Goal: Task Accomplishment & Management: Manage account settings

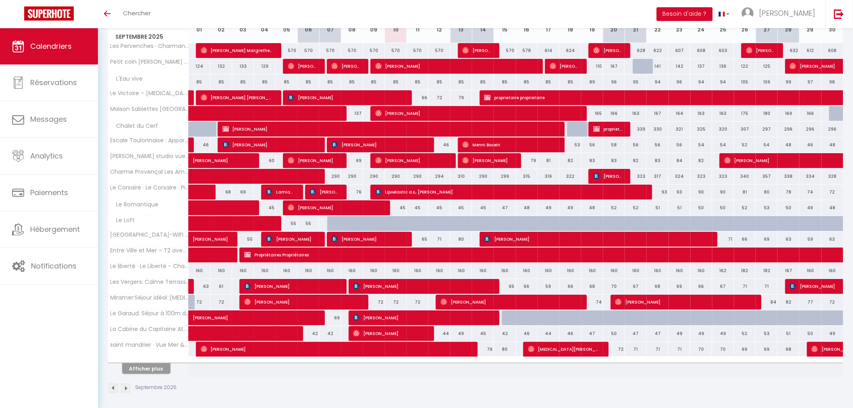
scroll to position [163, 0]
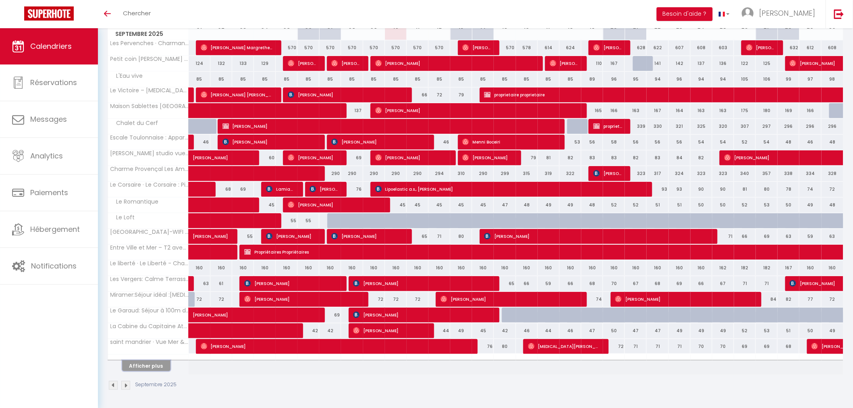
click at [147, 368] on button "Afficher plus" at bounding box center [146, 365] width 48 height 11
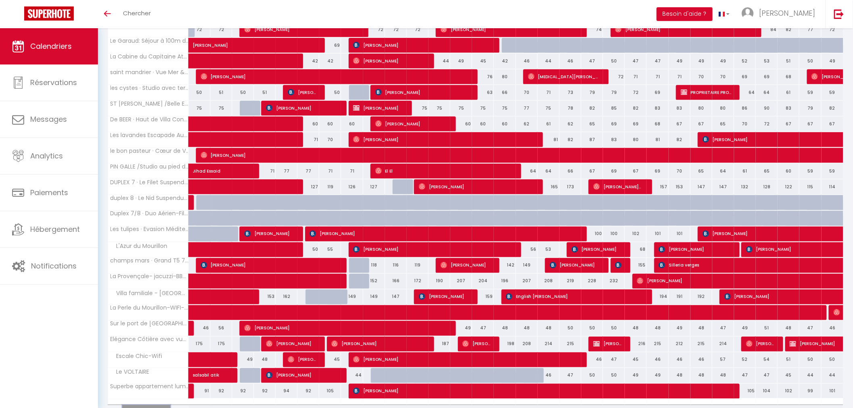
scroll to position [478, 0]
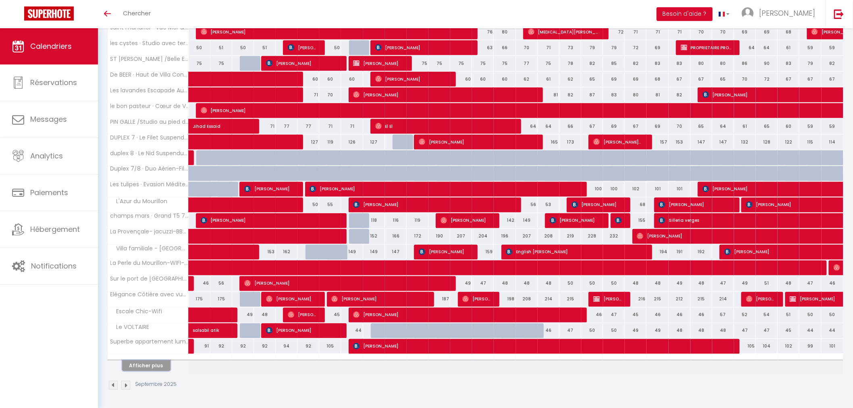
click at [145, 364] on button "Afficher plus" at bounding box center [146, 365] width 48 height 11
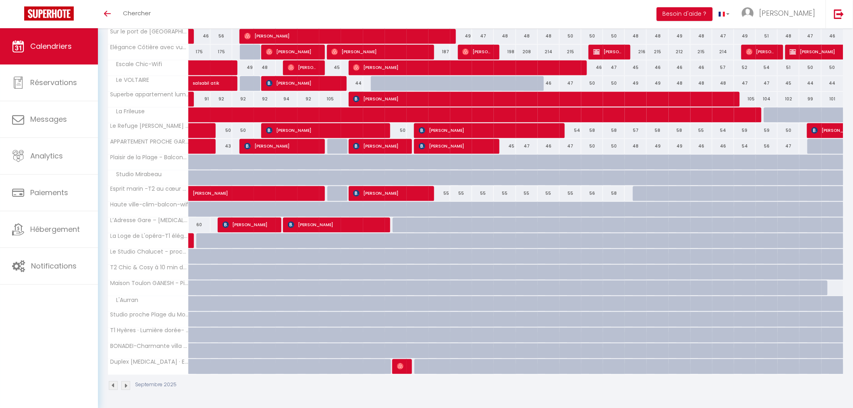
scroll to position [681, 0]
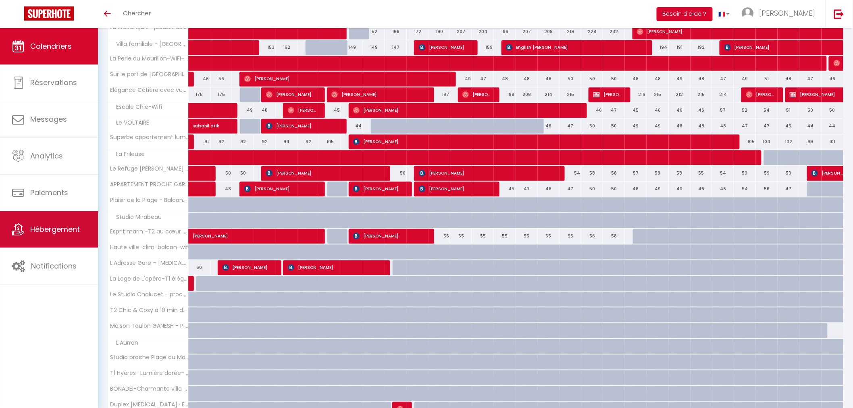
click at [42, 231] on span "Hébergement" at bounding box center [55, 229] width 50 height 10
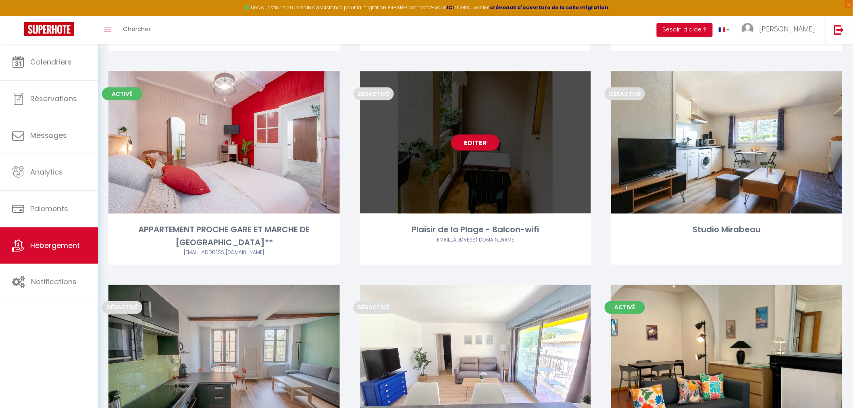
scroll to position [3090, 0]
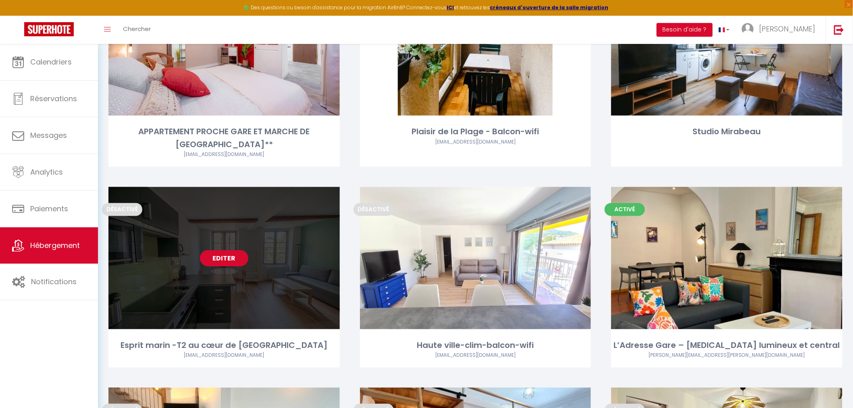
click at [241, 250] on link "Editer" at bounding box center [224, 258] width 48 height 16
click at [261, 203] on div "Editer" at bounding box center [223, 258] width 231 height 142
click at [239, 250] on link "Editer" at bounding box center [224, 258] width 48 height 16
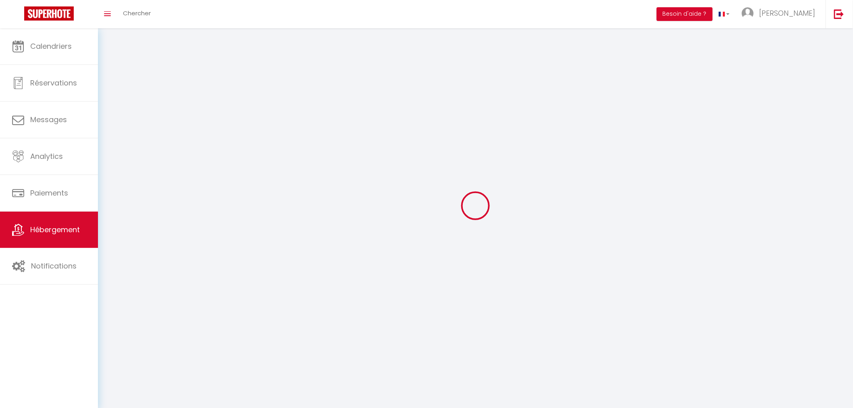
select select "1"
select select
select select "28"
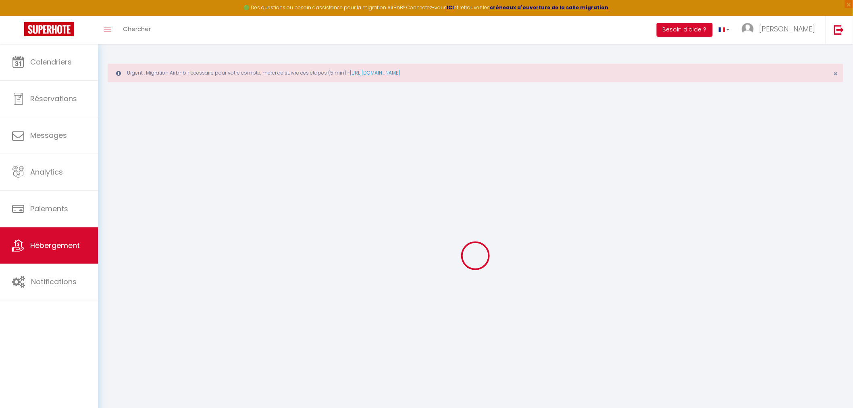
select select
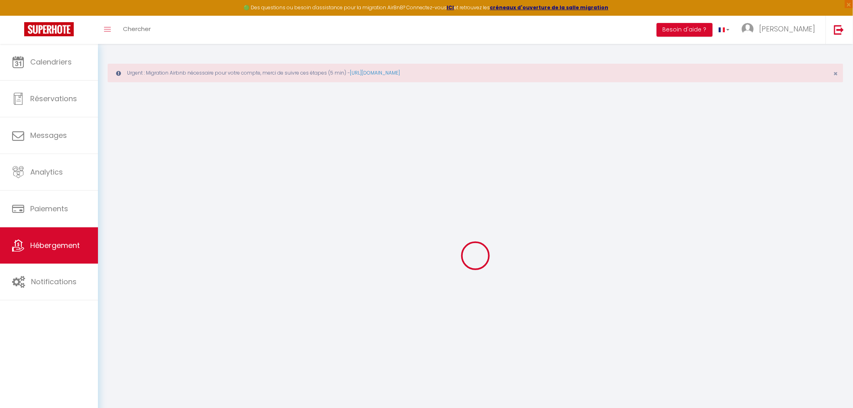
select select
checkbox input "false"
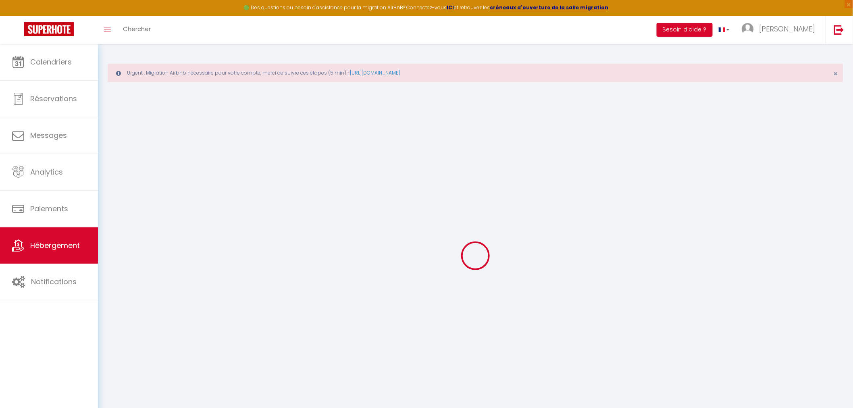
select select
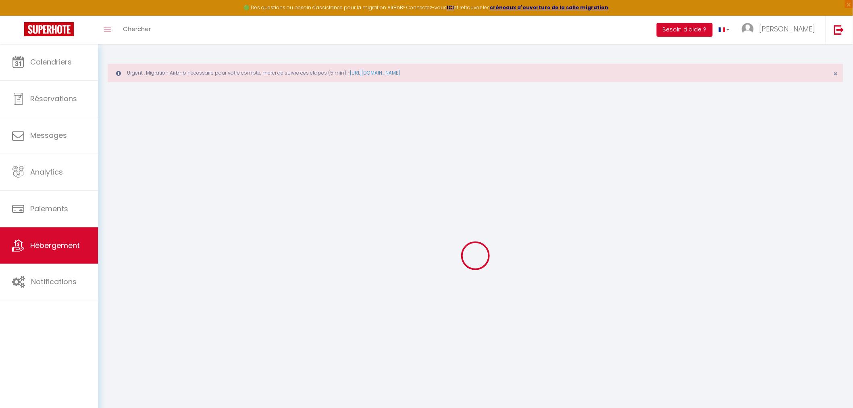
select select
checkbox input "false"
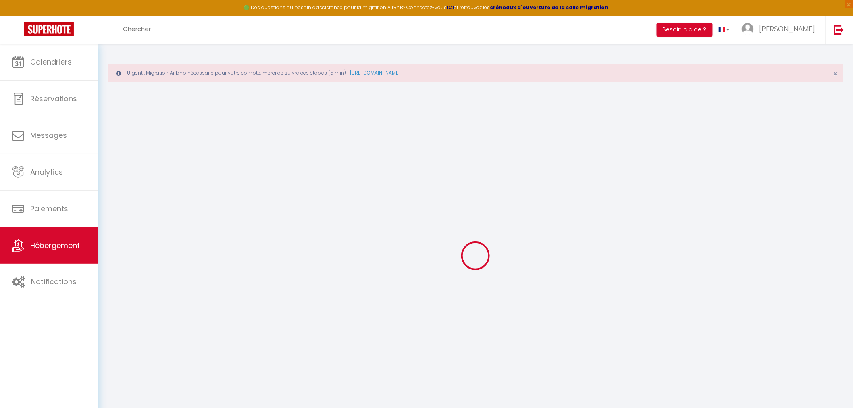
checkbox input "false"
select select
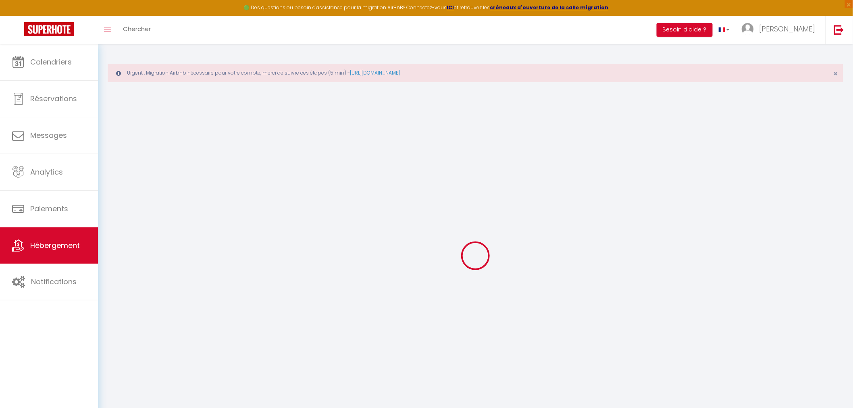
select select
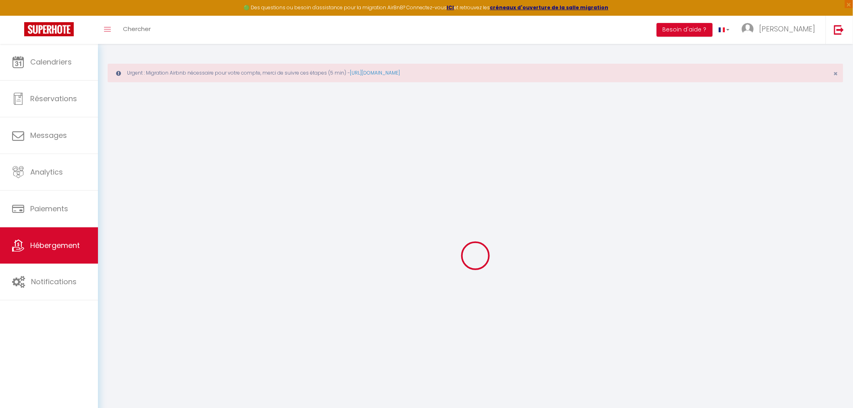
checkbox input "false"
select select
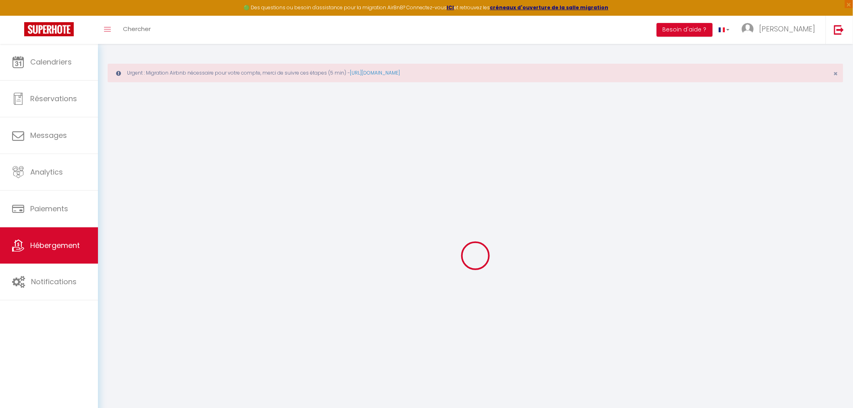
select select
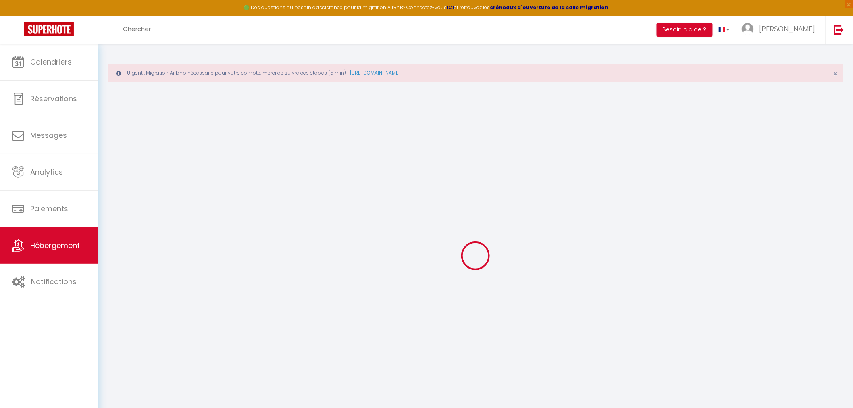
select select
checkbox input "false"
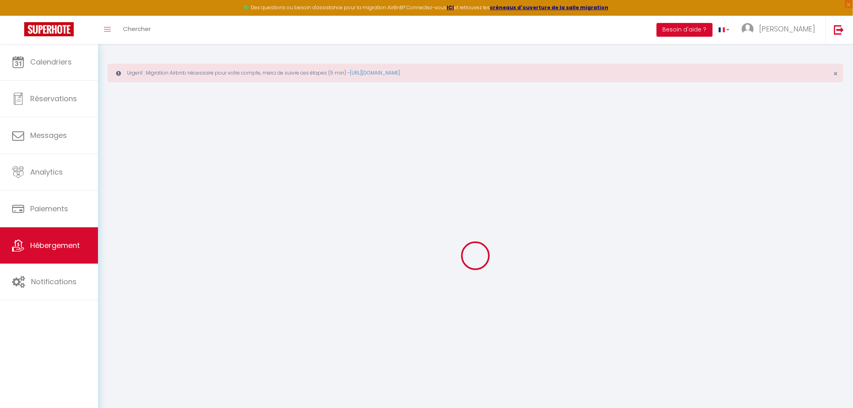
checkbox input "false"
select select
type input "Esprit marin -T2 au cœur de [GEOGRAPHIC_DATA]"
type input "Lucas"
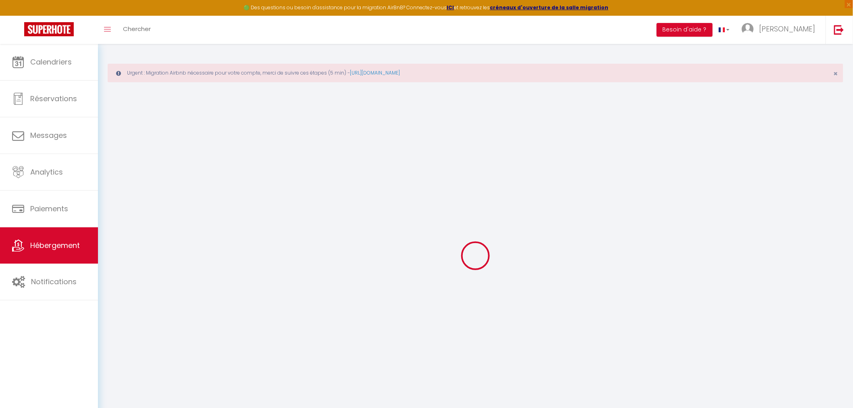
type input "GUIDI"
type input "LES LAURIERS ROSES AVENUE DE LA SALIS CLOS BEAUVOIR"
type input "13600"
type input "LA CIOTAT"
type input "65"
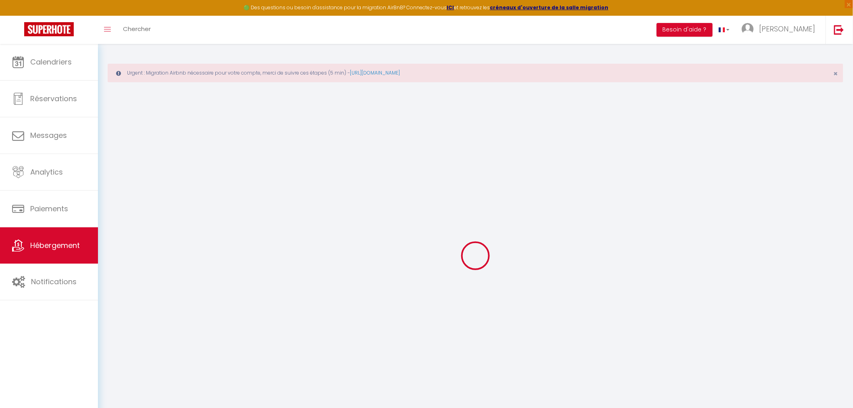
type input "67"
type input "5"
type input "4.55"
select select
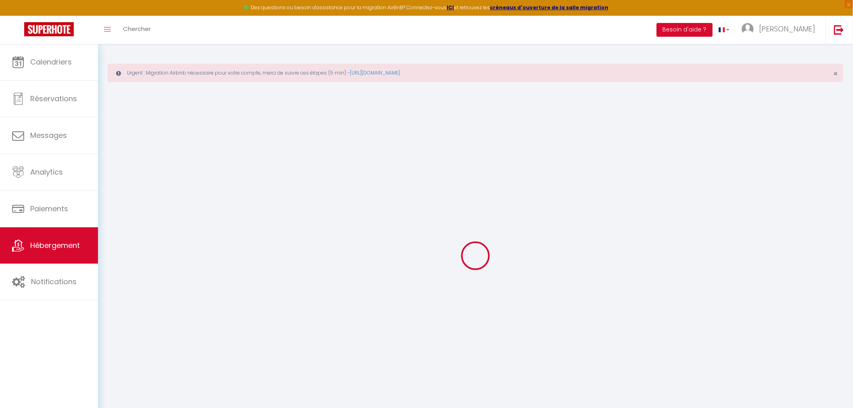
select select
type input "[STREET_ADDRESS][PERSON_NAME]"
type input "83000"
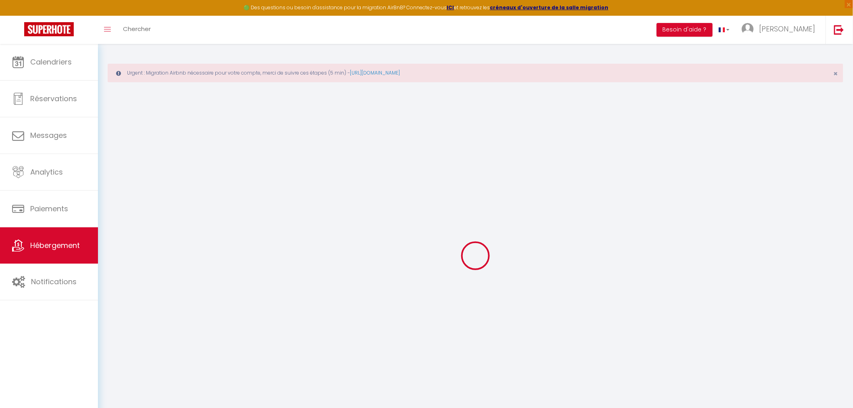
type input "[GEOGRAPHIC_DATA]"
type input "[EMAIL_ADDRESS][DOMAIN_NAME]"
select select "15045"
checkbox input "false"
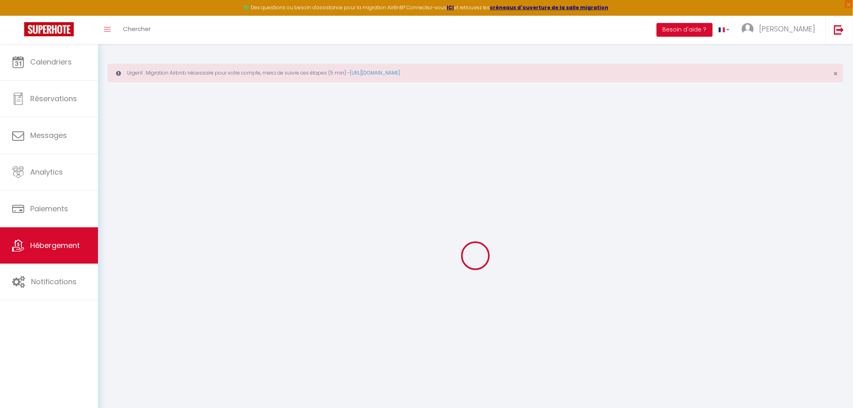
checkbox input "false"
radio input "true"
type input "28"
type input "67"
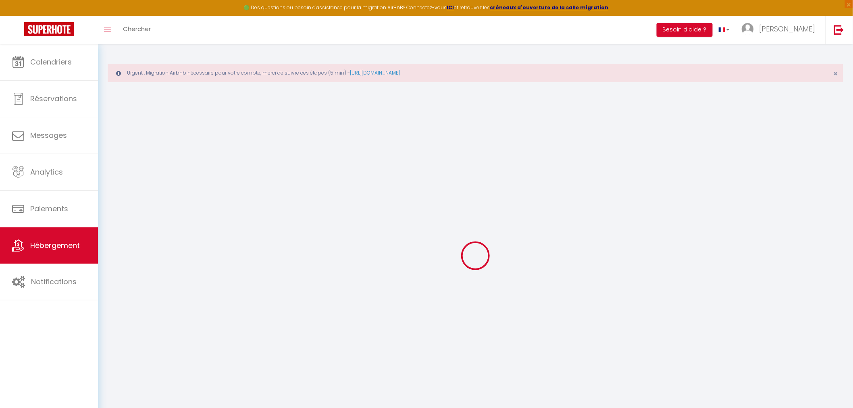
type input "0"
select select "31048"
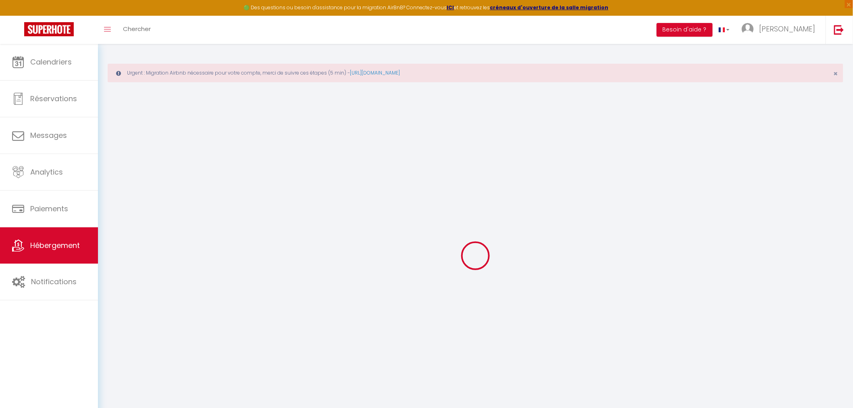
select select
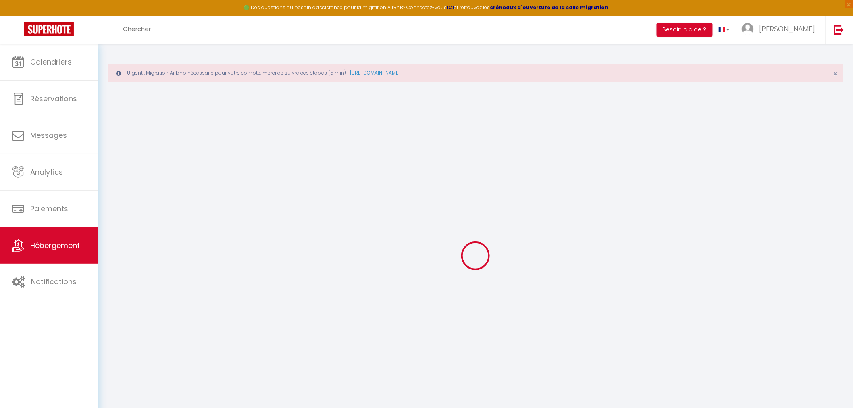
checkbox input "false"
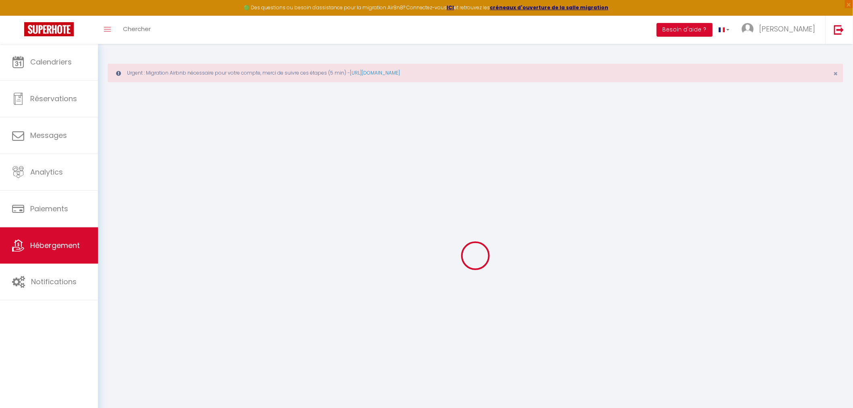
checkbox input "false"
select select "16:00"
select select
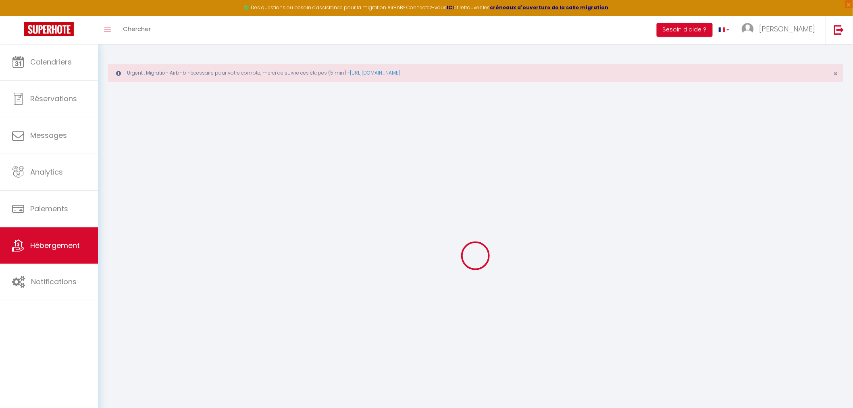
select select "10:00"
select select "30"
select select "120"
select select
checkbox input "false"
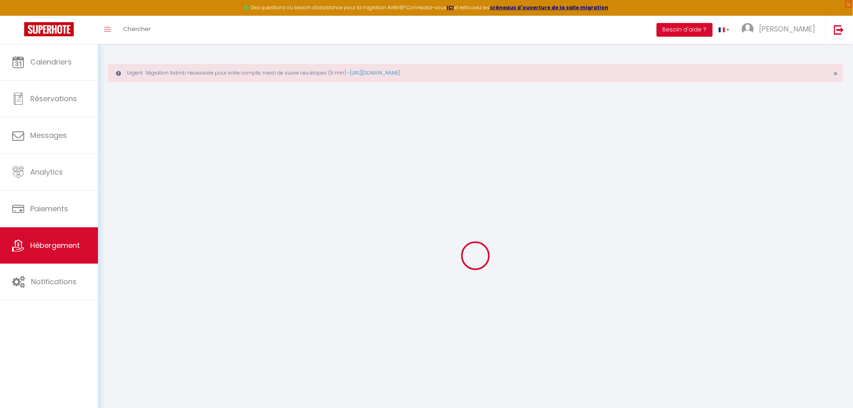
checkbox input "false"
select select
checkbox input "false"
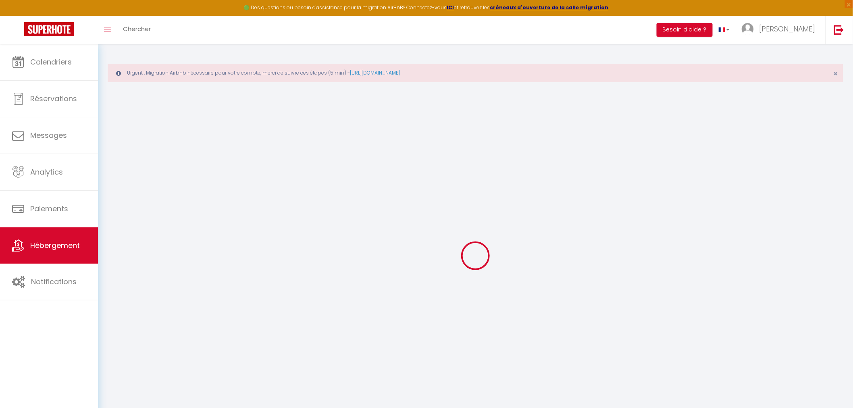
checkbox input "false"
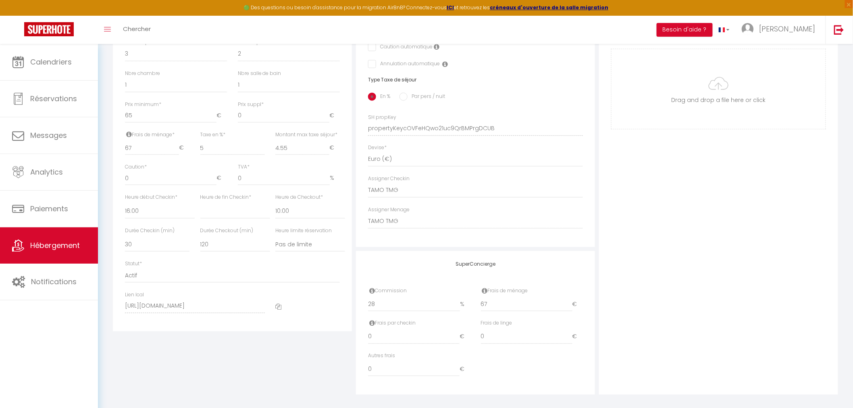
scroll to position [344, 0]
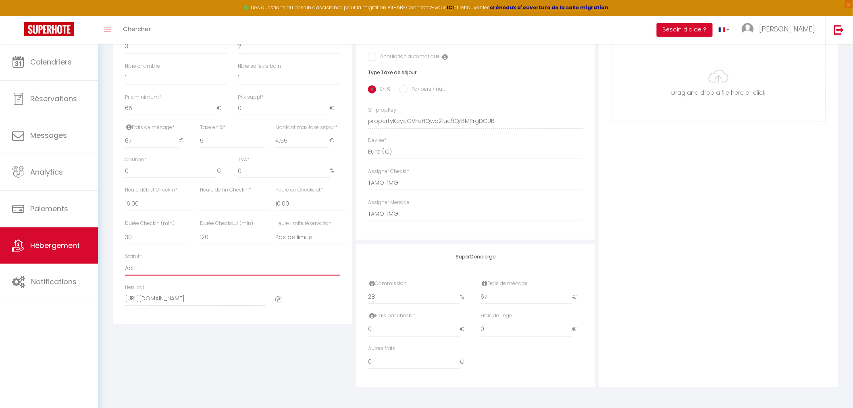
click at [170, 265] on select "Actif Pas actif" at bounding box center [232, 267] width 215 height 15
select select "1"
click at [125, 260] on select "Actif Pas actif" at bounding box center [232, 267] width 215 height 15
select select
checkbox input "false"
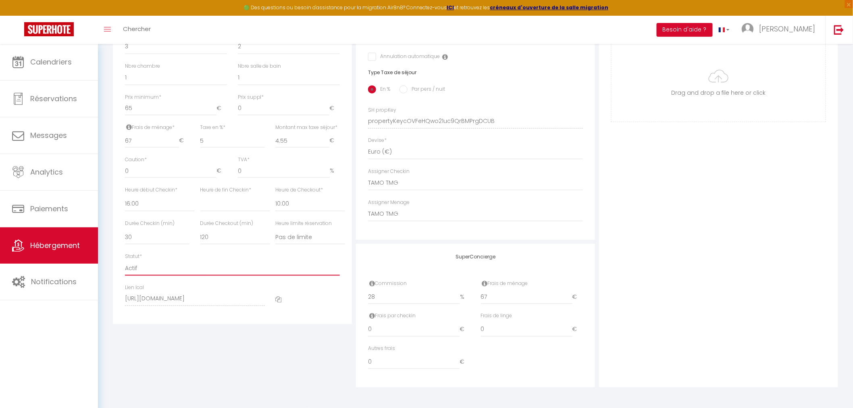
checkbox input "false"
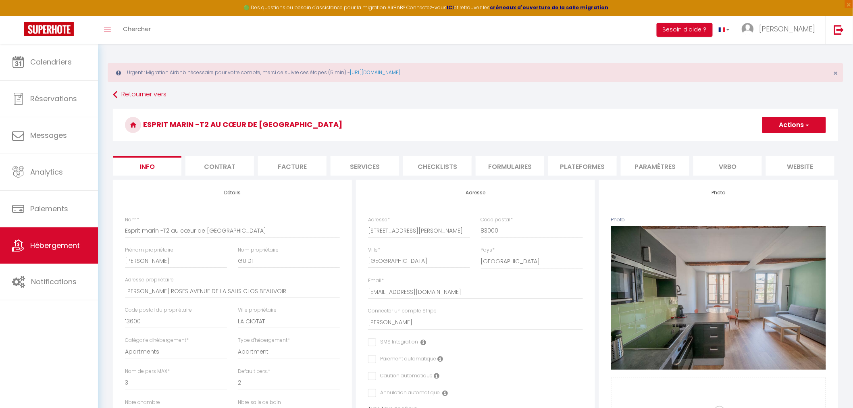
scroll to position [0, 0]
click at [823, 124] on button "Actions" at bounding box center [794, 125] width 64 height 16
click at [764, 142] on input "Enregistrer" at bounding box center [762, 143] width 30 height 8
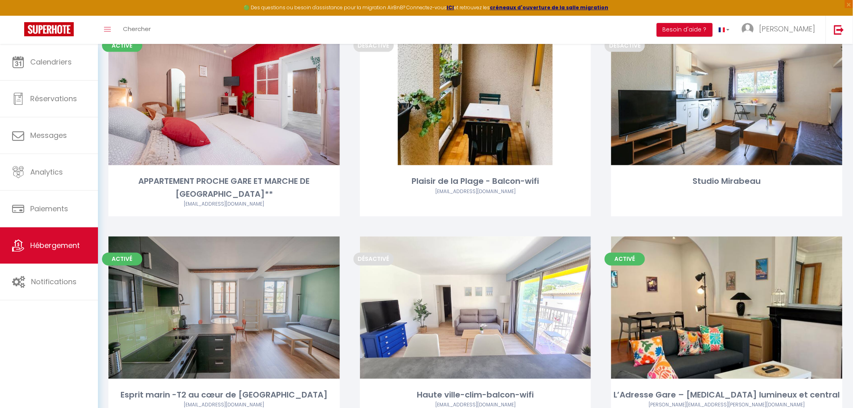
scroll to position [3045, 0]
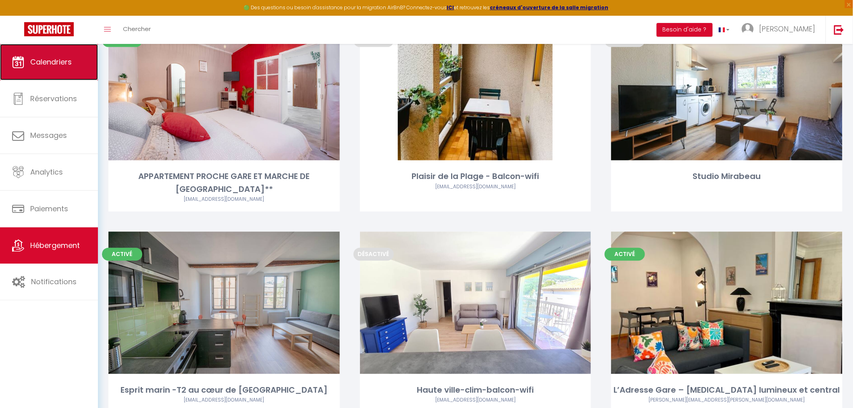
click at [71, 71] on link "Calendriers" at bounding box center [49, 62] width 98 height 36
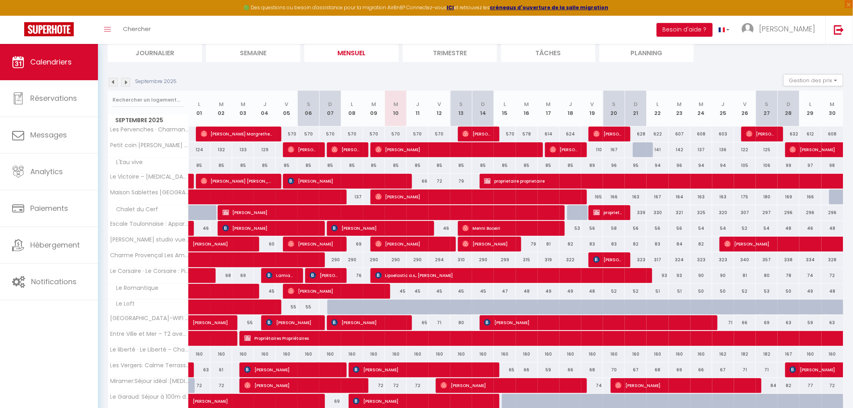
scroll to position [179, 0]
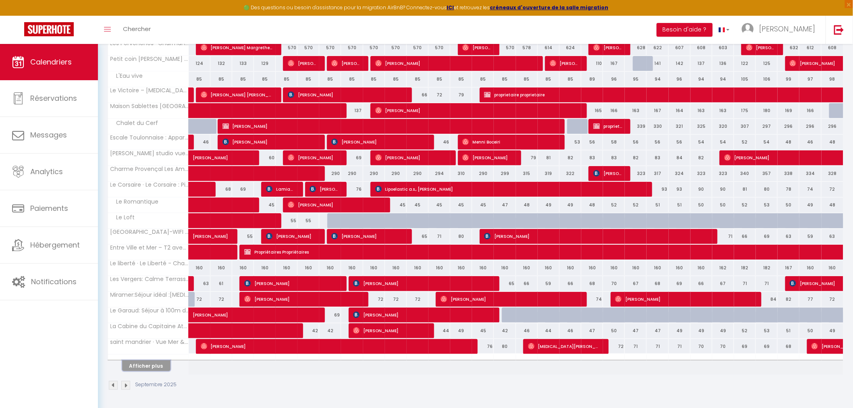
click at [148, 365] on button "Afficher plus" at bounding box center [146, 365] width 48 height 11
select select
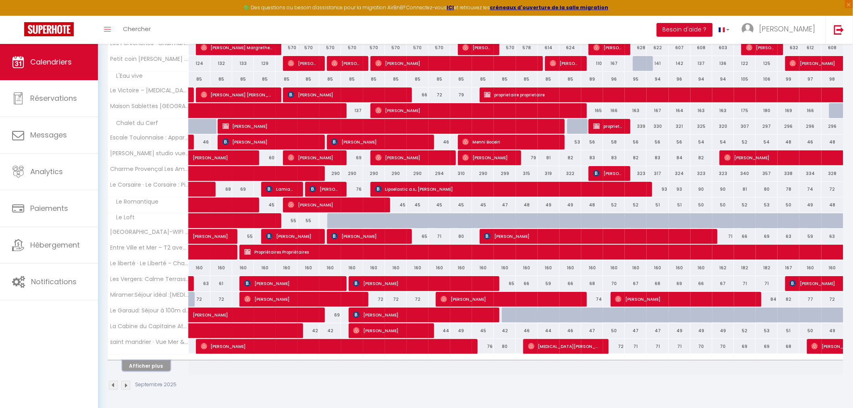
select select
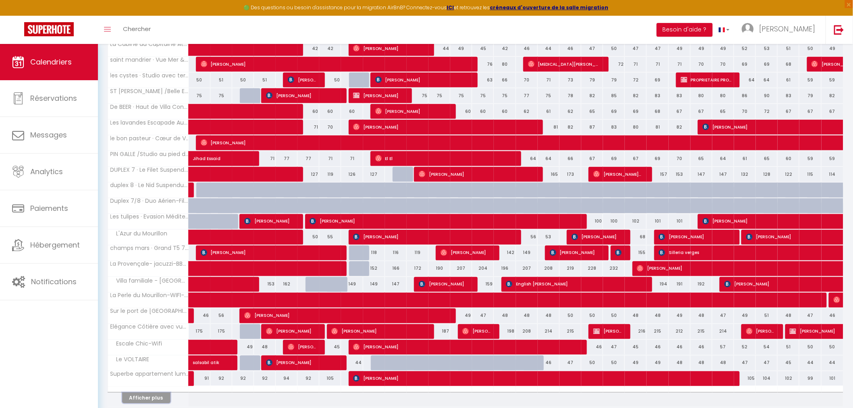
scroll to position [494, 0]
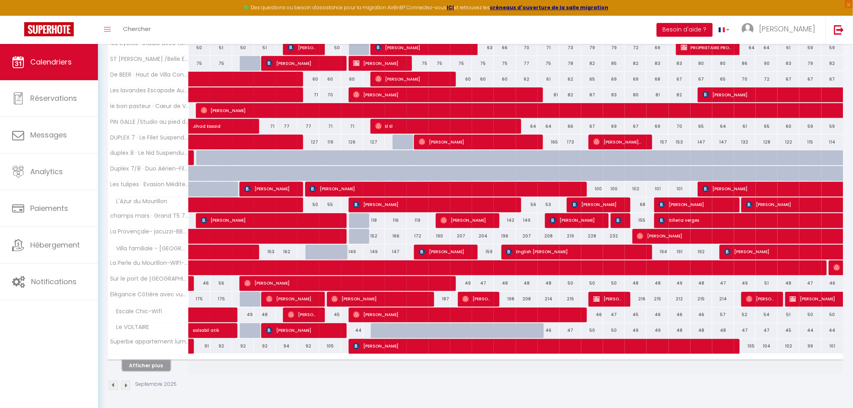
click at [148, 365] on button "Afficher plus" at bounding box center [146, 365] width 48 height 11
select select
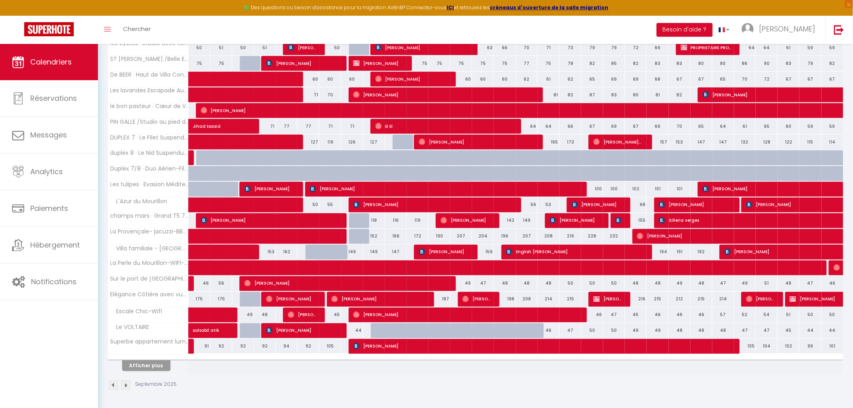
select select
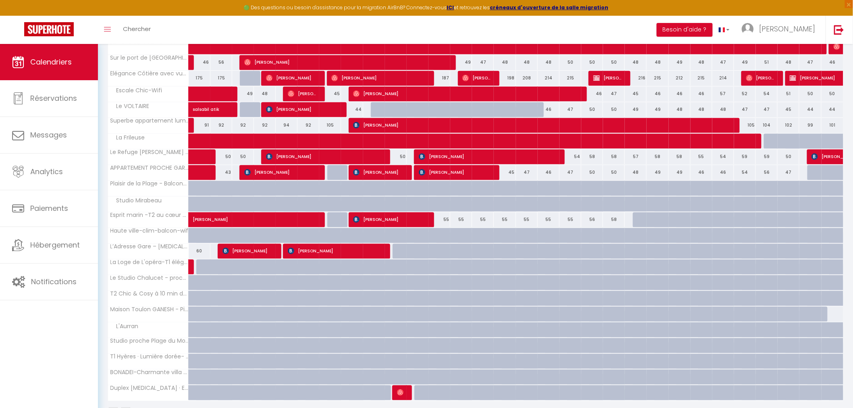
scroll to position [718, 0]
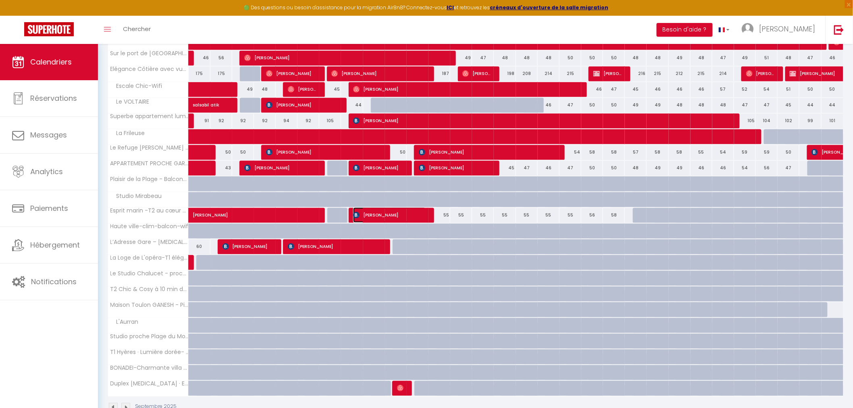
click at [409, 216] on span "[PERSON_NAME]" at bounding box center [389, 214] width 73 height 15
select select "OK"
select select "1"
select select "0"
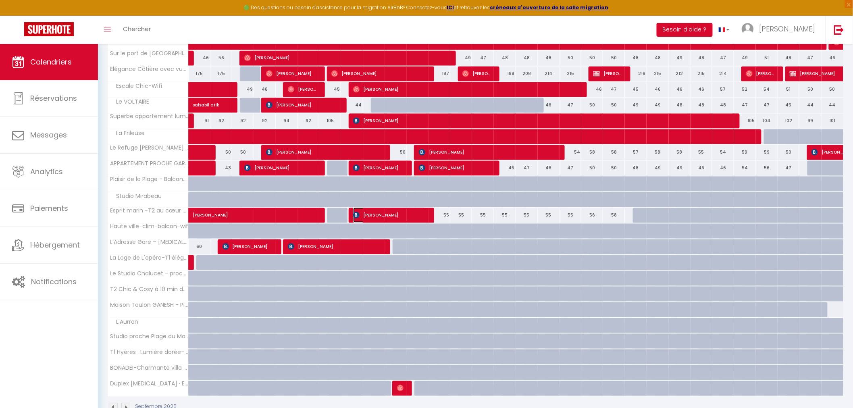
select select "1"
select select
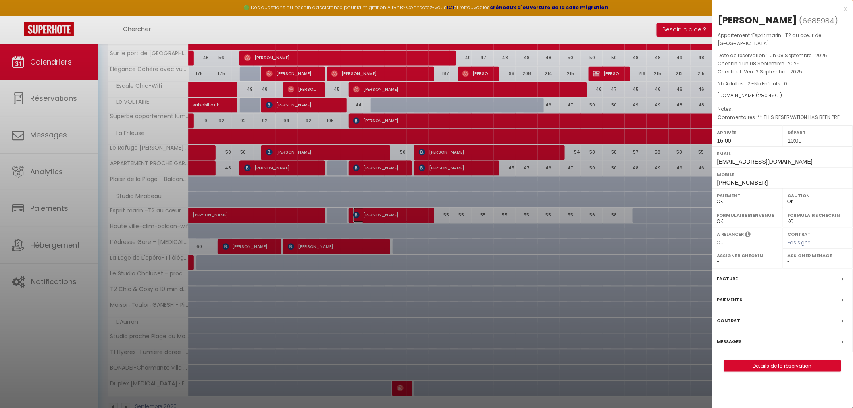
select select "31048"
click at [817, 361] on link "Détails de la réservation" at bounding box center [782, 366] width 116 height 10
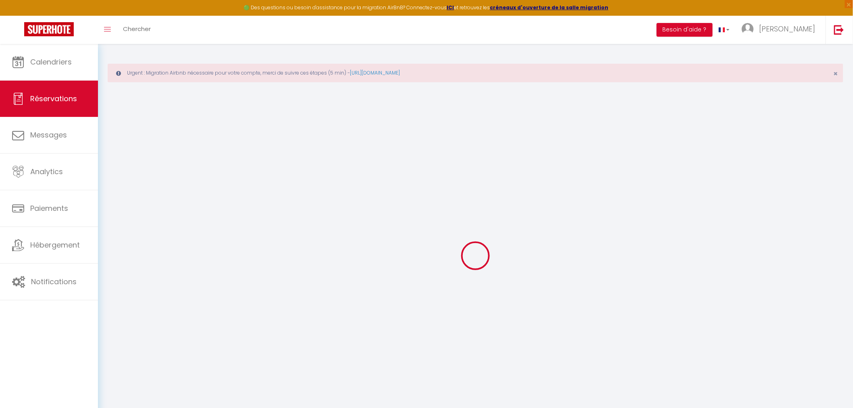
type input "[PERSON_NAME]"
type input "Cantaleya"
type input "[EMAIL_ADDRESS][DOMAIN_NAME]"
type input "[PHONE_NUMBER]"
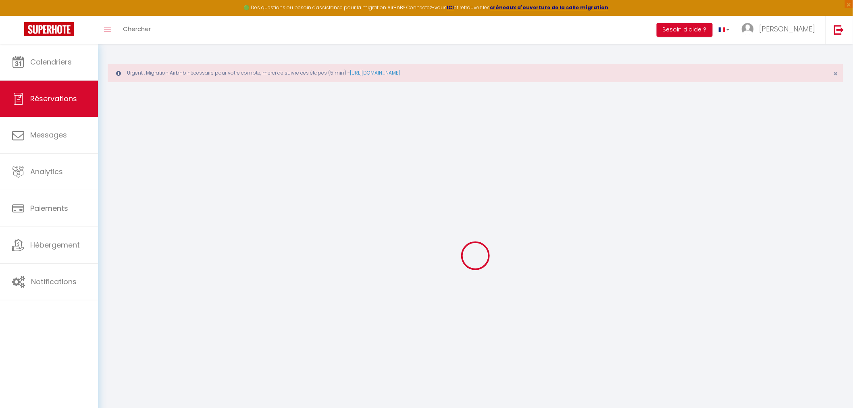
type input "[PHONE_NUMBER]"
type input "."
select select "ES"
type input "40.11"
type input "3.93"
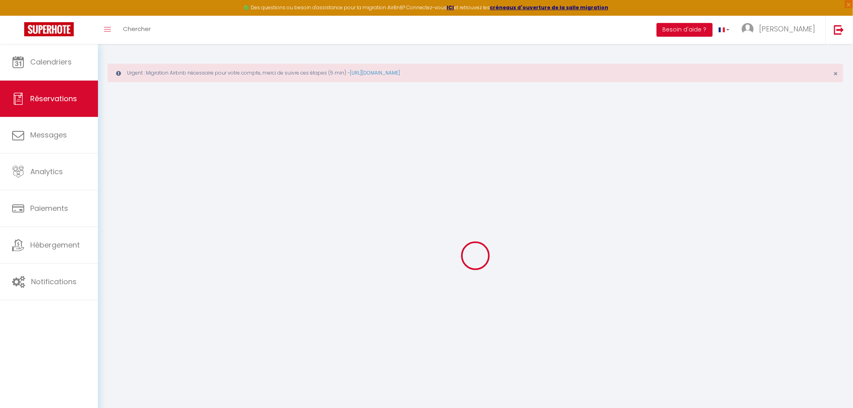
select select "72086"
select select "1"
select select
type input "2"
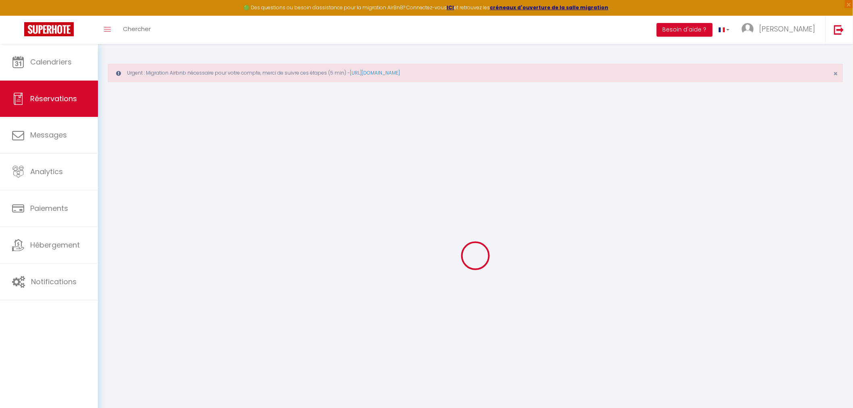
select select "12"
select select "15"
type input "199.4"
checkbox input "false"
type input "0"
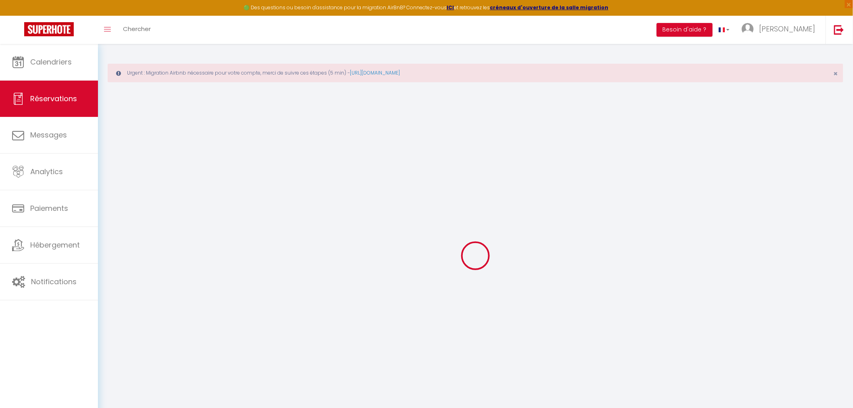
select select "2"
type input "67"
type input "0"
select select
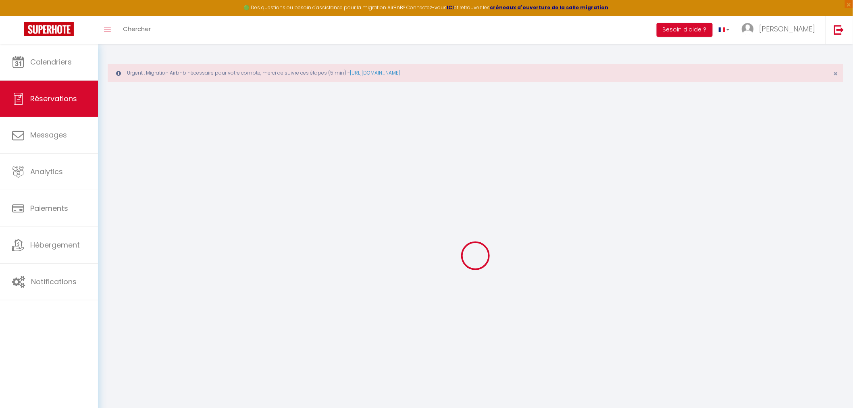
select select
checkbox input "false"
select select
checkbox input "false"
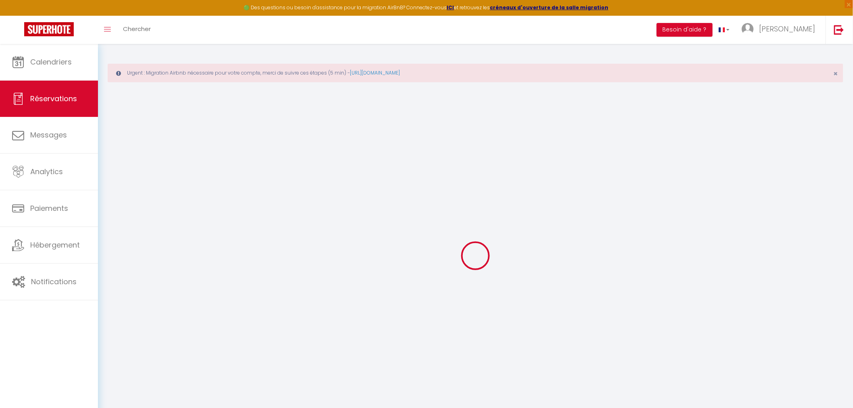
select select
checkbox input "false"
select select
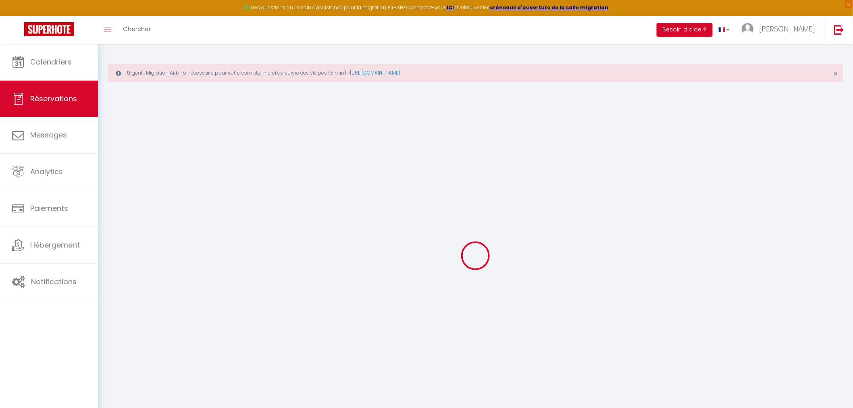
checkbox input "false"
type textarea "** THIS RESERVATION HAS BEEN PRE-PAID ** BOOKING NOTE : Payment charge is EUR 3…"
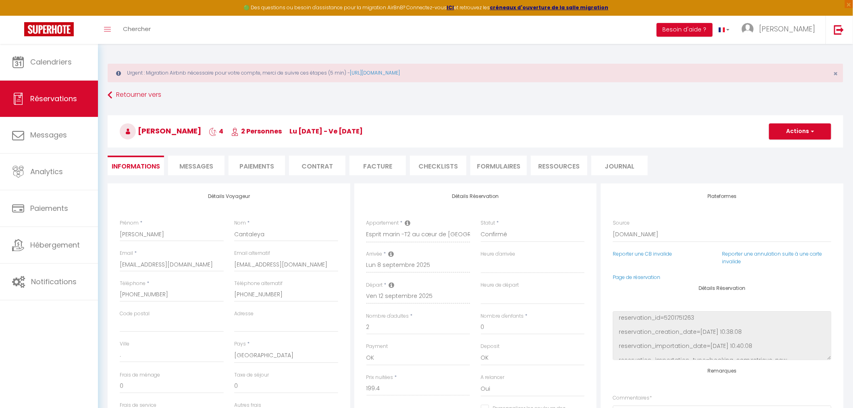
type input "68"
type input "13.05"
select select
checkbox input "false"
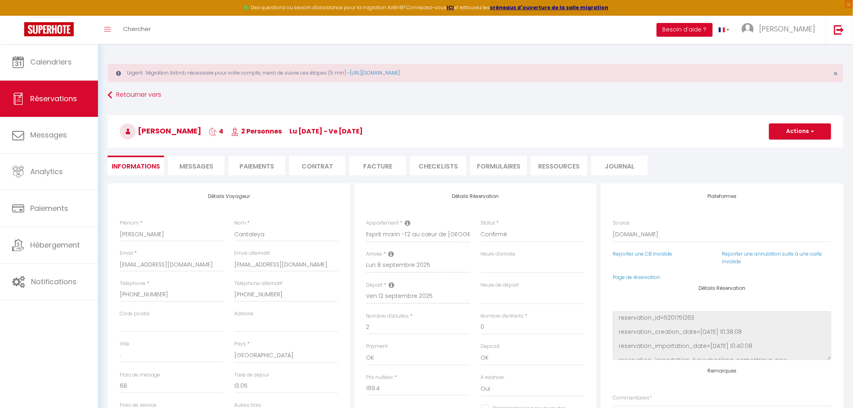
select select "16:00"
select select "10:00"
click at [816, 130] on button "Actions" at bounding box center [800, 131] width 62 height 16
click at [787, 157] on link "Dupliquer" at bounding box center [792, 159] width 64 height 10
type input "0"
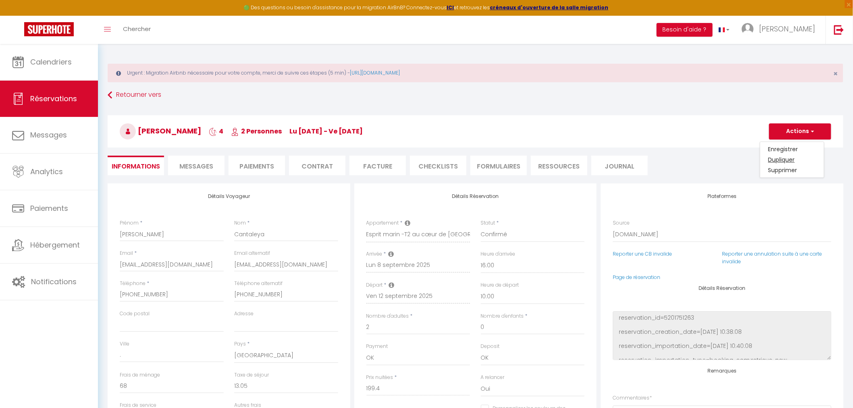
select select
checkbox input "false"
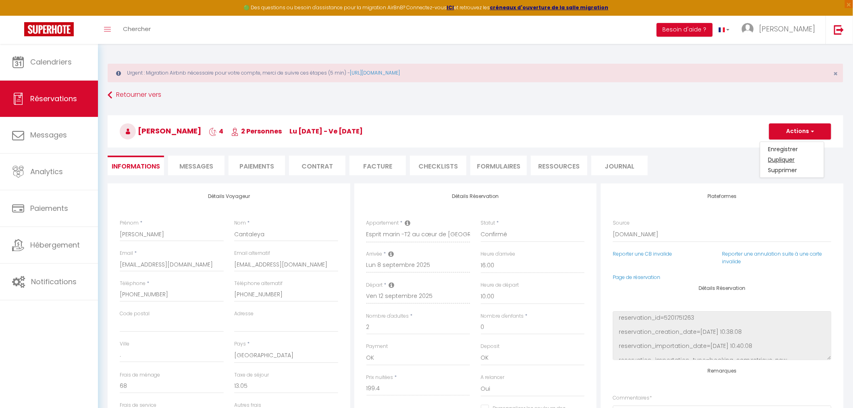
type input "Invalid Dateundefined"
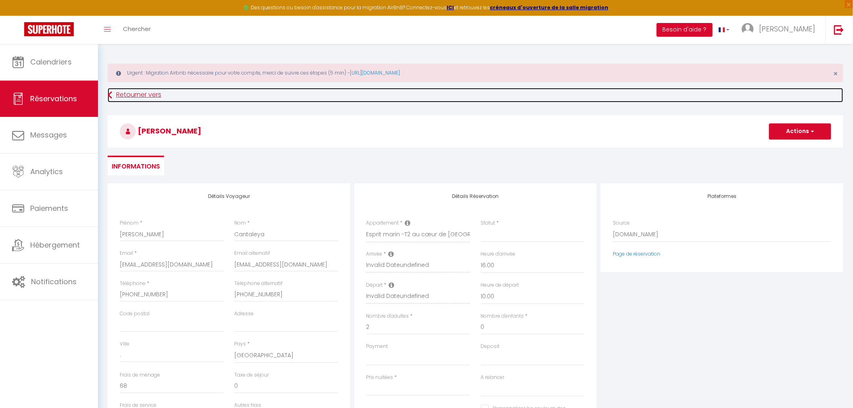
click at [135, 95] on link "Retourner vers" at bounding box center [476, 95] width 736 height 15
select select
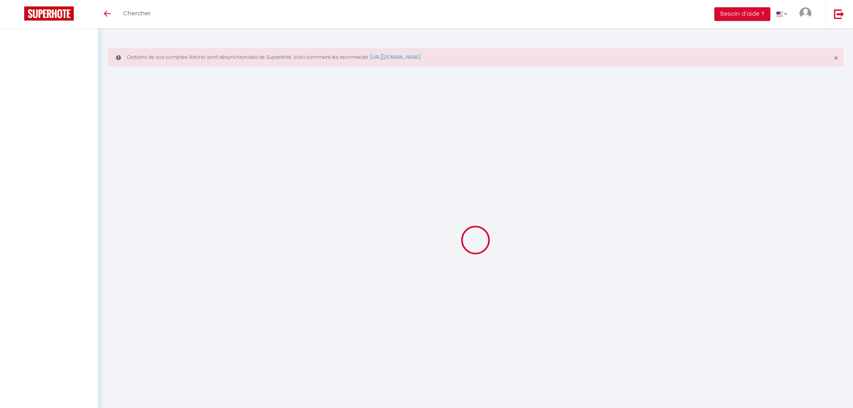
select select
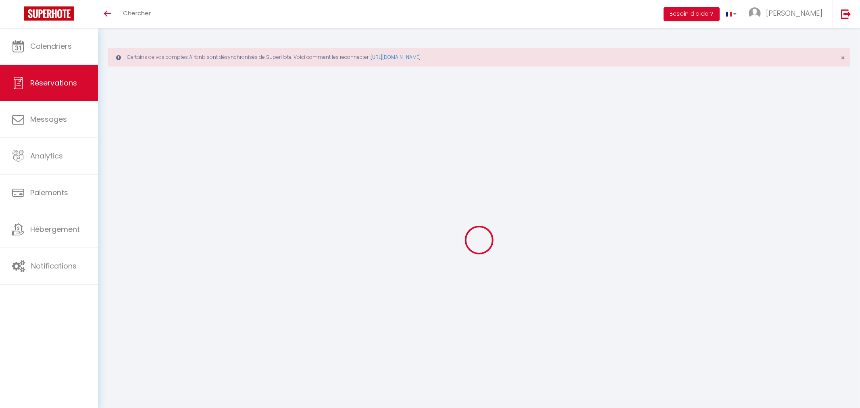
select select
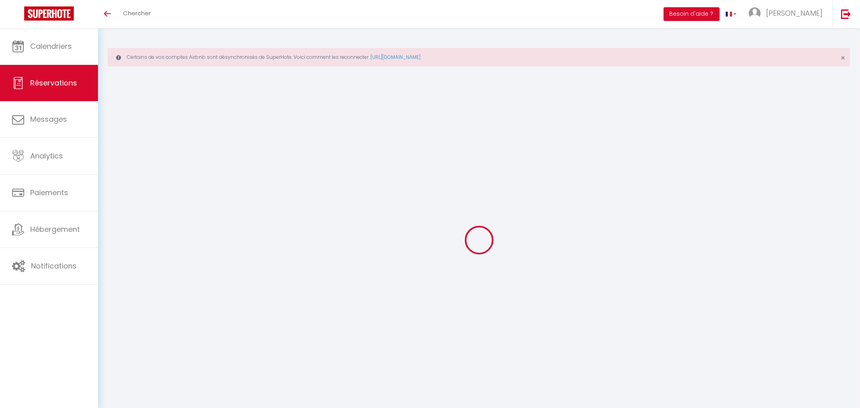
select select
checkbox input "false"
select select
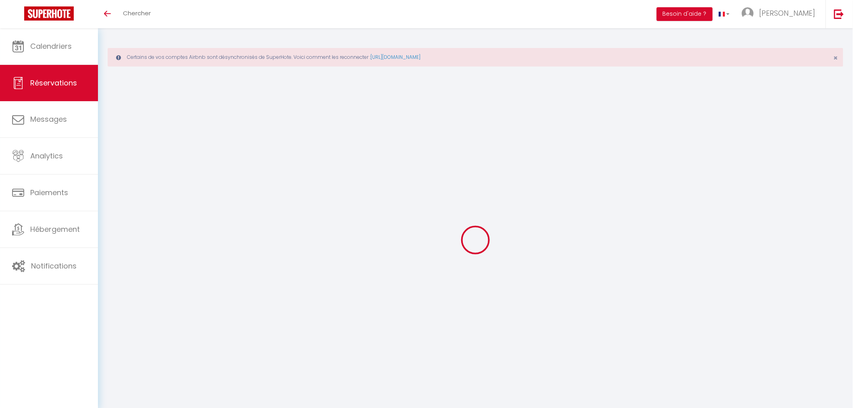
select select
checkbox input "false"
select select
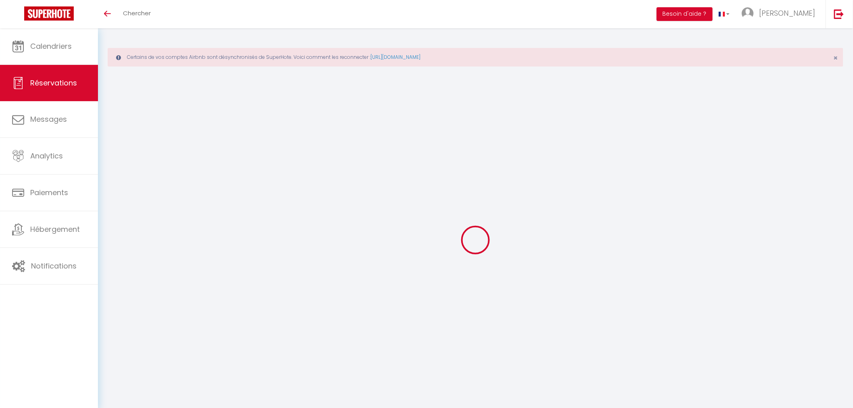
type input "[PERSON_NAME]"
type input "Cantaleya"
type input "[EMAIL_ADDRESS][DOMAIN_NAME]"
type input "[PHONE_NUMBER]"
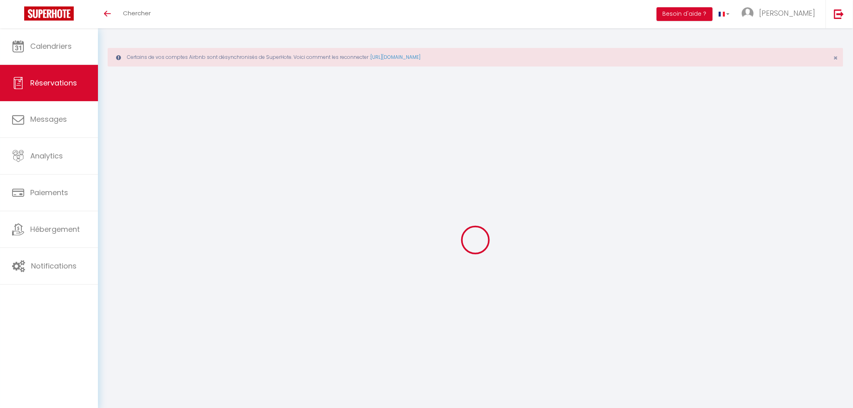
type input "[PHONE_NUMBER]"
type input "."
select select "ES"
type input "40.11"
type input "3.93"
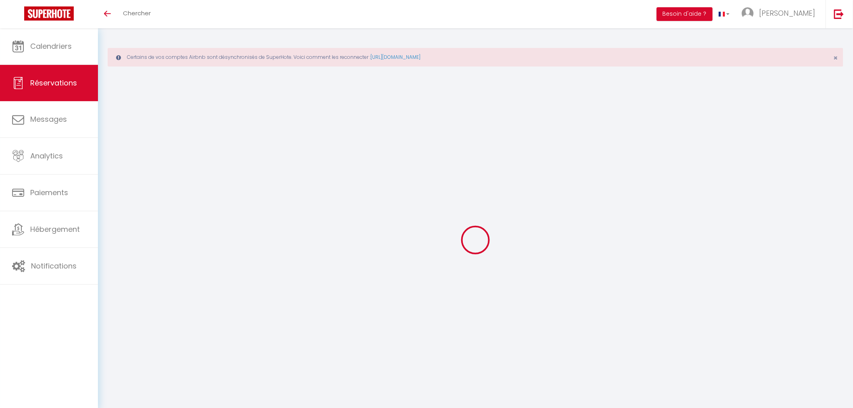
select select "72086"
select select "1"
select select
type input "2"
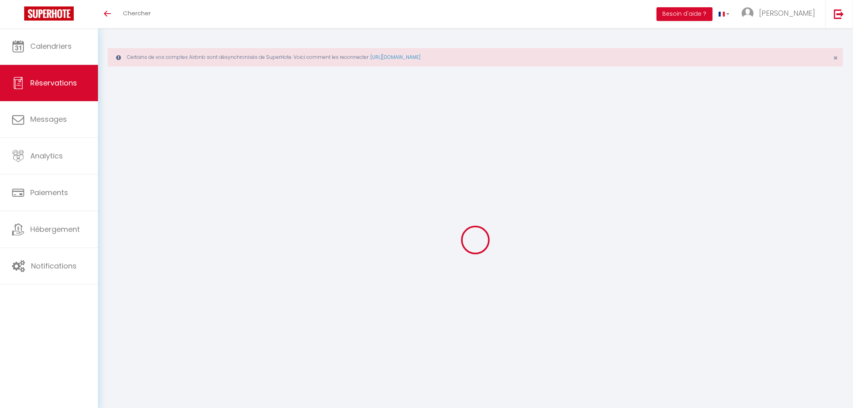
select select "12"
select select "15"
type input "199.4"
checkbox input "false"
type input "0"
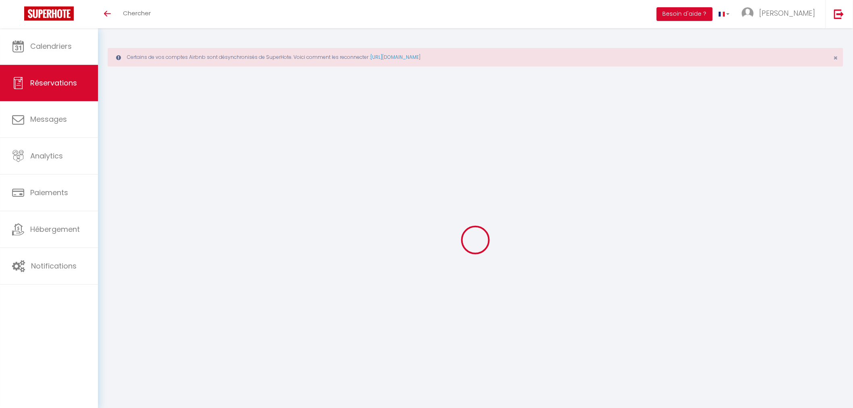
select select "2"
type input "67"
type input "0"
select select
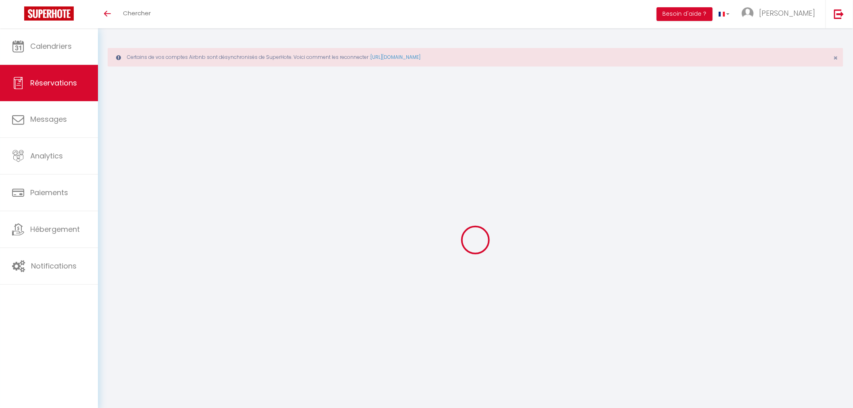
select select
checkbox input "false"
select select
checkbox input "false"
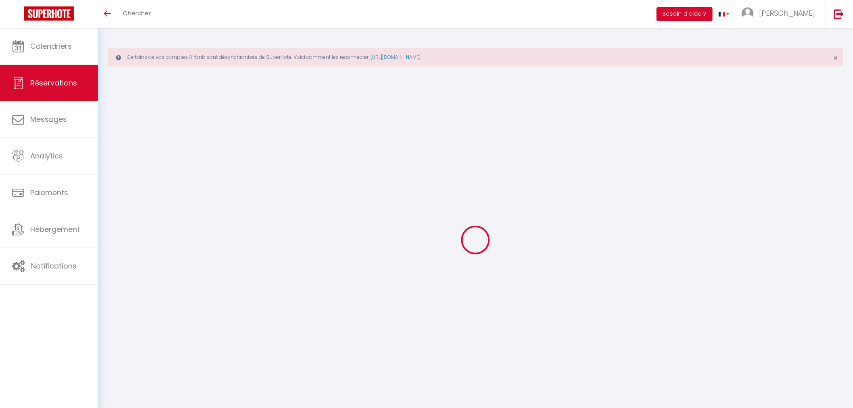
select select
checkbox input "false"
type textarea "** THIS RESERVATION HAS BEEN PRE-PAID ** BOOKING NOTE : Payment charge is EUR 3…"
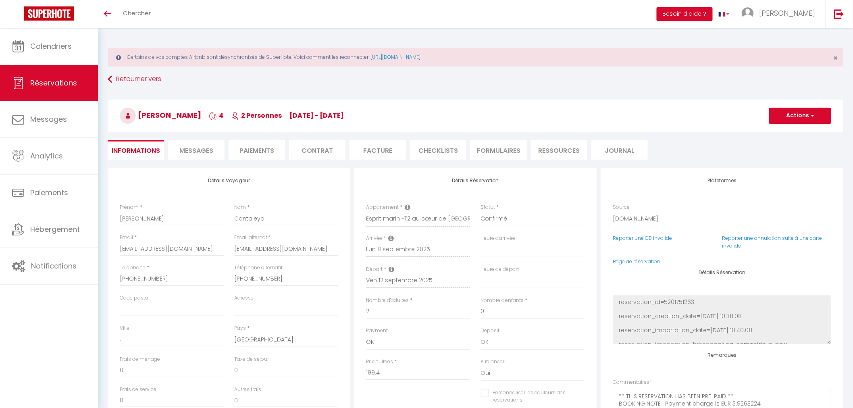
type input "68"
type input "13.05"
select select
checkbox input "false"
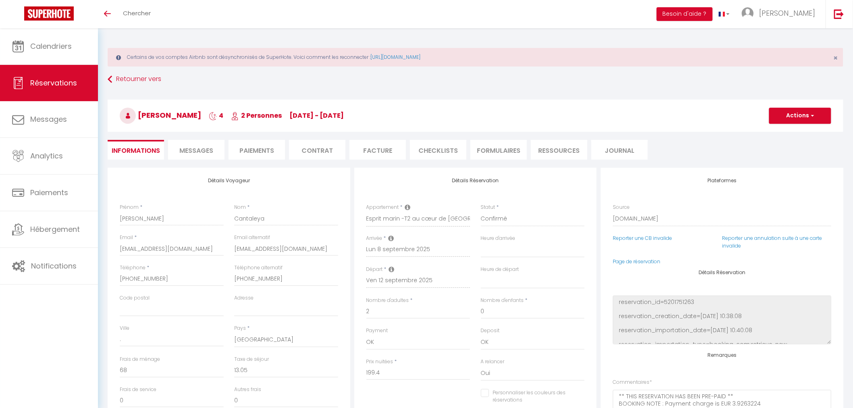
select select "16:00"
select select "10:00"
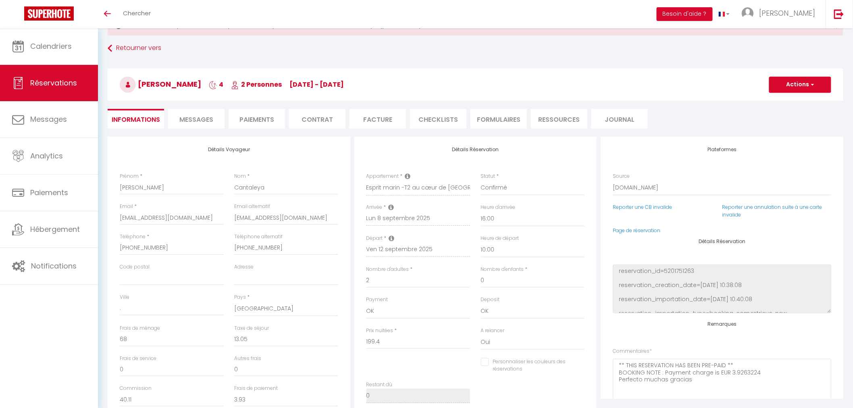
scroll to position [45, 0]
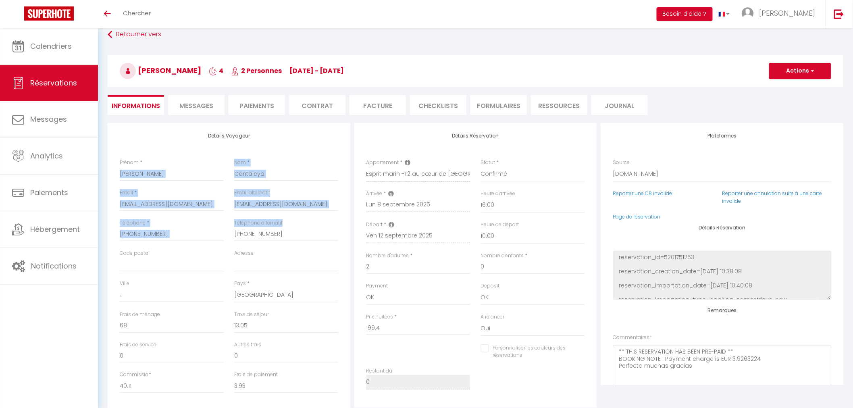
drag, startPoint x: 119, startPoint y: 171, endPoint x: 291, endPoint y: 242, distance: 185.8
click at [291, 242] on div "Détails Voyageur Prénom * Franco Nom * Cantaleya Email * fcanta.871666@guest.bo…" at bounding box center [229, 267] width 243 height 288
click at [290, 234] on input "[PHONE_NUMBER]" at bounding box center [286, 234] width 104 height 15
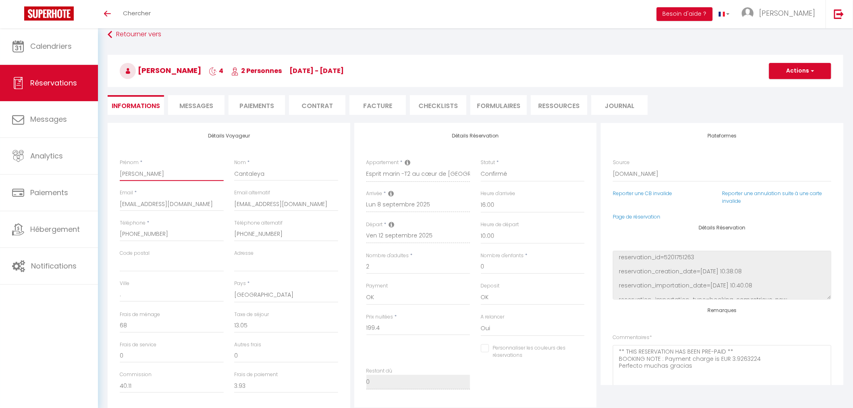
drag, startPoint x: 129, startPoint y: 168, endPoint x: 101, endPoint y: 166, distance: 27.9
click at [101, 166] on div "Certains de vos comptes Airbnb sont désynchronisés de SuperHote. Voici comment …" at bounding box center [475, 279] width 755 height 593
drag, startPoint x: 272, startPoint y: 174, endPoint x: 211, endPoint y: 174, distance: 61.7
click at [211, 174] on div "Prénom * Franco Nom * Cantaleya" at bounding box center [228, 174] width 229 height 30
drag, startPoint x: 320, startPoint y: 203, endPoint x: 228, endPoint y: 197, distance: 92.9
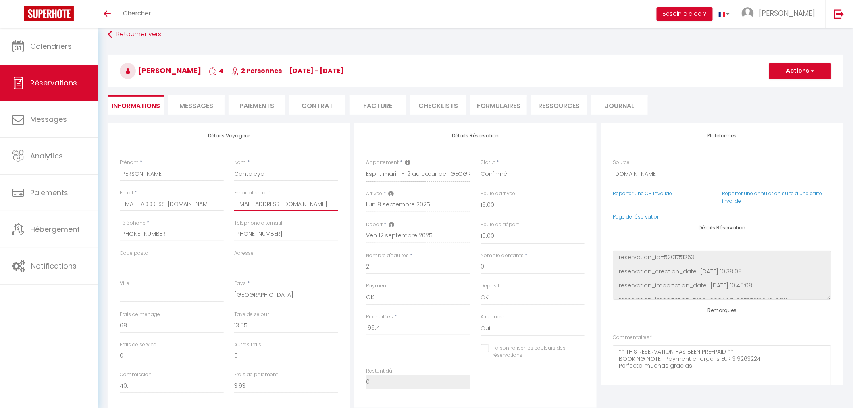
click at [228, 197] on div "Email * fcanta.871666@guest.booking.com Email alternatif cataleyaf429@gmail.com" at bounding box center [228, 204] width 229 height 30
drag, startPoint x: 180, startPoint y: 238, endPoint x: 108, endPoint y: 234, distance: 72.2
click at [108, 234] on div "Détails Voyageur Prénom * Franco Nom * Cantaleya Email * fcanta.871666@guest.bo…" at bounding box center [229, 267] width 243 height 288
click at [303, 262] on input "Adresse" at bounding box center [286, 264] width 104 height 15
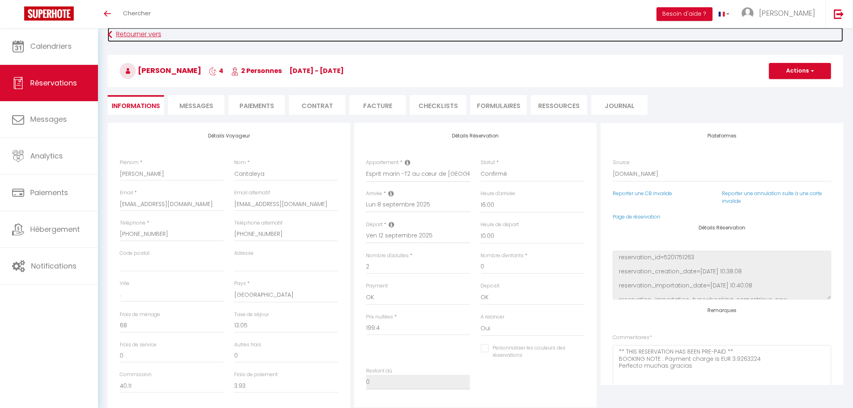
click at [123, 36] on link "Retourner vers" at bounding box center [476, 34] width 736 height 15
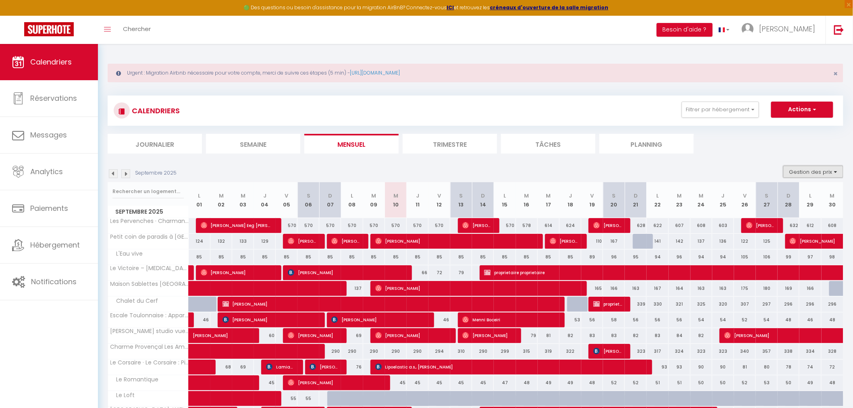
click at [827, 170] on button "Gestion des prix" at bounding box center [813, 172] width 60 height 12
click at [809, 197] on input "Nb Nuits minimum" at bounding box center [806, 197] width 73 height 8
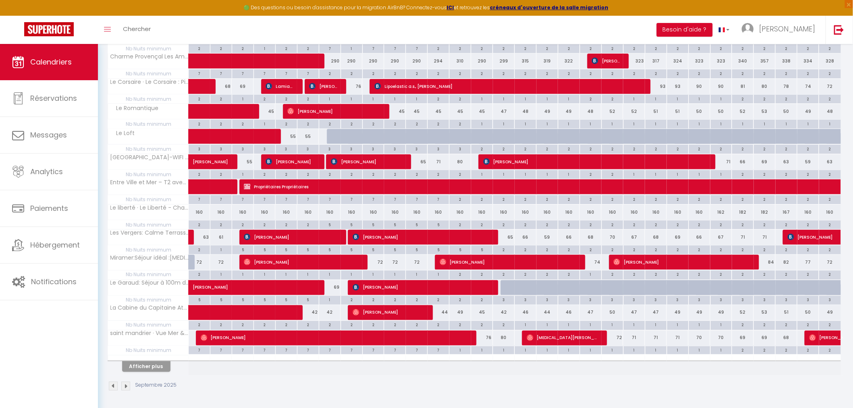
scroll to position [368, 0]
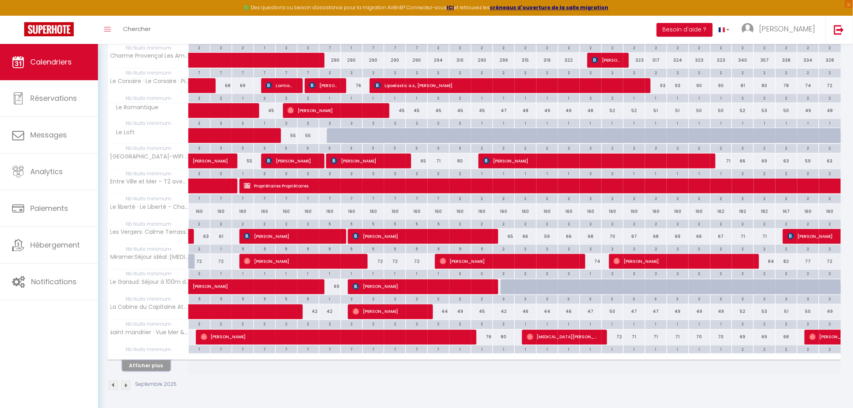
click at [135, 369] on button "Afficher plus" at bounding box center [146, 365] width 48 height 11
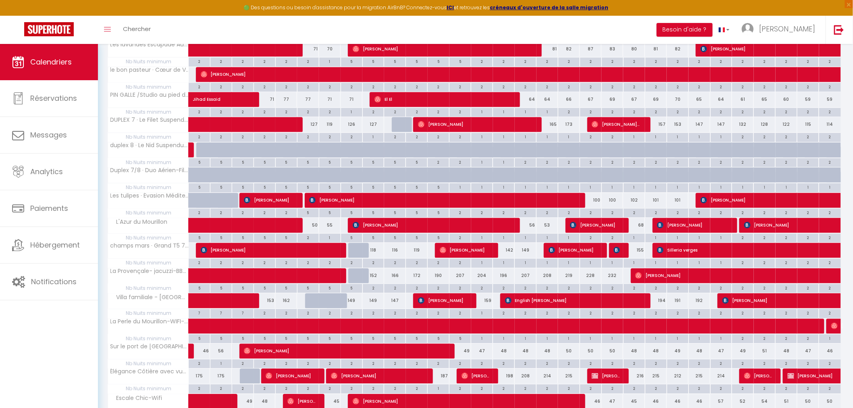
scroll to position [861, 0]
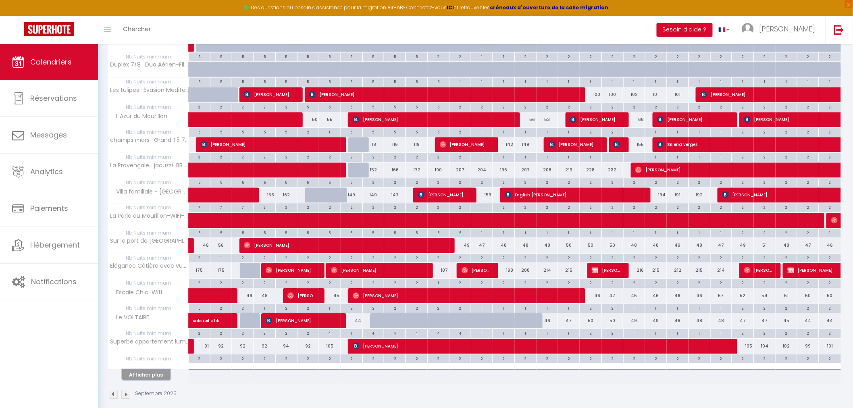
click at [146, 380] on button "Afficher plus" at bounding box center [146, 374] width 48 height 11
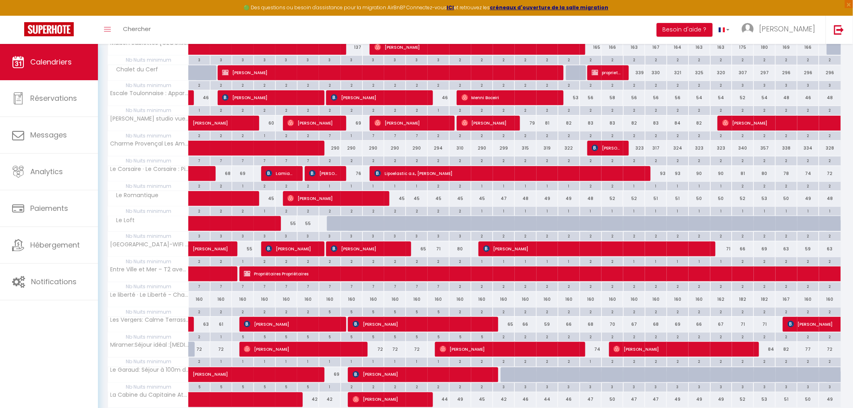
scroll to position [0, 0]
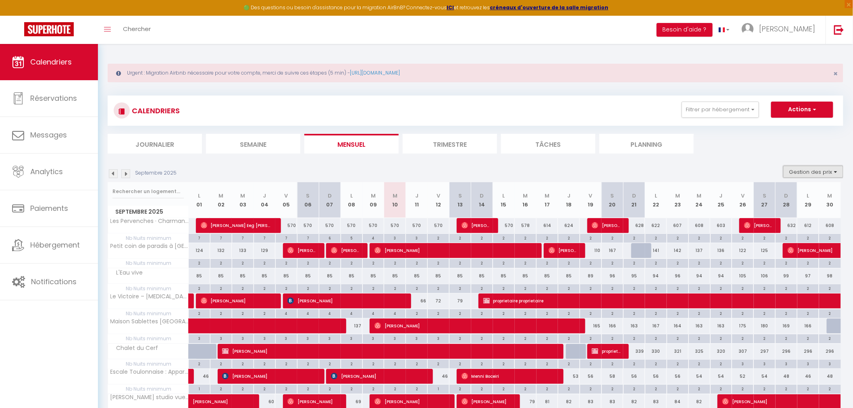
click at [817, 171] on button "Gestion des prix" at bounding box center [813, 172] width 60 height 12
click at [785, 196] on input "Nb Nuits minimum" at bounding box center [806, 197] width 73 height 8
checkbox input "false"
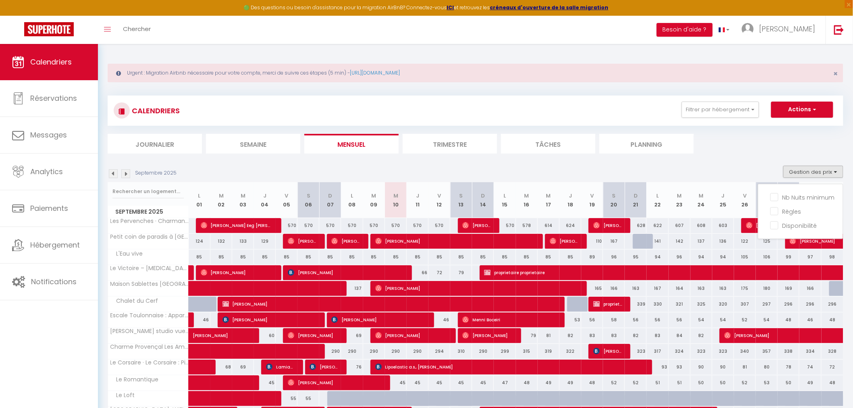
click at [825, 140] on ul "Journalier Semaine Mensuel Trimestre Tâches Planning" at bounding box center [476, 144] width 736 height 20
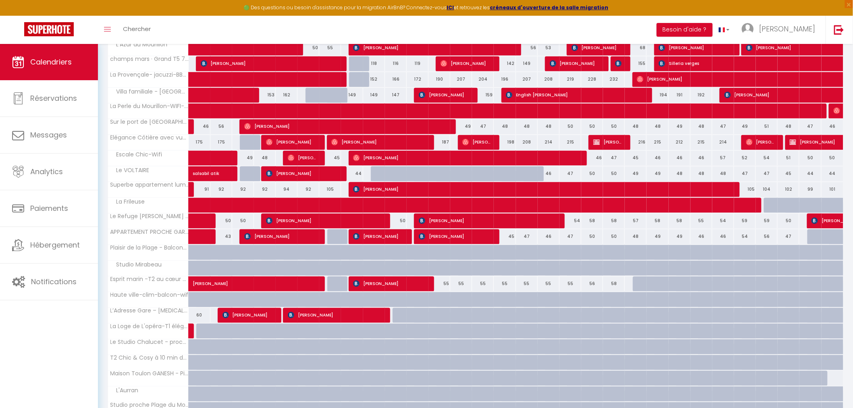
scroll to position [742, 0]
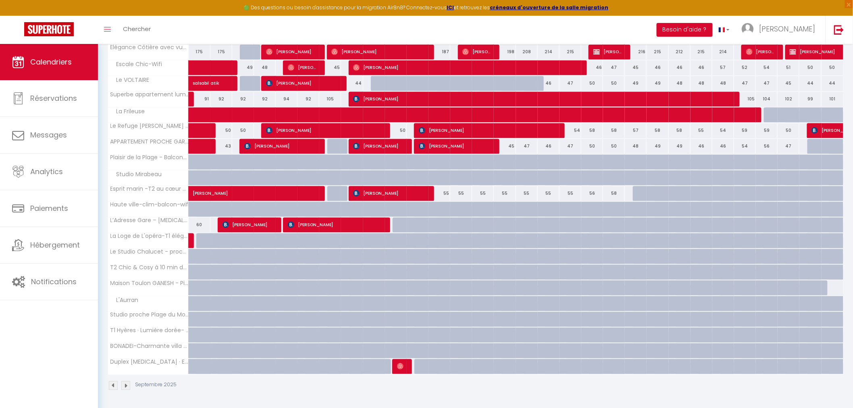
click at [125, 387] on img at bounding box center [125, 385] width 9 height 9
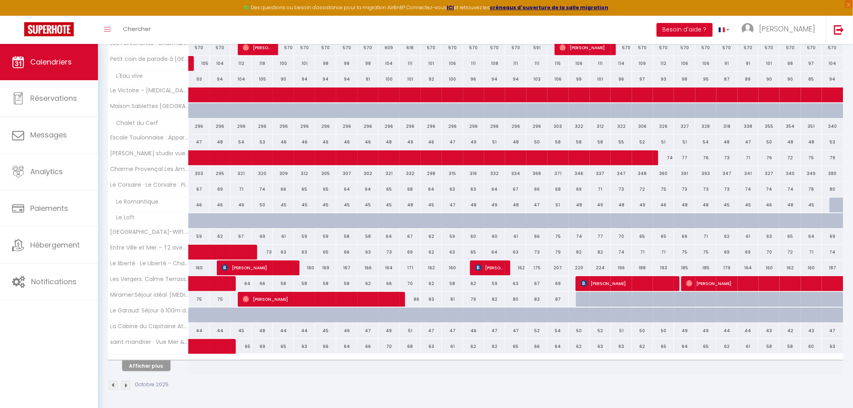
click at [125, 387] on img at bounding box center [125, 385] width 9 height 9
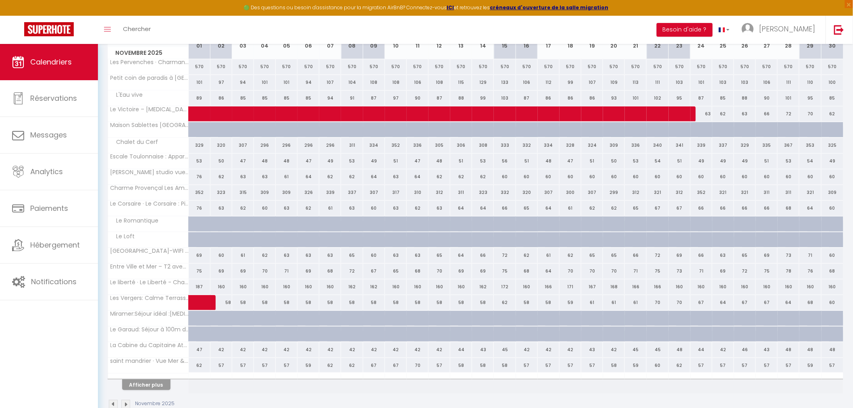
scroll to position [179, 0]
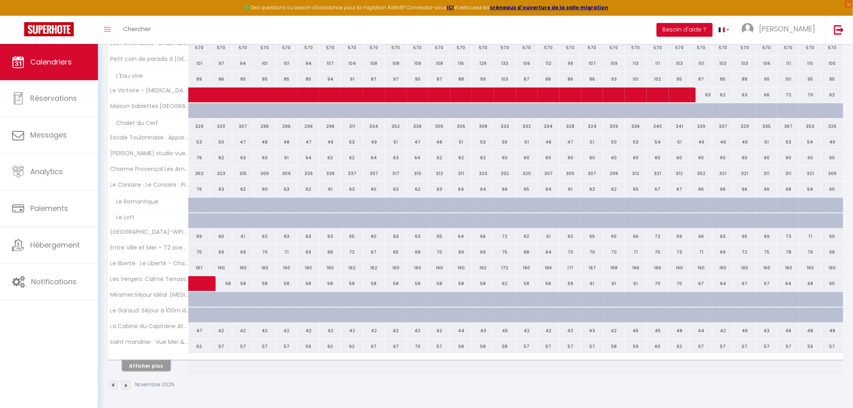
click at [148, 366] on button "Afficher plus" at bounding box center [146, 365] width 48 height 11
select select
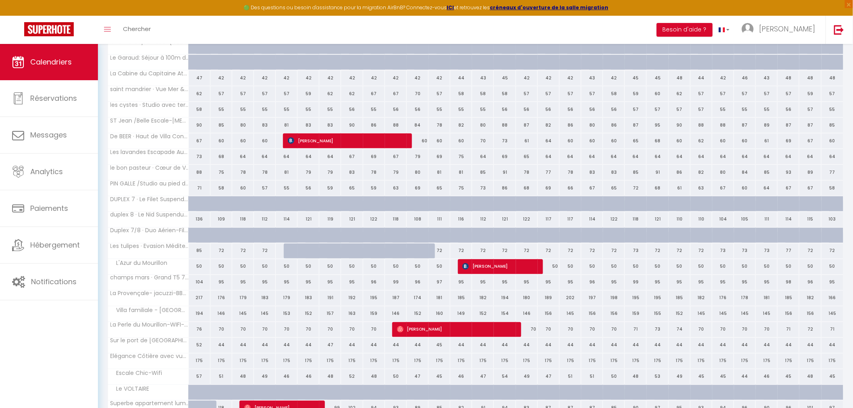
scroll to position [494, 0]
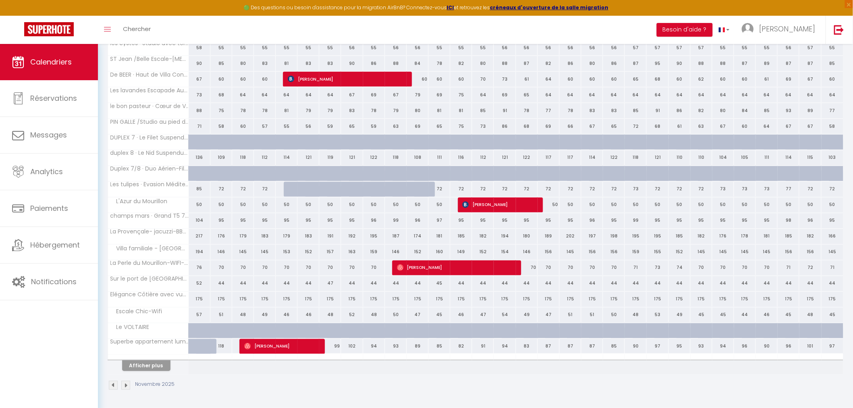
click at [199, 252] on div "194" at bounding box center [200, 252] width 22 height 15
type input "194"
select select "1"
type input "Sam 01 Novembre 2025"
type input "Dim 02 Novembre 2025"
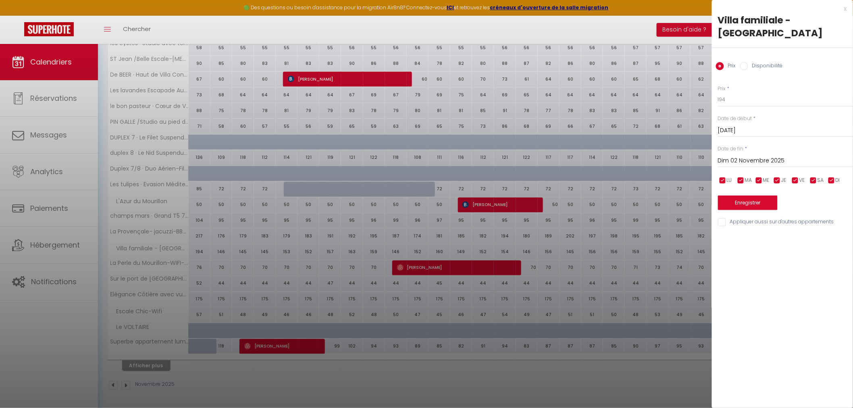
click at [774, 62] on label "Disponibilité" at bounding box center [765, 66] width 35 height 9
click at [748, 62] on input "Disponibilité" at bounding box center [744, 66] width 8 height 8
radio input "true"
radio input "false"
click at [740, 92] on select "Disponible Indisponible" at bounding box center [785, 99] width 135 height 15
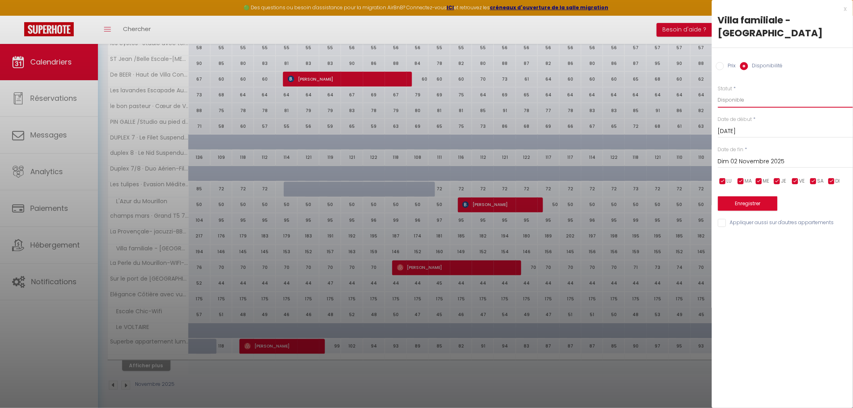
select select "0"
click at [718, 92] on select "Disponible Indisponible" at bounding box center [785, 99] width 135 height 15
click at [795, 156] on input "Dim 02 Novembre 2025" at bounding box center [785, 161] width 135 height 10
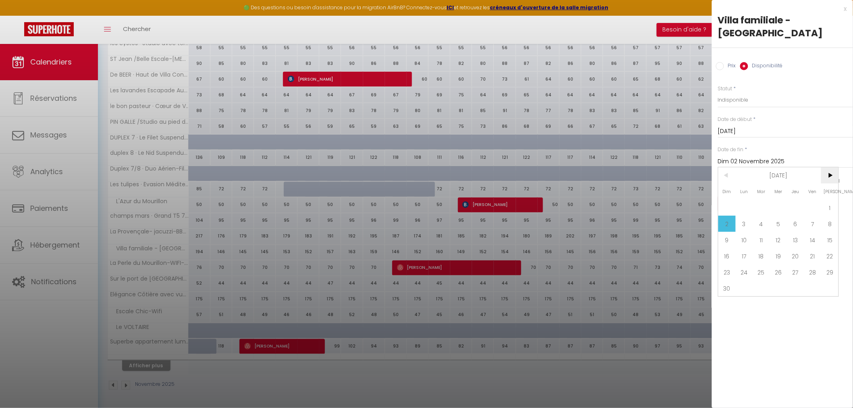
click at [825, 167] on span ">" at bounding box center [829, 175] width 17 height 16
click at [781, 264] on span "31" at bounding box center [778, 272] width 17 height 16
type input "Mer 31 Décembre 2025"
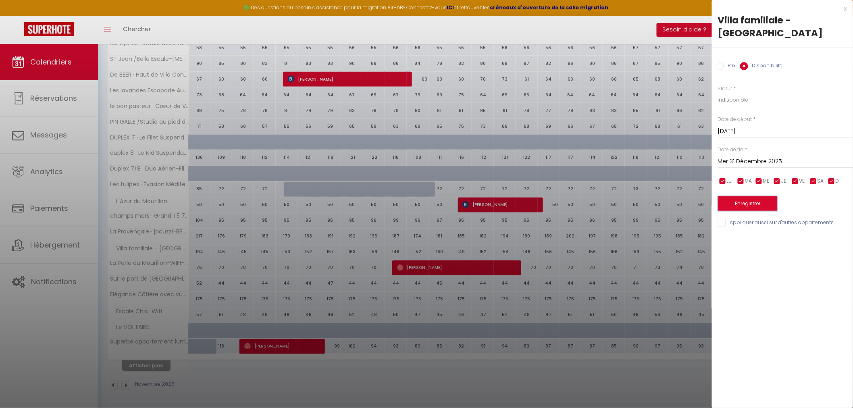
click at [765, 196] on button "Enregistrer" at bounding box center [748, 203] width 60 height 15
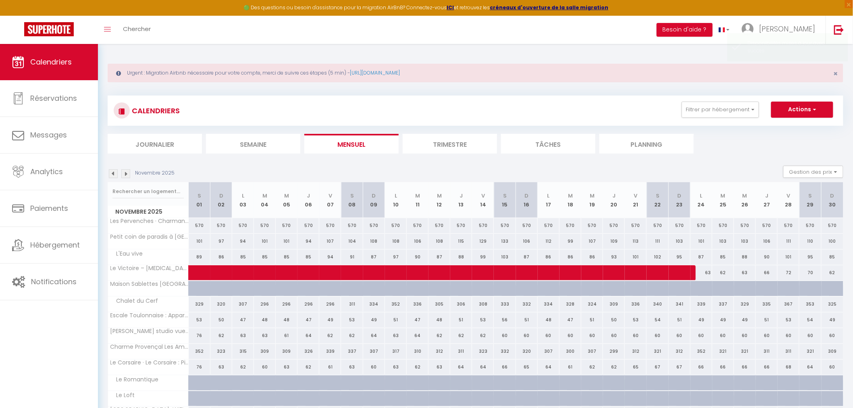
scroll to position [179, 0]
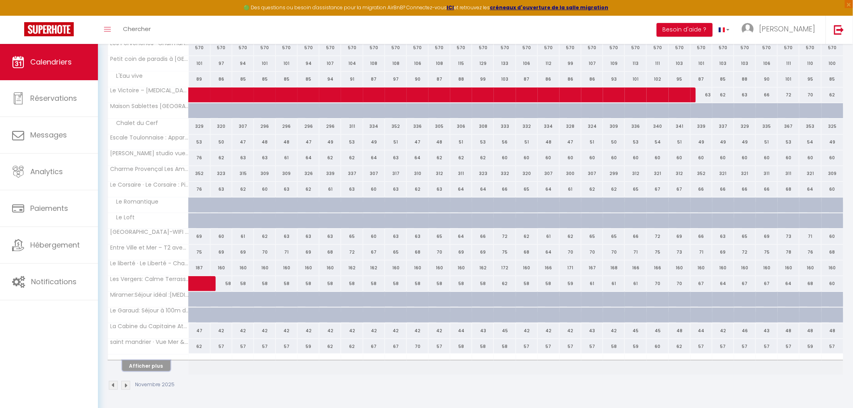
click at [150, 366] on button "Afficher plus" at bounding box center [146, 365] width 48 height 11
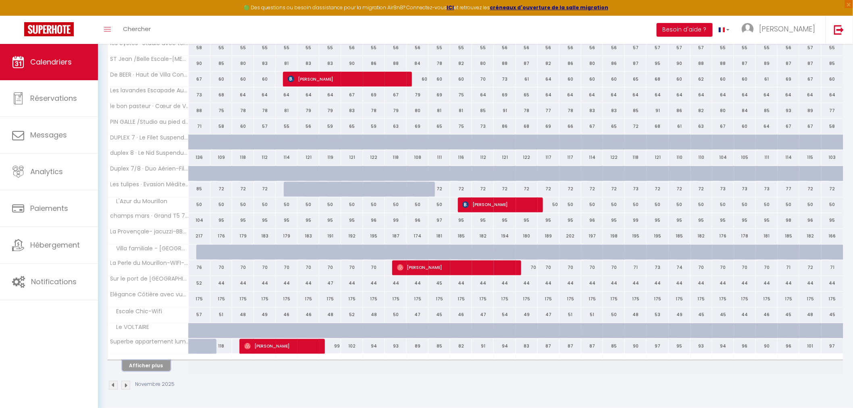
scroll to position [494, 0]
click at [126, 385] on img at bounding box center [125, 385] width 9 height 9
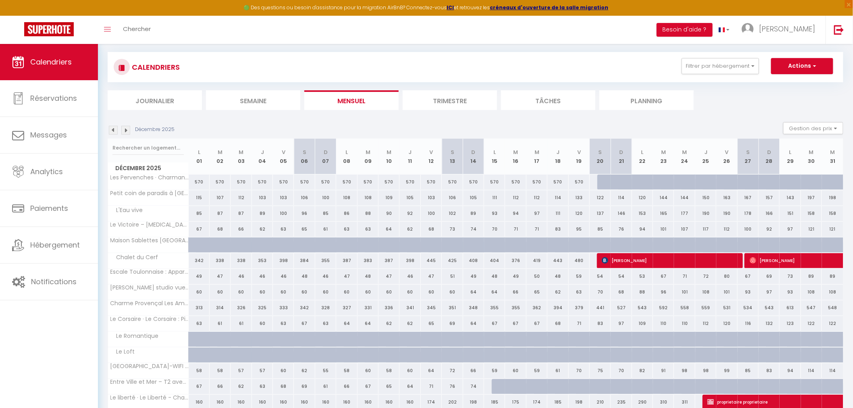
scroll to position [179, 0]
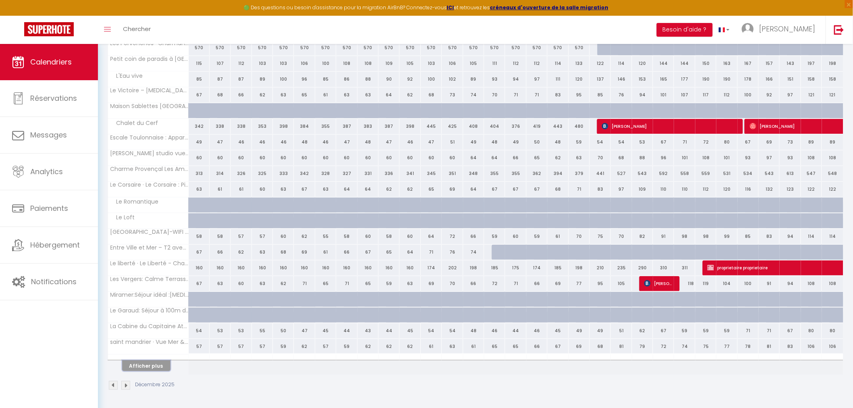
click at [141, 364] on button "Afficher plus" at bounding box center [146, 365] width 48 height 11
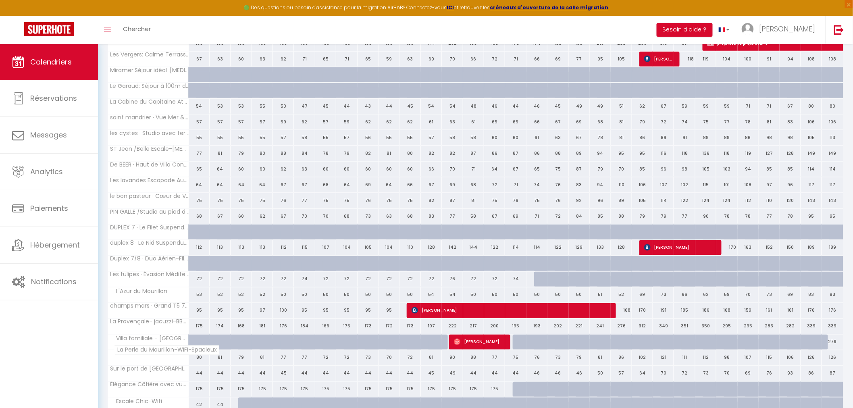
scroll to position [494, 0]
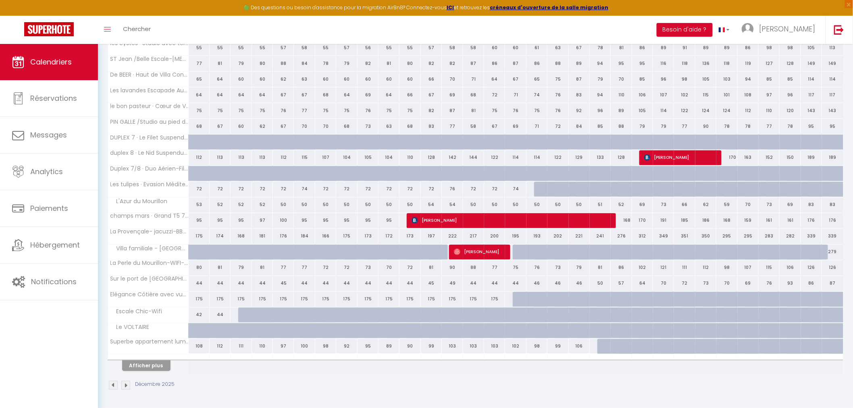
click at [116, 384] on img at bounding box center [113, 385] width 9 height 9
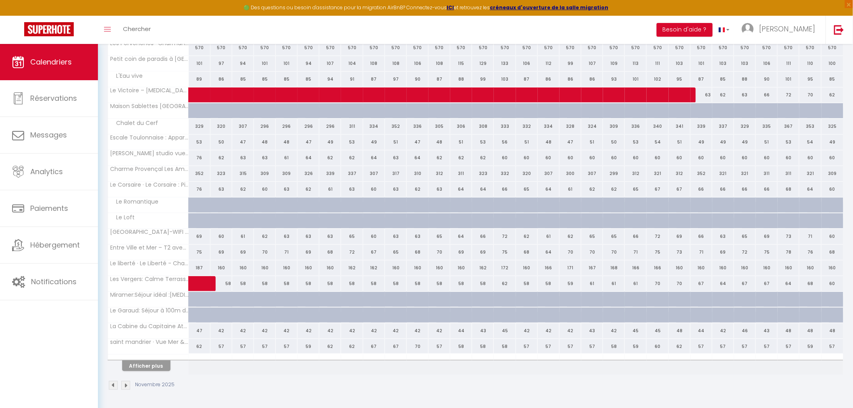
click at [116, 384] on img at bounding box center [113, 385] width 9 height 9
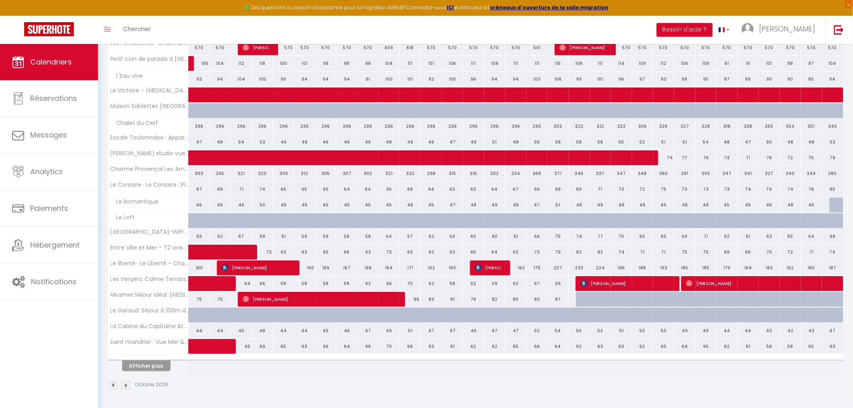
click at [116, 384] on img at bounding box center [113, 385] width 9 height 9
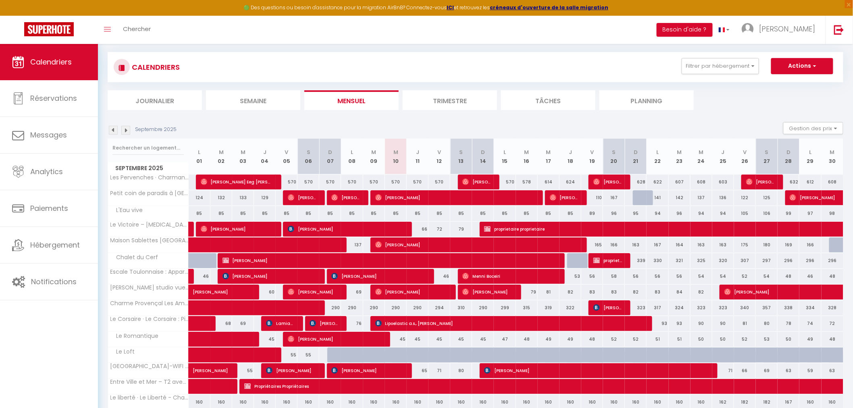
scroll to position [179, 0]
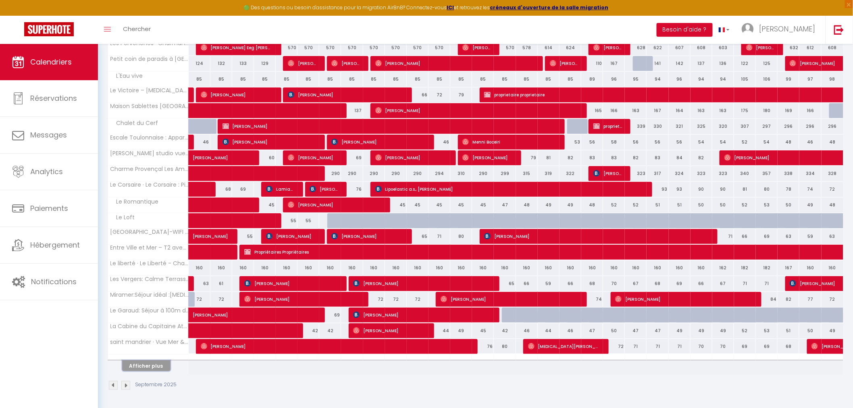
click at [131, 361] on button "Afficher plus" at bounding box center [146, 365] width 48 height 11
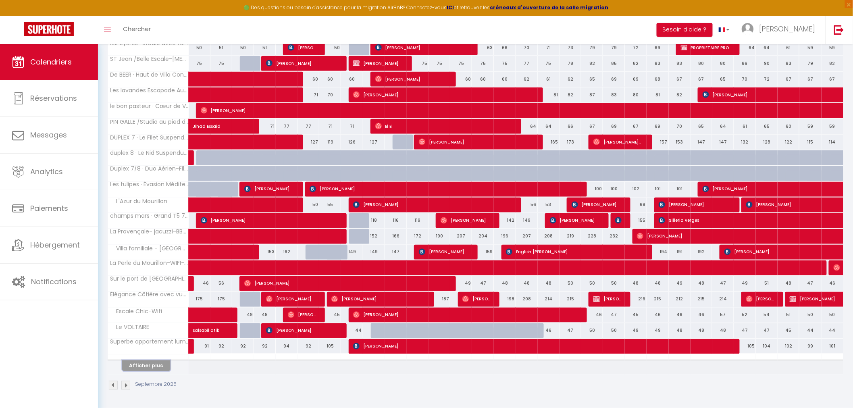
scroll to position [494, 0]
click at [134, 361] on button "Afficher plus" at bounding box center [146, 365] width 48 height 11
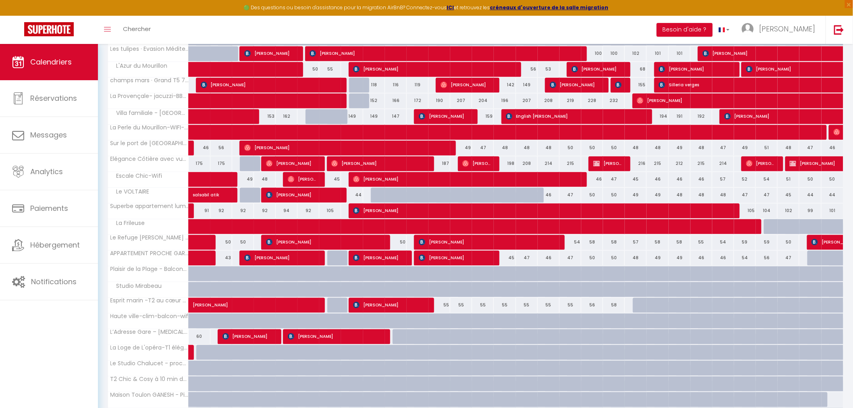
scroll to position [628, 0]
click at [445, 305] on div "55" at bounding box center [439, 304] width 22 height 15
select select
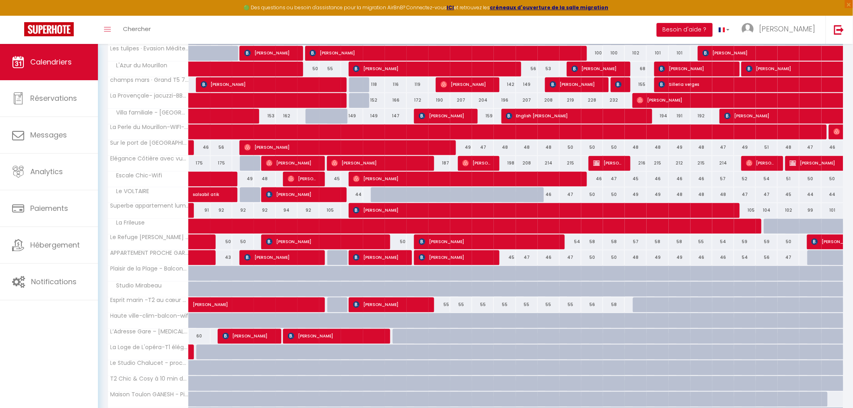
select select
select select "1"
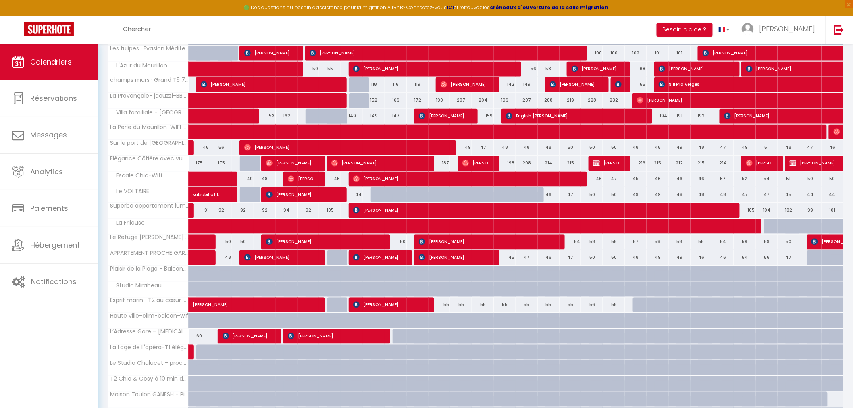
type input "Ven 12 Septembre 2025"
type input "Sam 13 Septembre 2025"
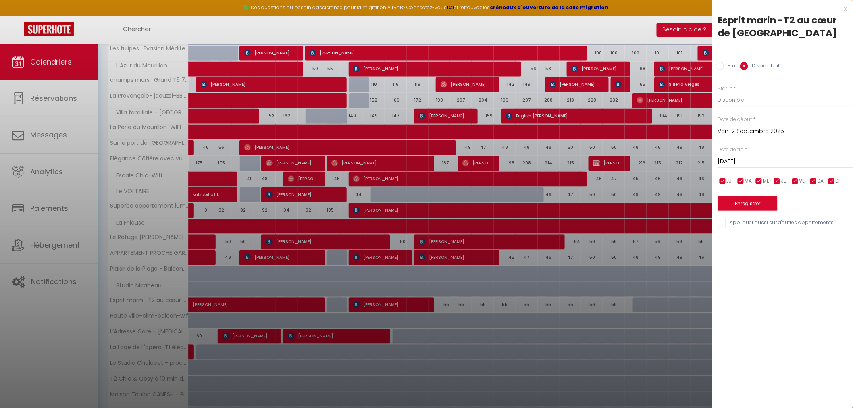
click at [693, 154] on div at bounding box center [426, 204] width 853 height 408
select select
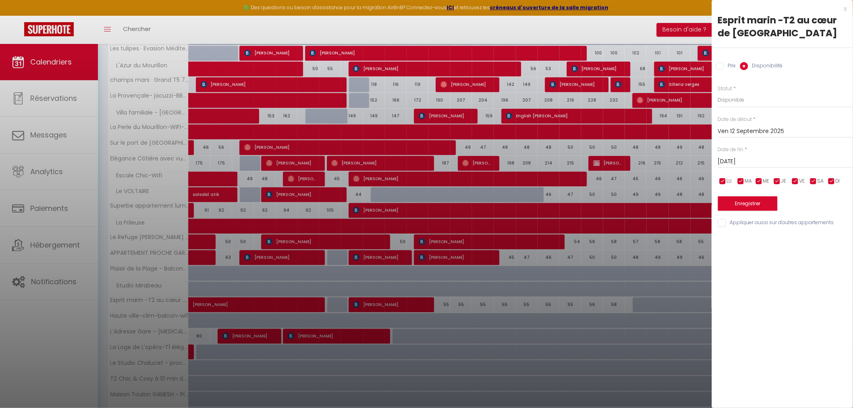
select select
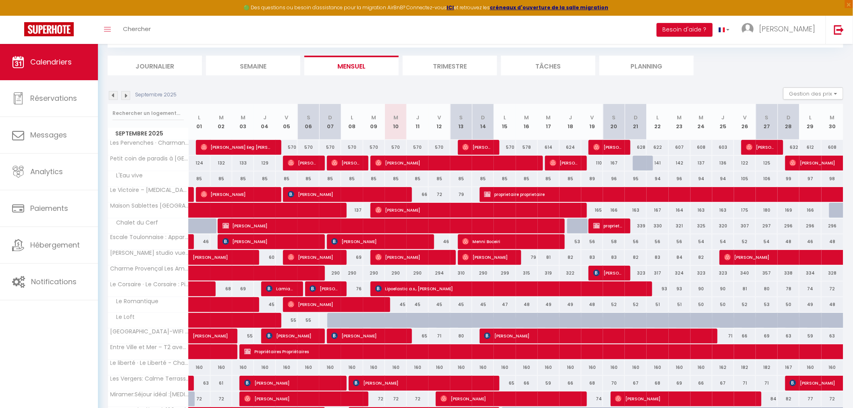
scroll to position [0, 0]
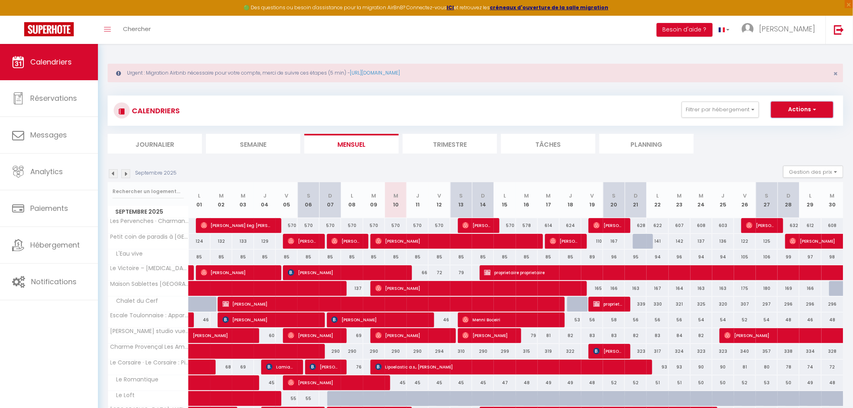
click at [813, 110] on span "button" at bounding box center [813, 109] width 5 height 8
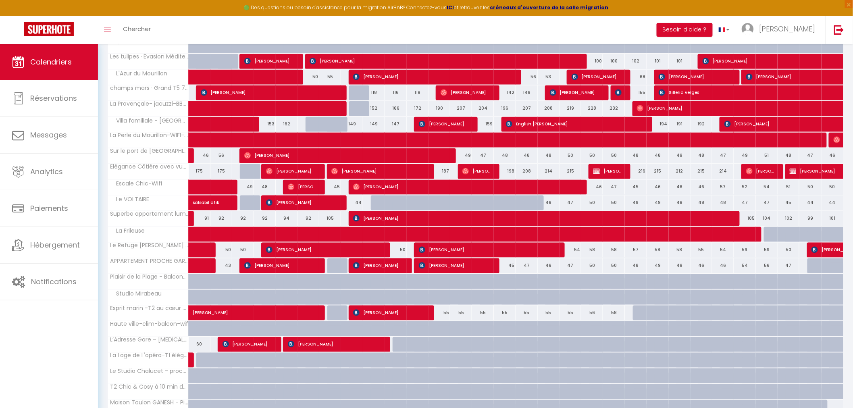
scroll to position [627, 0]
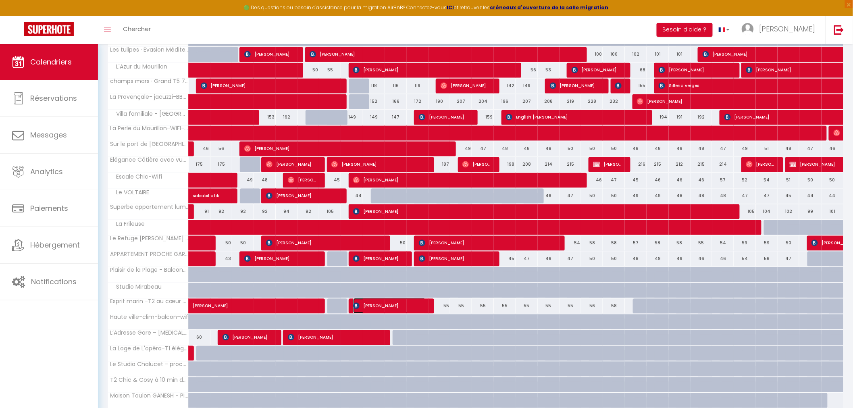
click at [383, 309] on span "Franco Cantaleya" at bounding box center [389, 305] width 73 height 15
select select "OK"
select select "1"
select select "0"
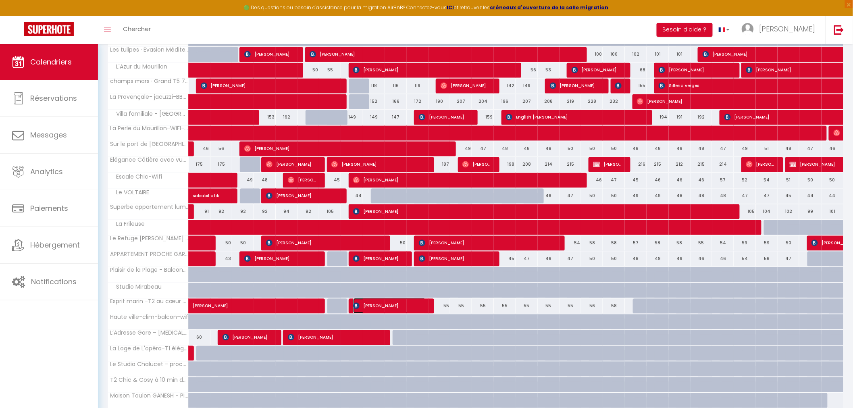
select select "1"
select select
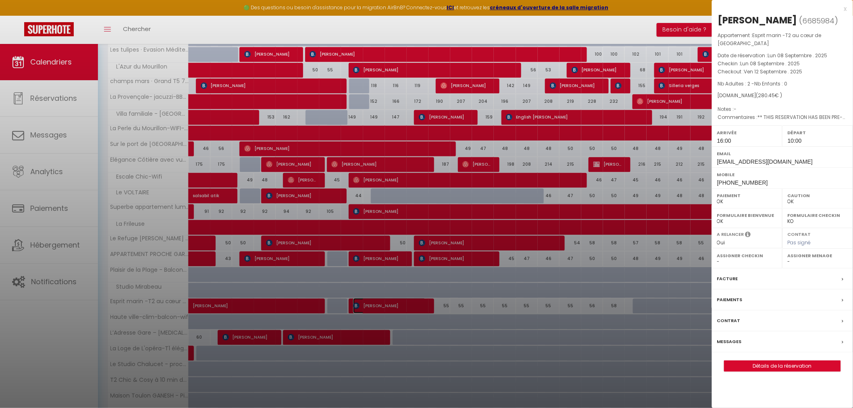
select select "31048"
click at [772, 361] on link "Détails de la réservation" at bounding box center [782, 366] width 116 height 10
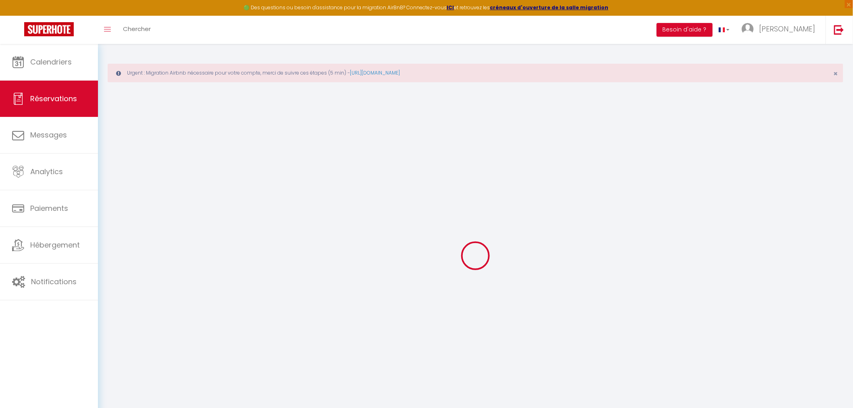
select select
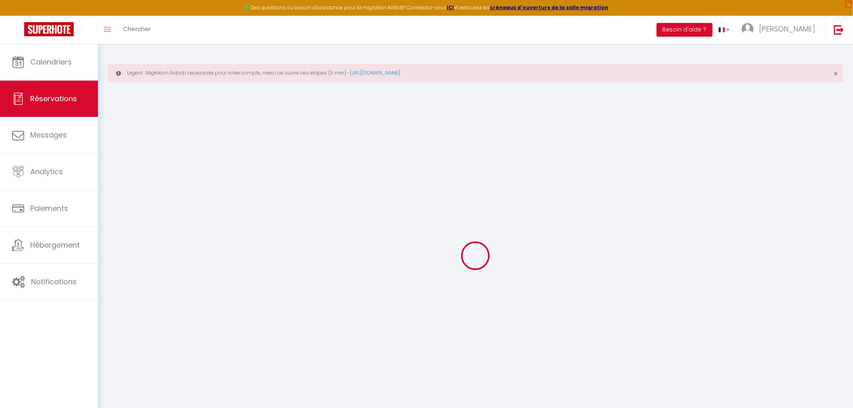
select select
checkbox input "false"
type input "Franco"
type input "Cantaleya"
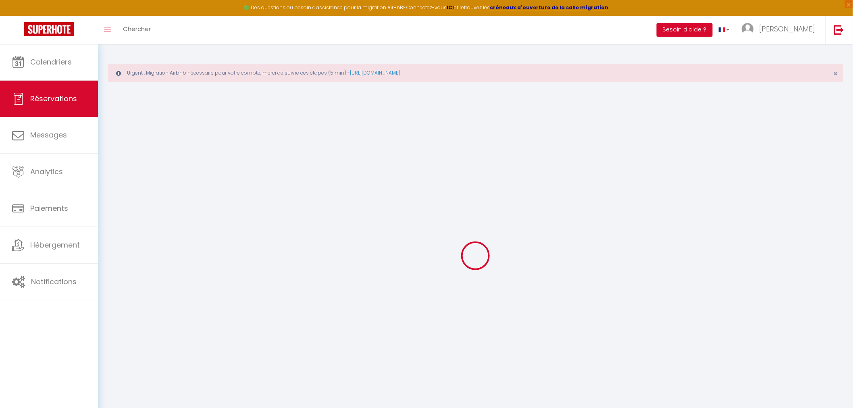
type input "fcanta.871666@guest.booking.com"
type input "cataleyaf429@gmail.com"
type input "+34671855245"
type input "."
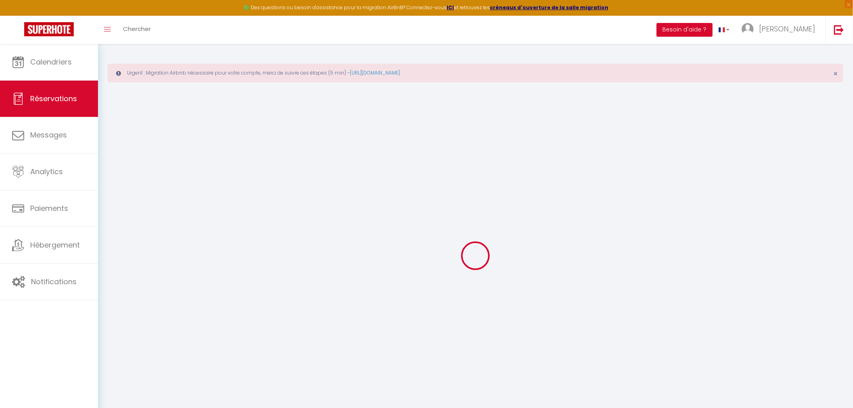
select select "ES"
type input "40.11"
type input "3.93"
select select "72086"
select select "1"
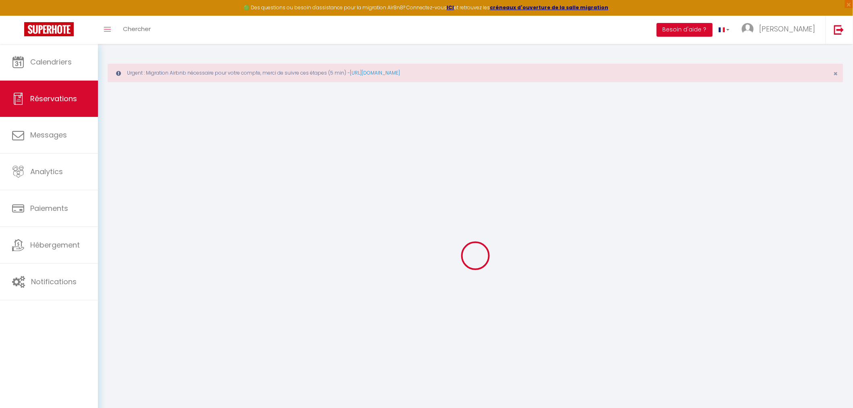
select select
type input "2"
select select "12"
select select "15"
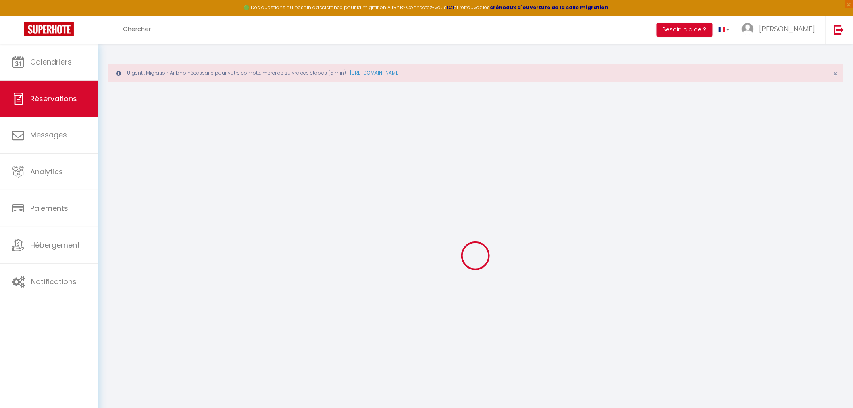
type input "199.4"
checkbox input "false"
type input "0"
select select "2"
type input "67"
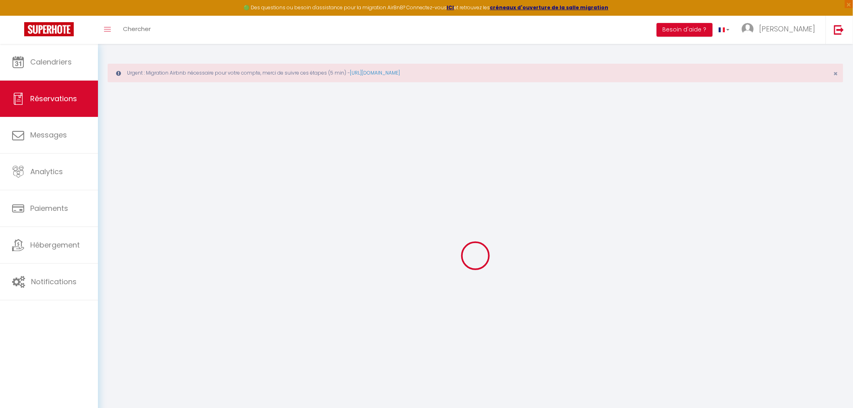
type input "0"
select select
checkbox input "false"
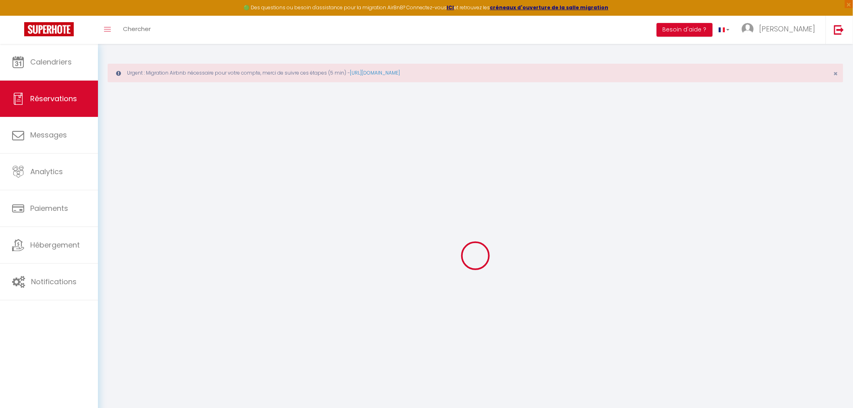
select select
checkbox input "false"
select select
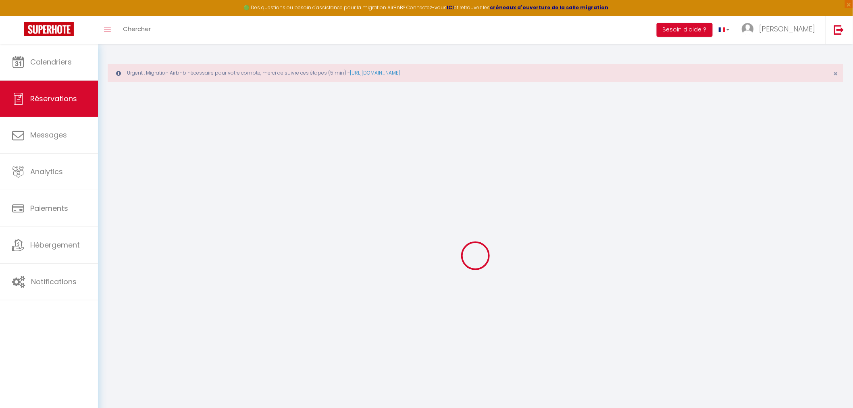
checkbox input "false"
type textarea "** THIS RESERVATION HAS BEEN PRE-PAID ** BOOKING NOTE : Payment charge is EUR 3…"
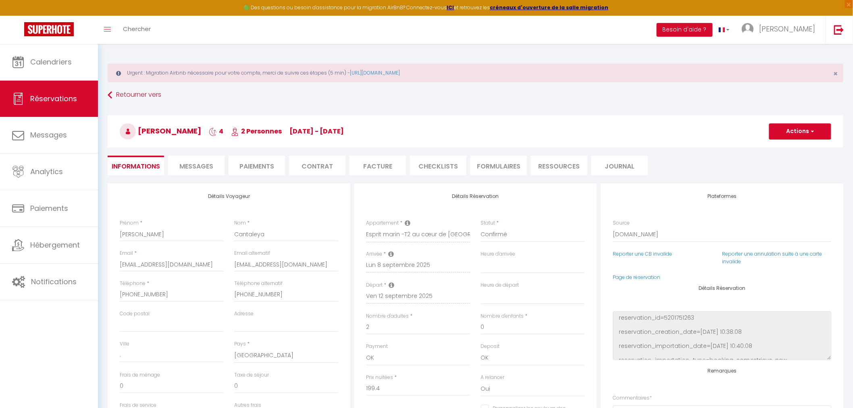
type input "68"
type input "13.05"
select select
checkbox input "false"
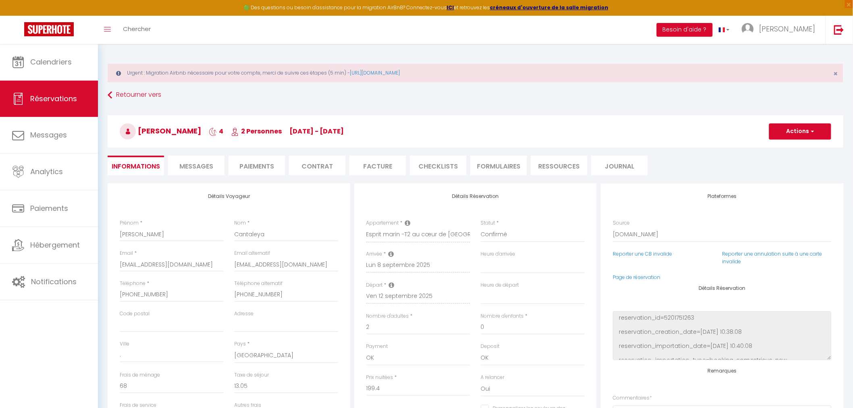
select select "16:00"
select select "10:00"
click at [797, 118] on h3 "Franco Cantaleya 4 2 Personnes Mo 08 Sep - Fr 12 Sep" at bounding box center [476, 131] width 736 height 32
click at [805, 129] on button "Actions" at bounding box center [800, 131] width 62 height 16
click at [792, 157] on link "Dupliquer" at bounding box center [792, 159] width 64 height 10
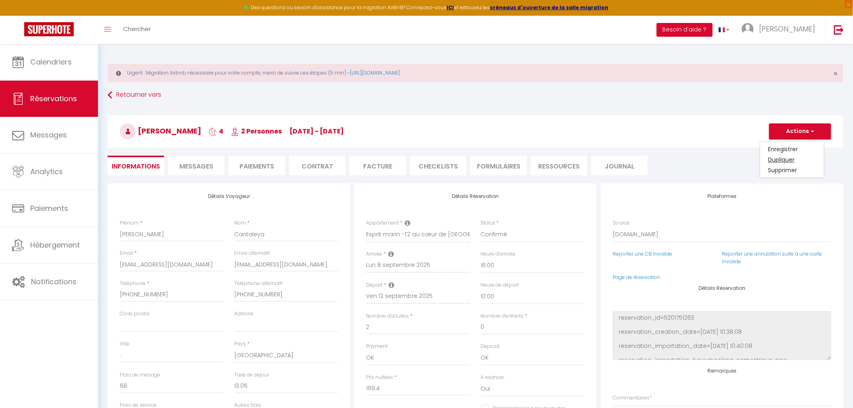
type input "0"
select select
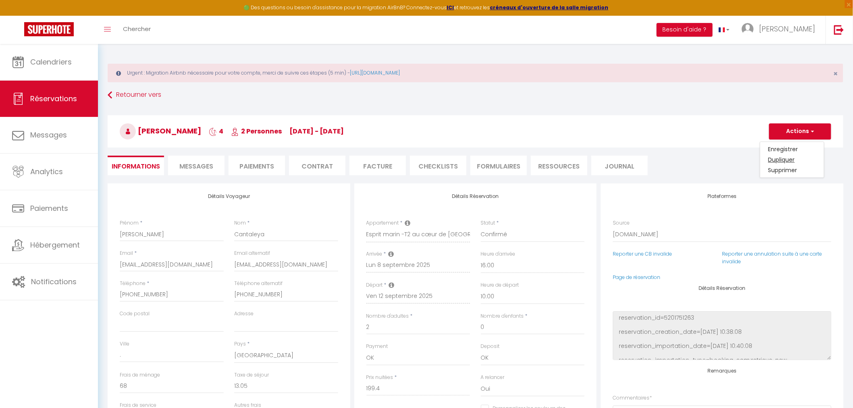
checkbox input "false"
type input "Invalid Dateundefined"
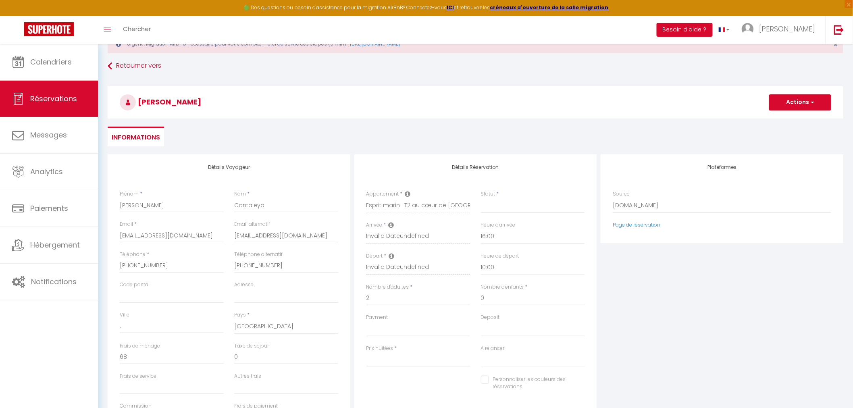
scroll to position [45, 0]
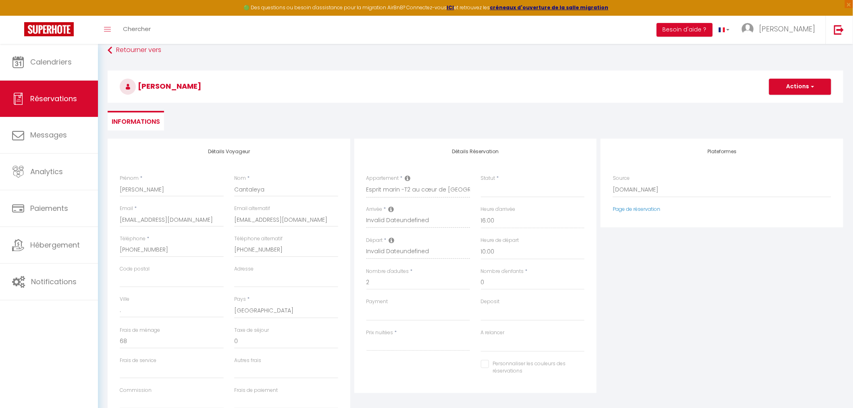
click at [389, 210] on icon at bounding box center [392, 209] width 6 height 6
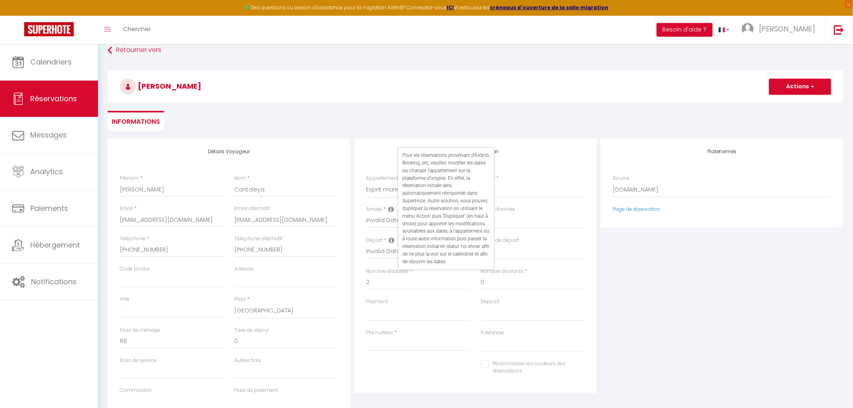
click at [389, 210] on icon at bounding box center [392, 209] width 6 height 6
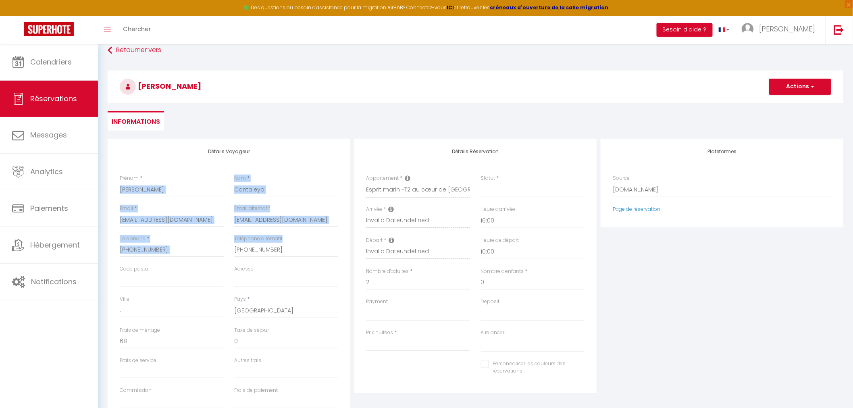
drag, startPoint x: 115, startPoint y: 187, endPoint x: 302, endPoint y: 261, distance: 201.6
click at [302, 261] on div "Détails Voyageur Prénom * Franco Nom * Cantaleya Email * fcanta.871666@guest.bo…" at bounding box center [229, 283] width 243 height 288
copy div "Nom * Email * Email alternatif Téléphone * Téléphone alternatif"
click at [809, 90] on span "button" at bounding box center [811, 86] width 5 height 7
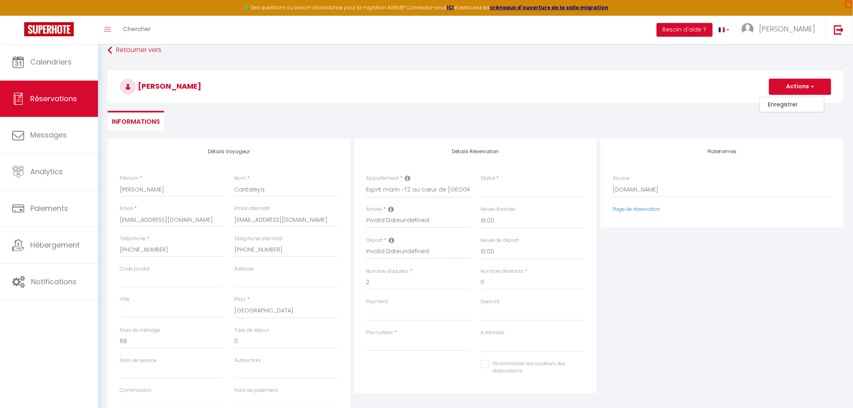
click at [541, 126] on ul "Informations" at bounding box center [476, 121] width 736 height 20
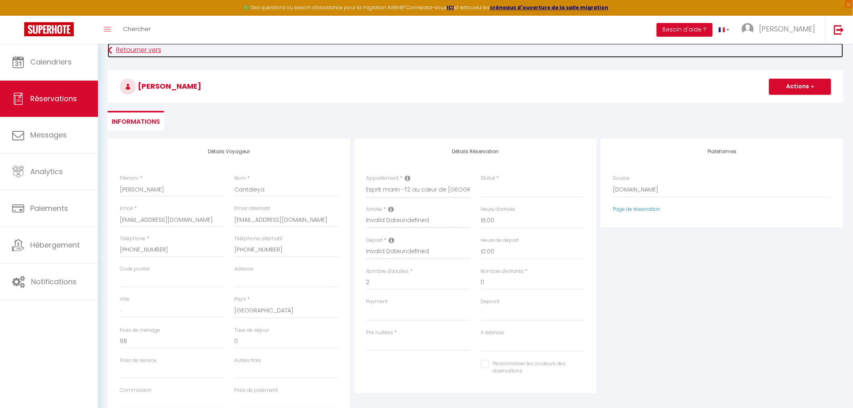
click at [126, 52] on link "Retourner vers" at bounding box center [476, 50] width 736 height 15
select select
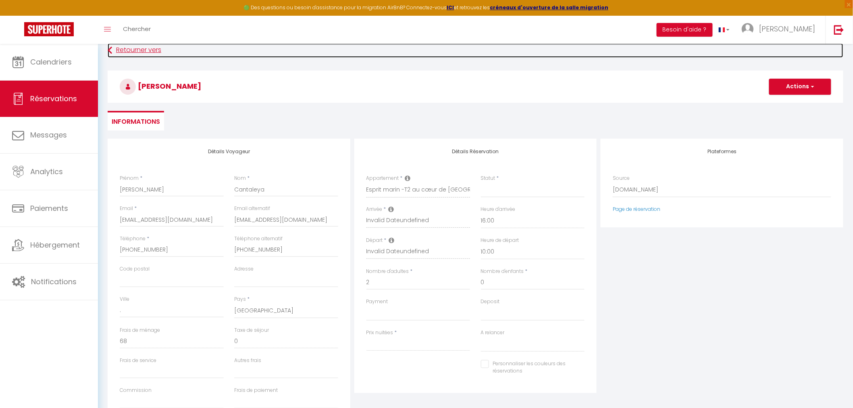
checkbox input "false"
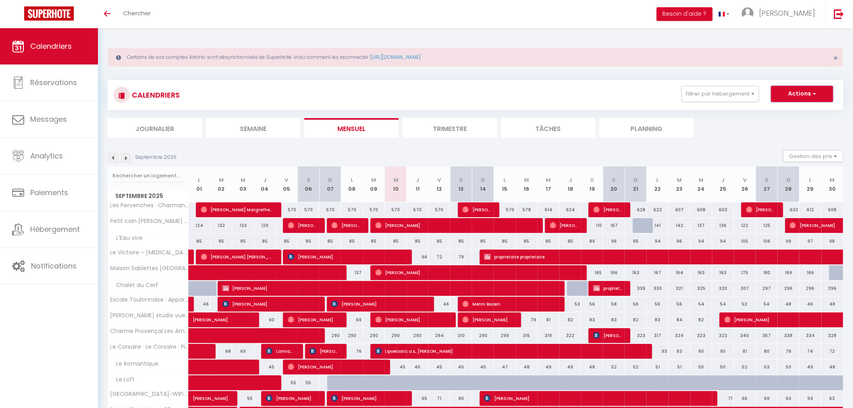
click at [806, 98] on button "Actions" at bounding box center [802, 94] width 62 height 16
click at [788, 112] on link "Nouvelle réservation" at bounding box center [794, 112] width 70 height 12
select select
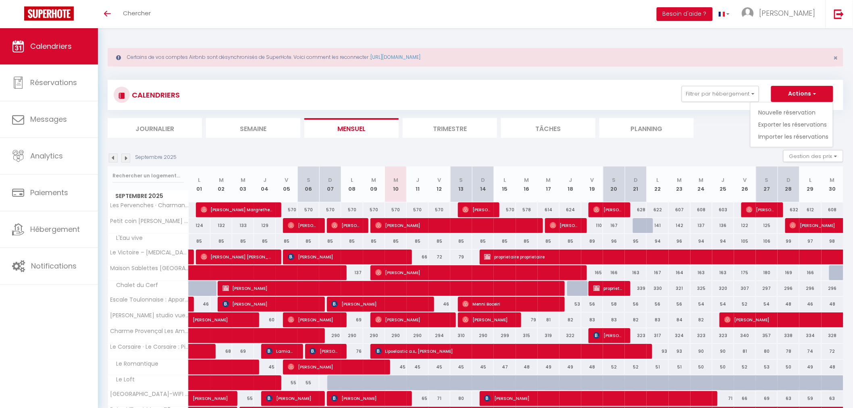
select select
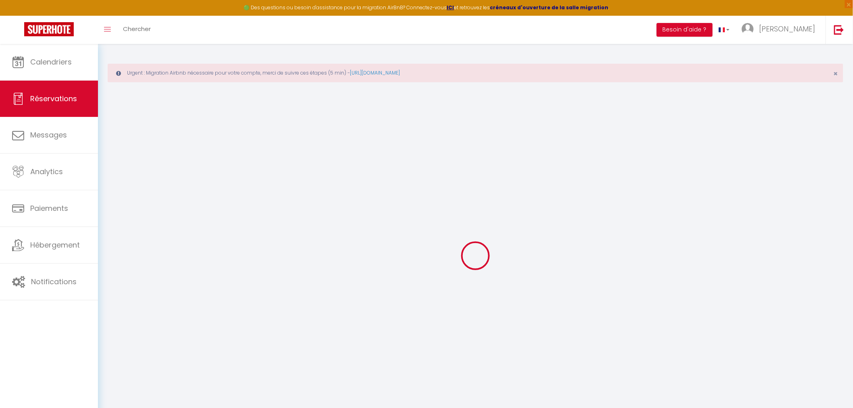
select select
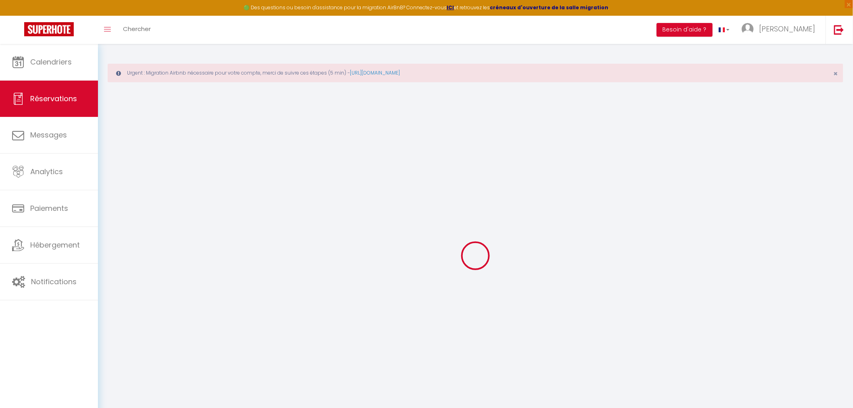
select select
checkbox input "false"
select select
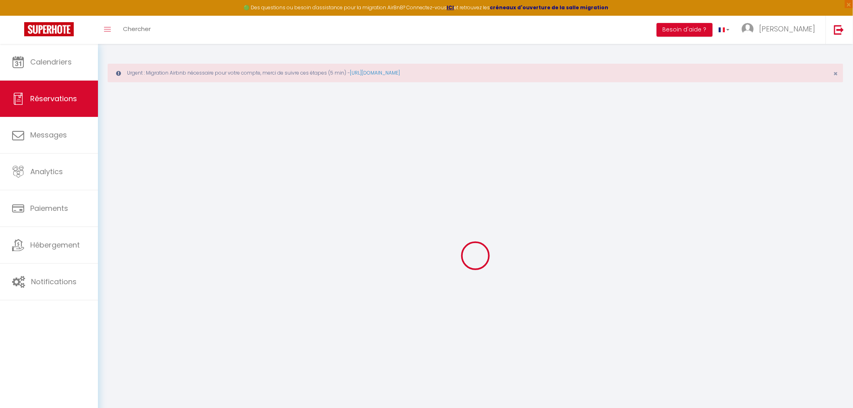
select select
checkbox input "false"
select select
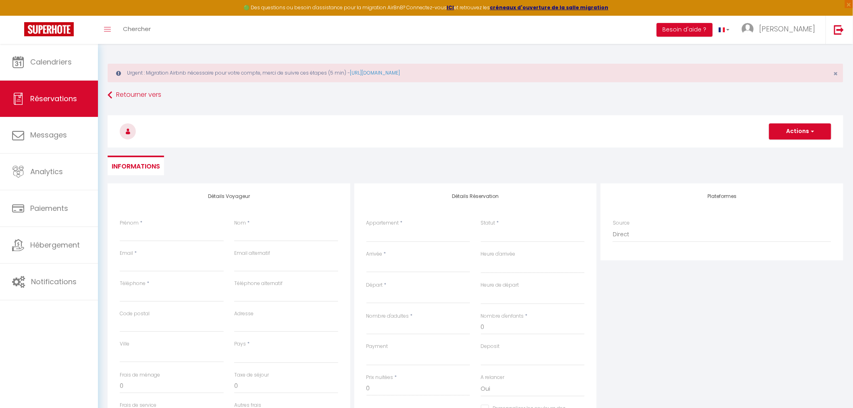
click at [139, 241] on div "Prénom *" at bounding box center [171, 234] width 114 height 30
click at [146, 227] on input "Prénom" at bounding box center [172, 234] width 104 height 15
paste input "[PERSON_NAME]"
type input "[PERSON_NAME]"
select select
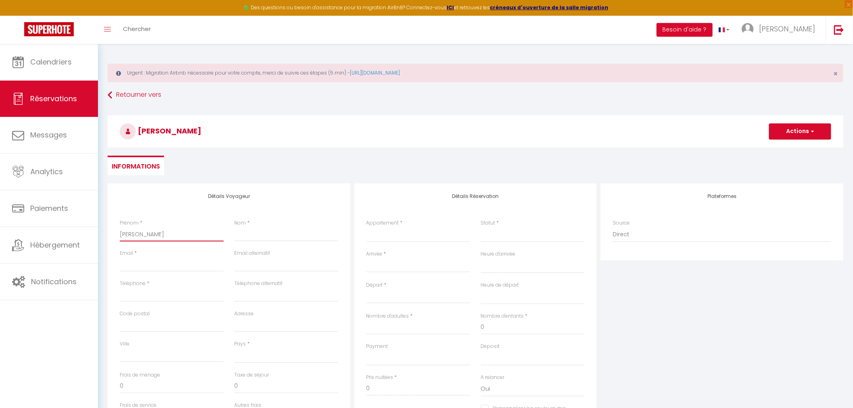
select select
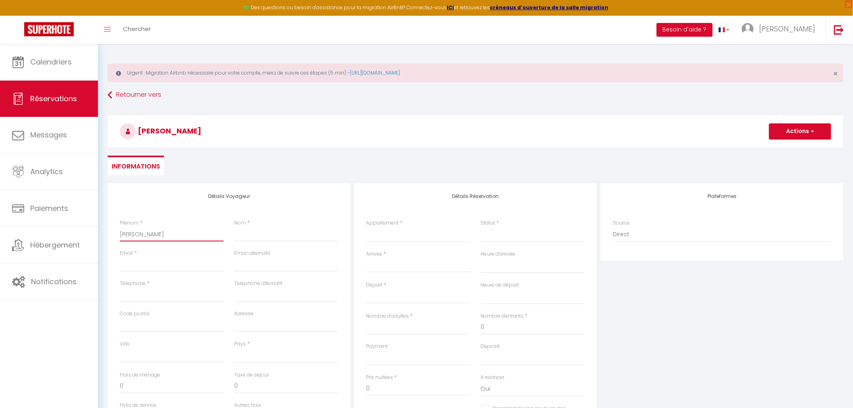
select select
checkbox input "false"
type input "[PERSON_NAME]"
click at [260, 229] on input "Nom" at bounding box center [286, 234] width 104 height 15
paste input "Cantaleya"
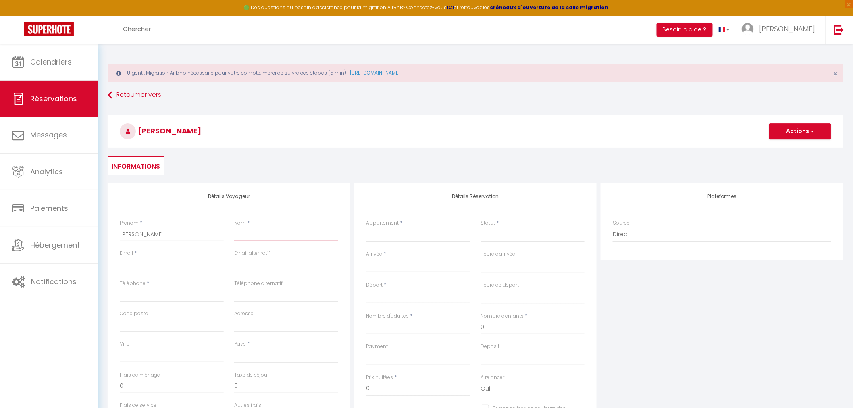
type input "Cantaleya"
select select
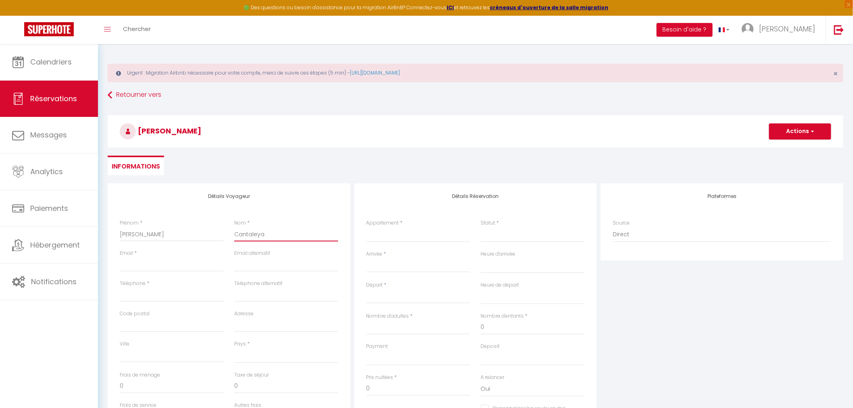
select select
checkbox input "false"
type input "Cantaleya"
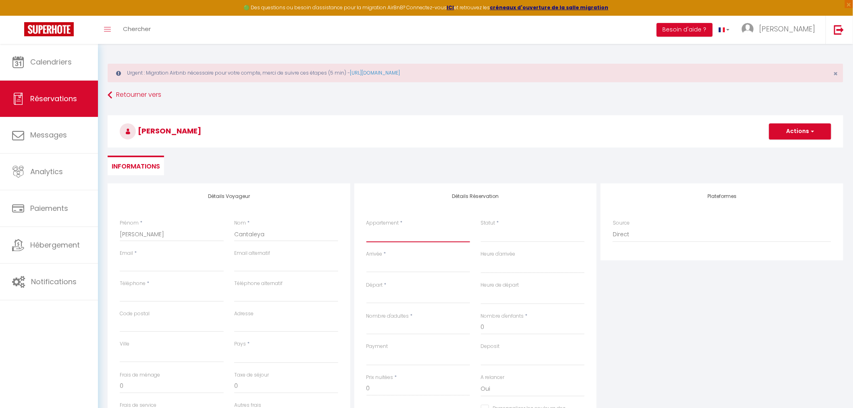
click at [406, 236] on select "Les Pervenches · Charmante maison de maître Petit coin de paradis à [GEOGRAPHIC…" at bounding box center [418, 234] width 104 height 15
select select "72086"
click at [366, 227] on select "Les Pervenches · Charmante maison de maître Petit coin de paradis à [GEOGRAPHIC…" at bounding box center [418, 234] width 104 height 15
select select
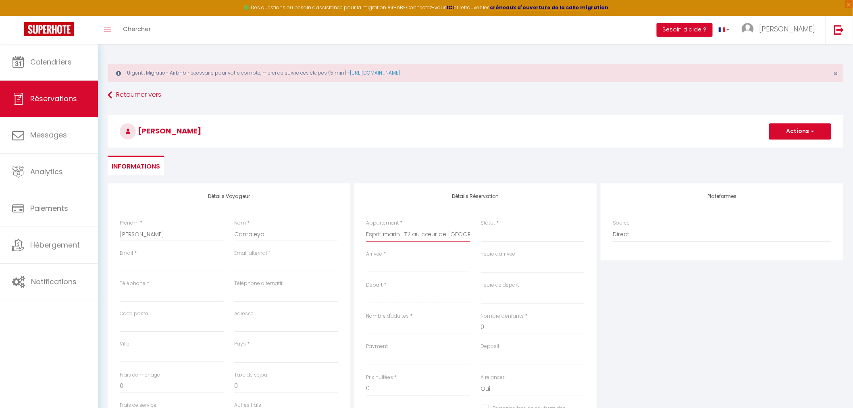
select select
checkbox input "false"
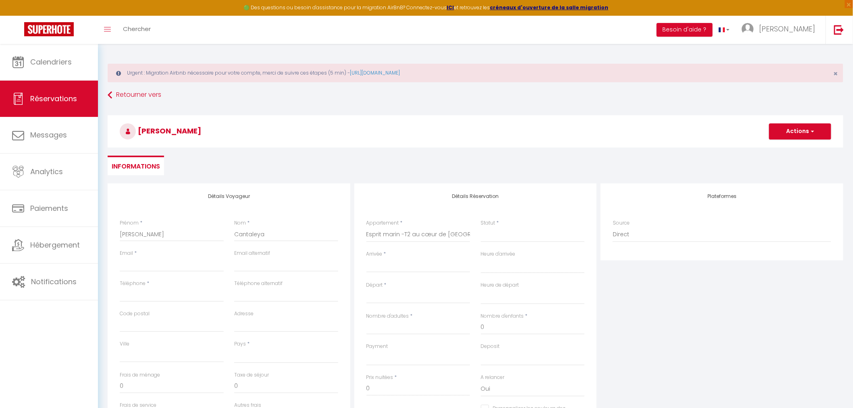
select select
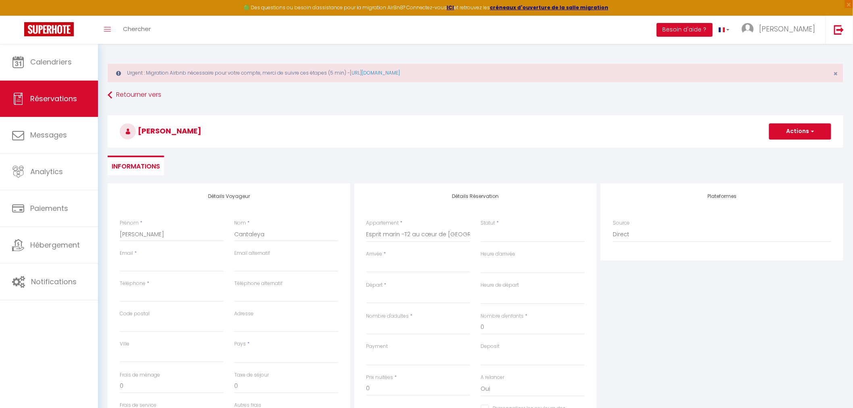
select select
checkbox input "false"
click at [394, 263] on input "Arrivée" at bounding box center [418, 266] width 104 height 10
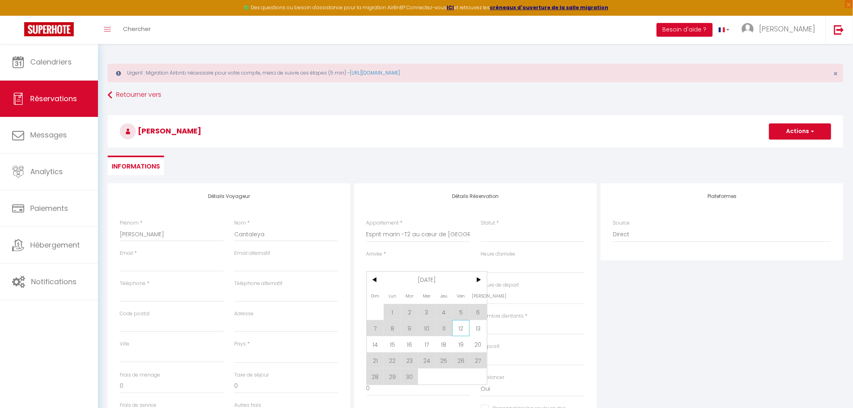
click at [456, 328] on span "12" at bounding box center [460, 328] width 17 height 16
select select
type input "Ven 12 Septembre 2025"
select select
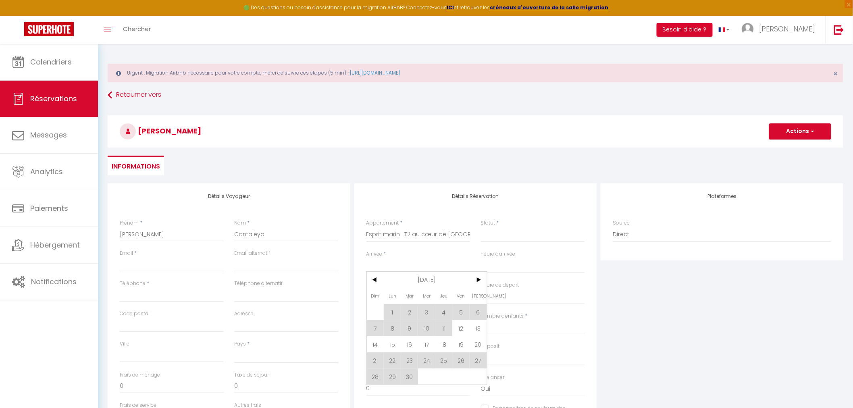
type input "[DATE]"
select select
checkbox input "false"
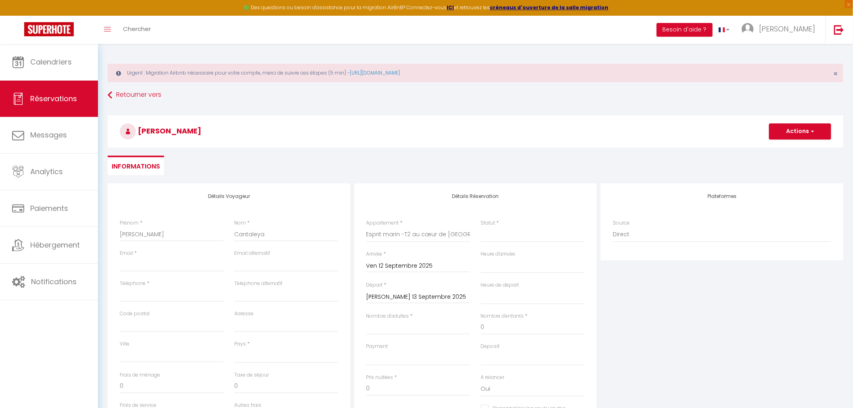
click at [432, 299] on input "[DATE]" at bounding box center [418, 297] width 104 height 10
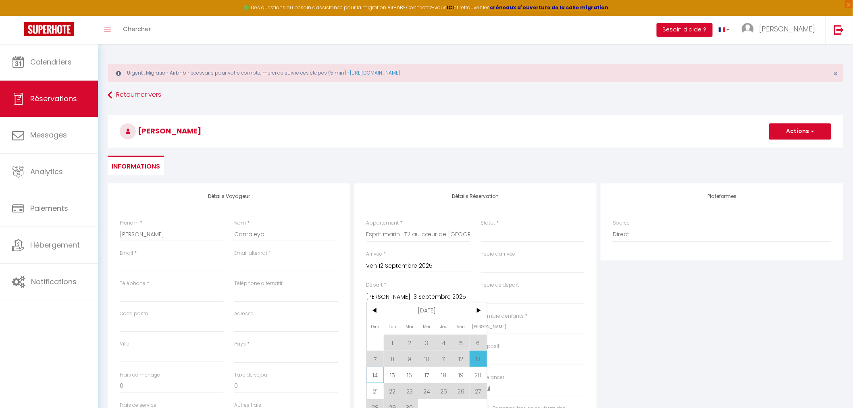
click at [380, 375] on span "14" at bounding box center [375, 375] width 17 height 16
select select
type input "Dim 14 Septembre 2025"
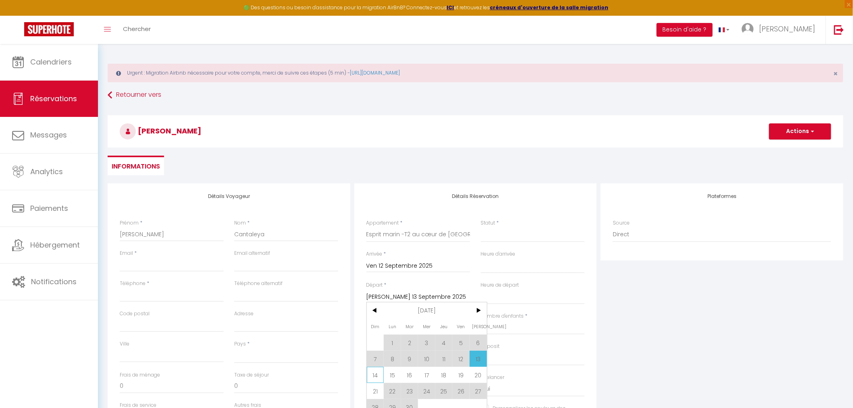
select select
checkbox input "false"
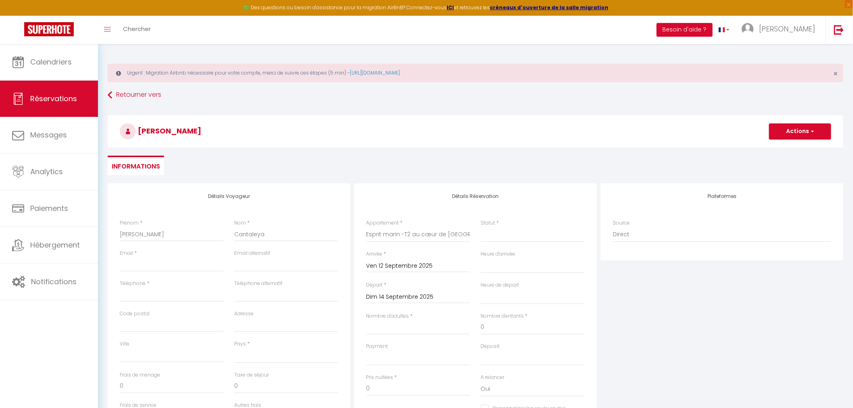
click at [412, 297] on input "Dim 14 Septembre 2025" at bounding box center [418, 297] width 104 height 10
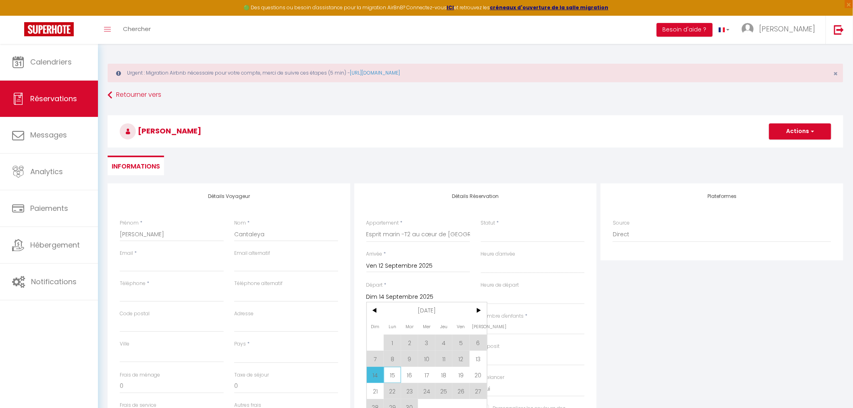
click at [390, 375] on span "15" at bounding box center [392, 375] width 17 height 16
select select
type input "Lun 15 Septembre 2025"
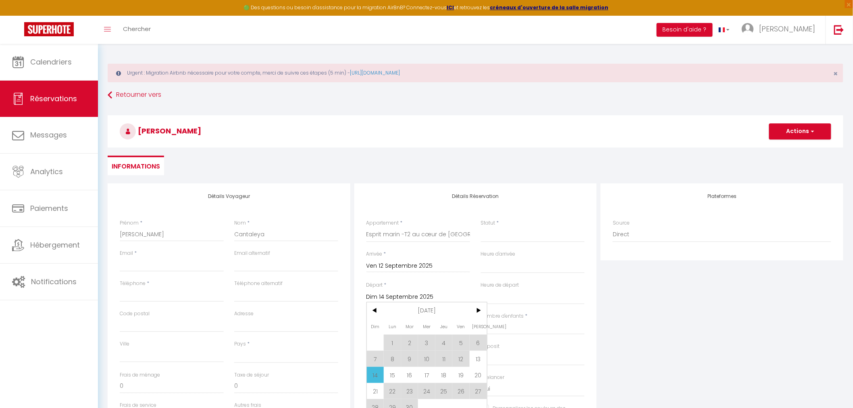
select select
checkbox input "false"
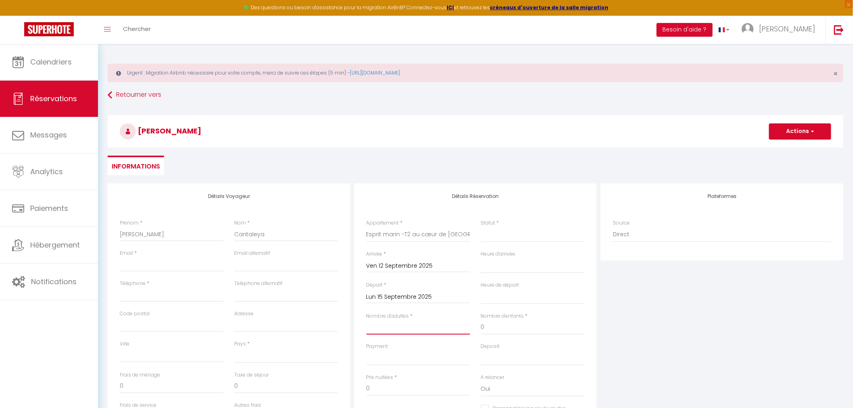
click at [416, 330] on input "Nombre d'adultes" at bounding box center [418, 327] width 104 height 15
type input "2"
select select
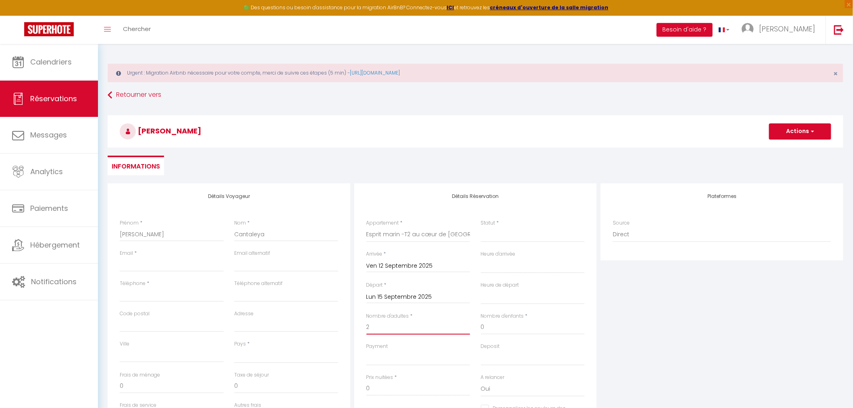
select select
checkbox input "false"
select select
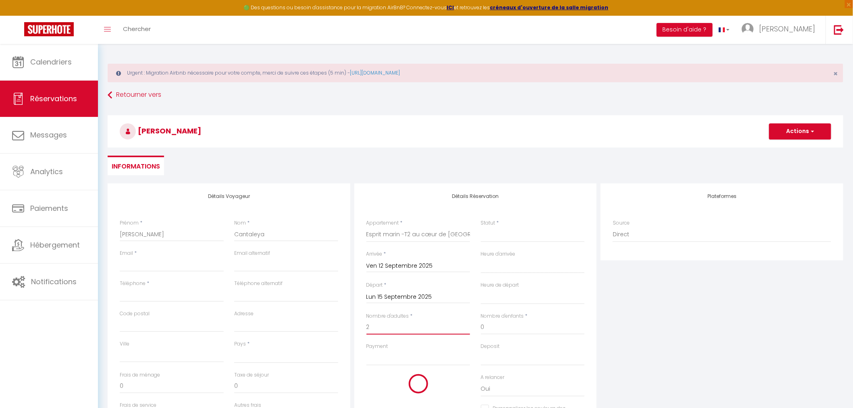
select select
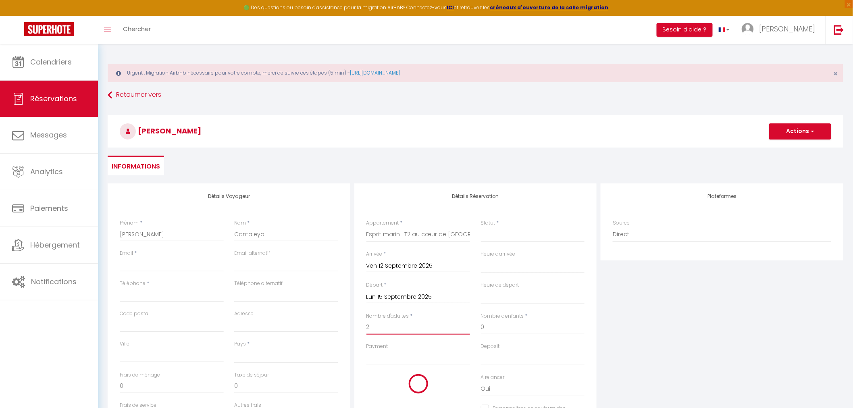
checkbox input "false"
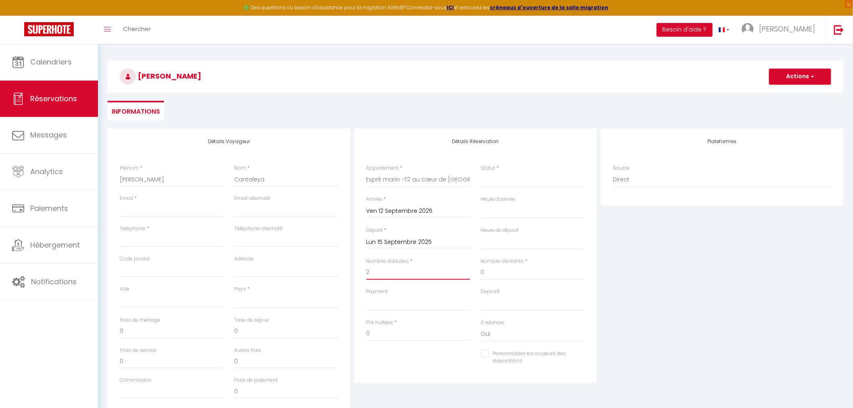
scroll to position [119, 0]
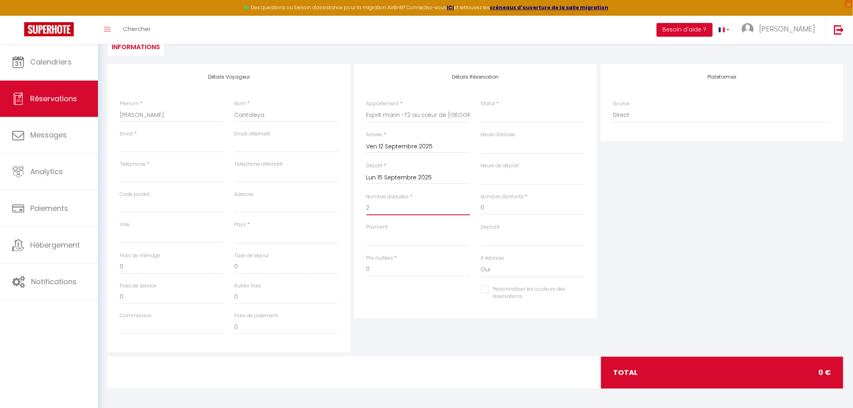
type input "2"
click at [519, 110] on select "Confirmé Non Confirmé [PERSON_NAME] par le voyageur No Show Request" at bounding box center [533, 115] width 104 height 15
select select "2"
click at [481, 108] on select "Confirmé Non Confirmé [PERSON_NAME] par le voyageur No Show Request" at bounding box center [533, 115] width 104 height 15
select select
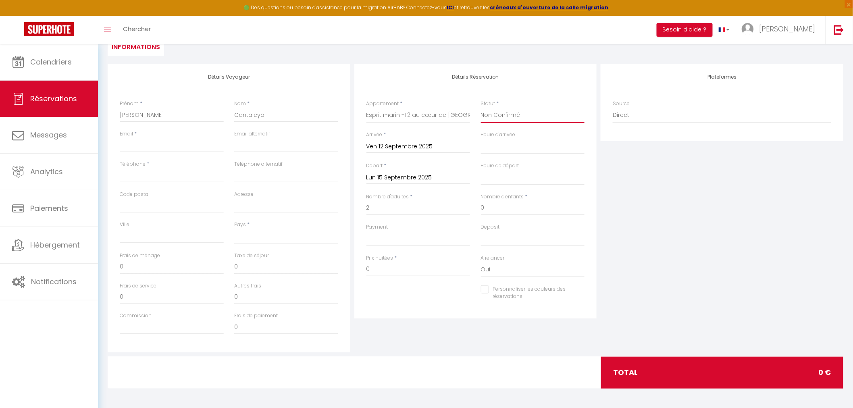
select select
checkbox input "false"
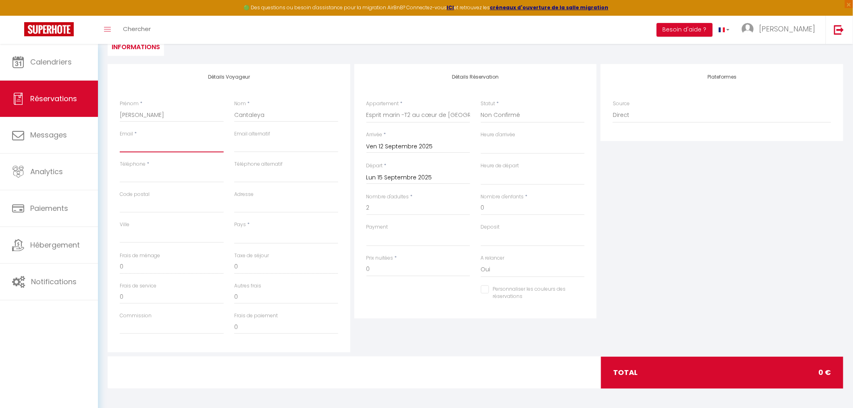
click at [184, 142] on input "Email client" at bounding box center [172, 145] width 104 height 15
click at [146, 143] on input "Email client" at bounding box center [172, 145] width 104 height 15
paste input "[EMAIL_ADDRESS][DOMAIN_NAME]"
type input "[EMAIL_ADDRESS][DOMAIN_NAME]"
select select
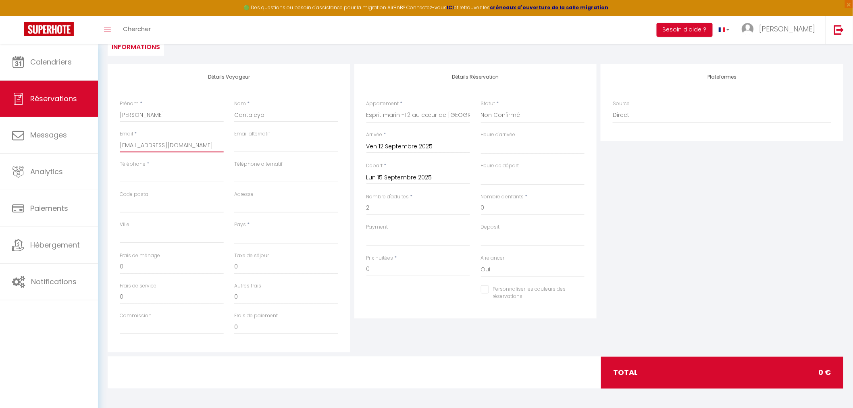
select select
checkbox input "false"
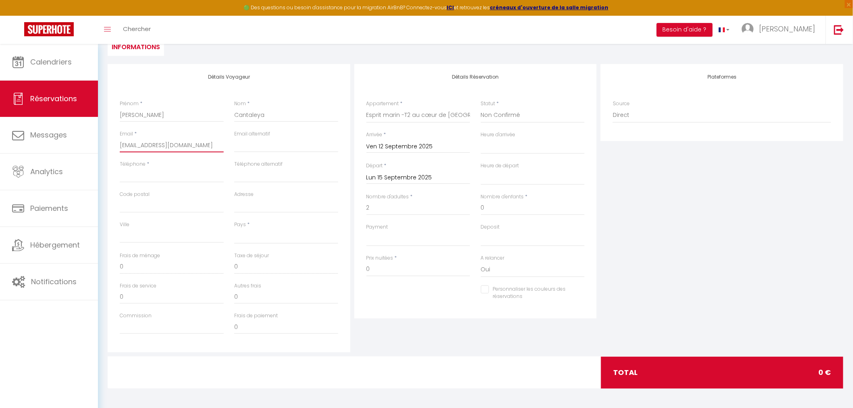
type input "[EMAIL_ADDRESS][DOMAIN_NAME]"
click at [162, 180] on input "Téléphone" at bounding box center [172, 175] width 104 height 15
paste input "[PHONE_NUMBER]"
type input "[PHONE_NUMBER]"
select select
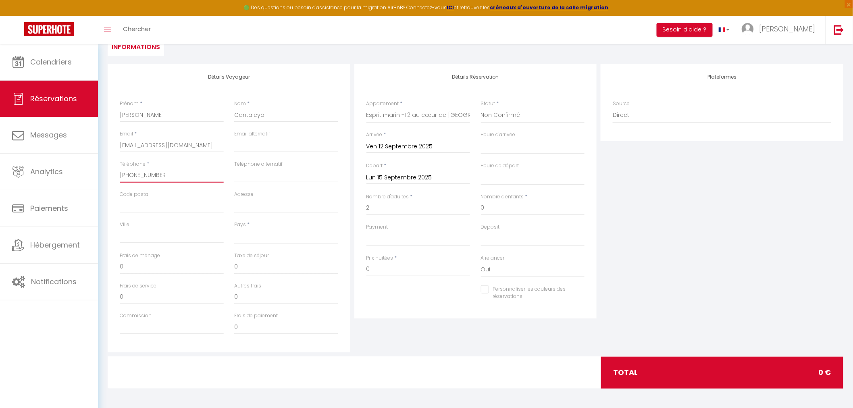
select select
checkbox input "false"
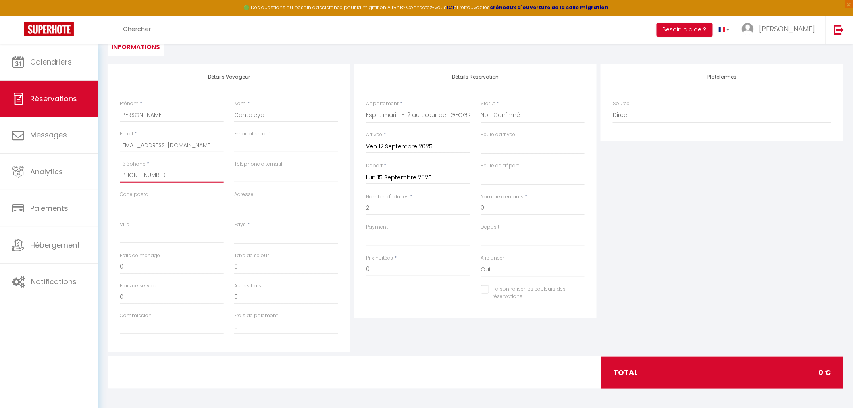
type input "[PHONE_NUMBER]"
click at [262, 179] on input "Téléphone alternatif" at bounding box center [286, 175] width 104 height 15
paste input "[PHONE_NUMBER]"
type input "[PHONE_NUMBER]"
select select
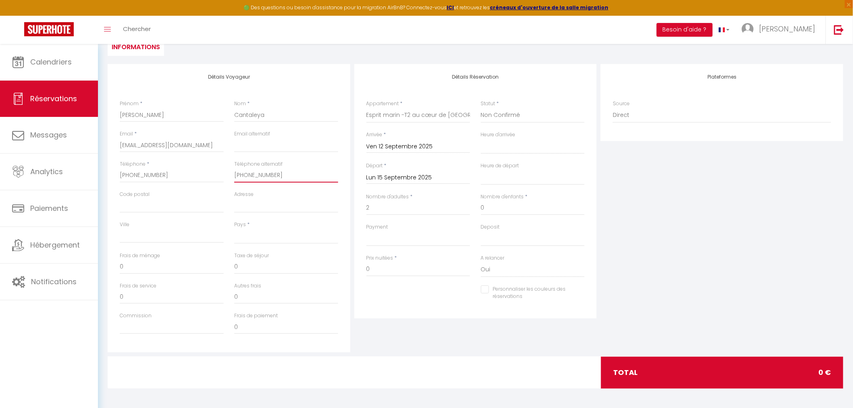
select select
checkbox input "false"
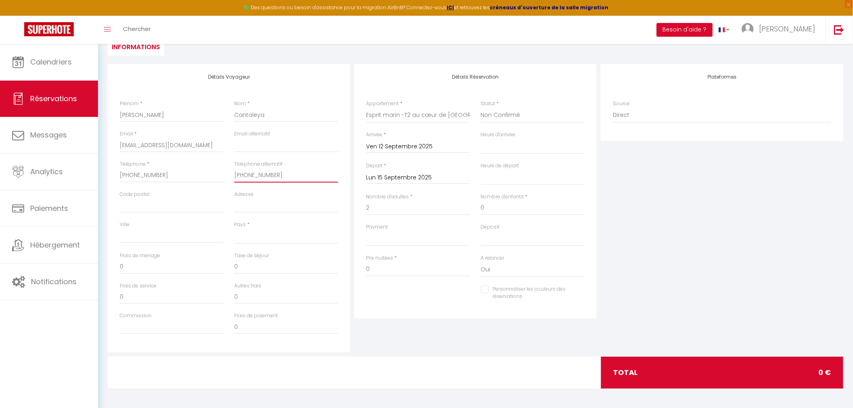
type input "[PHONE_NUMBER]"
click at [287, 230] on select "[GEOGRAPHIC_DATA] [GEOGRAPHIC_DATA] [GEOGRAPHIC_DATA] [GEOGRAPHIC_DATA] [GEOGRA…" at bounding box center [286, 236] width 104 height 15
select select "ES"
click at [234, 229] on select "[GEOGRAPHIC_DATA] [GEOGRAPHIC_DATA] [GEOGRAPHIC_DATA] [GEOGRAPHIC_DATA] [GEOGRA…" at bounding box center [286, 236] width 104 height 15
select select
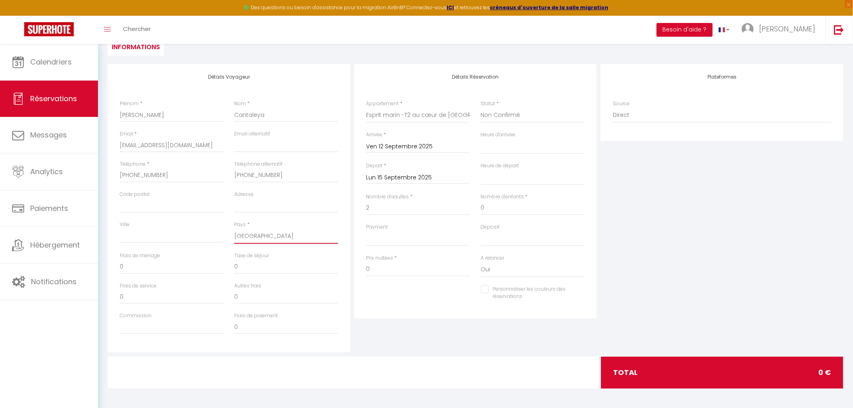
select select
checkbox input "false"
click at [418, 210] on input "2" at bounding box center [418, 208] width 104 height 15
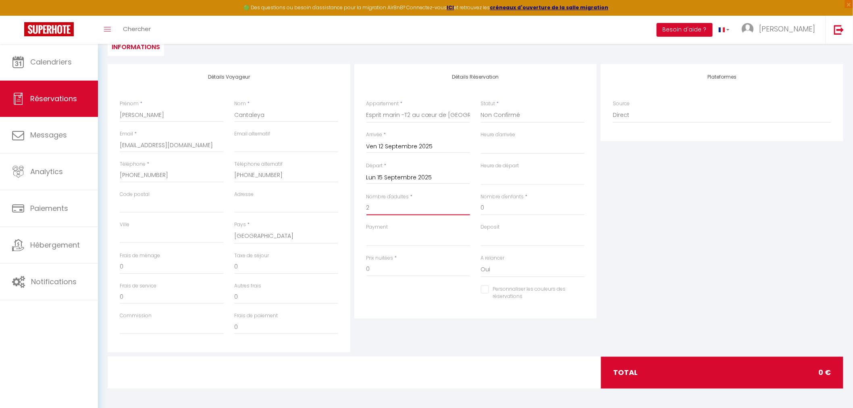
click at [418, 210] on input "2" at bounding box center [418, 208] width 104 height 15
select select
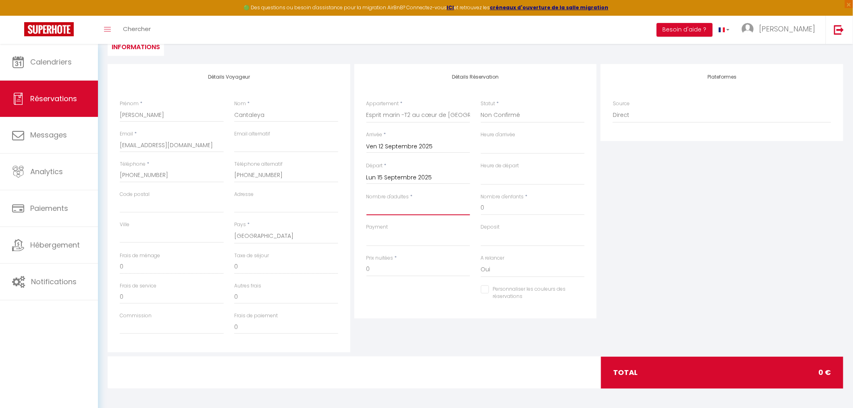
checkbox input "false"
type input "3"
select select
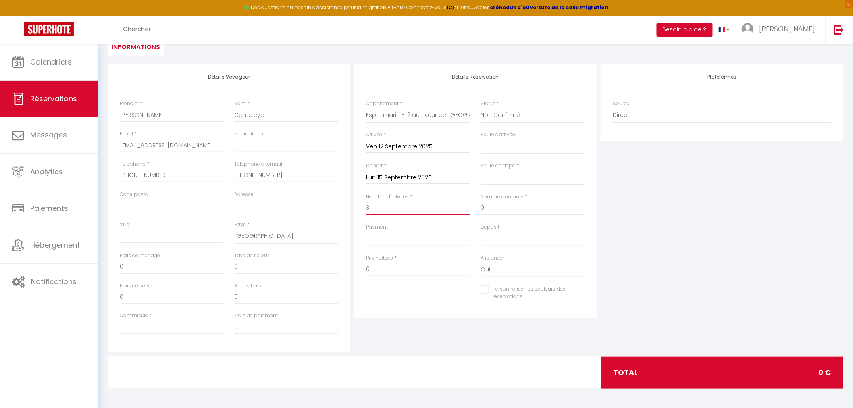
select select
checkbox input "false"
select select
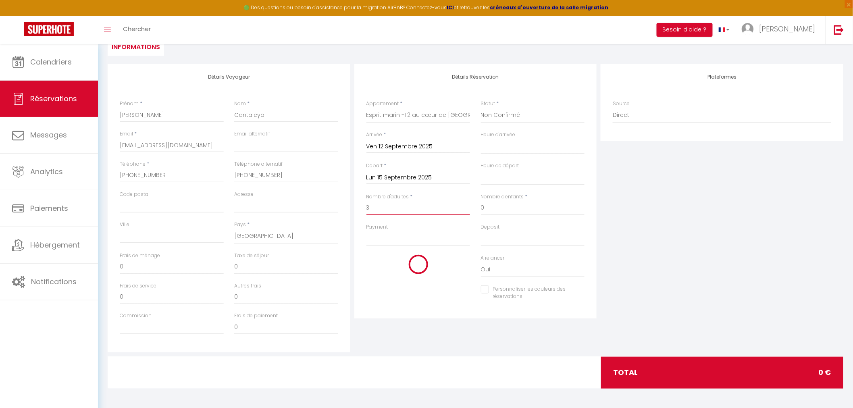
select select
checkbox input "false"
select select
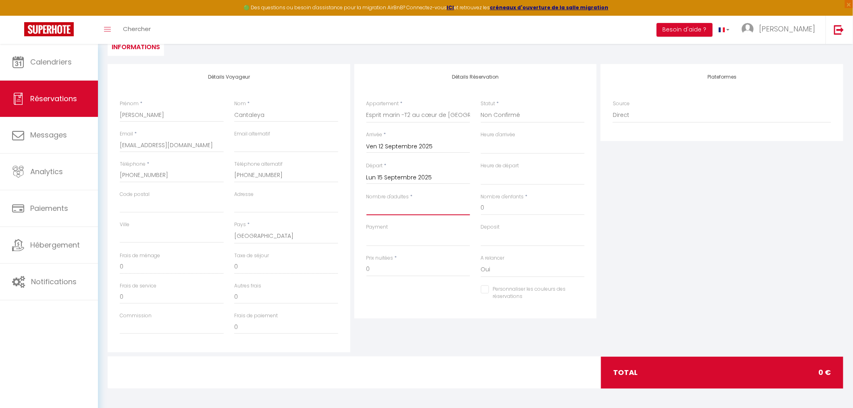
select select
checkbox input "false"
type input "4"
select select
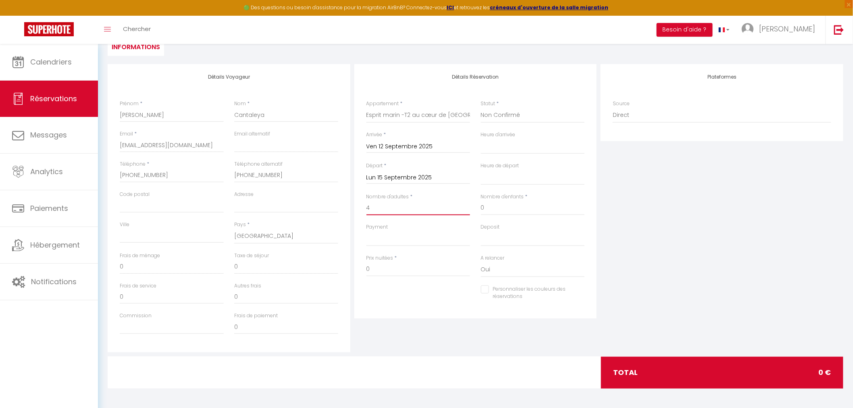
select select
checkbox input "false"
select select
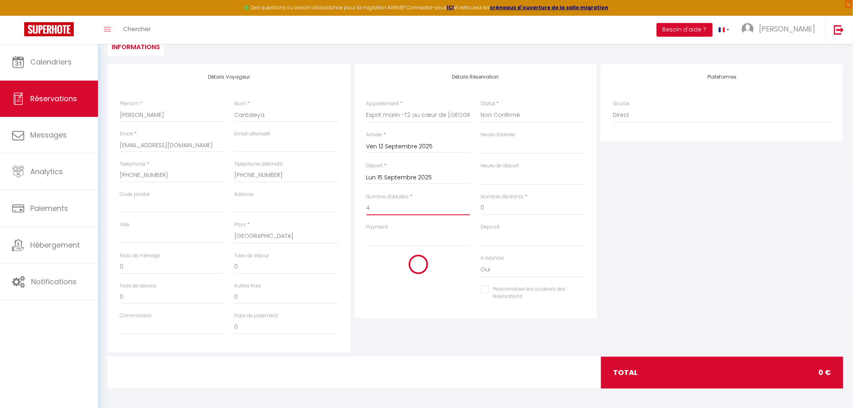
select select
checkbox input "false"
select select
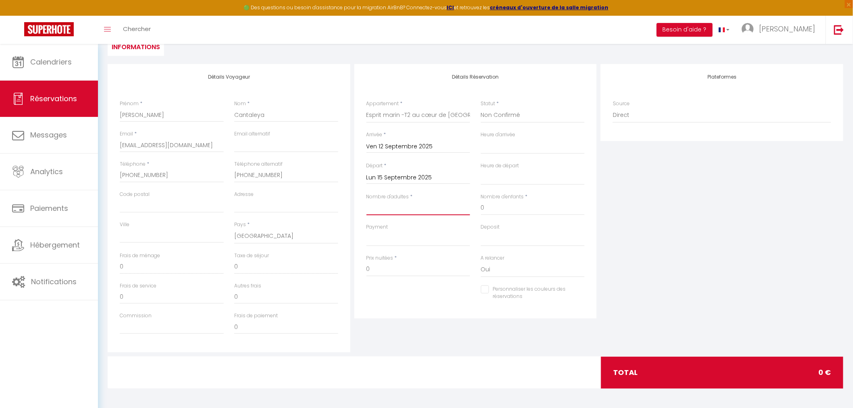
select select
checkbox input "false"
type input "2"
select select
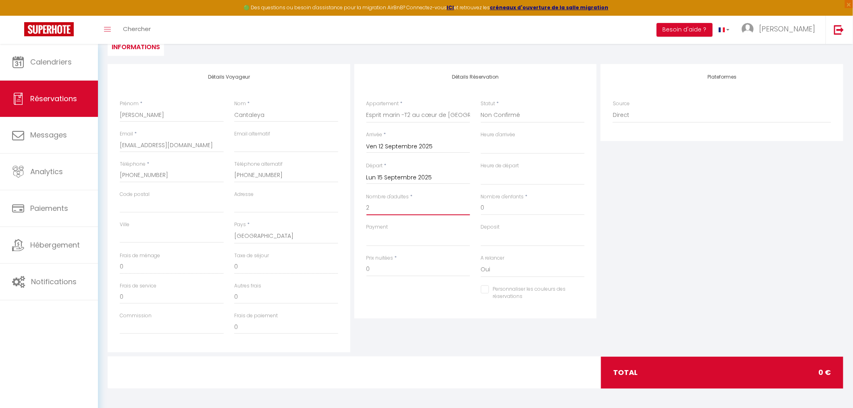
select select
checkbox input "false"
select select
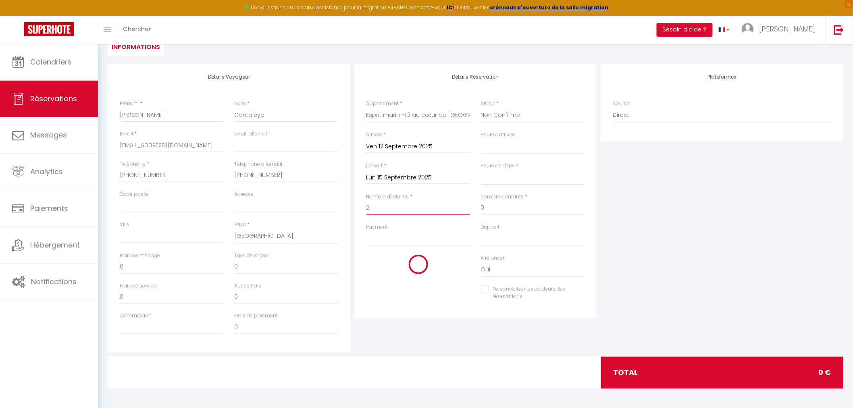
select select
checkbox input "false"
click at [441, 241] on select "OK KO" at bounding box center [418, 238] width 104 height 15
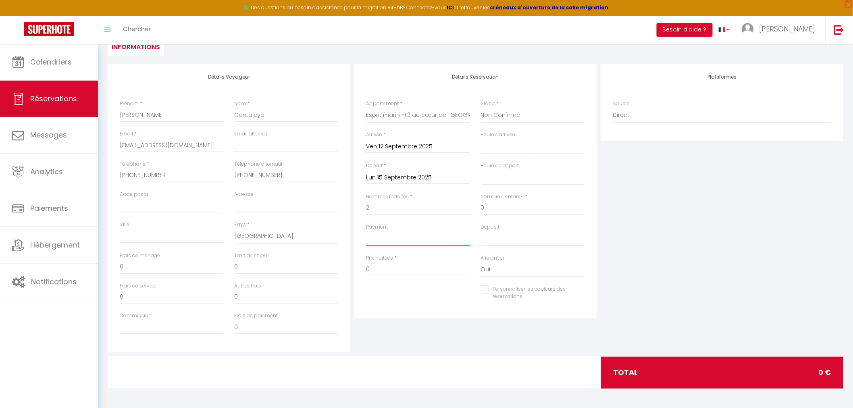
select select "10"
click at [366, 231] on select "OK KO" at bounding box center [418, 238] width 104 height 15
select select
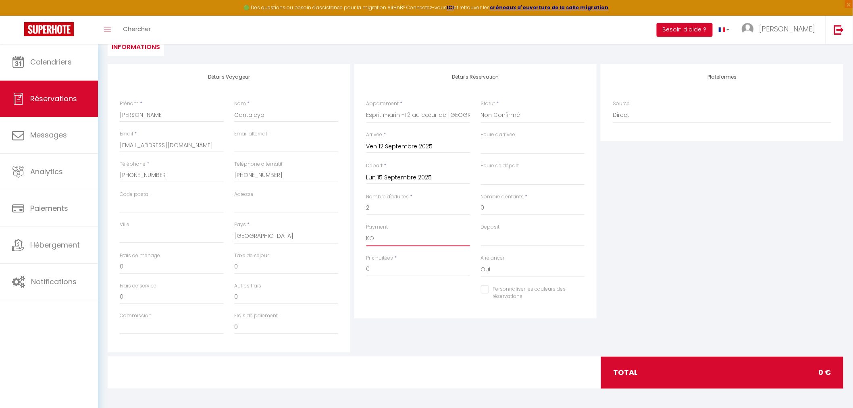
checkbox input "false"
click at [525, 147] on select "00:00 00:30 01:00 01:30 02:00 02:30 03:00 03:30 04:00 04:30 05:00 05:30 06:00 0…" at bounding box center [533, 146] width 104 height 15
select select "16:00"
click at [481, 139] on select "00:00 00:30 01:00 01:30 02:00 02:30 03:00 03:30 04:00 04:30 05:00 05:30 06:00 0…" at bounding box center [533, 146] width 104 height 15
select select
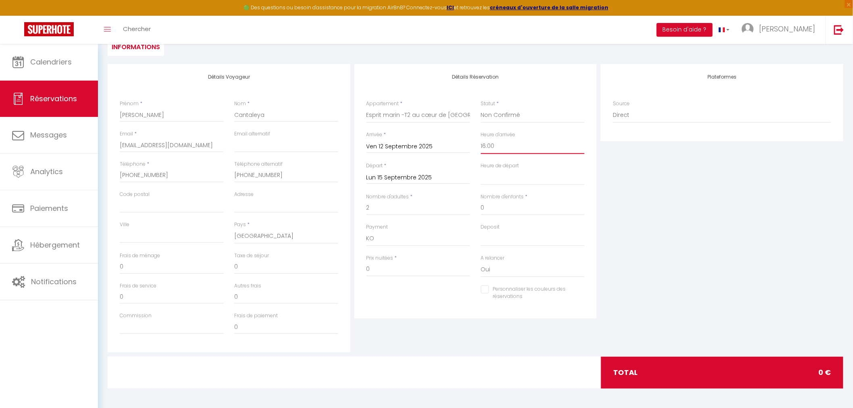
select select
checkbox input "false"
click at [504, 173] on select "00:00 00:30 01:00 01:30 02:00 02:30 03:00 03:30 04:00 04:30 05:00 05:30 06:00 0…" at bounding box center [533, 177] width 104 height 15
select select "10:00"
click at [481, 170] on select "00:00 00:30 01:00 01:30 02:00 02:30 03:00 03:30 04:00 04:30 05:00 05:30 06:00 0…" at bounding box center [533, 177] width 104 height 15
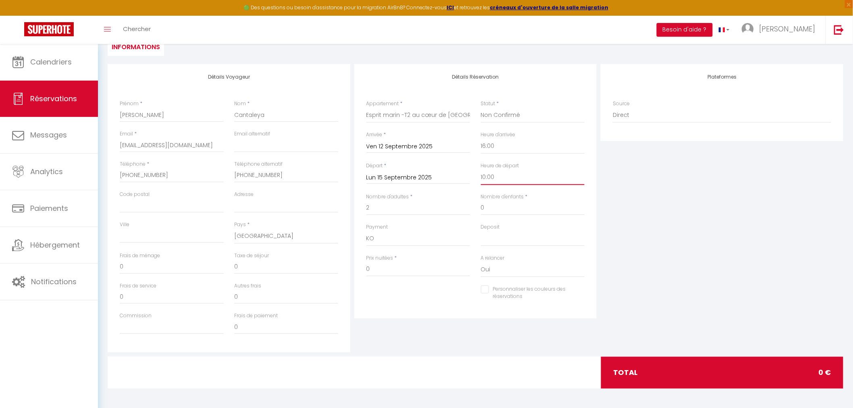
select select
checkbox input "false"
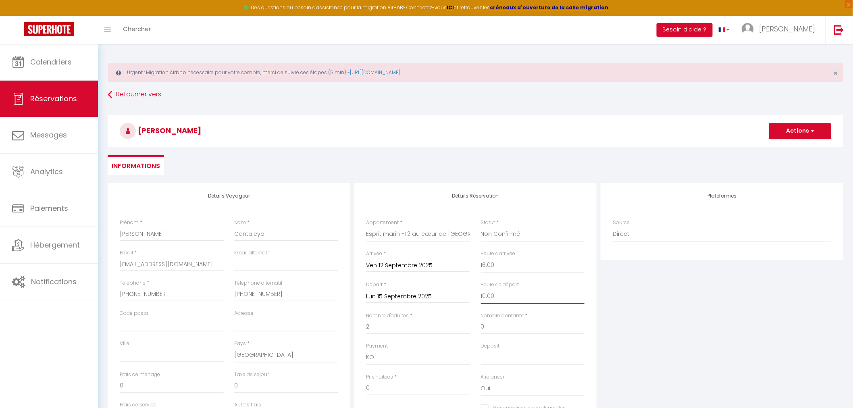
scroll to position [0, 0]
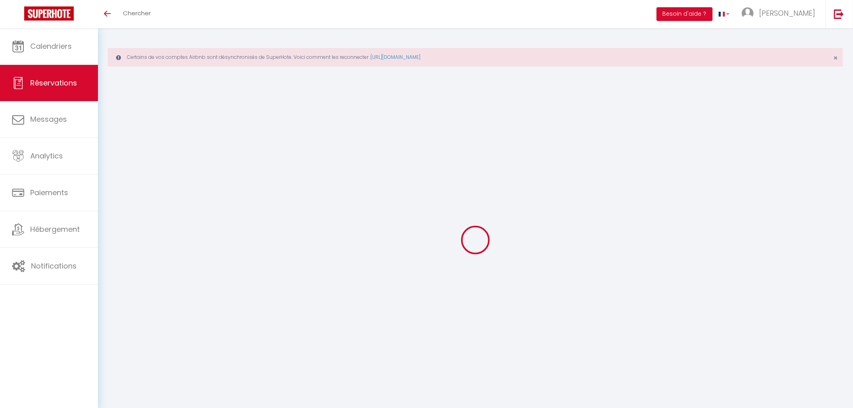
type input "[PERSON_NAME]"
type input "Cantaleya"
type input "[EMAIL_ADDRESS][DOMAIN_NAME]"
type input "[PHONE_NUMBER]"
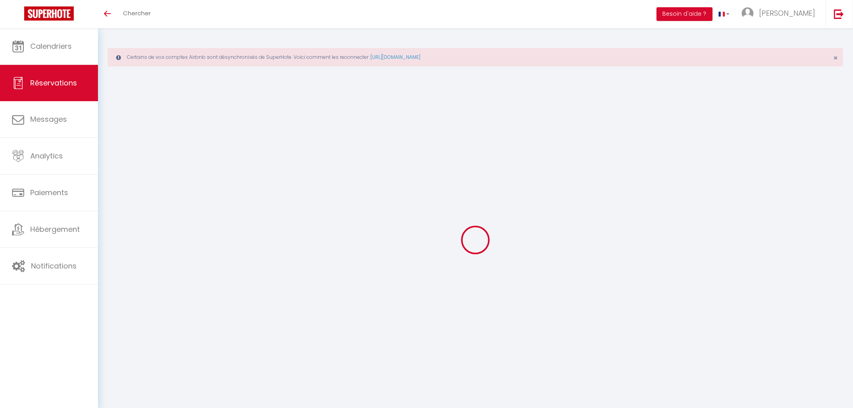
type input "[PHONE_NUMBER]"
type input "."
select select "ES"
type input "40.11"
type input "3.93"
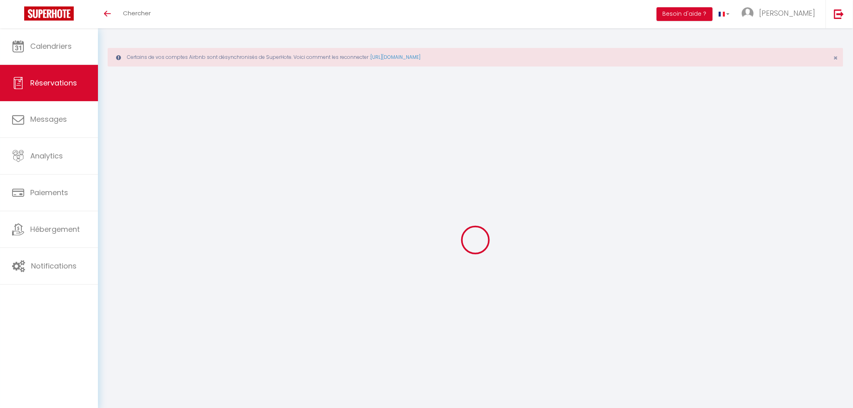
select select "72086"
select select "1"
select select
type input "2"
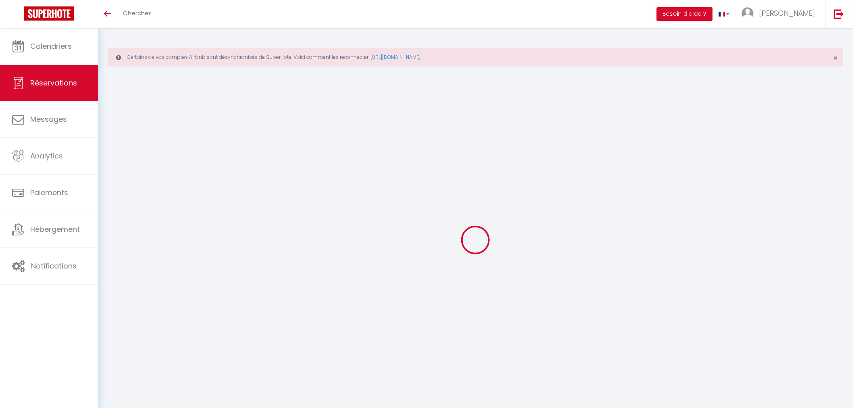
select select "12"
select select "15"
type input "199.4"
checkbox input "false"
type input "0"
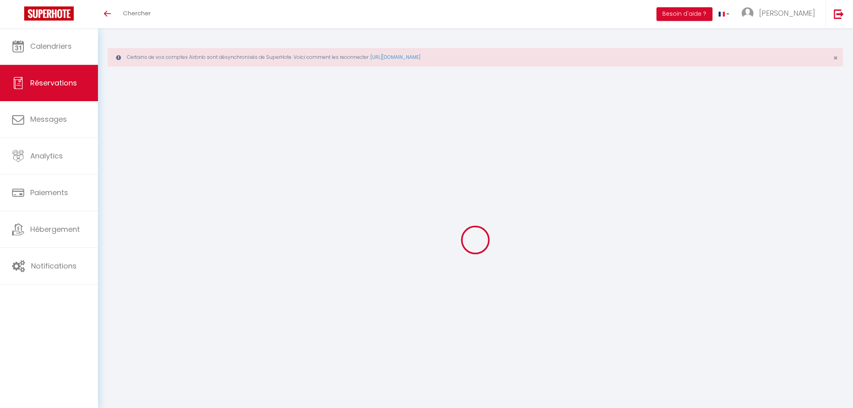
select select "2"
type input "67"
type input "0"
select select
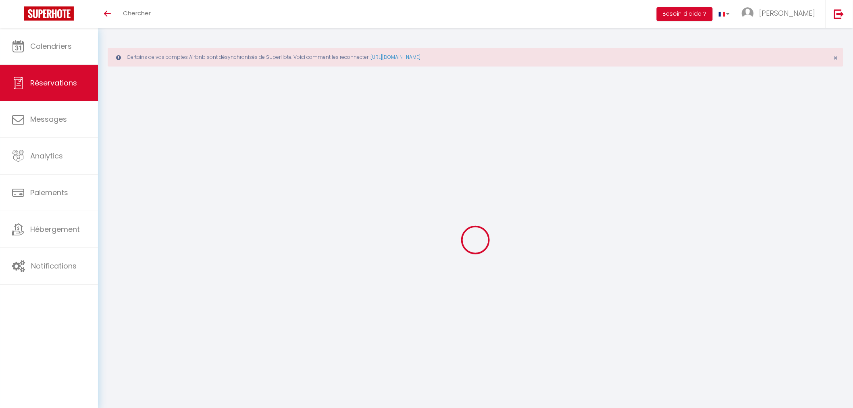
select select
checkbox input "false"
select select
checkbox input "false"
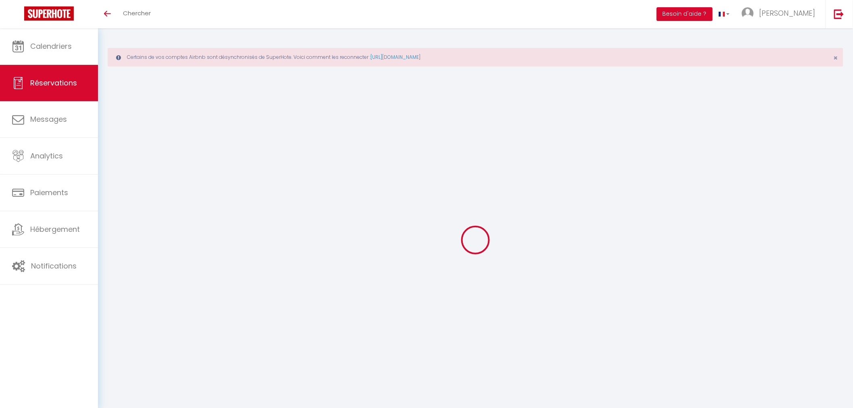
select select
checkbox input "false"
type textarea "** THIS RESERVATION HAS BEEN PRE-PAID ** BOOKING NOTE : Payment charge is EUR 3…"
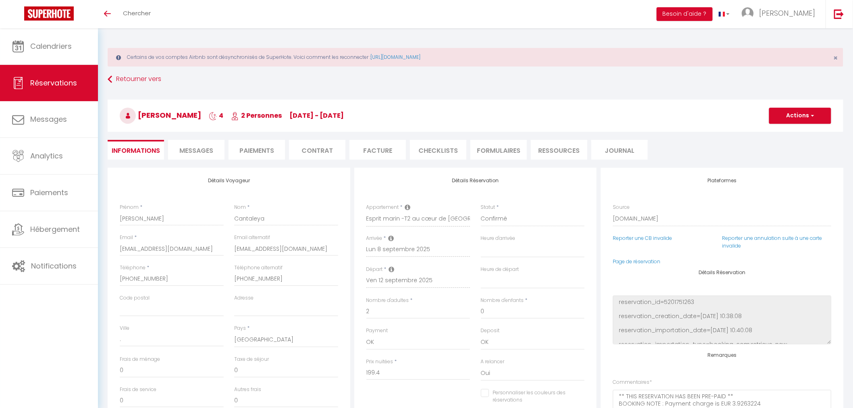
type input "68"
type input "13.05"
select select
checkbox input "false"
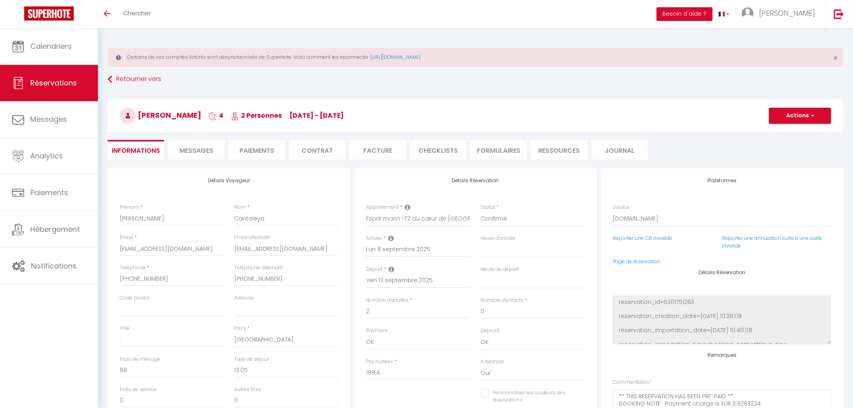
select select "16:00"
select select "10:00"
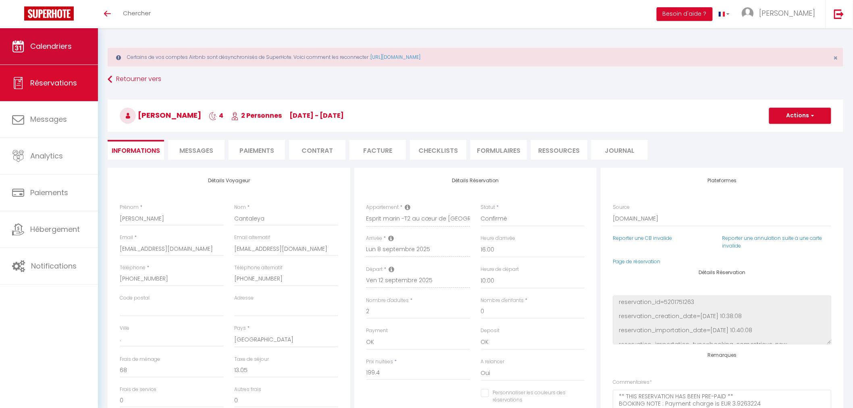
click at [50, 42] on span "Calendriers" at bounding box center [51, 46] width 42 height 10
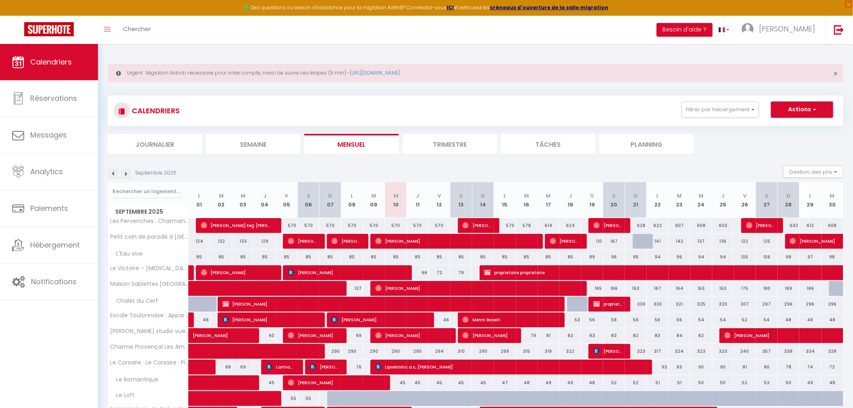
click at [818, 112] on button "Actions" at bounding box center [802, 110] width 62 height 16
click at [802, 127] on link "Nouvelle réservation" at bounding box center [794, 128] width 70 height 12
select select
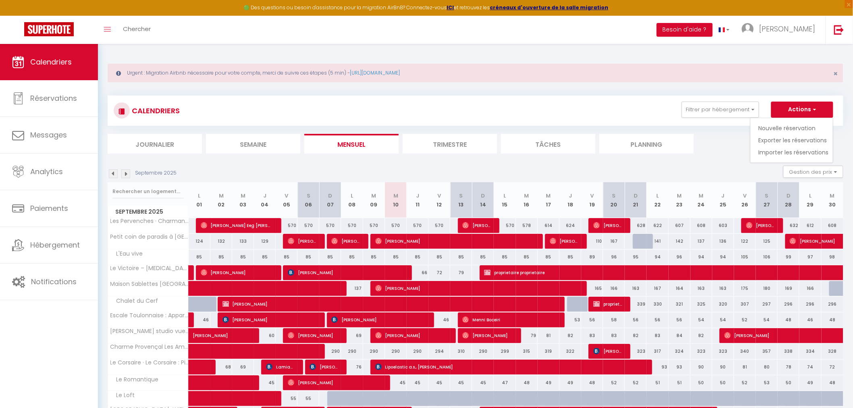
select select
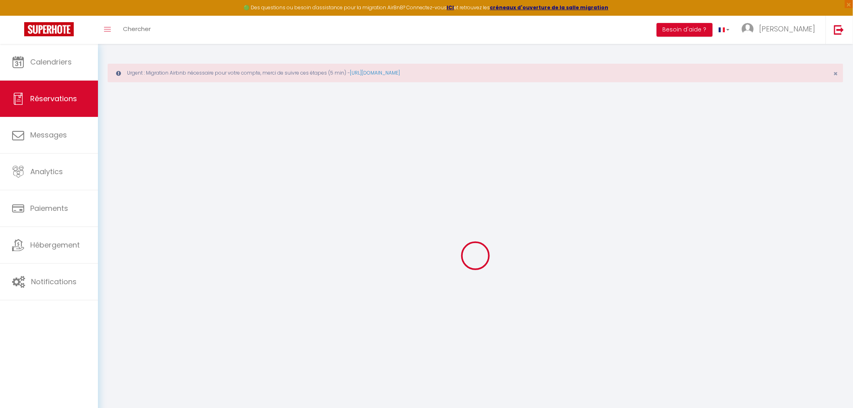
select select
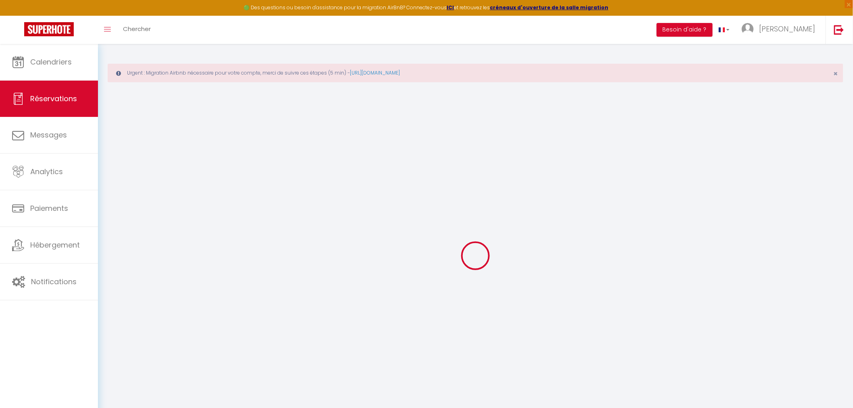
select select
checkbox input "false"
select select
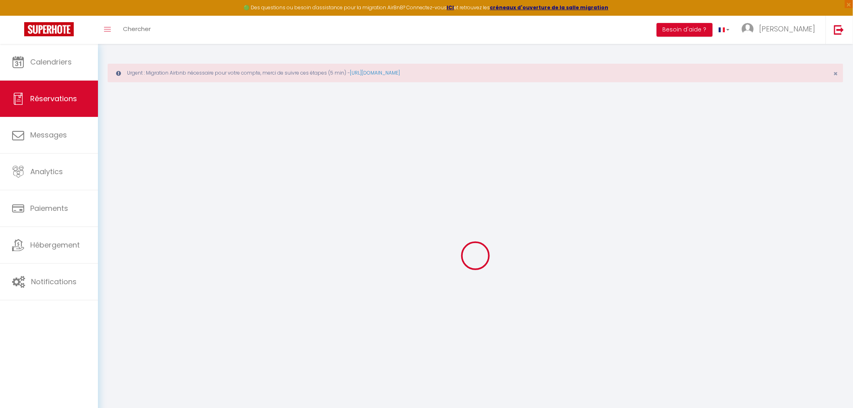
select select
checkbox input "false"
select select
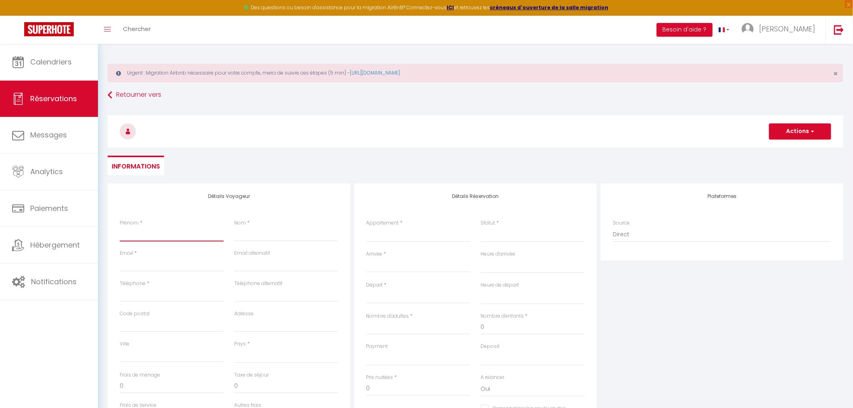
click at [171, 234] on input "Prénom" at bounding box center [172, 234] width 104 height 15
paste input "[PERSON_NAME]"
type input "[PERSON_NAME]"
select select
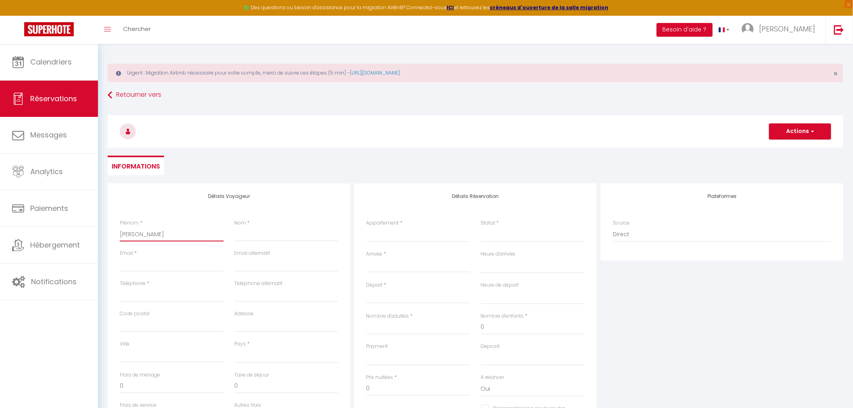
select select
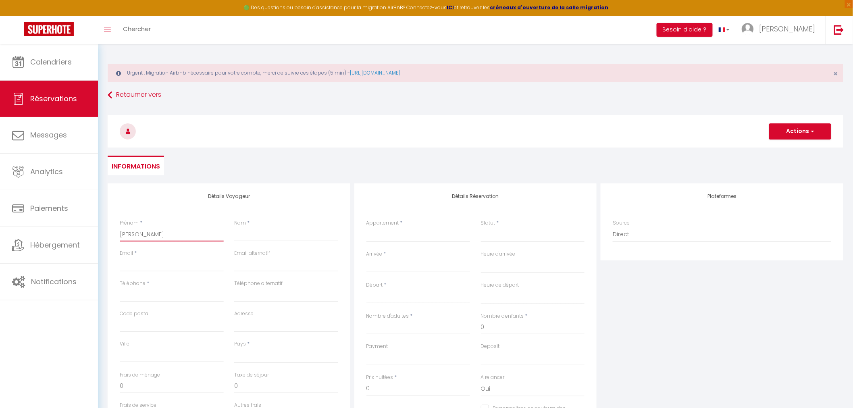
checkbox input "false"
type input "[PERSON_NAME]"
drag, startPoint x: 265, startPoint y: 234, endPoint x: 272, endPoint y: 236, distance: 7.6
click at [265, 234] on input "Nom" at bounding box center [286, 234] width 104 height 15
paste input "Cantaleya"
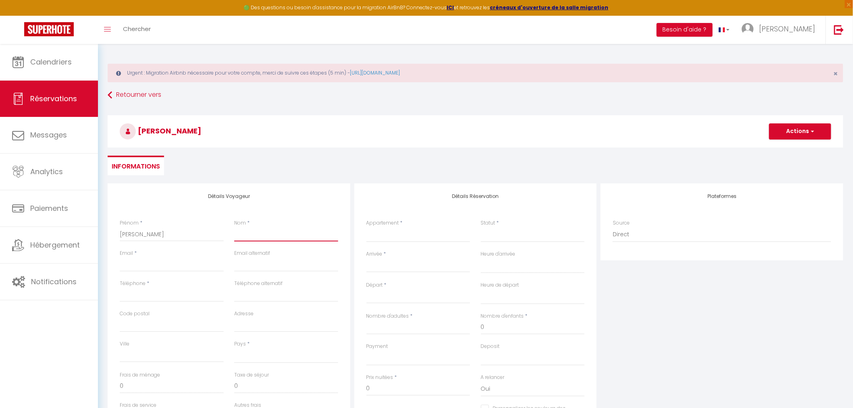
type input "Cantaleya"
select select
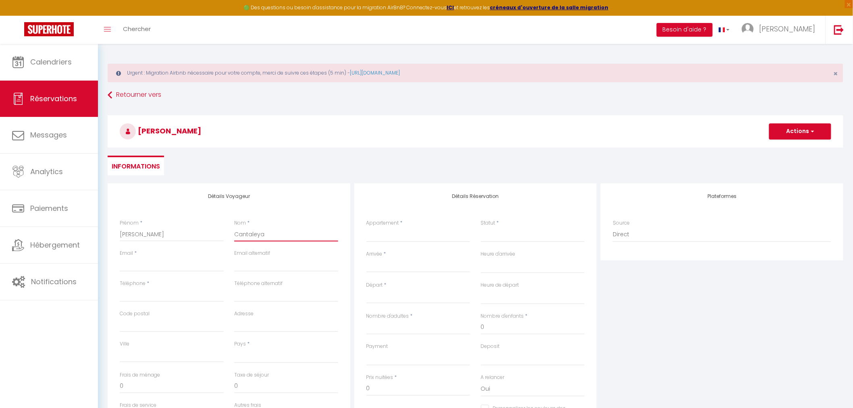
select select
checkbox input "false"
type input "Cantaleya"
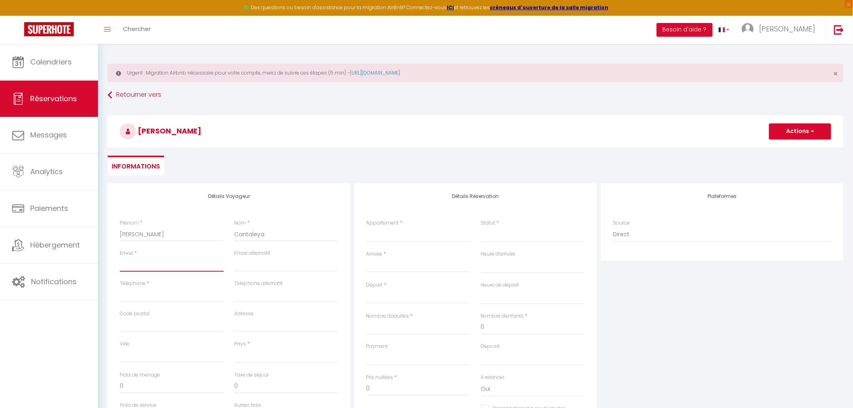
click at [168, 264] on input "Email client" at bounding box center [172, 264] width 104 height 15
paste input "[EMAIL_ADDRESS][DOMAIN_NAME]"
type input "[EMAIL_ADDRESS][DOMAIN_NAME]"
select select
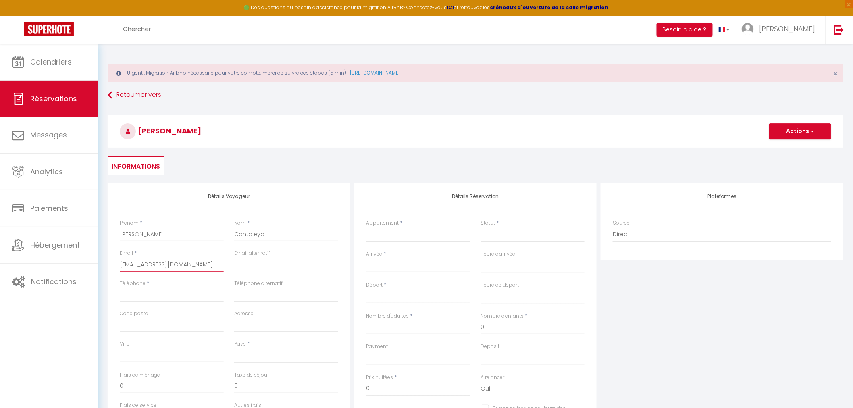
select select
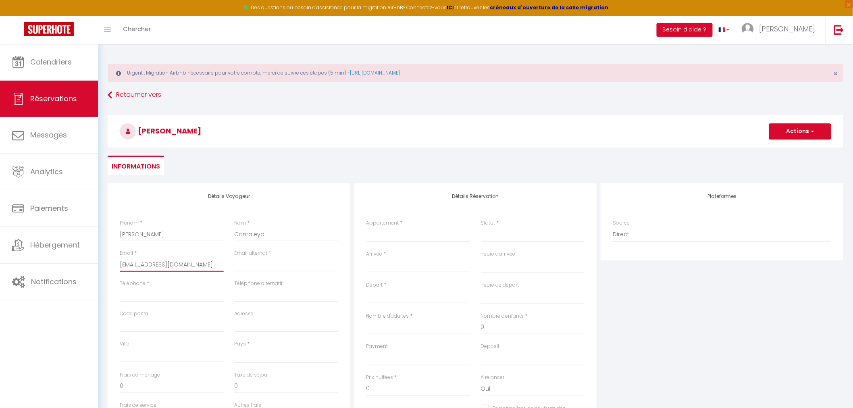
checkbox input "false"
type input "[EMAIL_ADDRESS][DOMAIN_NAME]"
click at [275, 264] on input "email" at bounding box center [286, 264] width 104 height 15
paste input "[EMAIL_ADDRESS][DOMAIN_NAME]"
type input "[EMAIL_ADDRESS][DOMAIN_NAME]"
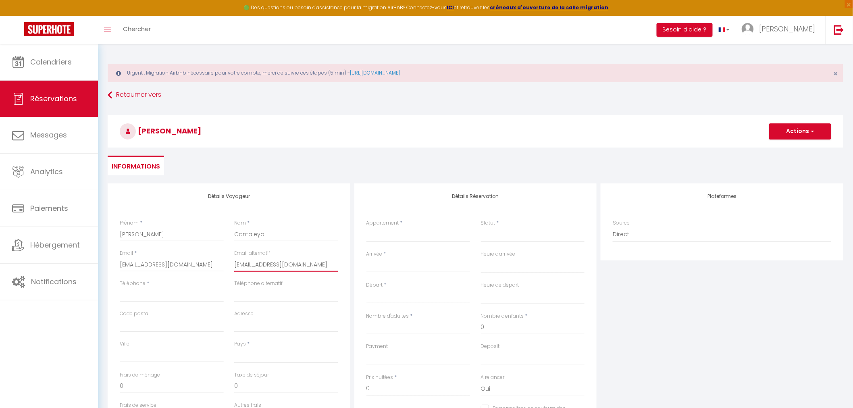
select select
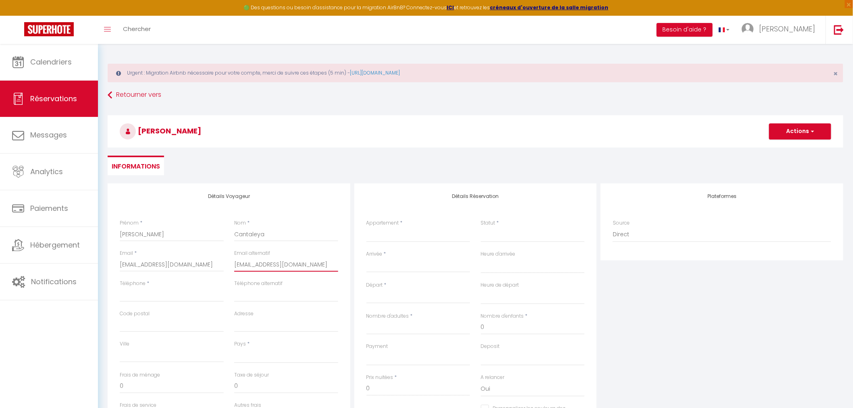
select select
checkbox input "false"
type input "[EMAIL_ADDRESS][DOMAIN_NAME]"
click at [182, 295] on input "Téléphone" at bounding box center [172, 294] width 104 height 15
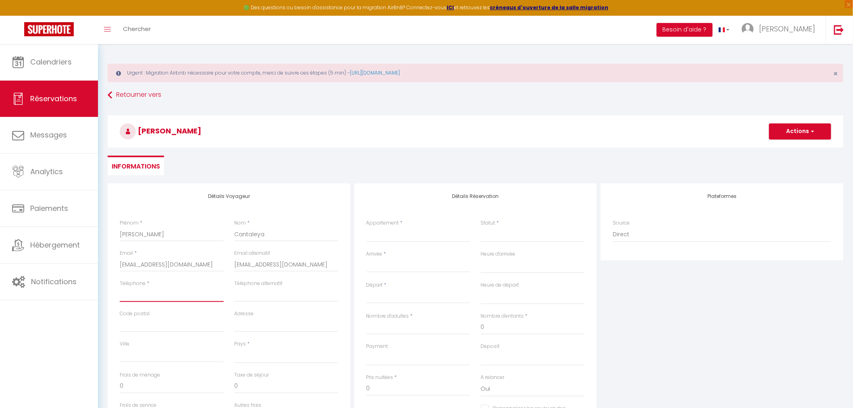
paste input "[PHONE_NUMBER]"
type input "[PHONE_NUMBER]"
select select
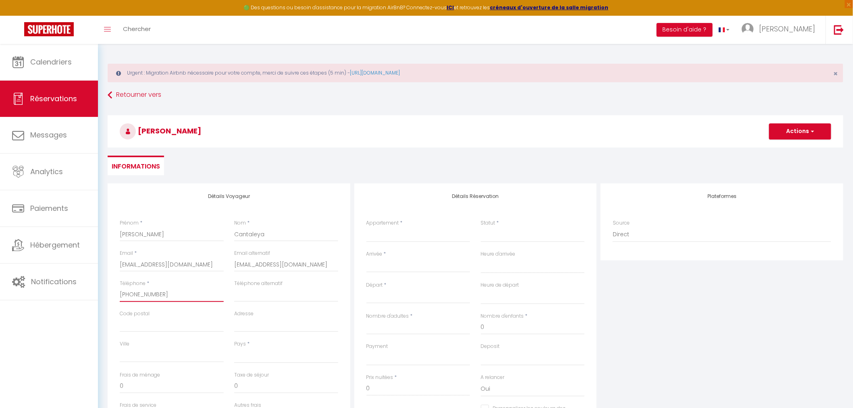
select select
checkbox input "false"
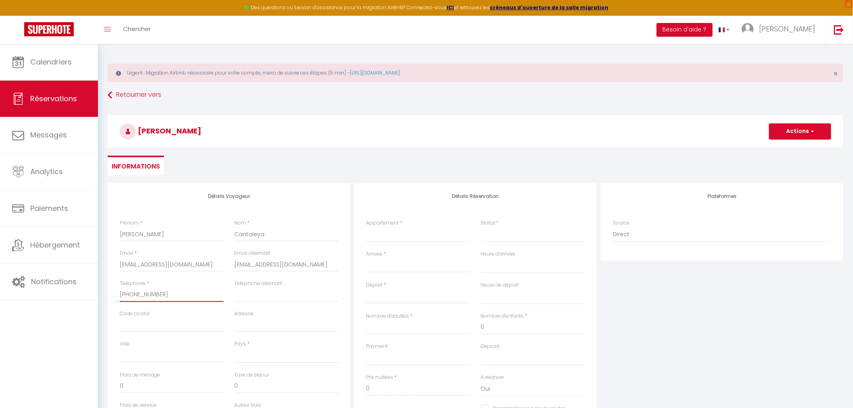
type input "[PHONE_NUMBER]"
click at [267, 296] on input "Téléphone alternatif" at bounding box center [286, 294] width 104 height 15
paste input "[PHONE_NUMBER]"
type input "[PHONE_NUMBER]"
select select
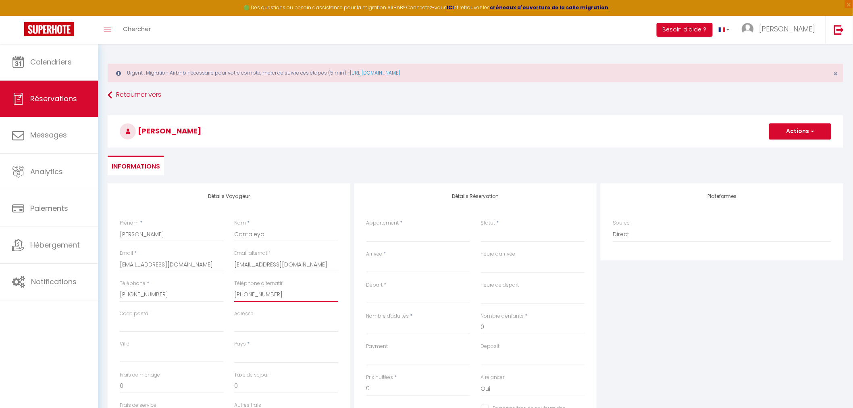
select select
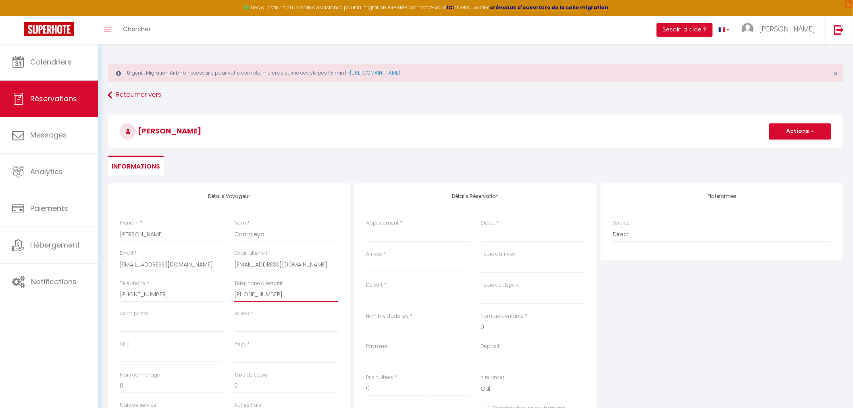
select select
checkbox input "false"
type input "[PHONE_NUMBER]"
click at [285, 355] on select "[GEOGRAPHIC_DATA] [GEOGRAPHIC_DATA] [GEOGRAPHIC_DATA] [GEOGRAPHIC_DATA] [GEOGRA…" at bounding box center [286, 355] width 104 height 15
select select "ES"
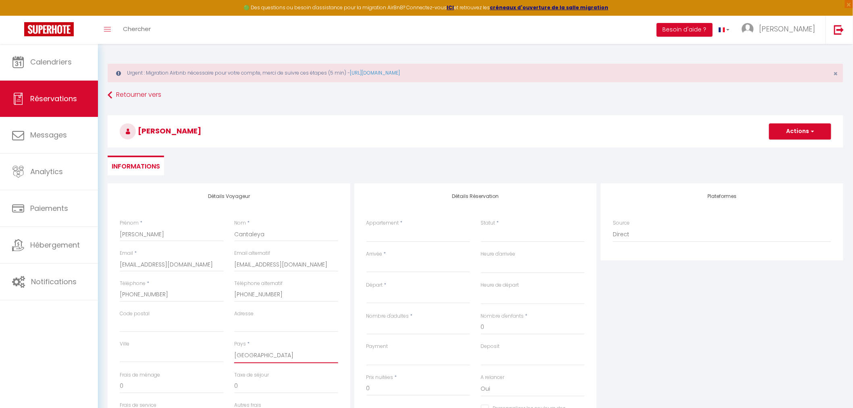
click at [234, 348] on select "[GEOGRAPHIC_DATA] [GEOGRAPHIC_DATA] [GEOGRAPHIC_DATA] [GEOGRAPHIC_DATA] [GEOGRA…" at bounding box center [286, 355] width 104 height 15
select select
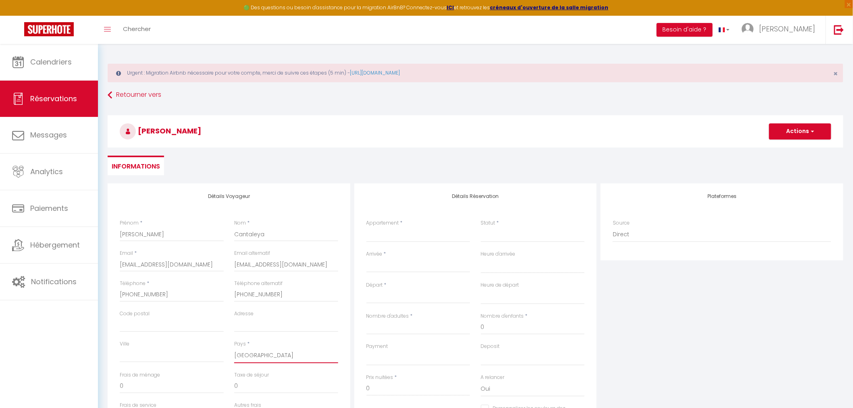
select select
checkbox input "false"
click at [389, 233] on select "Les Pervenches · Charmante maison de maître Petit coin de paradis à [GEOGRAPHIC…" at bounding box center [418, 234] width 104 height 15
select select "72086"
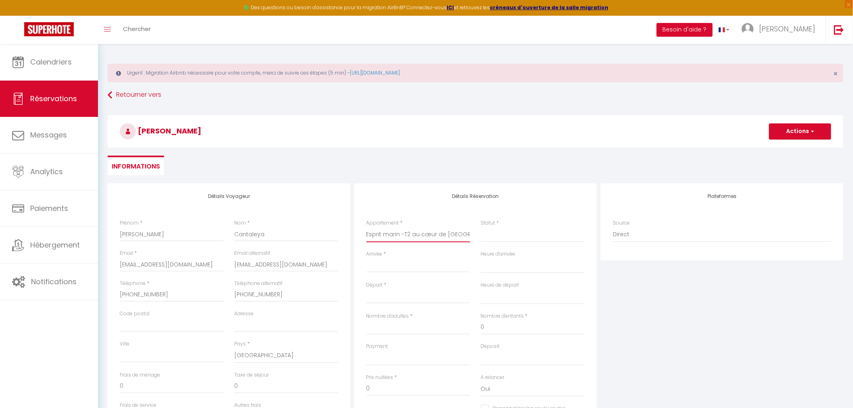
click at [366, 227] on select "Les Pervenches · Charmante maison de maître Petit coin de paradis à [GEOGRAPHIC…" at bounding box center [418, 234] width 104 height 15
select select
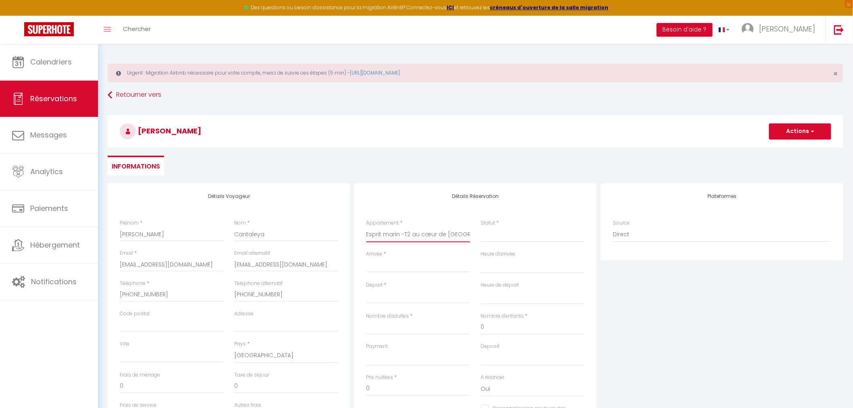
select select
checkbox input "false"
click at [421, 265] on input "Arrivée" at bounding box center [418, 266] width 104 height 10
select select
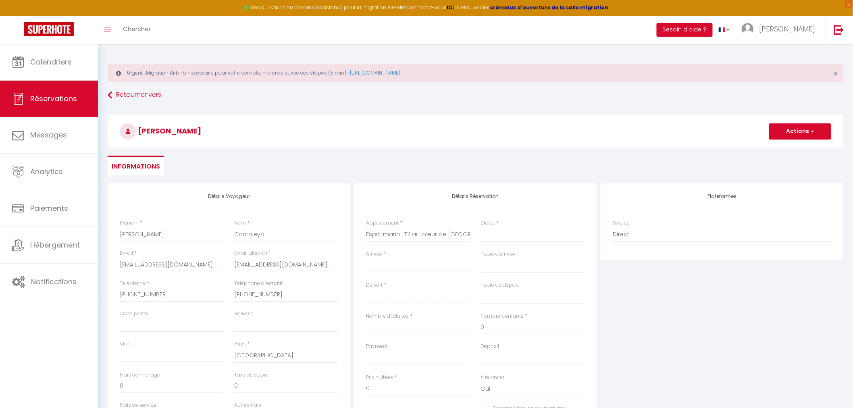
select select
checkbox input "false"
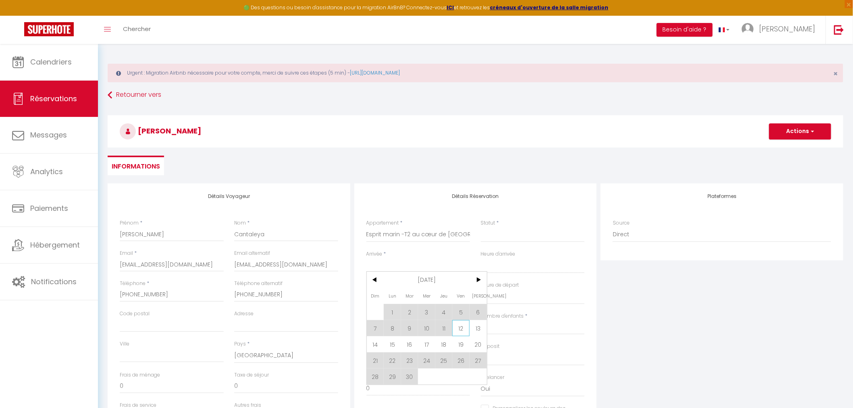
click at [459, 327] on span "12" at bounding box center [460, 328] width 17 height 16
select select
type input "Ven 12 Septembre 2025"
select select
type input "[DATE]"
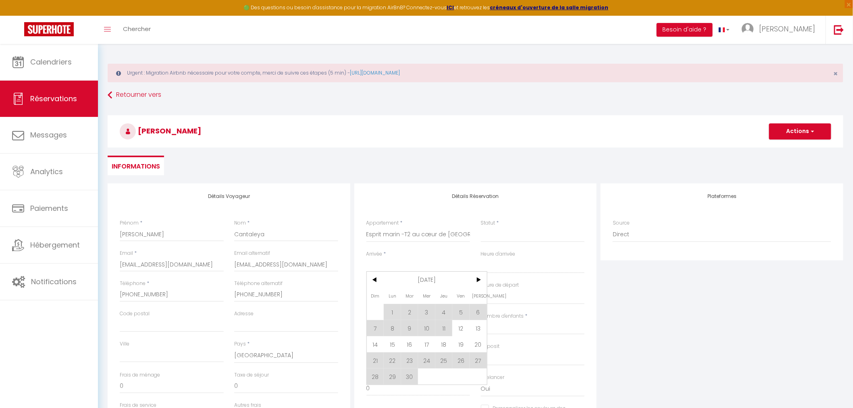
select select
checkbox input "false"
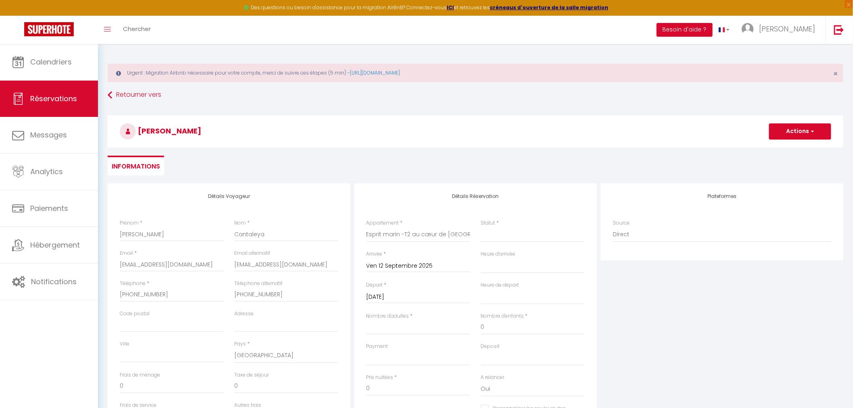
click at [397, 300] on input "[DATE]" at bounding box center [418, 297] width 104 height 10
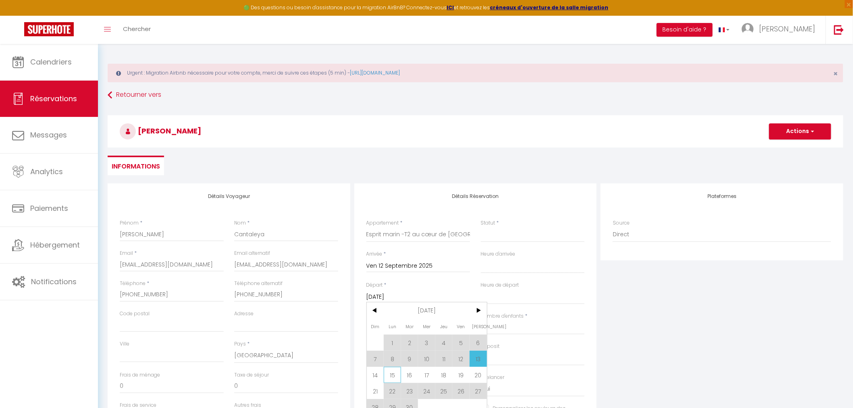
click at [395, 376] on span "15" at bounding box center [392, 375] width 17 height 16
select select
type input "Lun 15 Septembre 2025"
select select
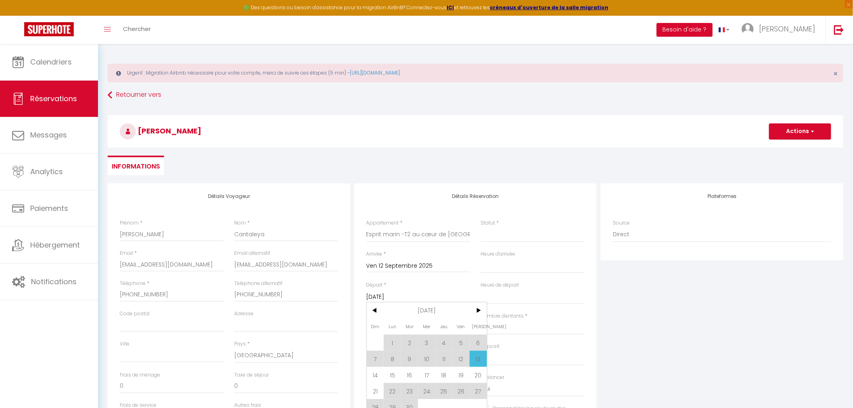
select select
checkbox input "false"
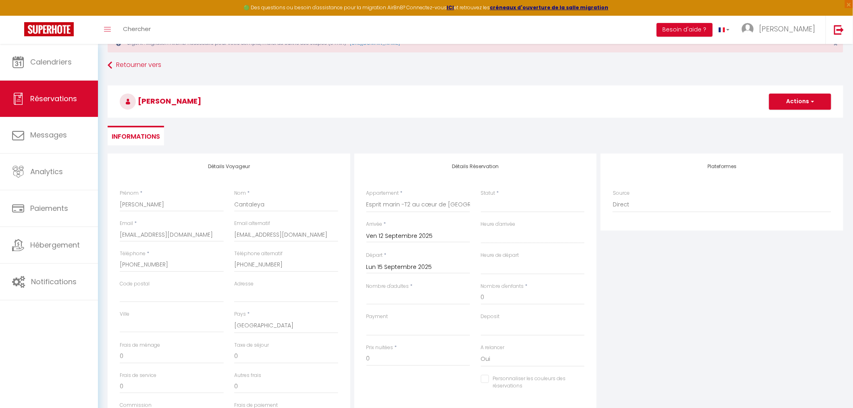
scroll to position [119, 0]
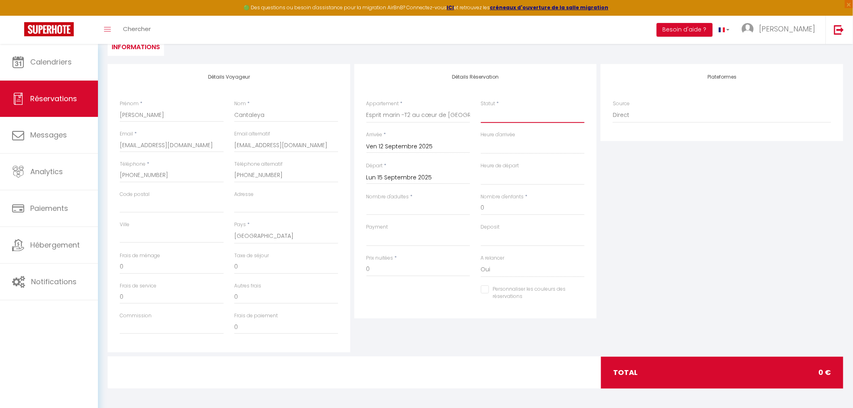
click at [519, 111] on select "Confirmé Non Confirmé [PERSON_NAME] par le voyageur No Show Request" at bounding box center [533, 115] width 104 height 15
select select "2"
click at [481, 108] on select "Confirmé Non Confirmé [PERSON_NAME] par le voyageur No Show Request" at bounding box center [533, 115] width 104 height 15
select select
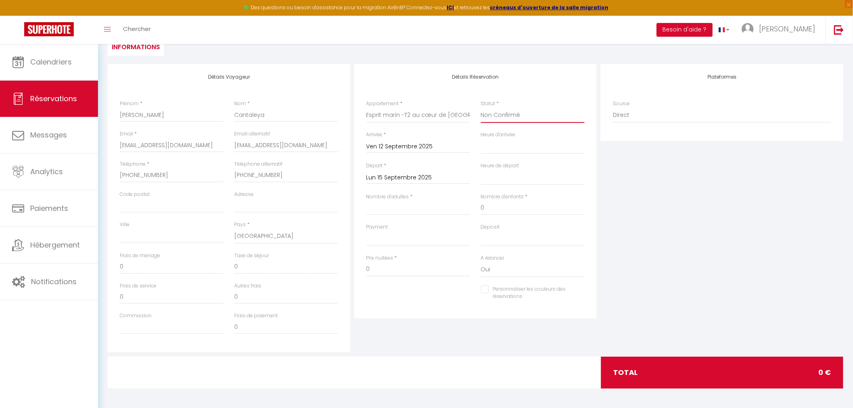
select select
checkbox input "false"
click at [393, 233] on select "OK KO" at bounding box center [418, 238] width 104 height 15
click at [414, 210] on input "Nombre d'adultes" at bounding box center [418, 208] width 104 height 15
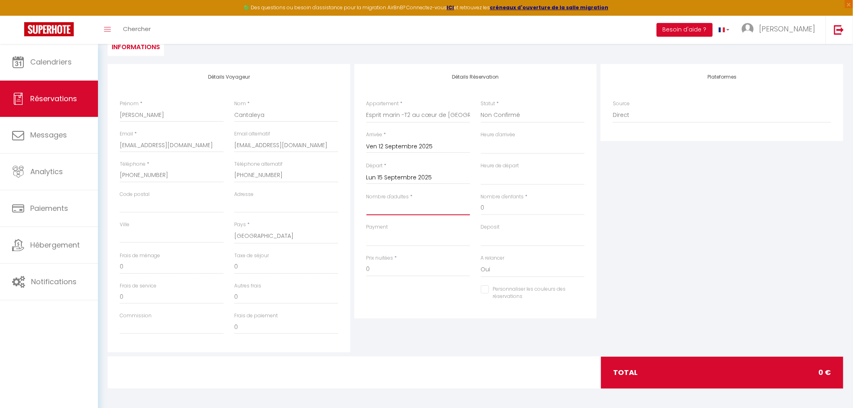
type input "2"
select select
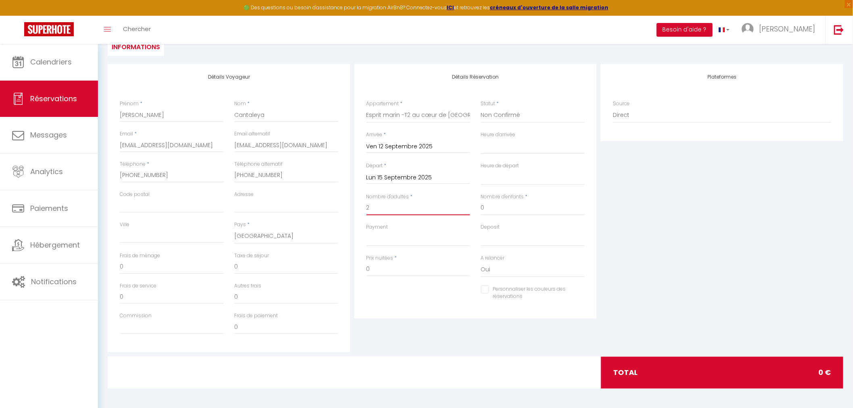
checkbox input "false"
select select
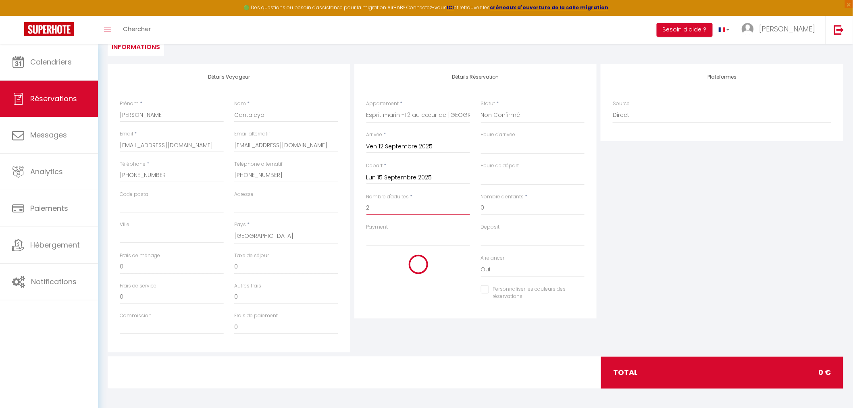
checkbox input "false"
type input "2"
click at [409, 289] on div "Personnaliser les couleurs des réservations #D7092E" at bounding box center [475, 296] width 229 height 23
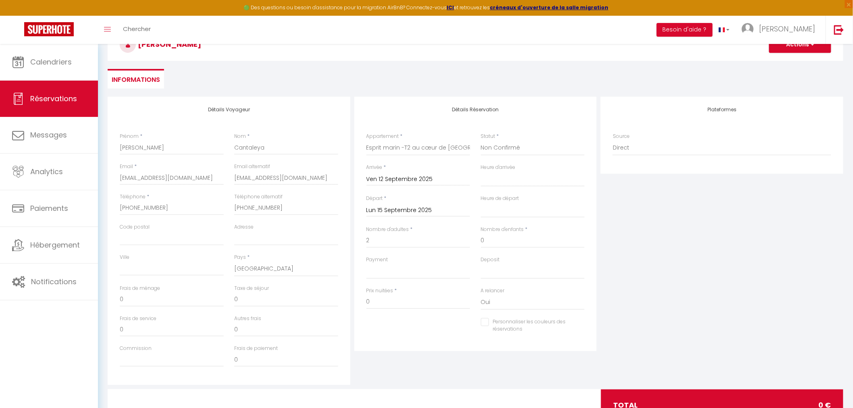
scroll to position [89, 0]
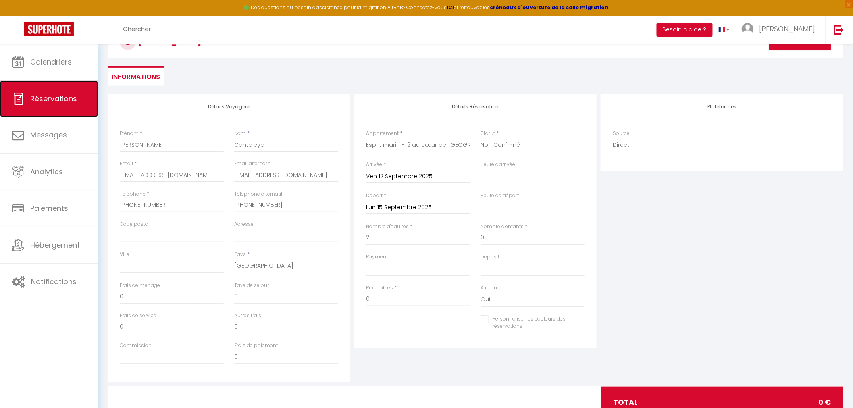
click at [65, 98] on span "Réservations" at bounding box center [53, 99] width 47 height 10
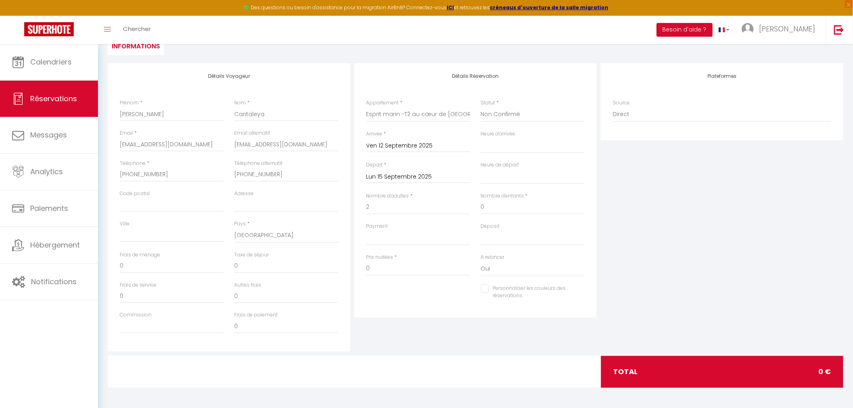
select select "not_cancelled"
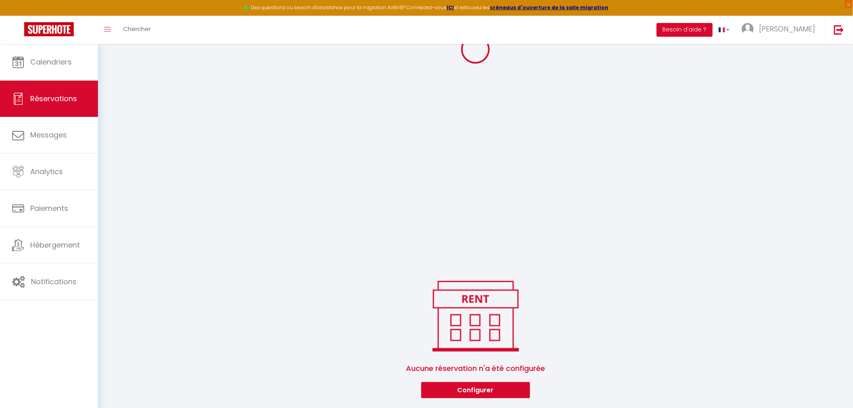
scroll to position [670, 0]
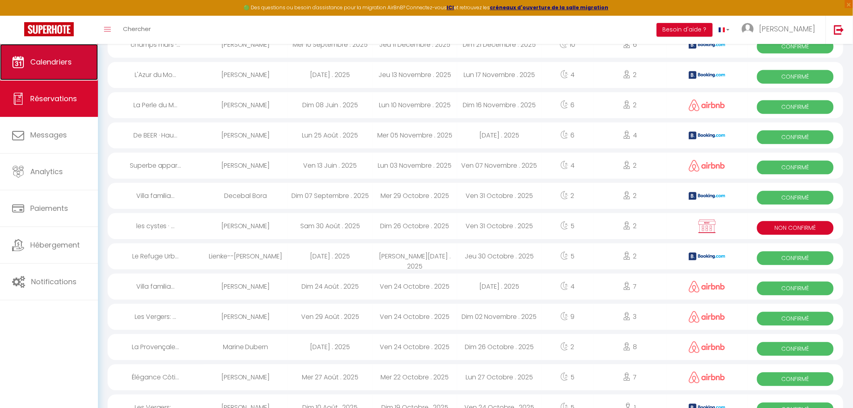
click at [65, 72] on link "Calendriers" at bounding box center [49, 62] width 98 height 36
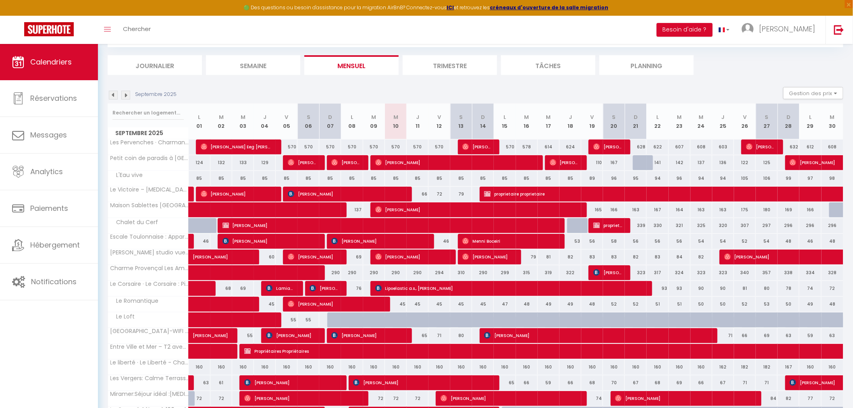
scroll to position [179, 0]
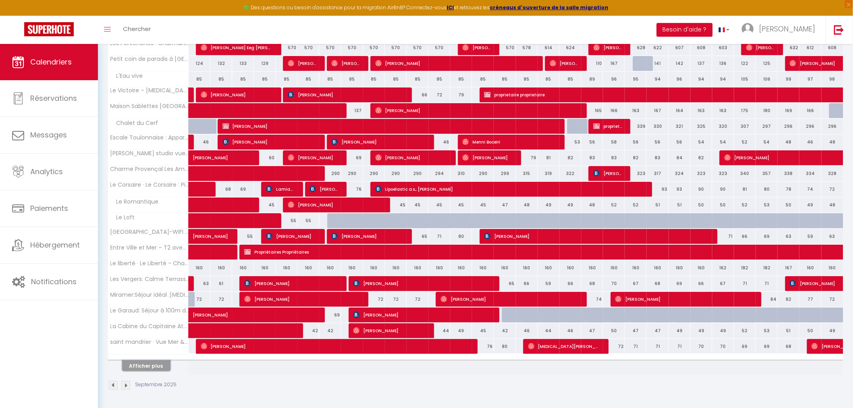
click at [154, 364] on button "Afficher plus" at bounding box center [146, 365] width 48 height 11
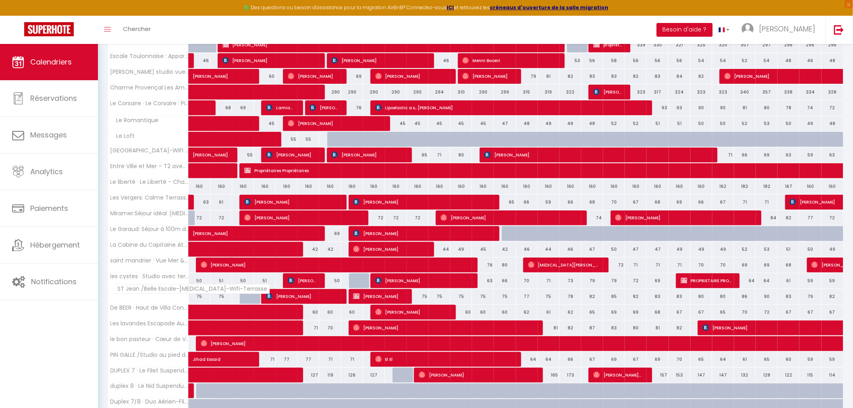
scroll to position [268, 0]
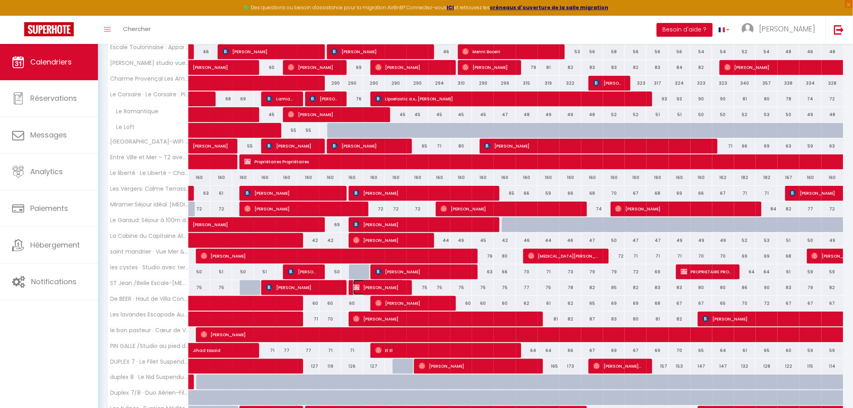
click at [400, 286] on span "[PERSON_NAME]" at bounding box center [378, 287] width 51 height 15
select select "OK"
select select "KO"
select select "0"
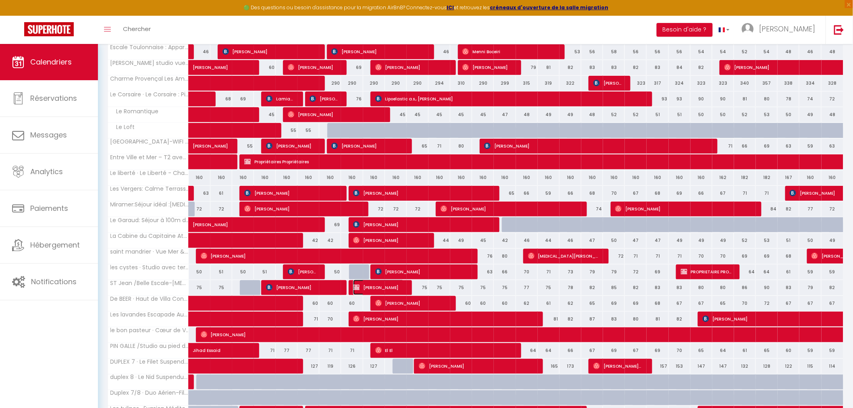
select select "1"
select select
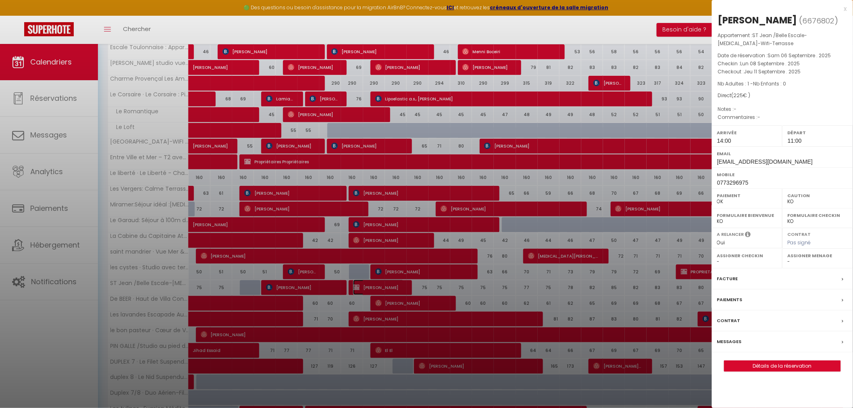
select select "51410"
click at [809, 361] on link "Détails de la réservation" at bounding box center [782, 366] width 116 height 10
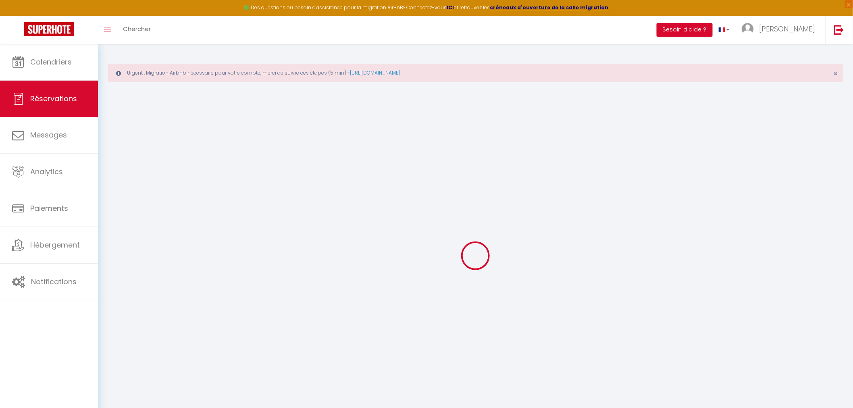
type input "Jaque"
type input "Jeangelys"
type input "Jeangelysjaque@gmail.com"
type input "0773296975"
select select
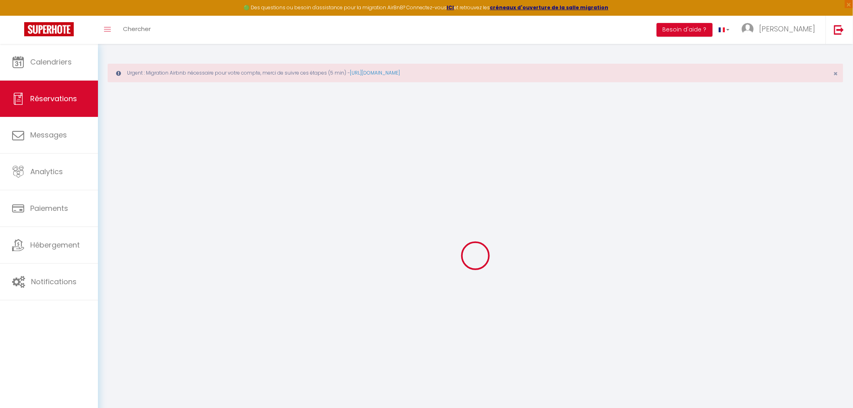
select select "57451"
select select "1"
type input "Lun 08 Septembre 2025"
select select
type input "Jeu 11 Septembre 2025"
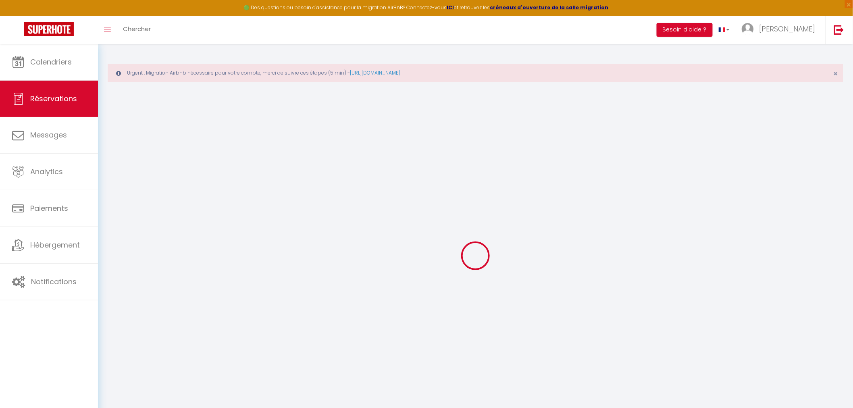
select select
type input "1"
select select "12"
select select
type input "225"
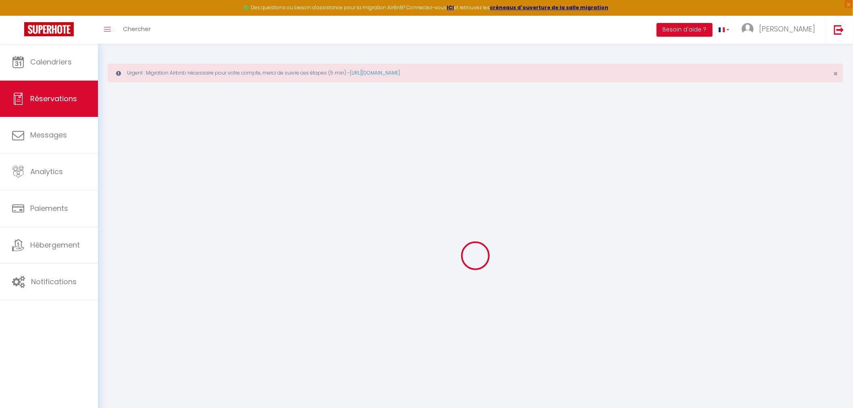
checkbox input "false"
type input "0"
type input "71"
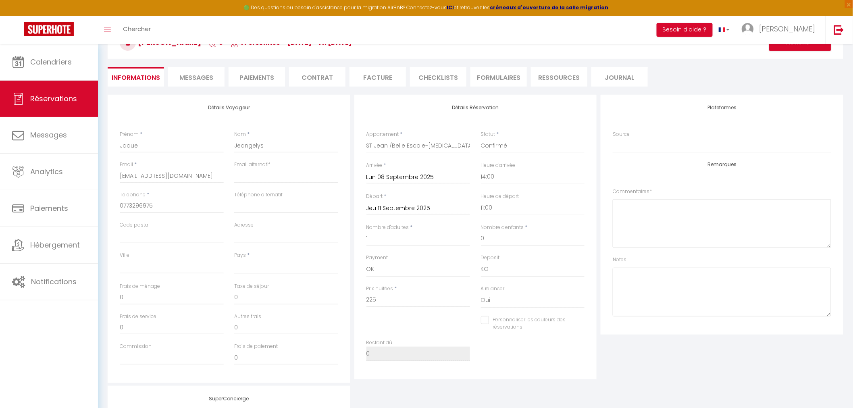
scroll to position [89, 0]
click at [433, 208] on input "Jeu 11 Septembre 2025" at bounding box center [418, 207] width 104 height 10
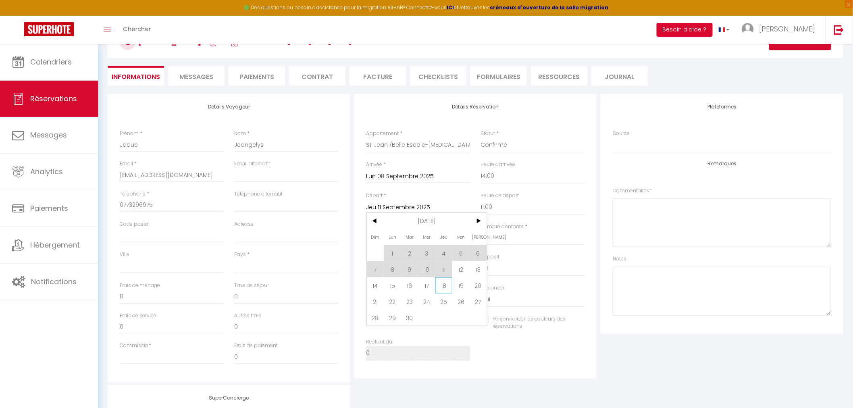
click at [447, 286] on span "18" at bounding box center [443, 285] width 17 height 16
click at [456, 206] on input "Jeu 18 Septembre 2025" at bounding box center [418, 207] width 104 height 10
click at [445, 266] on span "11" at bounding box center [443, 269] width 17 height 16
click at [448, 208] on input "Jeu 11 Septembre 2025" at bounding box center [418, 207] width 104 height 10
click at [441, 283] on span "18" at bounding box center [443, 285] width 17 height 16
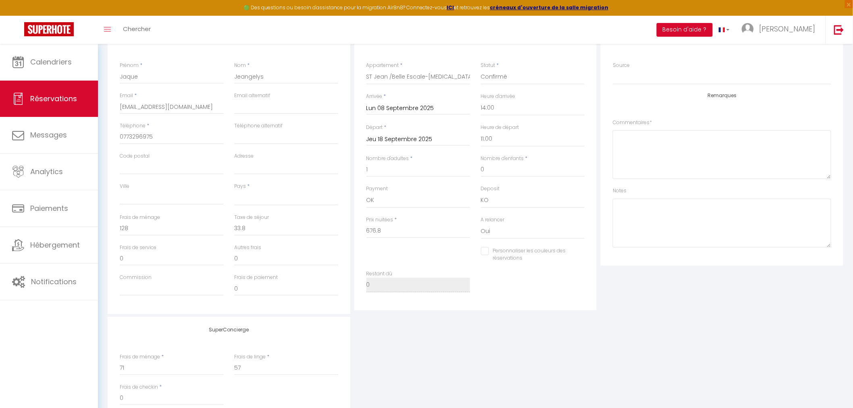
scroll to position [134, 0]
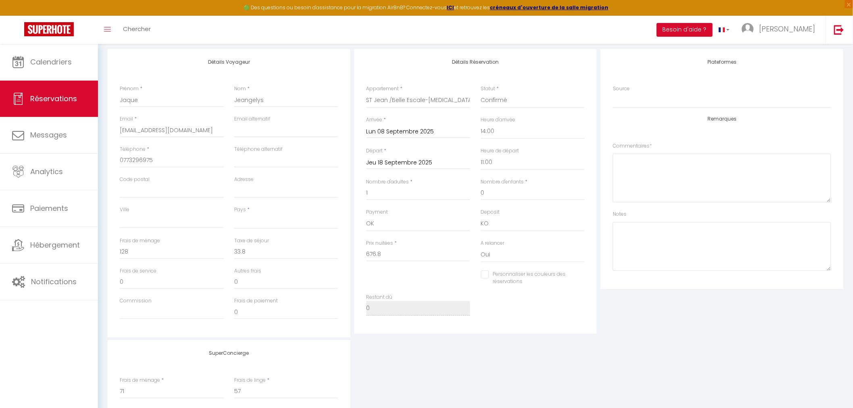
click at [446, 162] on input "Jeu 18 Septembre 2025" at bounding box center [418, 163] width 104 height 10
drag, startPoint x: 139, startPoint y: 252, endPoint x: 106, endPoint y: 247, distance: 33.4
click at [106, 247] on div "Détails Voyageur Prénom * Jaque Nom * Jeangelys Email * Jeangelysjaque@gmail.co…" at bounding box center [229, 193] width 247 height 288
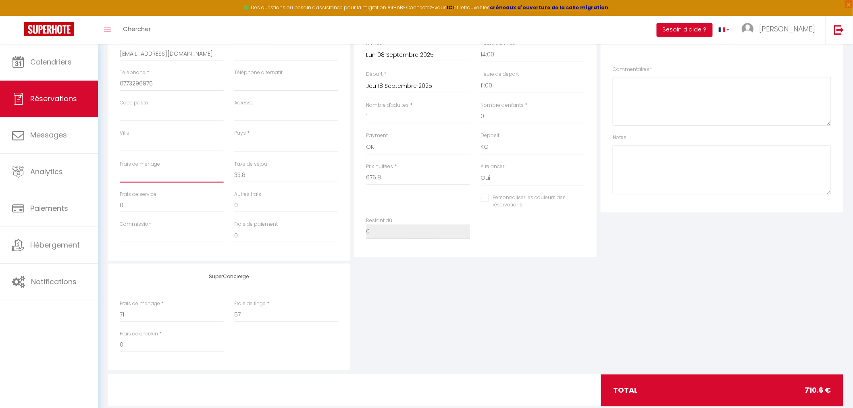
scroll to position [224, 0]
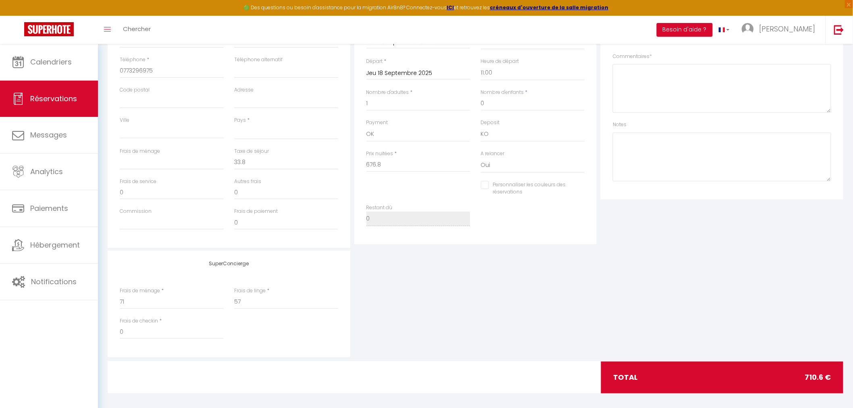
click at [374, 290] on div "SuperConcierge Frais de ménage * 71 Frais de linge * 57 Frais de checkin * 0" at bounding box center [476, 304] width 740 height 106
drag, startPoint x: 255, startPoint y: 301, endPoint x: 197, endPoint y: 292, distance: 58.7
click at [197, 292] on div "Frais de ménage * 71 Frais de linge * 57" at bounding box center [228, 302] width 229 height 30
drag, startPoint x: 128, startPoint y: 298, endPoint x: 111, endPoint y: 300, distance: 17.0
click at [111, 300] on div "SuperConcierge Frais de ménage * 71 Frais de linge * Frais de checkin * 0" at bounding box center [229, 304] width 243 height 106
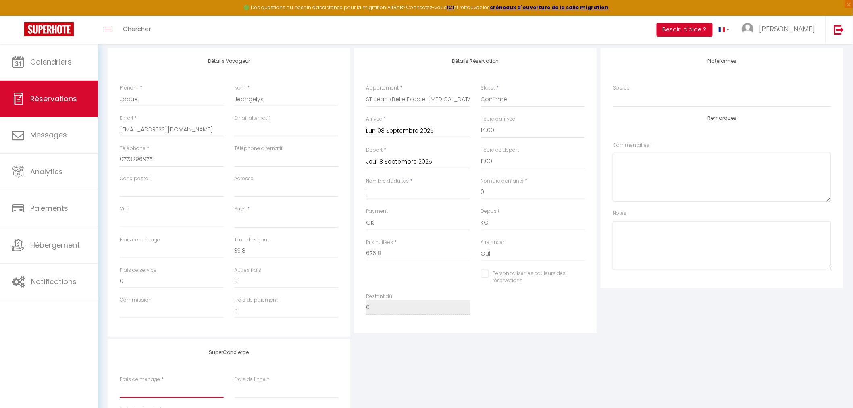
scroll to position [134, 0]
click at [417, 160] on input "Jeu 18 Septembre 2025" at bounding box center [418, 163] width 104 height 10
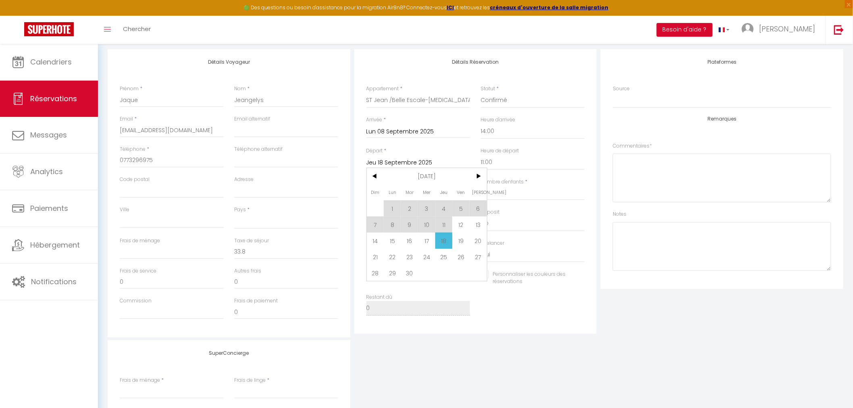
click at [449, 243] on span "18" at bounding box center [443, 241] width 17 height 16
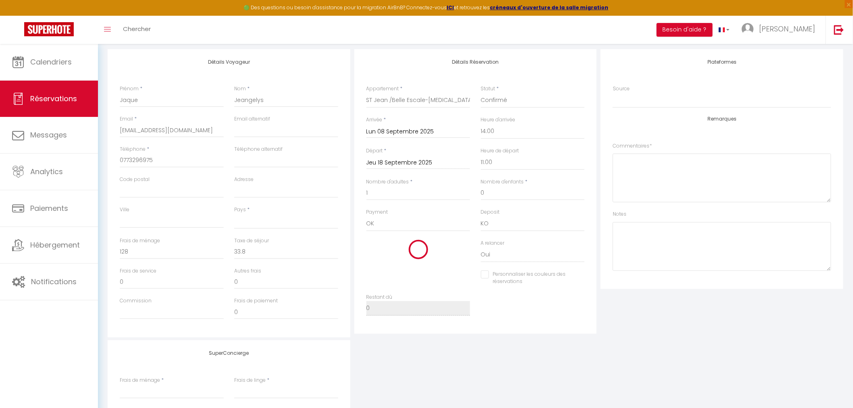
scroll to position [224, 0]
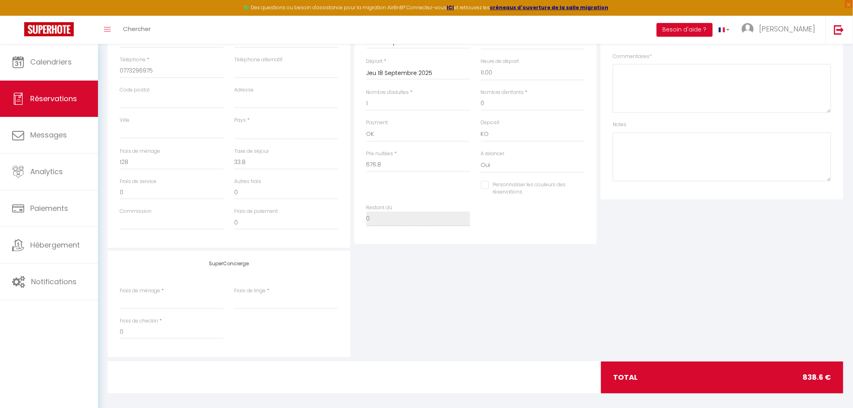
click at [481, 341] on div "SuperConcierge Frais de ménage * Frais de linge * Frais de checkin * 0" at bounding box center [476, 304] width 740 height 106
click at [113, 164] on div "Détails Voyageur Prénom * Jaque Nom * Jeangelys Email * Jeangelysjaque@gmail.co…" at bounding box center [229, 104] width 243 height 288
drag, startPoint x: 139, startPoint y: 160, endPoint x: 113, endPoint y: 163, distance: 25.9
click at [113, 163] on div "Détails Voyageur Prénom * Jaque Nom * Jeangelys Email * Jeangelysjaque@gmail.co…" at bounding box center [229, 104] width 243 height 288
click at [424, 288] on div "SuperConcierge Frais de ménage * Frais de linge * Frais de checkin * 0" at bounding box center [476, 304] width 740 height 106
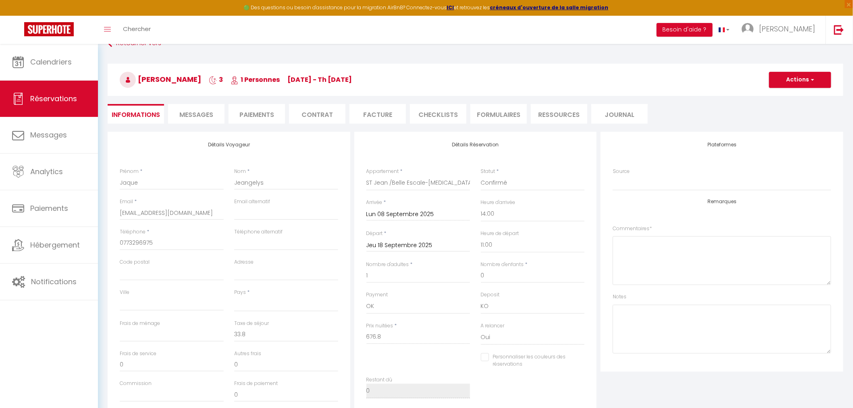
scroll to position [45, 0]
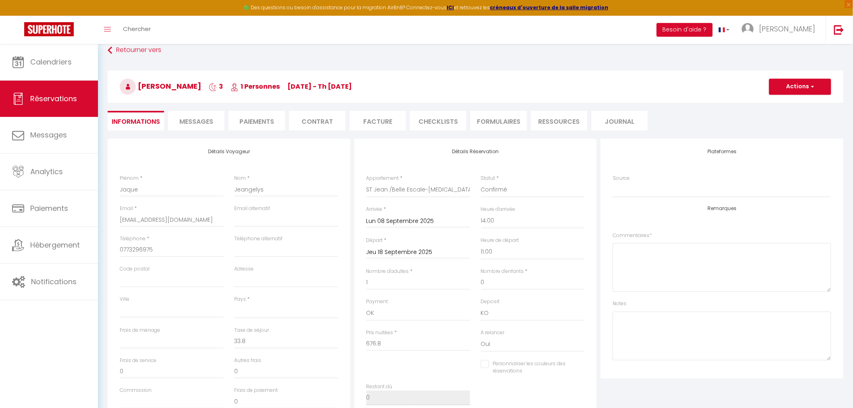
click at [428, 247] on input "Jeu 18 Septembre 2025" at bounding box center [418, 252] width 104 height 10
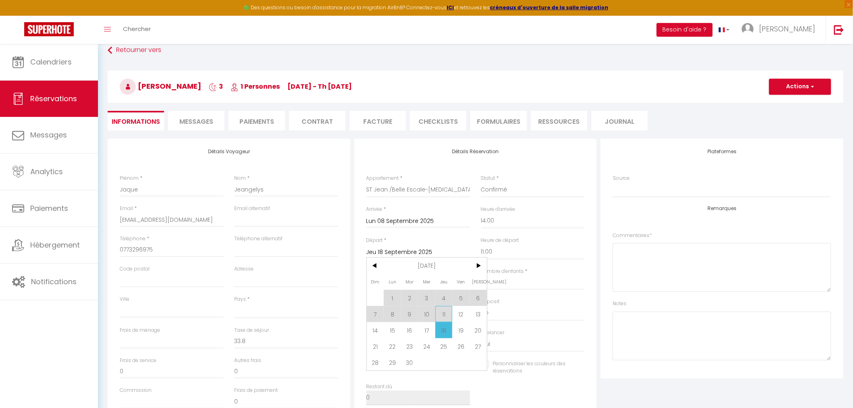
click at [446, 316] on span "11" at bounding box center [443, 314] width 17 height 16
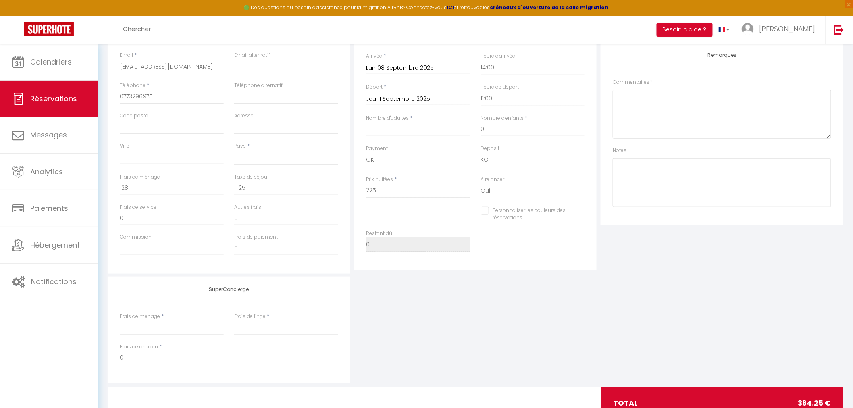
scroll to position [139, 0]
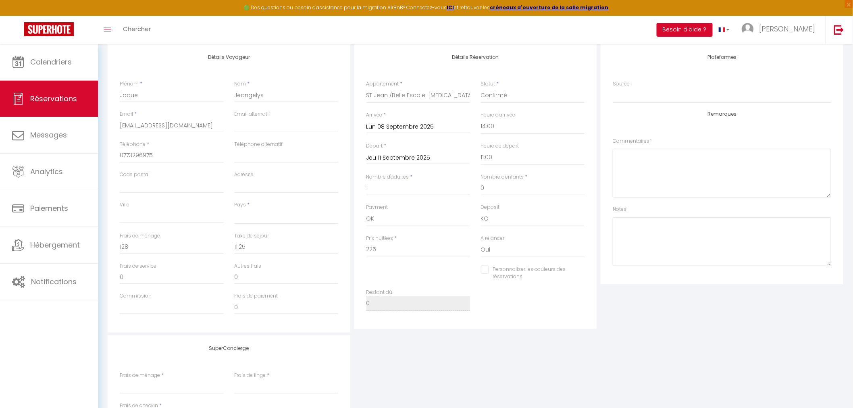
click at [439, 158] on input "Jeu 11 Septembre 2025" at bounding box center [418, 158] width 104 height 10
click at [449, 234] on span "18" at bounding box center [443, 236] width 17 height 16
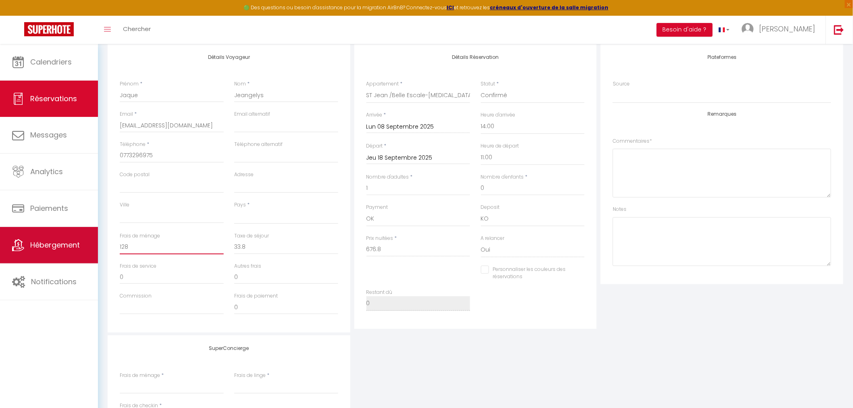
drag, startPoint x: 152, startPoint y: 245, endPoint x: 97, endPoint y: 243, distance: 55.2
click at [97, 243] on div "🟢 Des questions ou besoin d'assistance pour la migration AirBnB? Connectez-vous…" at bounding box center [426, 201] width 853 height 593
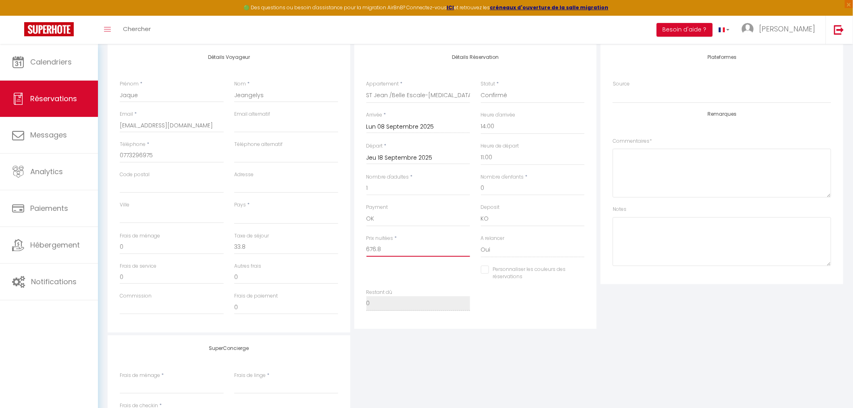
click at [383, 250] on input "676.8" at bounding box center [418, 249] width 104 height 15
click at [413, 158] on input "Jeu 18 Septembre 2025" at bounding box center [418, 158] width 104 height 10
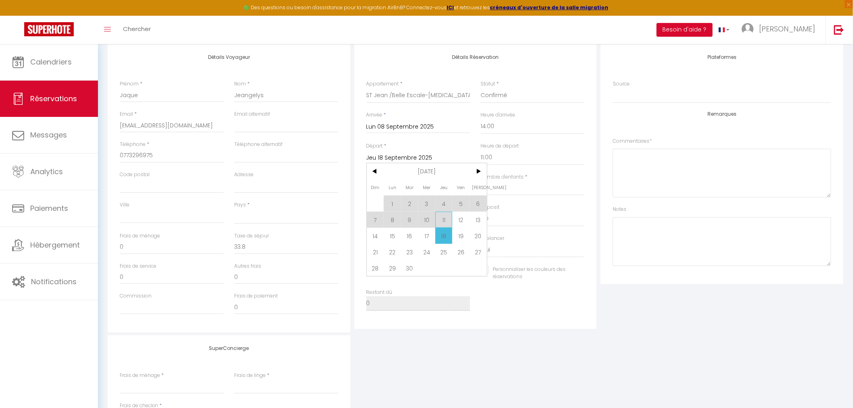
click at [443, 214] on span "11" at bounding box center [443, 220] width 17 height 16
click at [419, 156] on input "Jeu 11 Septembre 2025" at bounding box center [418, 158] width 104 height 10
click at [444, 240] on span "18" at bounding box center [443, 236] width 17 height 16
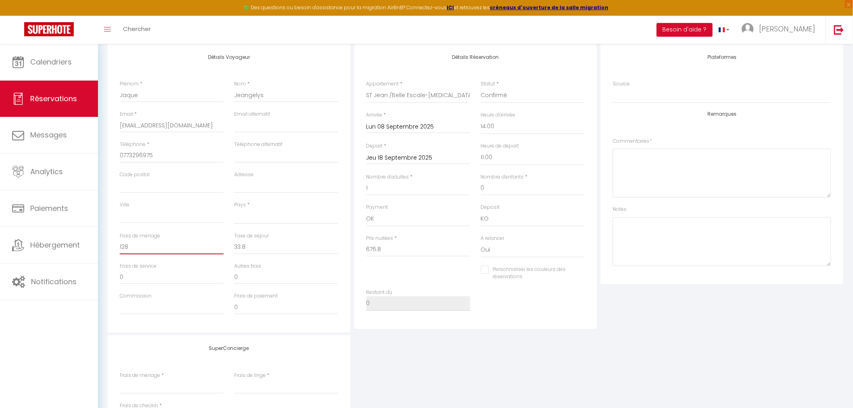
drag, startPoint x: 160, startPoint y: 242, endPoint x: 104, endPoint y: 240, distance: 56.9
click at [104, 240] on div "Détails Voyageur Prénom * Jaque Nom * Jeangelys Email * Jeangelysjaque@gmail.co…" at bounding box center [475, 266] width 746 height 444
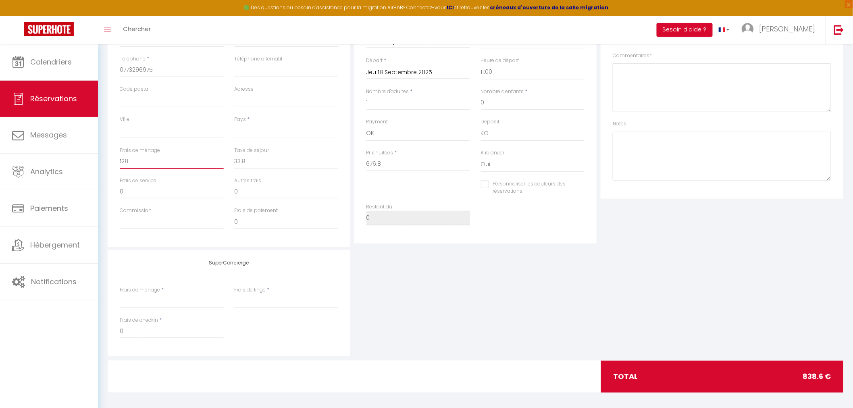
scroll to position [229, 0]
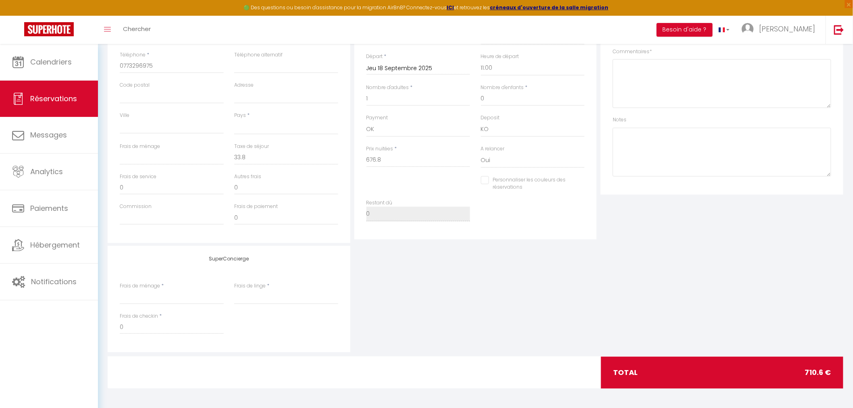
click at [508, 317] on div "SuperConcierge Frais de ménage * Frais de linge * Frais de checkin * 0" at bounding box center [476, 299] width 740 height 106
click at [448, 295] on div "SuperConcierge Frais de ménage * Frais de linge * Frais de checkin * 0" at bounding box center [476, 299] width 740 height 106
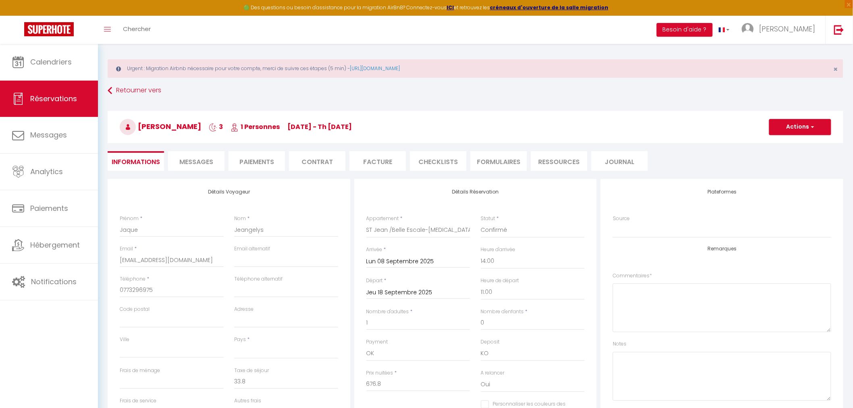
scroll to position [0, 0]
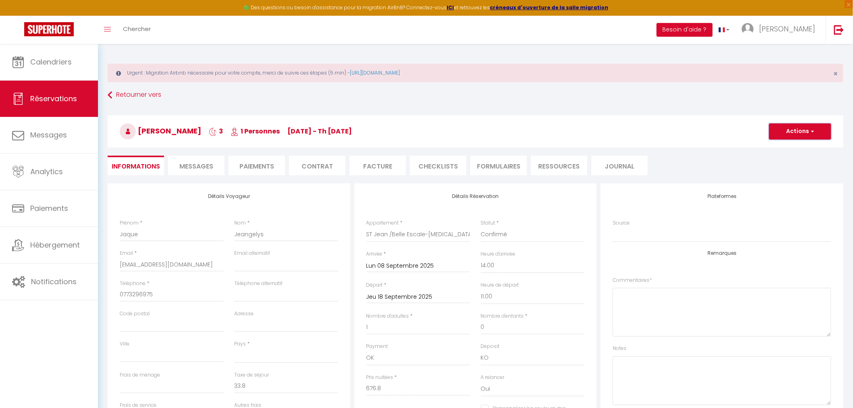
click at [800, 136] on button "Actions" at bounding box center [800, 131] width 62 height 16
click at [785, 151] on link "Enregistrer" at bounding box center [792, 149] width 64 height 10
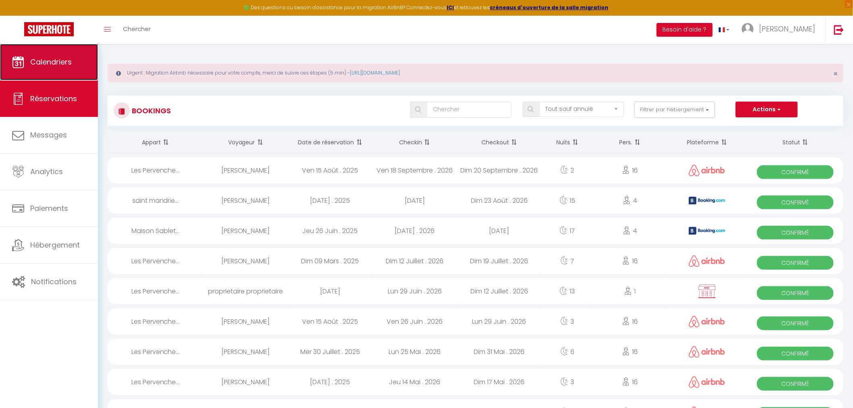
click at [64, 51] on link "Calendriers" at bounding box center [49, 62] width 98 height 36
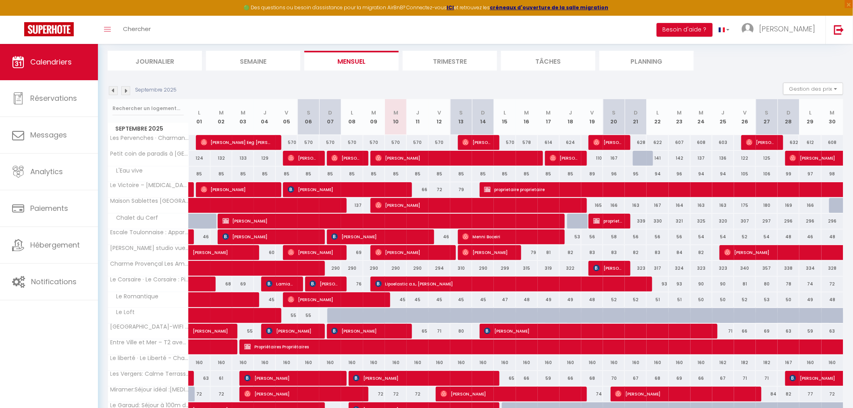
scroll to position [179, 0]
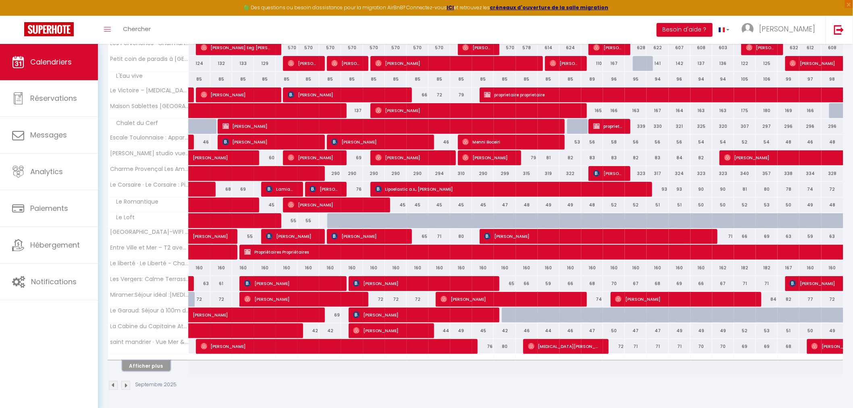
click at [158, 364] on button "Afficher plus" at bounding box center [146, 365] width 48 height 11
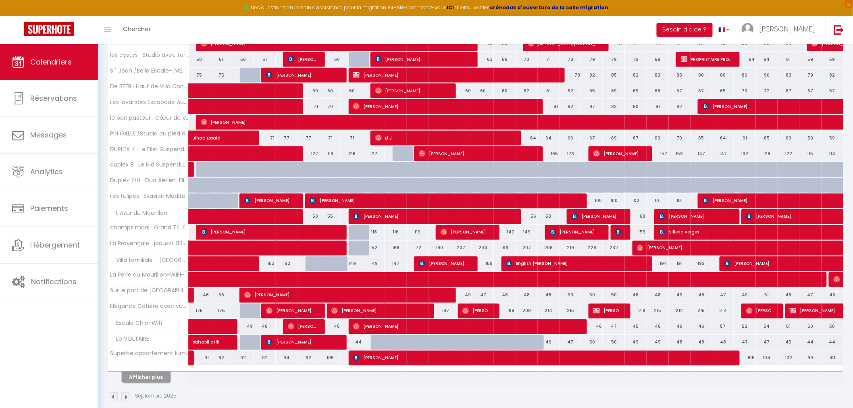
scroll to position [494, 0]
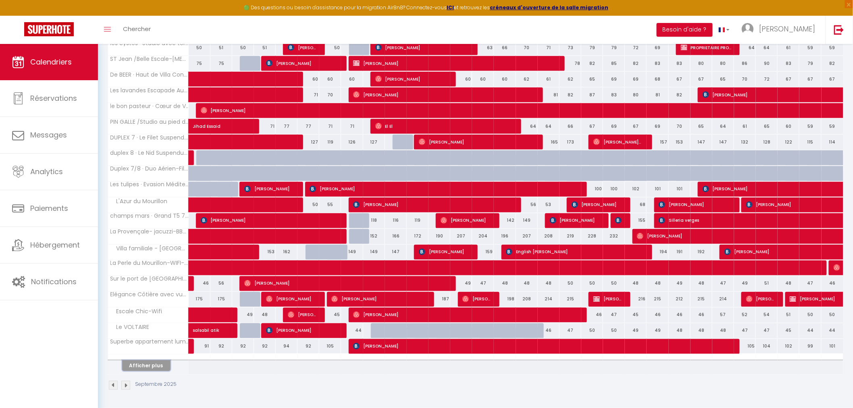
click at [156, 360] on button "Afficher plus" at bounding box center [146, 365] width 48 height 11
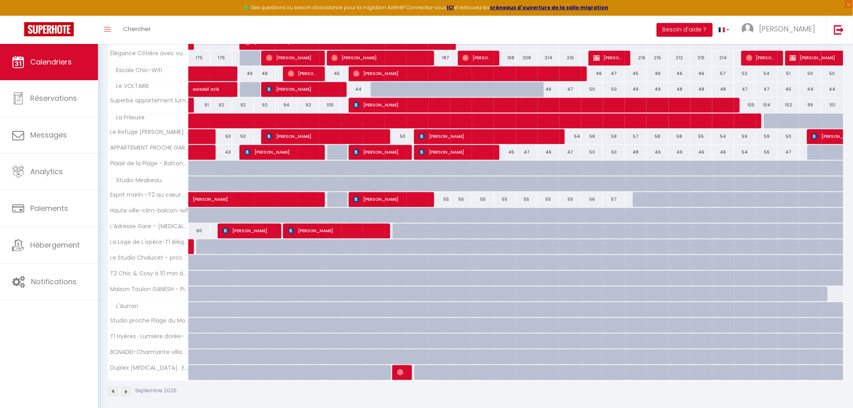
scroll to position [742, 0]
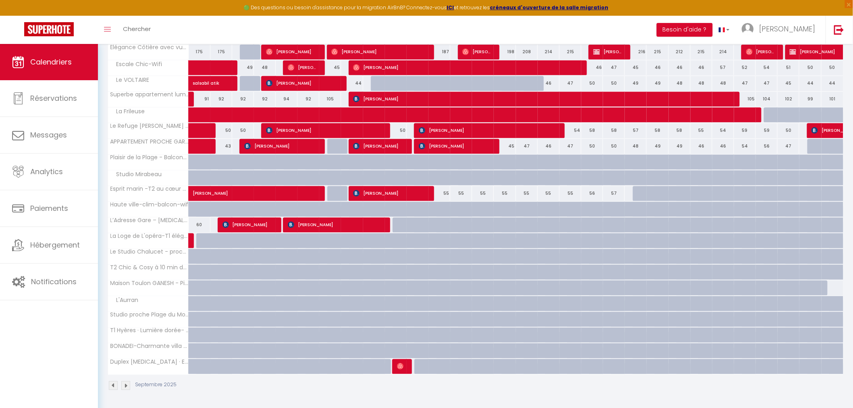
click at [441, 191] on div "55" at bounding box center [439, 193] width 22 height 15
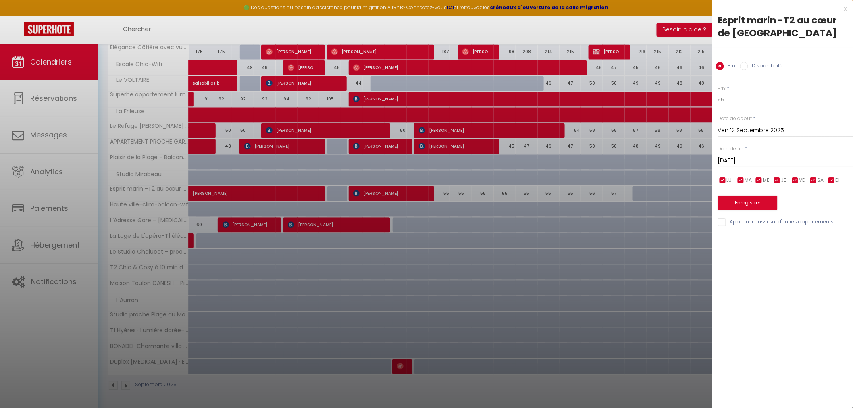
click at [441, 192] on div at bounding box center [426, 204] width 853 height 408
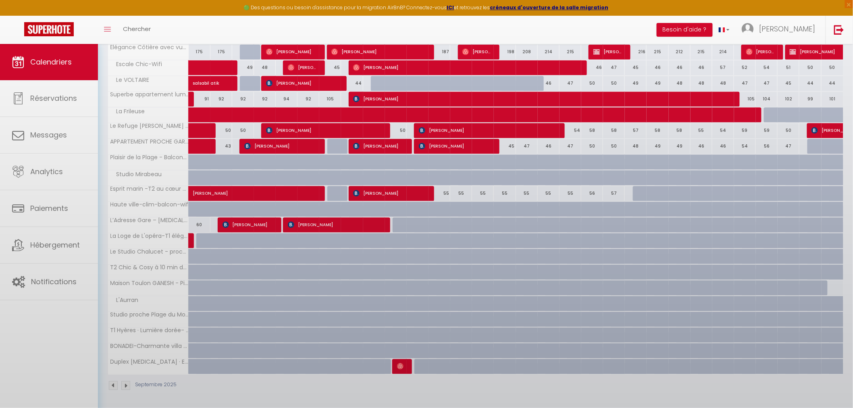
click at [441, 192] on div at bounding box center [426, 204] width 853 height 408
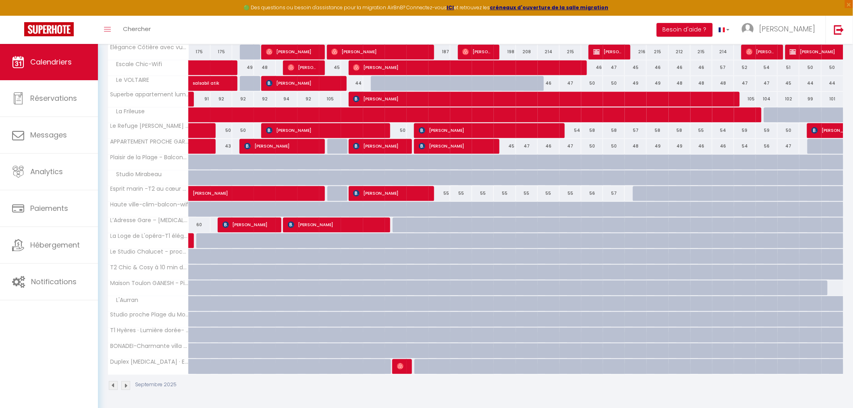
click at [441, 192] on div "55" at bounding box center [439, 193] width 22 height 15
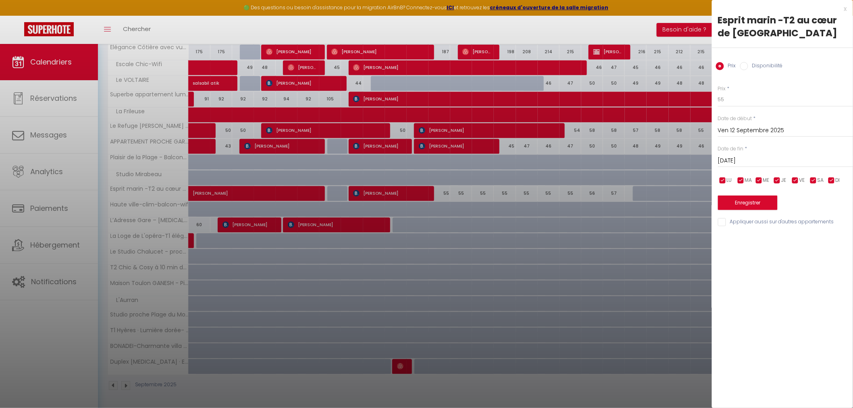
click at [441, 192] on div at bounding box center [426, 204] width 853 height 408
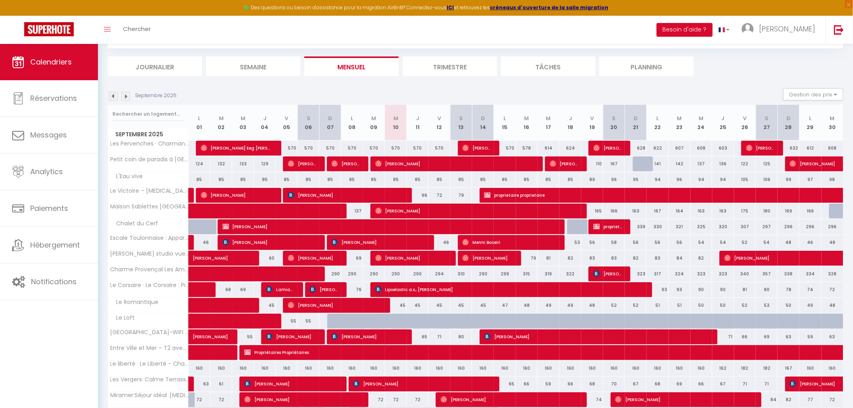
scroll to position [25, 0]
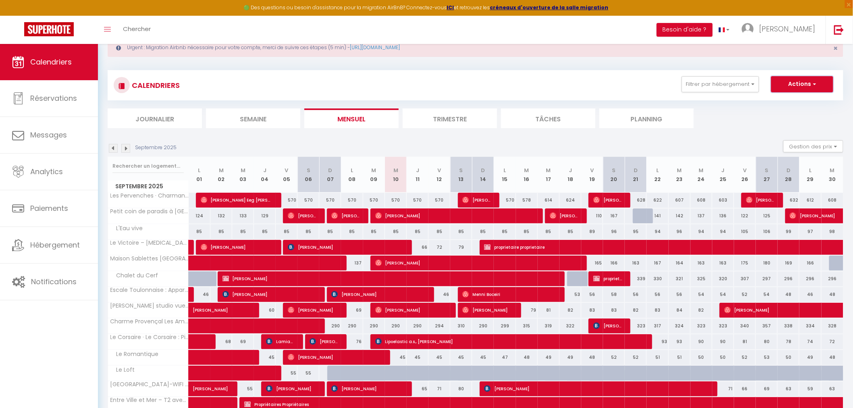
click at [817, 81] on button "Actions" at bounding box center [802, 84] width 62 height 16
click at [789, 102] on link "Nouvelle réservation" at bounding box center [794, 103] width 70 height 12
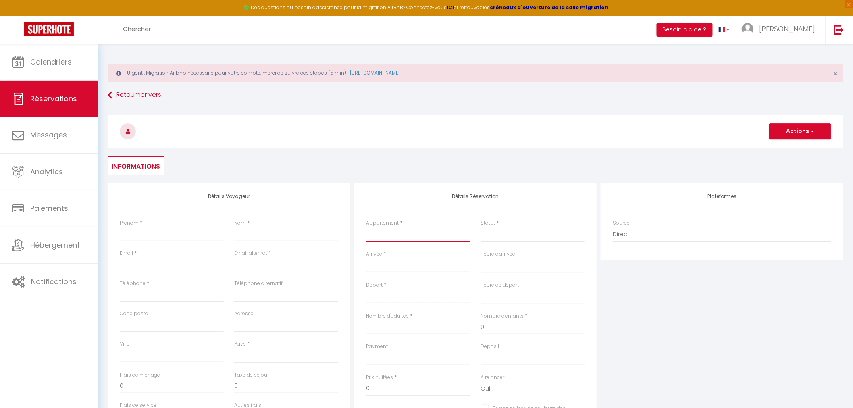
click at [389, 238] on select "Les Pervenches · Charmante maison de maître Petit coin de paradis à Toulon L'Ea…" at bounding box center [418, 234] width 104 height 15
click at [366, 227] on select "Les Pervenches · Charmante maison de maître Petit coin de paradis à Toulon L'Ea…" at bounding box center [418, 234] width 104 height 15
click at [403, 261] on input "Arrivée" at bounding box center [418, 266] width 104 height 10
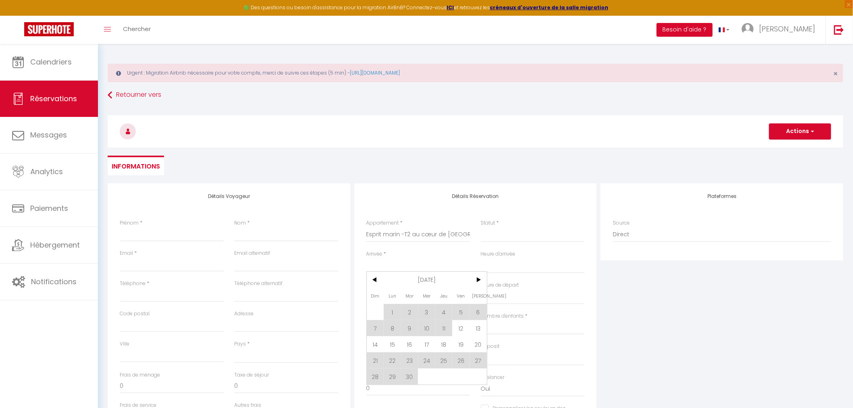
click at [397, 268] on input "Arrivée" at bounding box center [418, 266] width 104 height 10
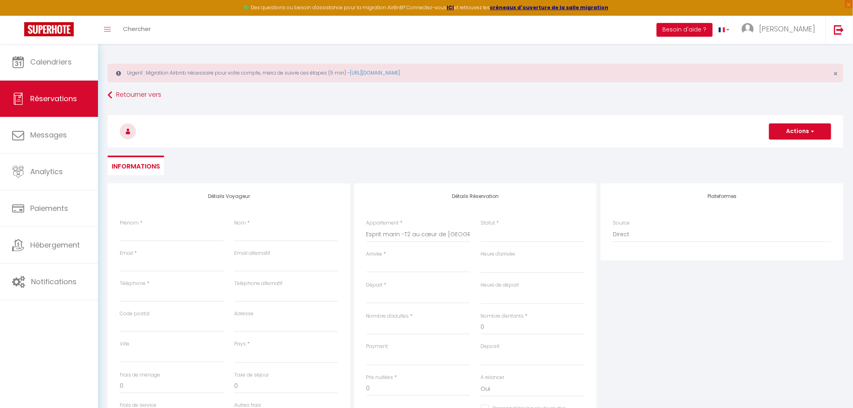
click at [397, 268] on input "Arrivée" at bounding box center [418, 266] width 104 height 10
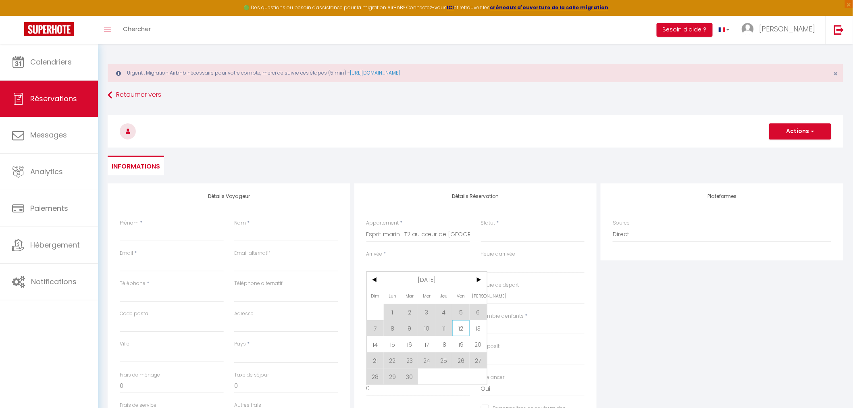
click at [458, 327] on span "12" at bounding box center [460, 328] width 17 height 16
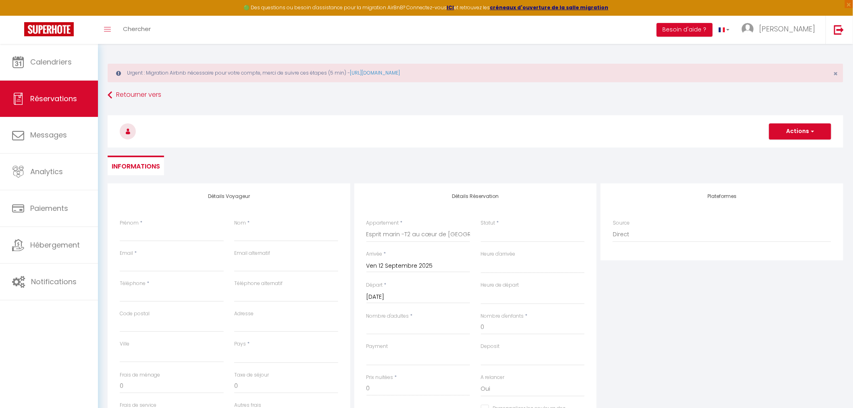
click at [422, 297] on input "Sam 13 Septembre 2025" at bounding box center [418, 297] width 104 height 10
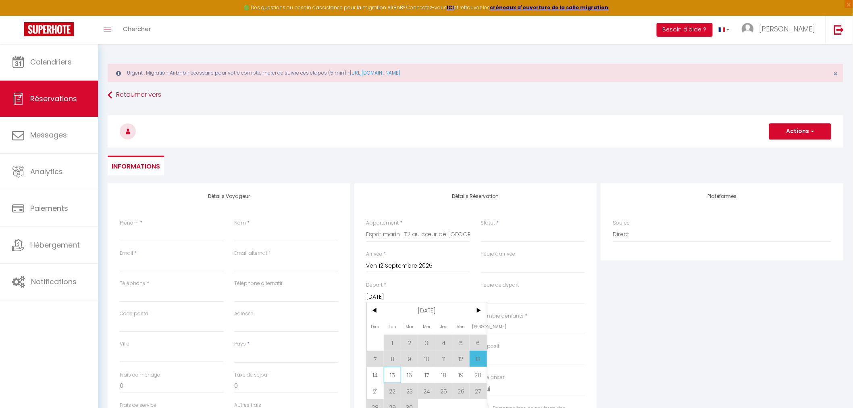
click at [393, 375] on span "15" at bounding box center [392, 375] width 17 height 16
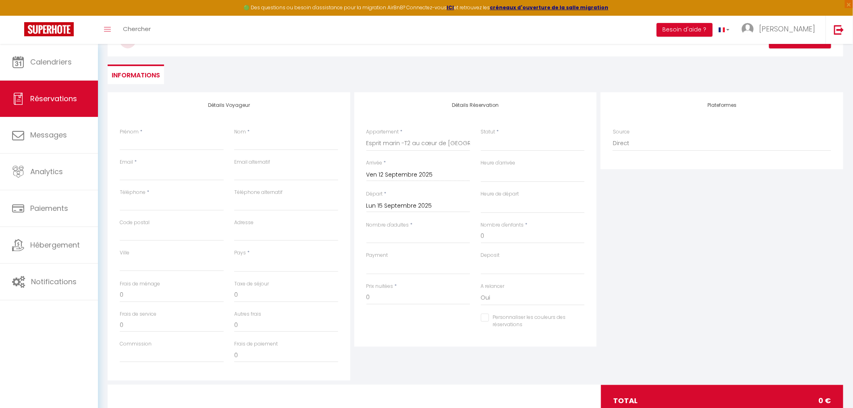
scroll to position [119, 0]
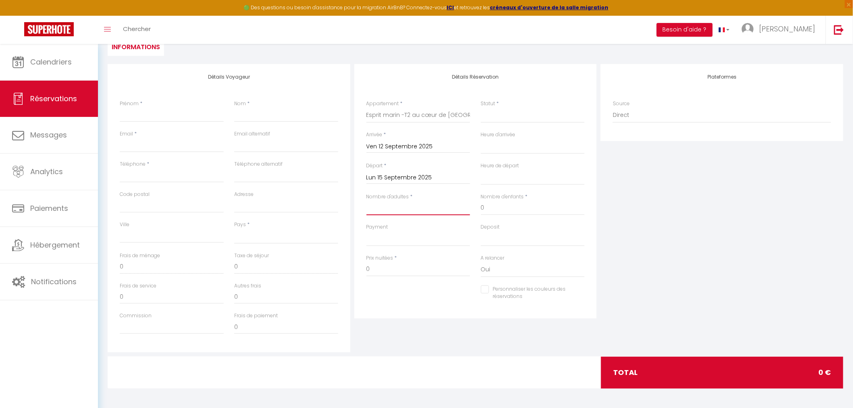
click at [424, 210] on input "Nombre d'adultes" at bounding box center [418, 208] width 104 height 15
click at [152, 110] on input "Prénom" at bounding box center [172, 115] width 104 height 15
click at [256, 119] on input "Nom" at bounding box center [286, 115] width 104 height 15
click at [191, 147] on input "Email client" at bounding box center [172, 145] width 104 height 15
paste input "cataleyaf429@gmail.com"
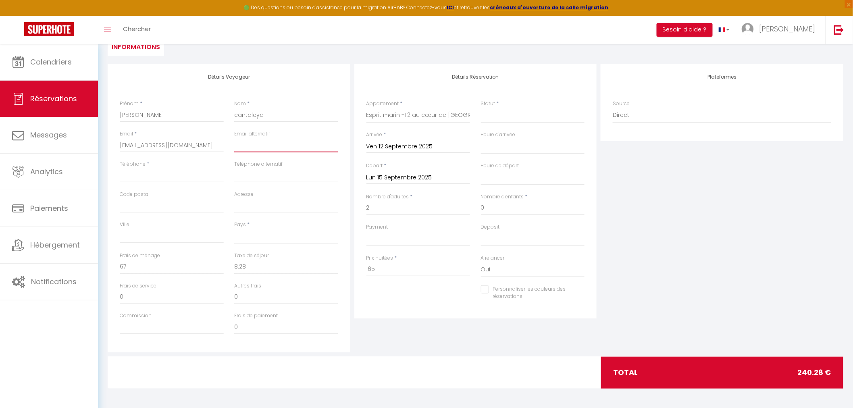
click at [268, 147] on input "email" at bounding box center [286, 145] width 104 height 15
paste input "cataleyaf429@gmail.com"
click at [214, 174] on input "Téléphone" at bounding box center [172, 175] width 104 height 15
paste input "+34671855245"
click at [249, 175] on input "Téléphone alternatif" at bounding box center [286, 175] width 104 height 15
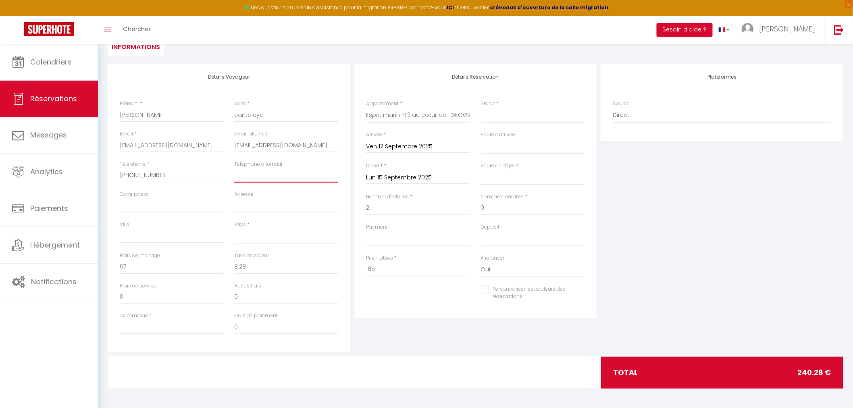
paste input "+34671855245"
click at [276, 238] on select "France Portugal Afghanistan Albania Algeria American Samoa Andorra Angola Angui…" at bounding box center [286, 236] width 104 height 15
click at [234, 229] on select "France Portugal Afghanistan Albania Algeria American Samoa Andorra Angola Angui…" at bounding box center [286, 236] width 104 height 15
drag, startPoint x: 139, startPoint y: 268, endPoint x: 112, endPoint y: 273, distance: 27.9
click at [112, 273] on div "Détails Voyageur Prénom * franco Nom * cantaleya Email * cataleyaf429@gmail.com…" at bounding box center [229, 208] width 243 height 288
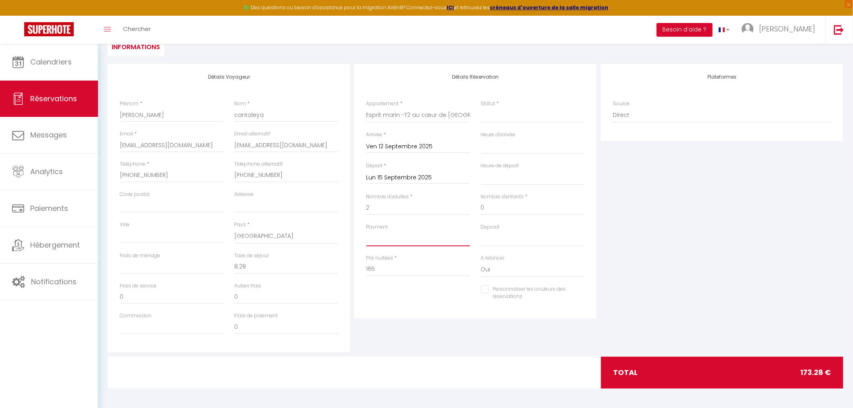
click at [382, 238] on select "OK KO" at bounding box center [418, 238] width 104 height 15
click at [508, 114] on select "Confirmé Non Confirmé Annulé Annulé par le voyageur No Show Request" at bounding box center [533, 115] width 104 height 15
click at [481, 108] on select "Confirmé Non Confirmé Annulé Annulé par le voyageur No Show Request" at bounding box center [533, 115] width 104 height 15
click at [652, 195] on div "Plateformes Source Direct Airbnb.com Booking.com Chalet montagne Expedia Gite d…" at bounding box center [722, 208] width 247 height 288
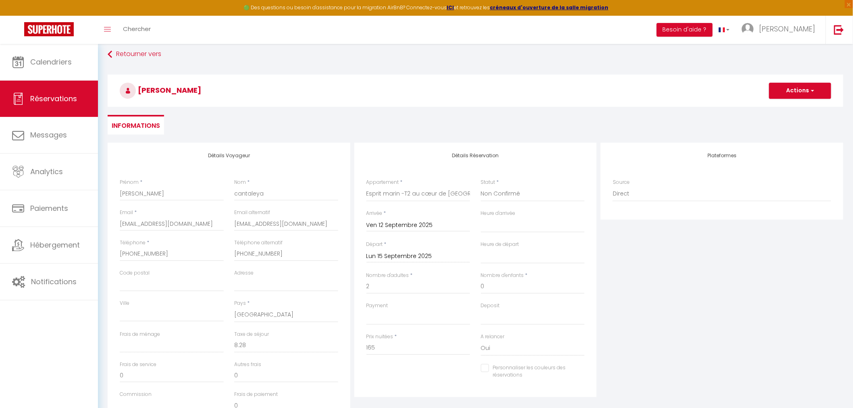
scroll to position [30, 0]
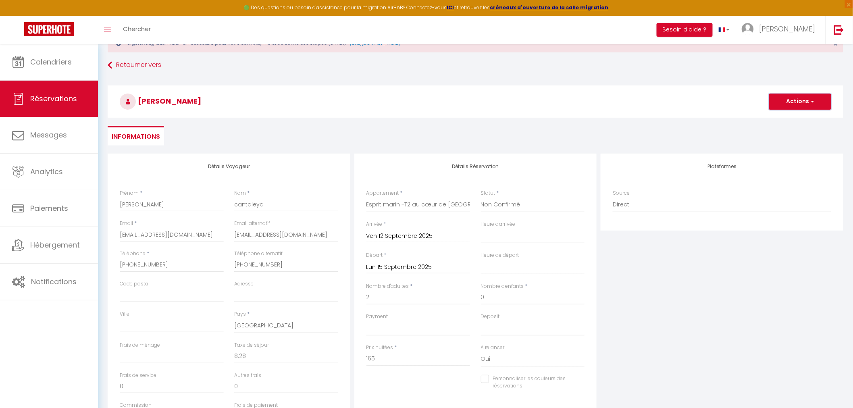
click at [805, 105] on button "Actions" at bounding box center [800, 102] width 62 height 16
click at [781, 117] on link "Enregistrer" at bounding box center [792, 119] width 64 height 10
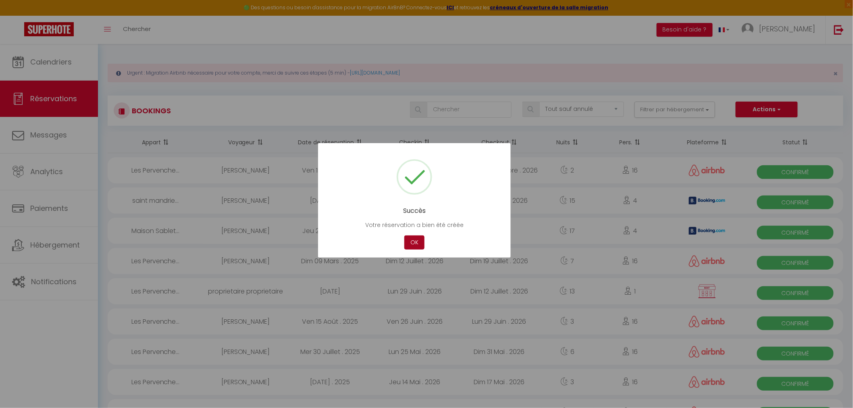
click at [416, 243] on button "OK" at bounding box center [414, 242] width 20 height 14
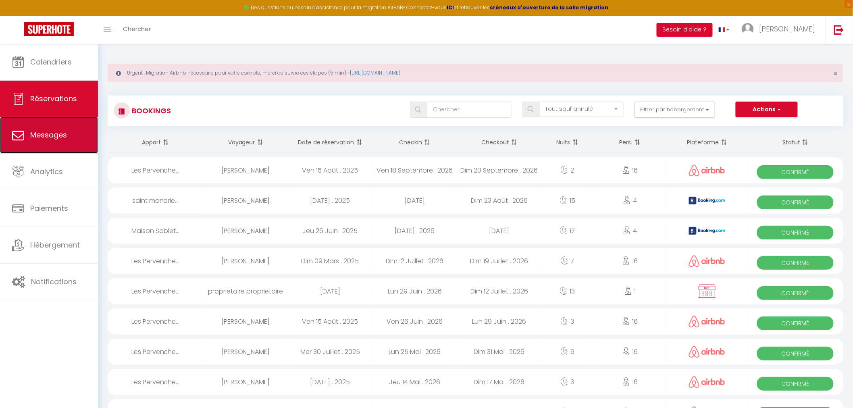
click at [52, 148] on link "Messages" at bounding box center [49, 135] width 98 height 36
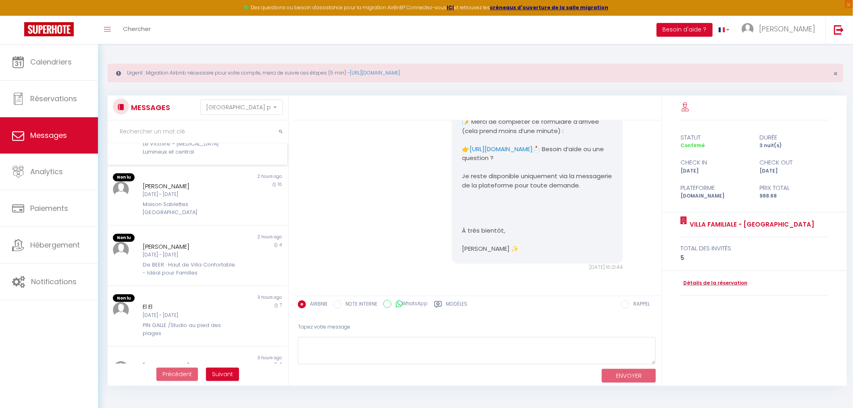
scroll to position [339, 0]
click at [213, 366] on div "Lun 08 Sep - Ven 12 Sep" at bounding box center [190, 370] width 94 height 8
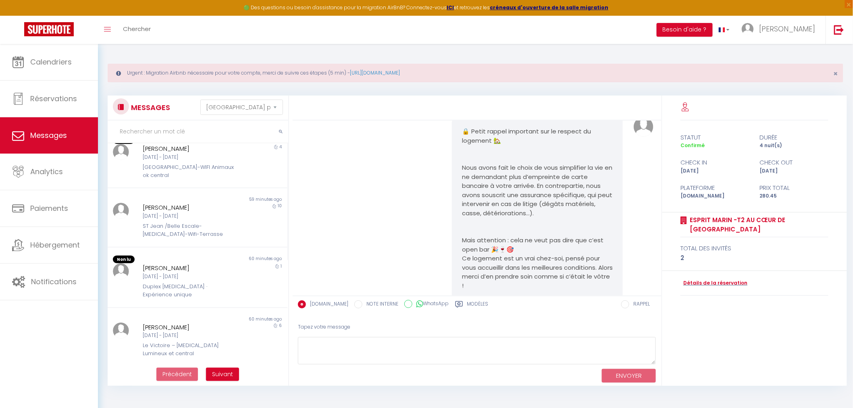
scroll to position [115, 0]
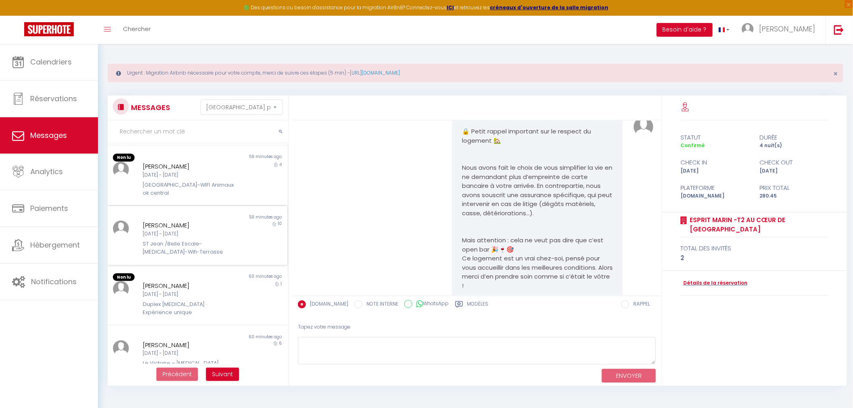
click at [184, 230] on div "Lun 08 Sep - Jeu 18 Sep" at bounding box center [190, 234] width 94 height 8
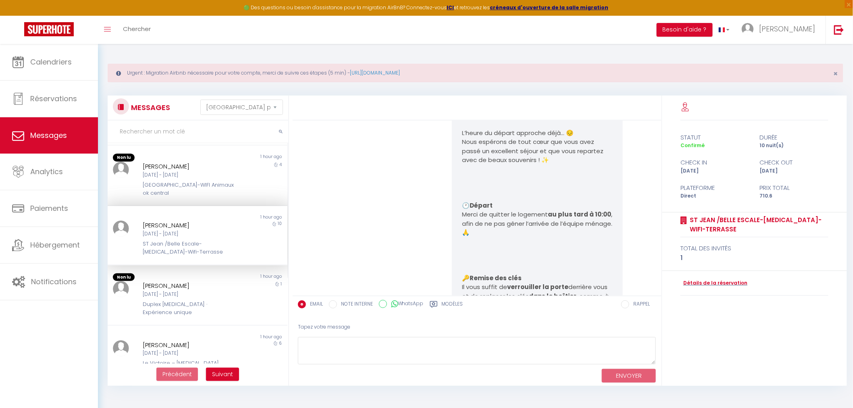
scroll to position [2736, 0]
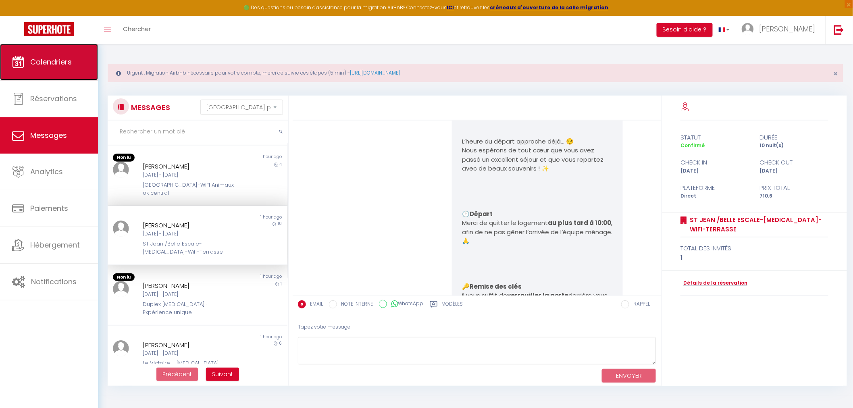
click at [55, 63] on span "Calendriers" at bounding box center [51, 62] width 42 height 10
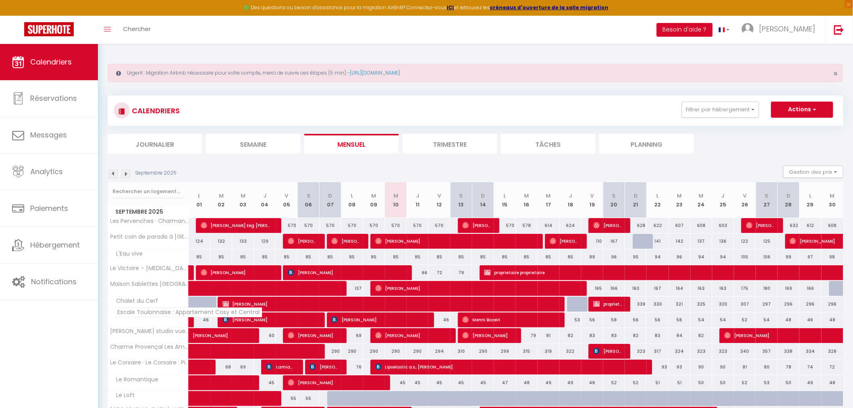
scroll to position [179, 0]
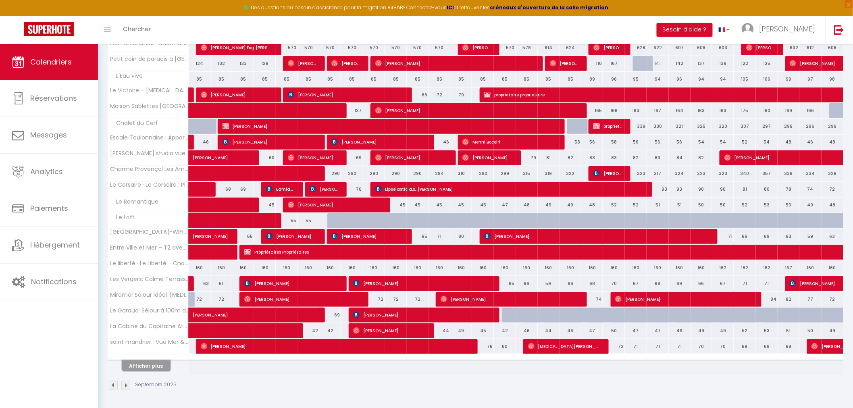
click at [142, 362] on button "Afficher plus" at bounding box center [146, 365] width 48 height 11
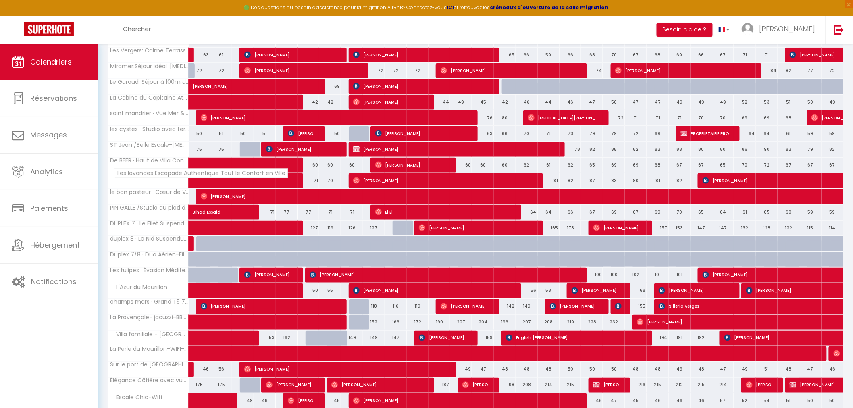
scroll to position [404, 0]
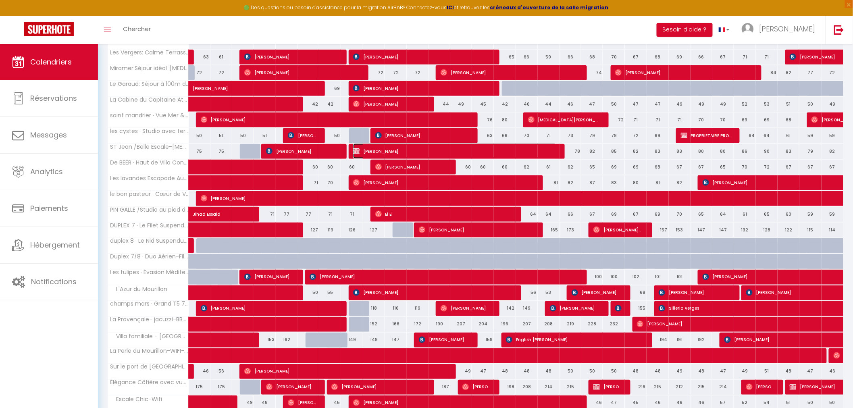
click at [509, 149] on span "[PERSON_NAME]" at bounding box center [454, 150] width 203 height 15
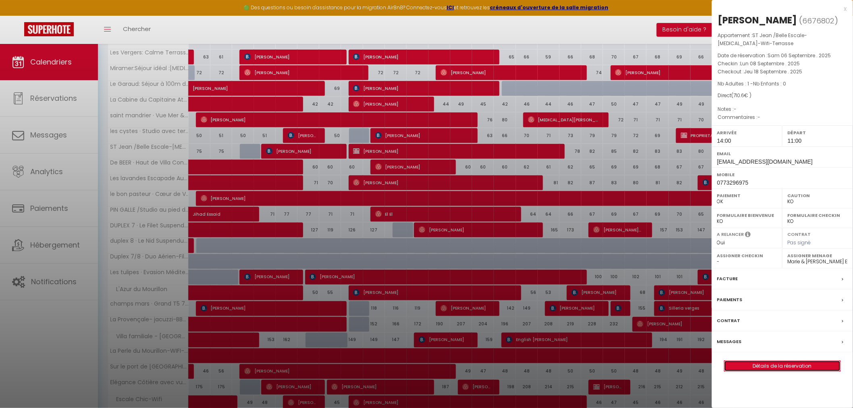
click at [779, 361] on link "Détails de la réservation" at bounding box center [782, 366] width 116 height 10
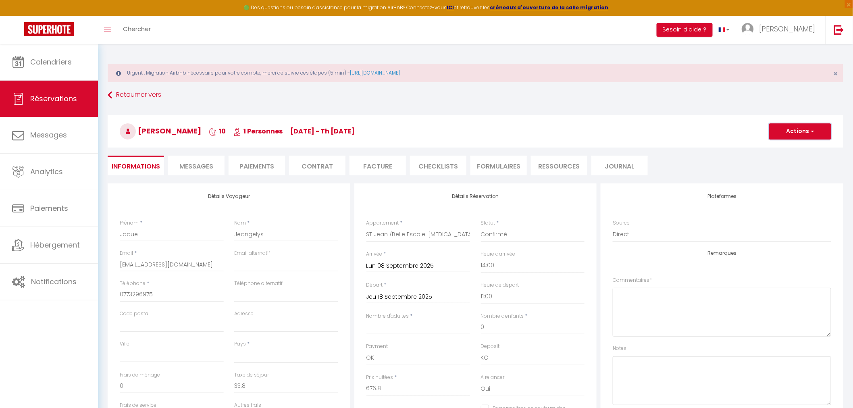
click at [802, 129] on button "Actions" at bounding box center [800, 131] width 62 height 16
drag, startPoint x: 722, startPoint y: 151, endPoint x: 669, endPoint y: 150, distance: 52.8
click at [721, 151] on div "Jaque Jeangelys 10 1 Personnes Mo 08 Sep - Th 18 Sep Actions Enregistrer Dupliq…" at bounding box center [475, 129] width 746 height 43
click at [263, 162] on li "Paiements" at bounding box center [257, 166] width 56 height 20
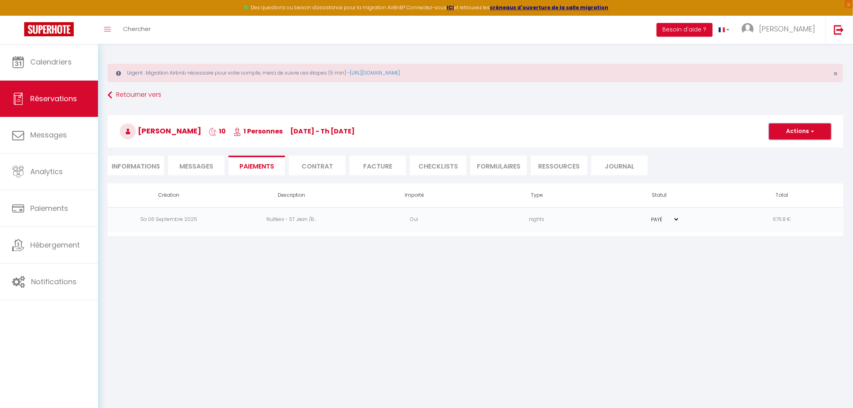
click at [804, 136] on button "Actions" at bounding box center [800, 131] width 62 height 16
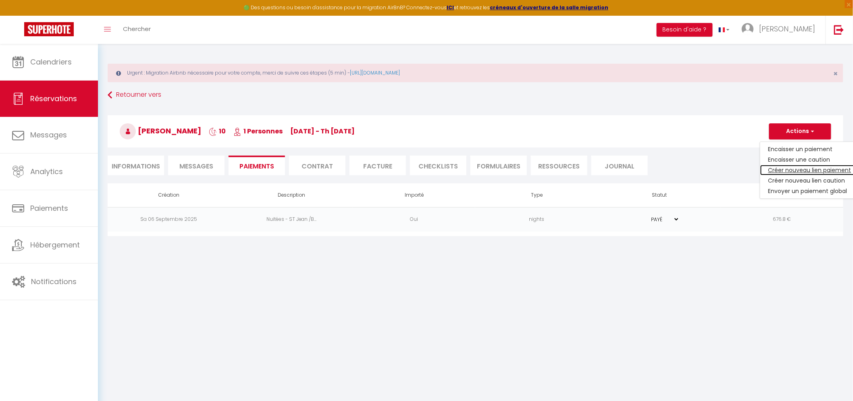
click at [789, 169] on link "Créer nouveau lien paiement" at bounding box center [809, 170] width 99 height 10
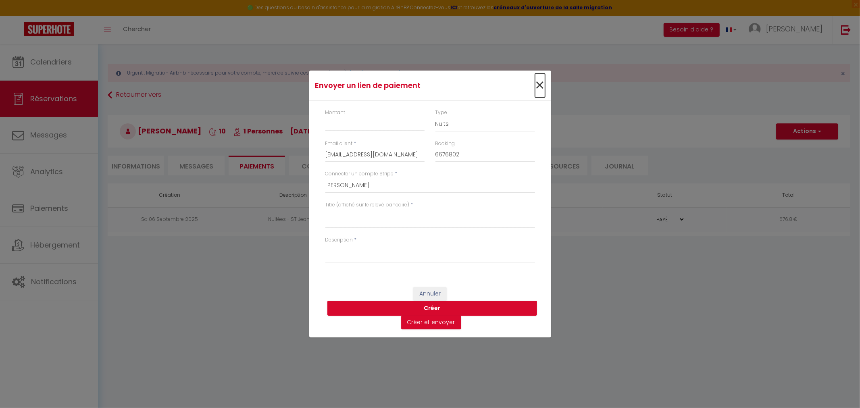
click at [539, 85] on span "×" at bounding box center [540, 85] width 10 height 24
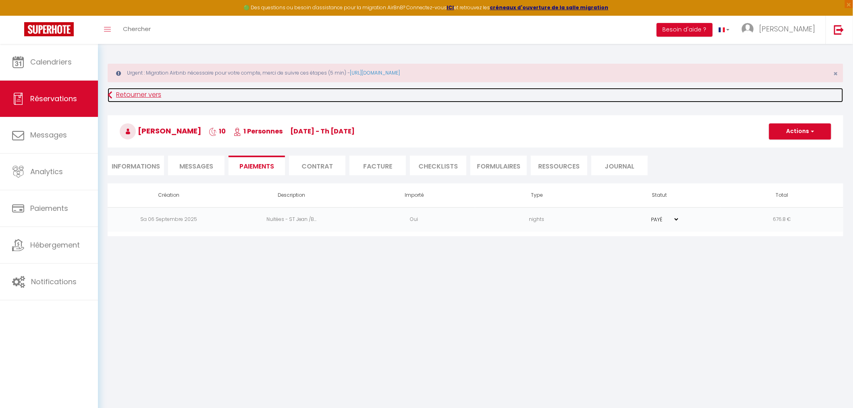
click at [121, 98] on link "Retourner vers" at bounding box center [476, 95] width 736 height 15
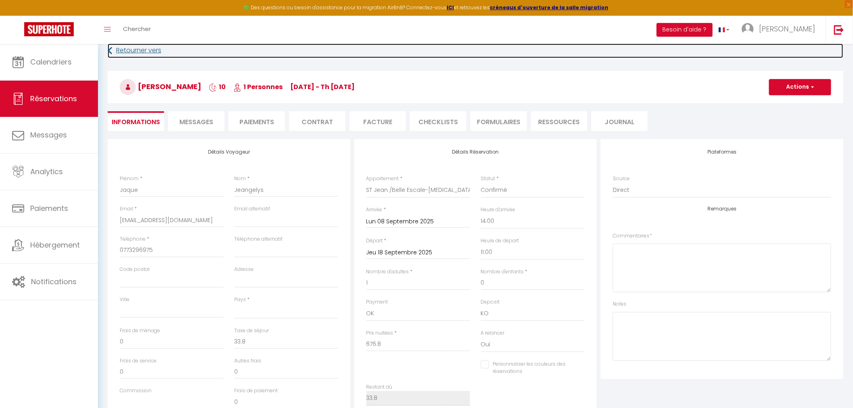
scroll to position [45, 0]
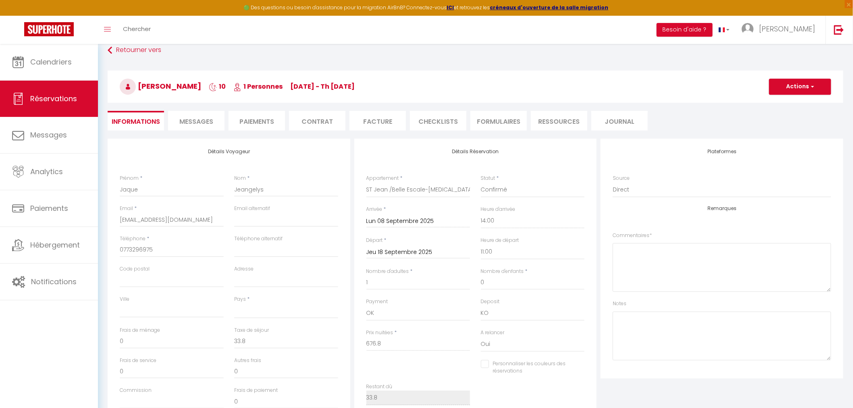
click at [414, 253] on input "Jeu 18 Septembre 2025" at bounding box center [418, 252] width 104 height 10
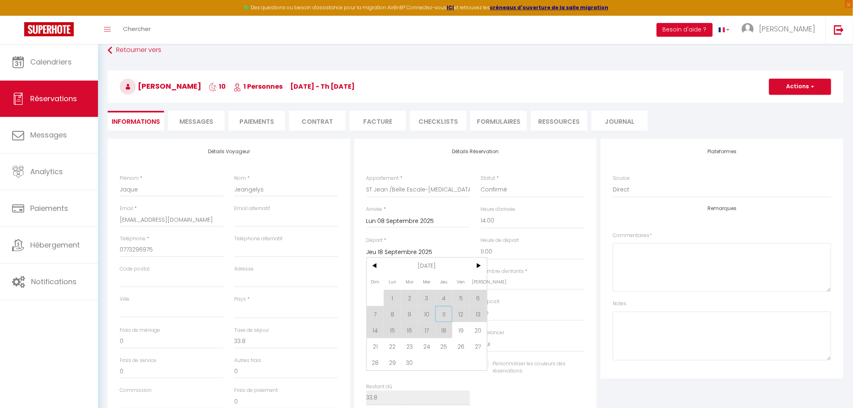
click at [447, 316] on span "11" at bounding box center [443, 314] width 17 height 16
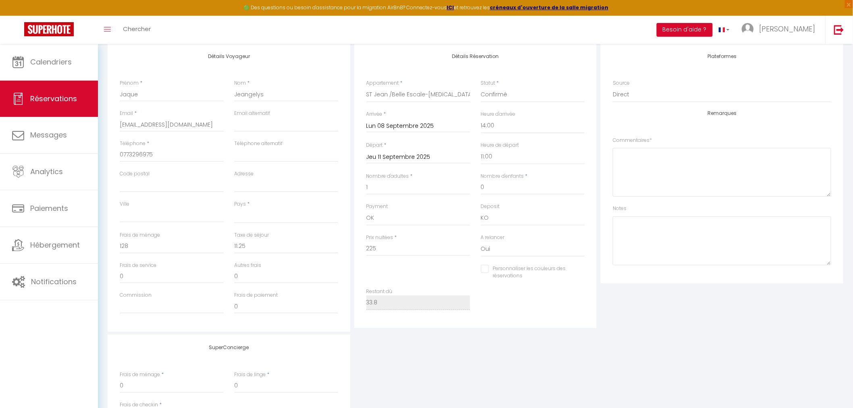
scroll to position [139, 0]
click at [445, 156] on input "Jeu 11 Septembre 2025" at bounding box center [418, 158] width 104 height 10
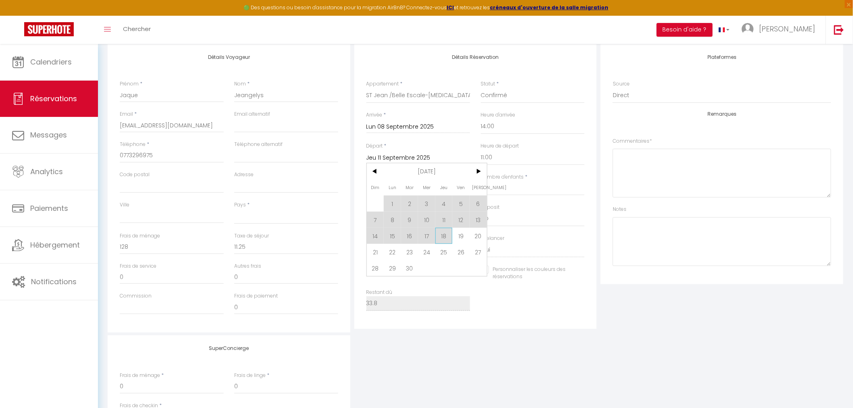
click at [446, 237] on span "18" at bounding box center [443, 236] width 17 height 16
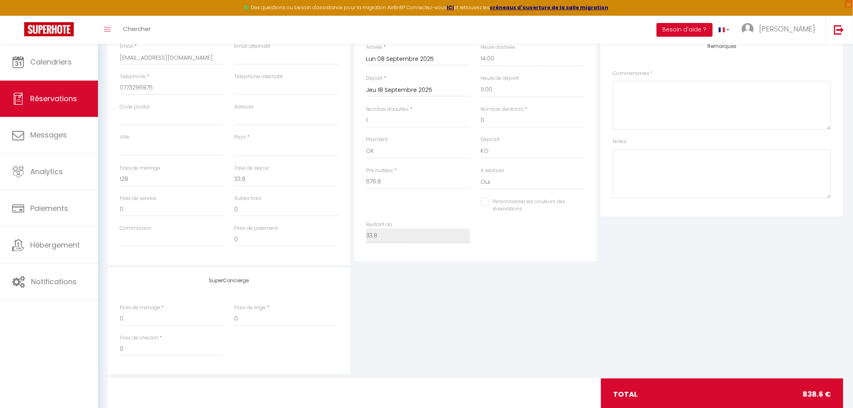
scroll to position [229, 0]
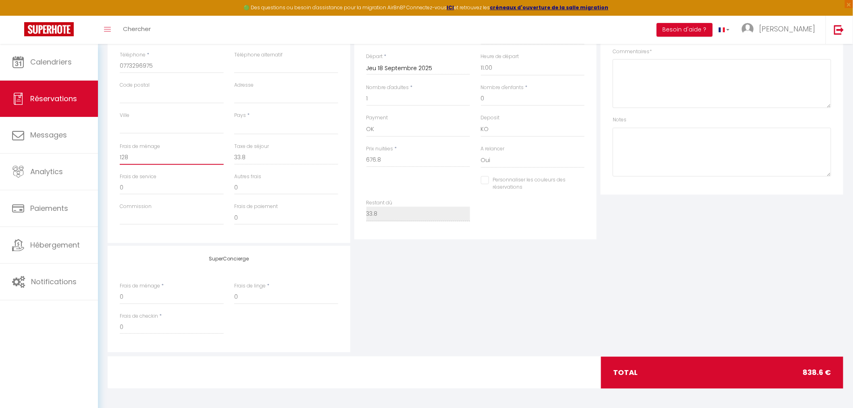
drag, startPoint x: 150, startPoint y: 156, endPoint x: 106, endPoint y: 163, distance: 45.3
click at [110, 160] on div "Détails Voyageur Prénom * Jaque Nom * Jeangelys Email * Jeangelysjaque@gmail.co…" at bounding box center [229, 99] width 243 height 288
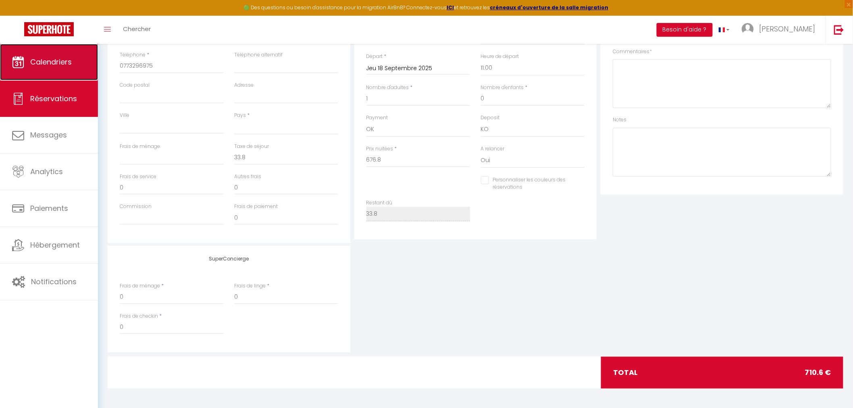
click at [57, 49] on link "Calendriers" at bounding box center [49, 62] width 98 height 36
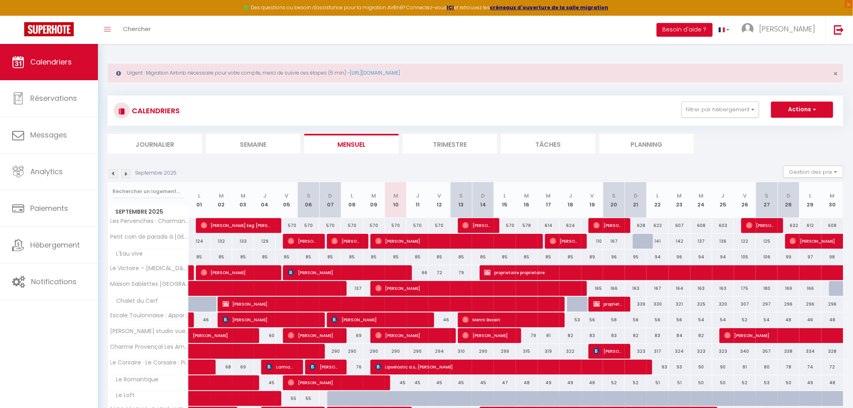
scroll to position [179, 0]
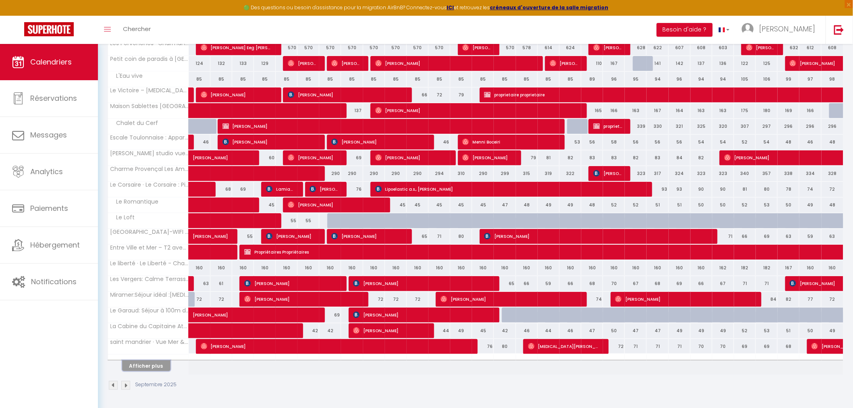
click at [146, 360] on button "Afficher plus" at bounding box center [146, 365] width 48 height 11
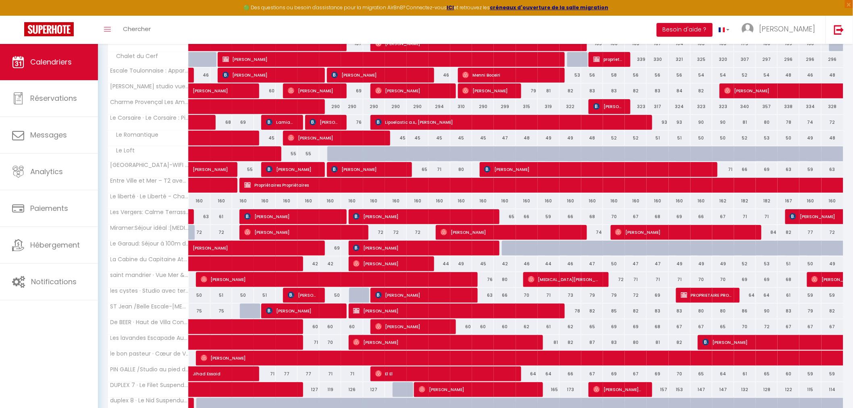
scroll to position [268, 0]
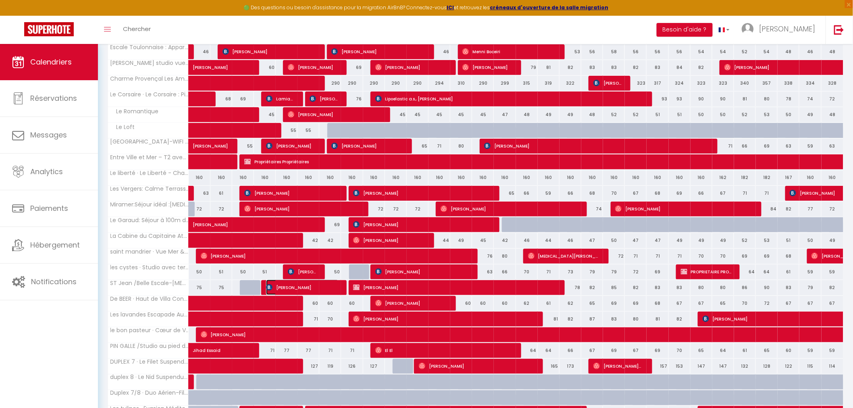
click at [326, 291] on span "[PERSON_NAME]" at bounding box center [302, 287] width 73 height 15
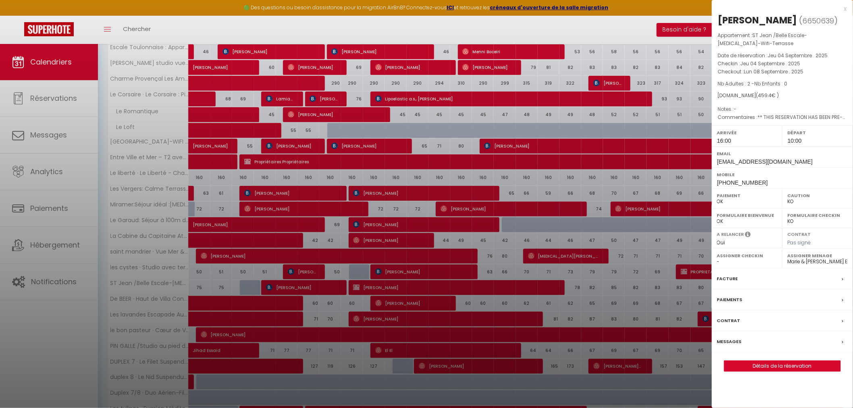
click at [844, 7] on div "x" at bounding box center [779, 9] width 135 height 10
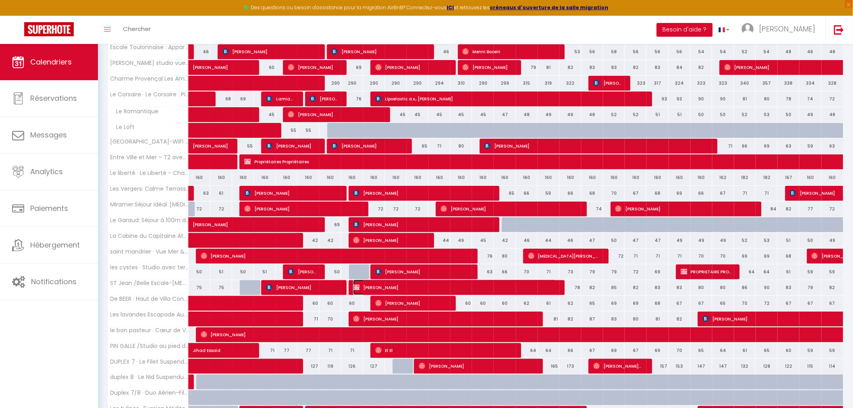
click at [484, 286] on span "[PERSON_NAME]" at bounding box center [454, 287] width 203 height 15
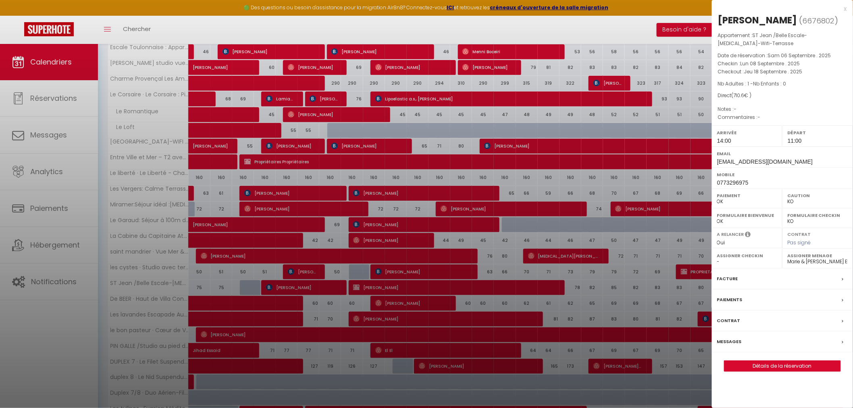
click at [672, 312] on div at bounding box center [426, 204] width 853 height 408
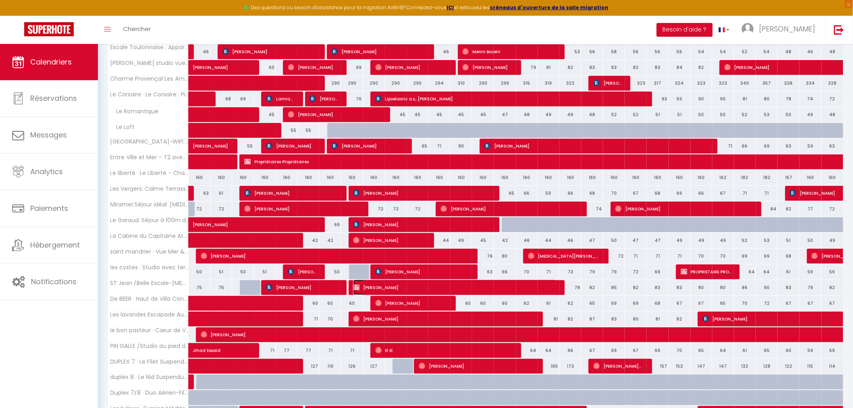
click at [437, 286] on span "[PERSON_NAME]" at bounding box center [454, 287] width 203 height 15
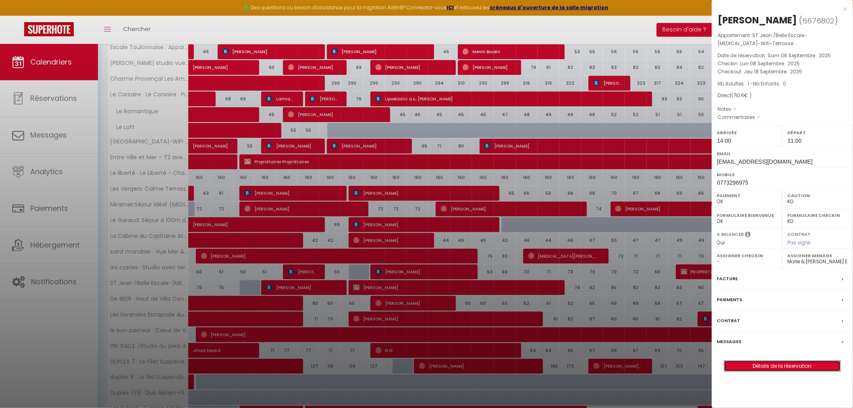
click at [784, 361] on link "Détails de la réservation" at bounding box center [782, 366] width 116 height 10
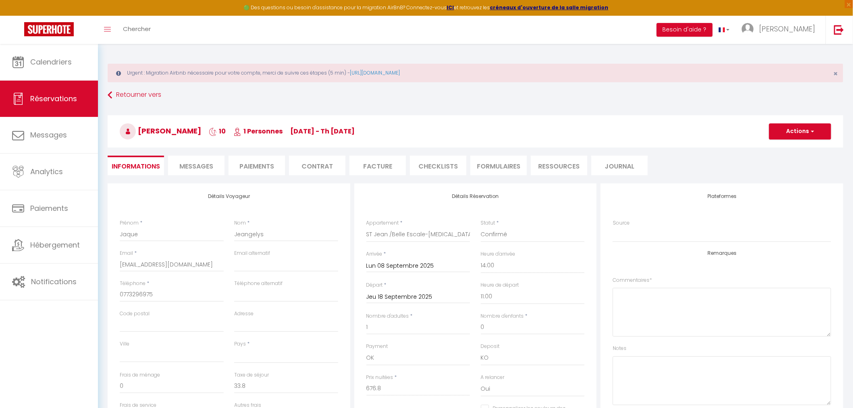
scroll to position [89, 0]
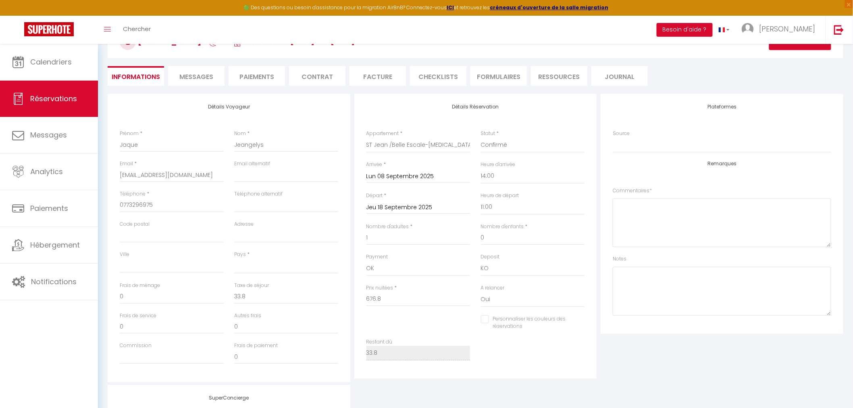
click at [422, 208] on input "Jeu 18 Septembre 2025" at bounding box center [418, 207] width 104 height 10
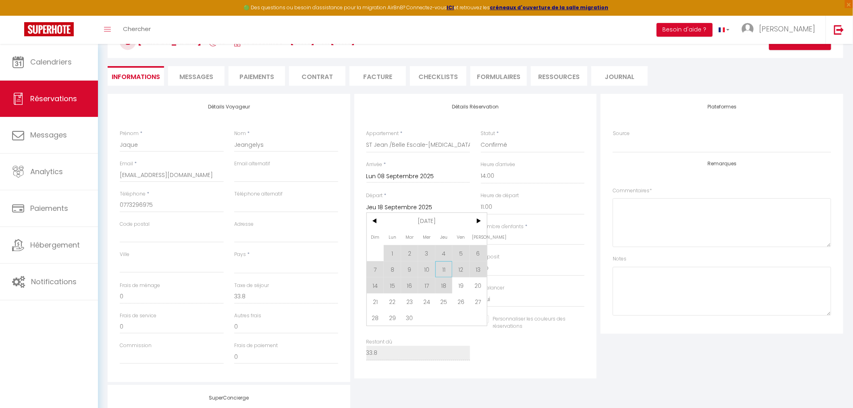
click at [441, 272] on span "11" at bounding box center [443, 269] width 17 height 16
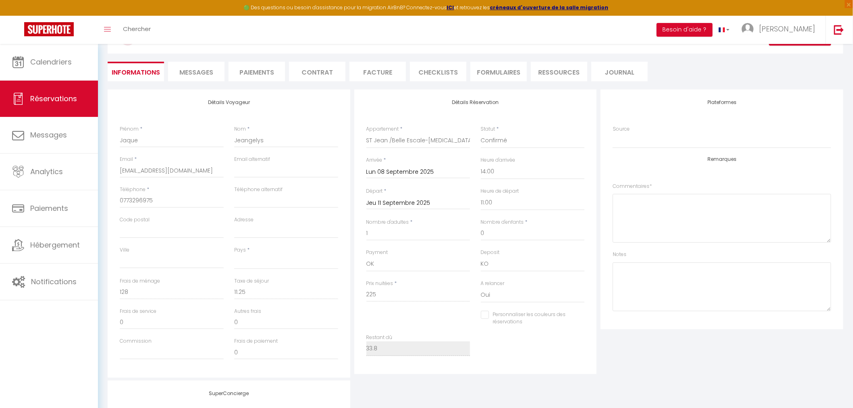
scroll to position [50, 0]
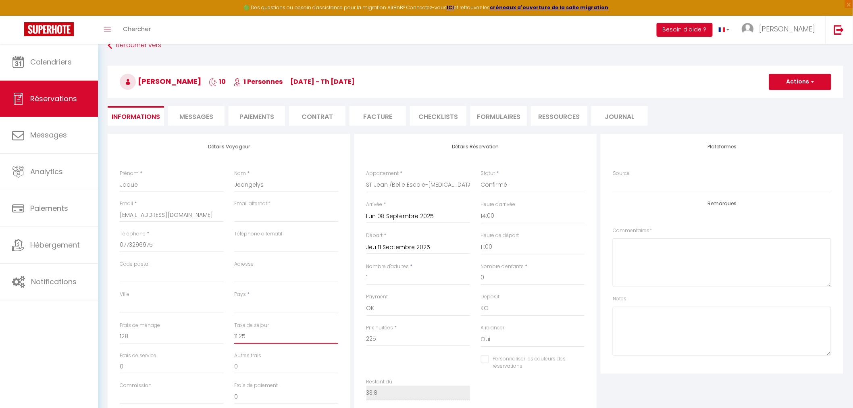
drag, startPoint x: 241, startPoint y: 340, endPoint x: 225, endPoint y: 339, distance: 16.1
click at [225, 339] on div "Frais de ménage 128 Taxe de séjour 11.25" at bounding box center [228, 337] width 229 height 30
drag, startPoint x: 150, startPoint y: 335, endPoint x: 115, endPoint y: 339, distance: 34.5
click at [115, 339] on div "Frais de ménage 128" at bounding box center [171, 337] width 114 height 30
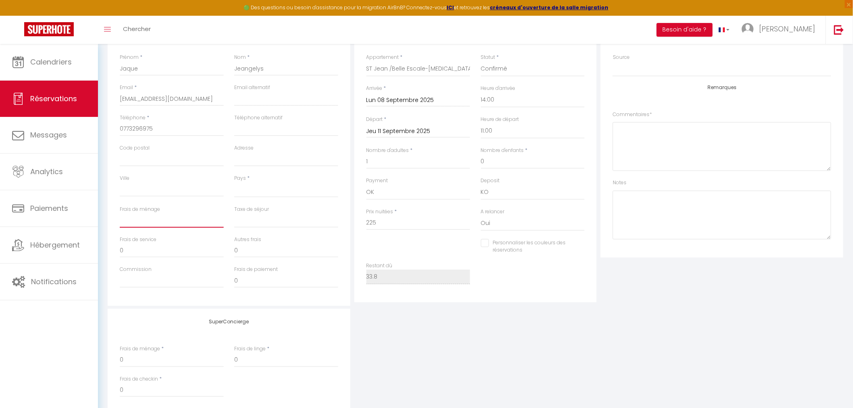
scroll to position [229, 0]
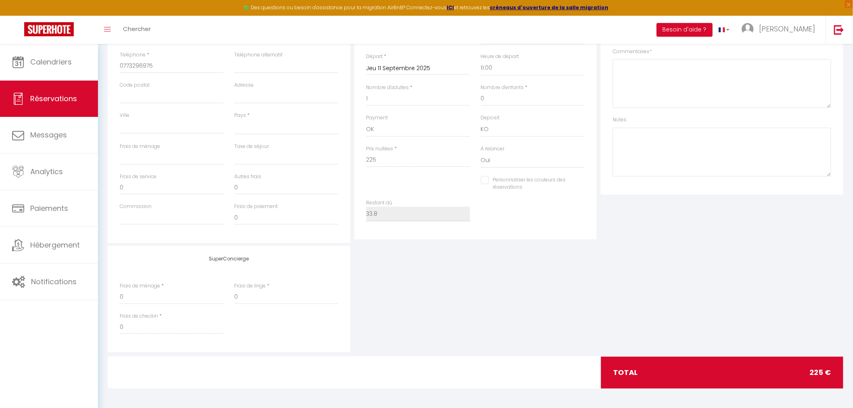
click at [679, 301] on div "SuperConcierge Frais de ménage * 0 Frais de linge * 0 Frais de checkin * 0" at bounding box center [476, 299] width 740 height 106
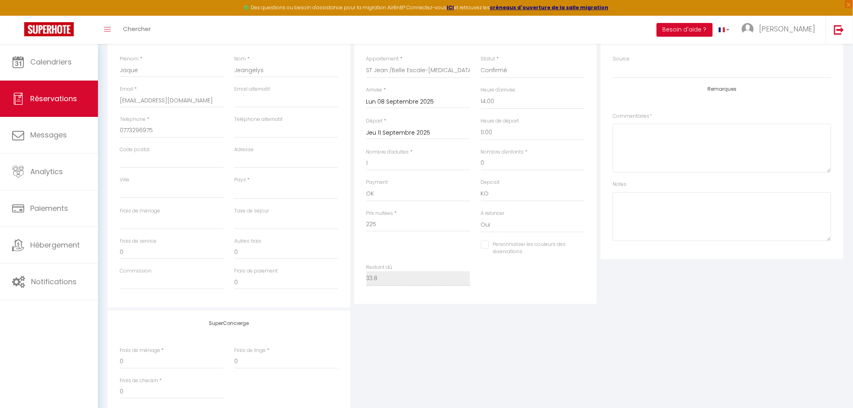
scroll to position [94, 0]
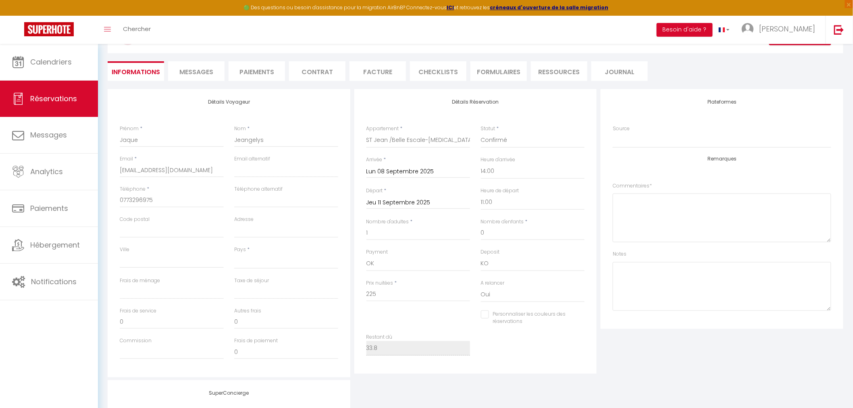
click at [432, 202] on input "Jeu 11 Septembre 2025" at bounding box center [418, 202] width 104 height 10
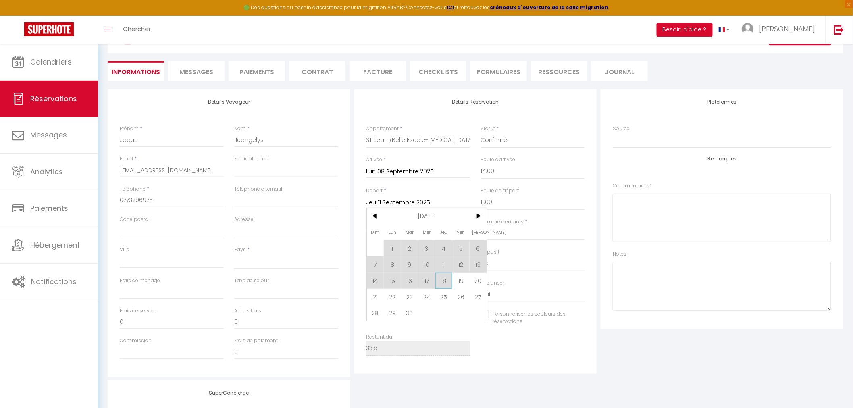
click at [445, 283] on span "18" at bounding box center [443, 280] width 17 height 16
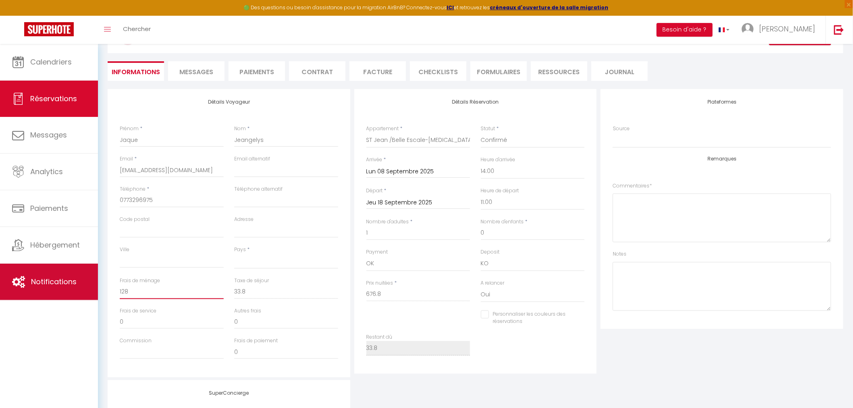
drag, startPoint x: 143, startPoint y: 289, endPoint x: 95, endPoint y: 293, distance: 48.1
click at [95, 293] on div "🟢 Des questions ou besoin d'assistance pour la migration AirBnB? Connectez-vous…" at bounding box center [426, 246] width 853 height 593
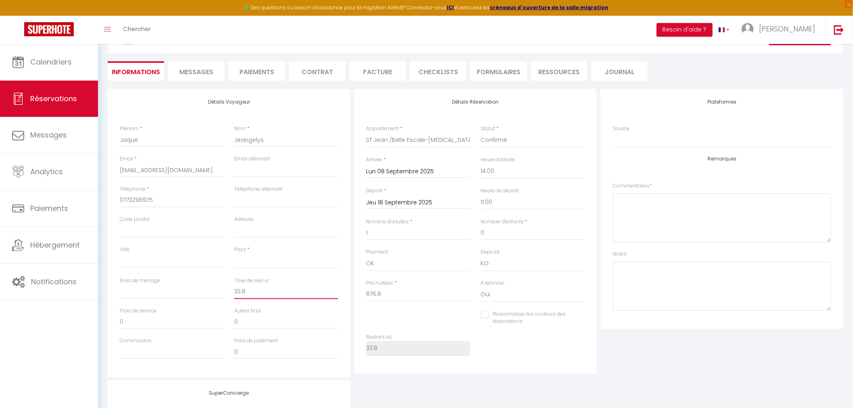
drag, startPoint x: 252, startPoint y: 291, endPoint x: 219, endPoint y: 296, distance: 33.5
click at [219, 296] on div "Frais de ménage Taxe de séjour 33.8" at bounding box center [228, 292] width 229 height 30
click at [608, 363] on div "Plateformes Source Direct Airbnb.com Booking.com Chalet montagne Expedia Gite d…" at bounding box center [722, 233] width 247 height 288
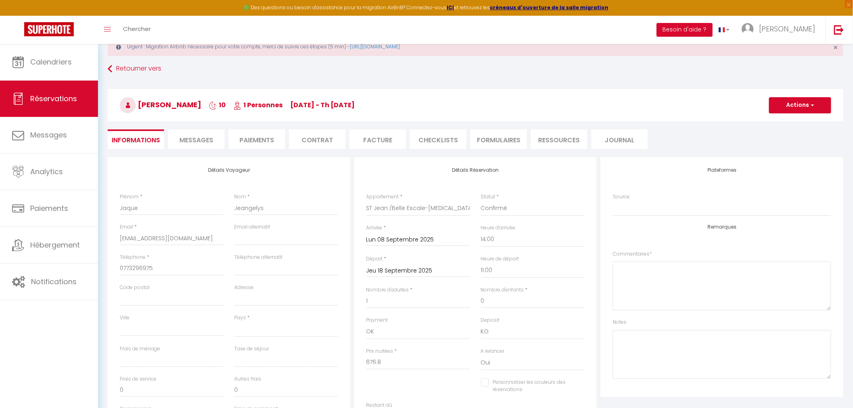
scroll to position [0, 0]
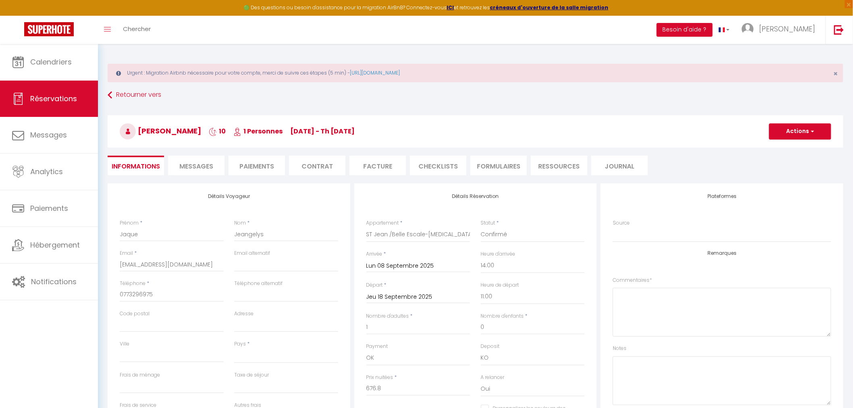
click at [816, 140] on h3 "Jaque Jeangelys 10 1 Personnes Mo 08 Sep - Th 18 Sep" at bounding box center [476, 131] width 736 height 32
click at [813, 131] on span "button" at bounding box center [811, 131] width 5 height 7
click at [710, 172] on ul "Informations Messages Paiements Contrat Facture CHECKLISTS FORMULAIRES Ressourc…" at bounding box center [476, 166] width 736 height 20
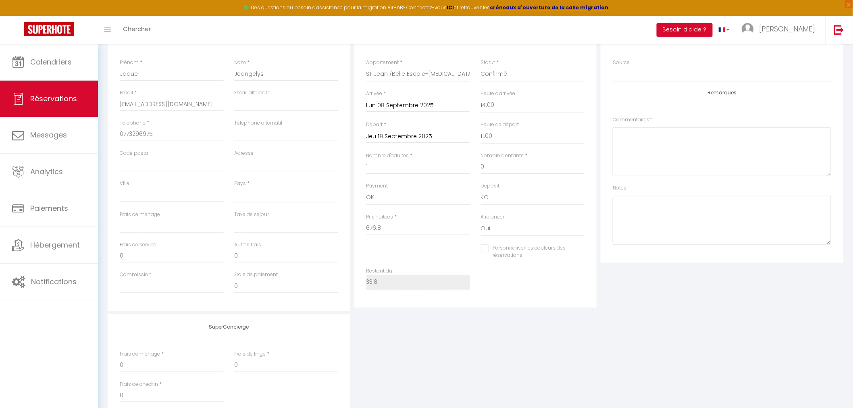
scroll to position [139, 0]
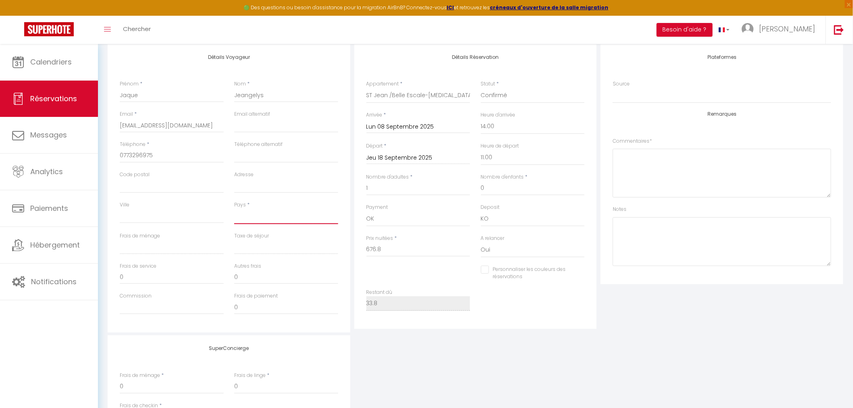
click at [281, 214] on select "France Portugal Afghanistan Albania Algeria American Samoa Andorra Angola Angui…" at bounding box center [286, 216] width 104 height 15
click at [234, 209] on select "France Portugal Afghanistan Albania Algeria American Samoa Andorra Angola Angui…" at bounding box center [286, 216] width 104 height 15
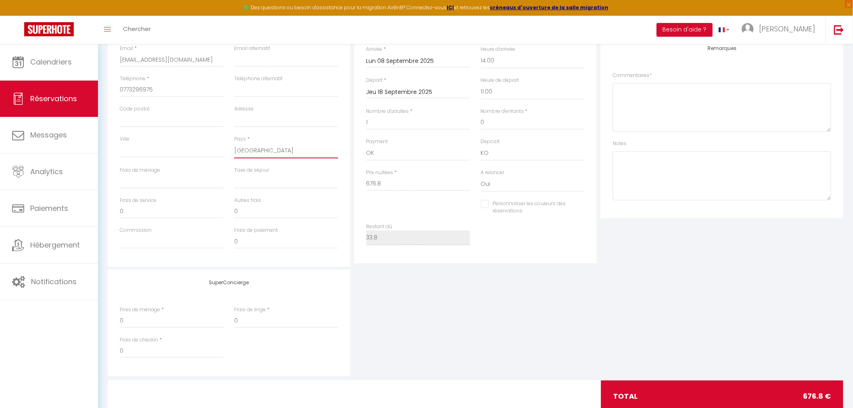
scroll to position [229, 0]
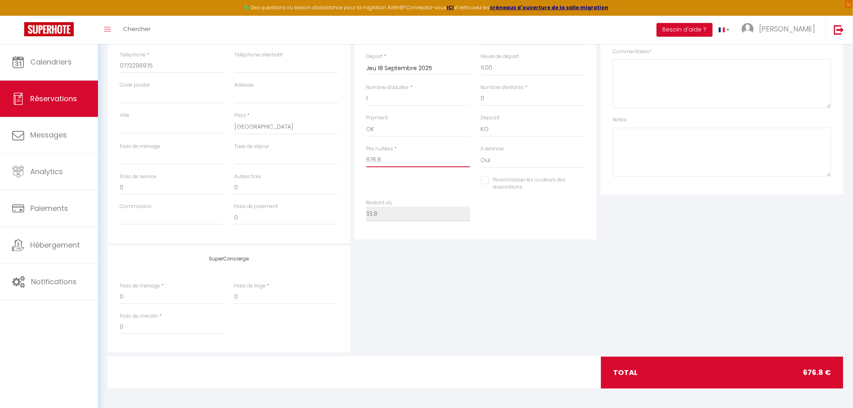
click at [420, 159] on input "676.8" at bounding box center [418, 160] width 104 height 15
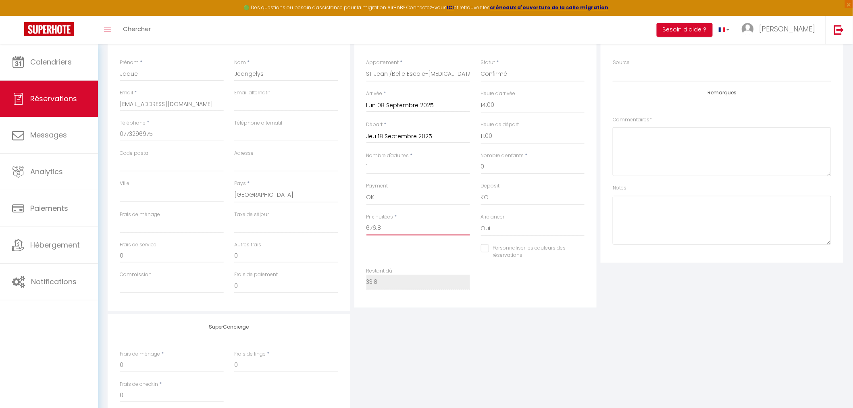
scroll to position [139, 0]
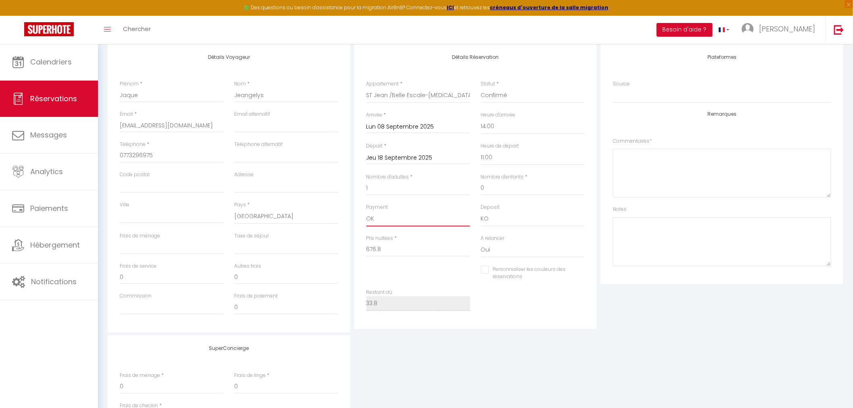
click at [389, 216] on select "OK KO" at bounding box center [418, 218] width 104 height 15
click at [366, 211] on select "OK KO" at bounding box center [418, 218] width 104 height 15
click at [420, 221] on select "OK KO" at bounding box center [418, 218] width 104 height 15
click at [366, 211] on select "OK KO" at bounding box center [418, 218] width 104 height 15
click at [445, 221] on select "OK KO" at bounding box center [418, 218] width 104 height 15
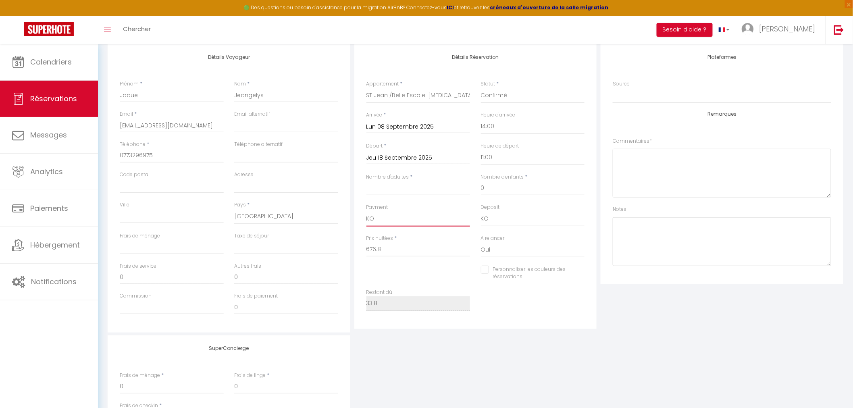
click at [366, 211] on select "OK KO" at bounding box center [418, 218] width 104 height 15
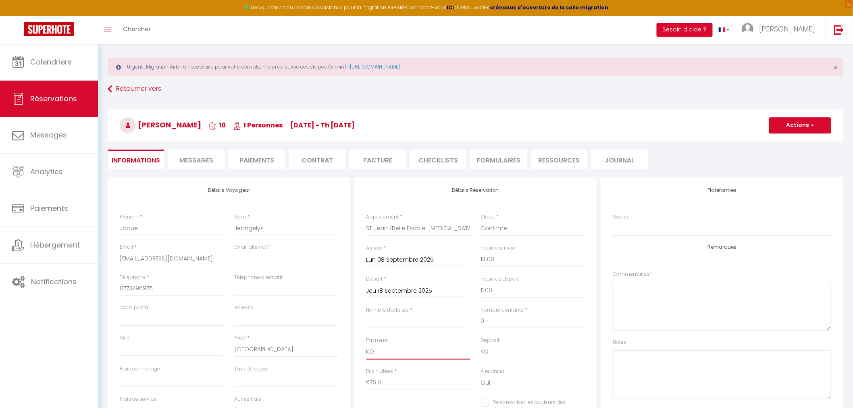
scroll to position [5, 0]
click at [397, 354] on select "OK KO" at bounding box center [418, 352] width 104 height 15
click at [788, 127] on button "Actions" at bounding box center [800, 126] width 62 height 16
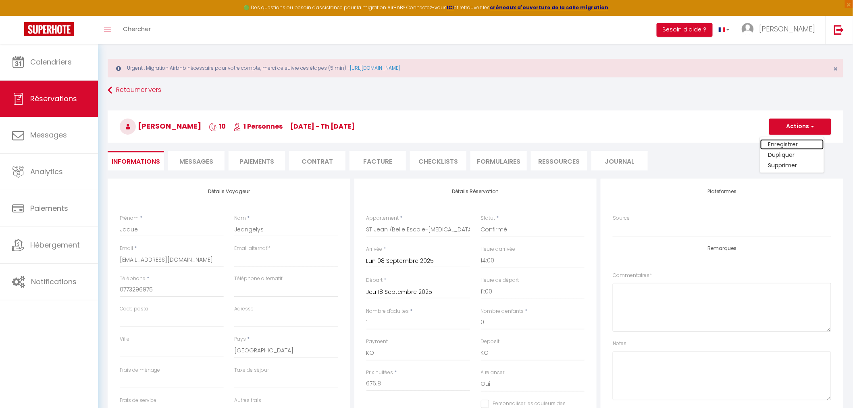
click at [789, 143] on link "Enregistrer" at bounding box center [792, 144] width 64 height 10
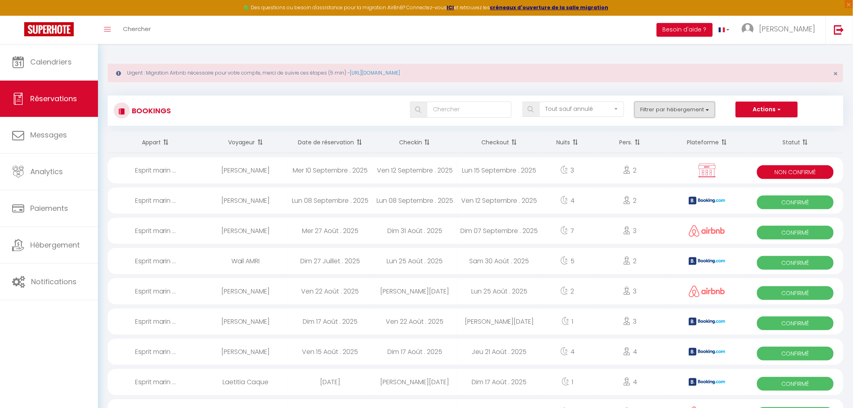
click at [683, 107] on button "Filtrer par hébergement" at bounding box center [674, 110] width 81 height 16
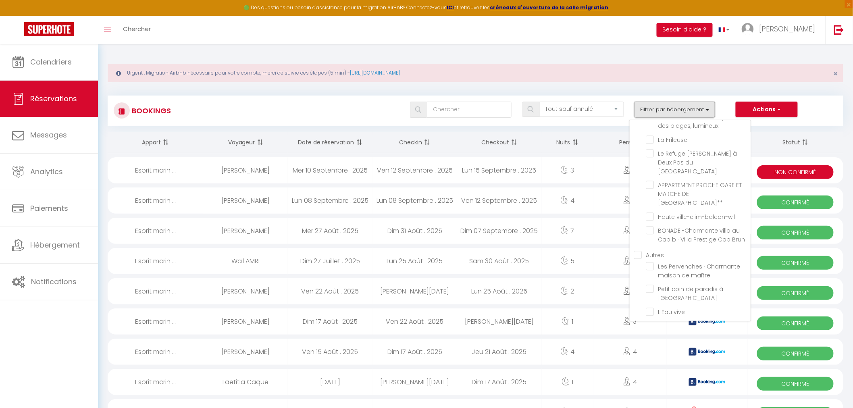
scroll to position [940, 0]
click at [651, 268] on input "Esprit marin -T2 au cœur de [GEOGRAPHIC_DATA]" at bounding box center [698, 272] width 105 height 8
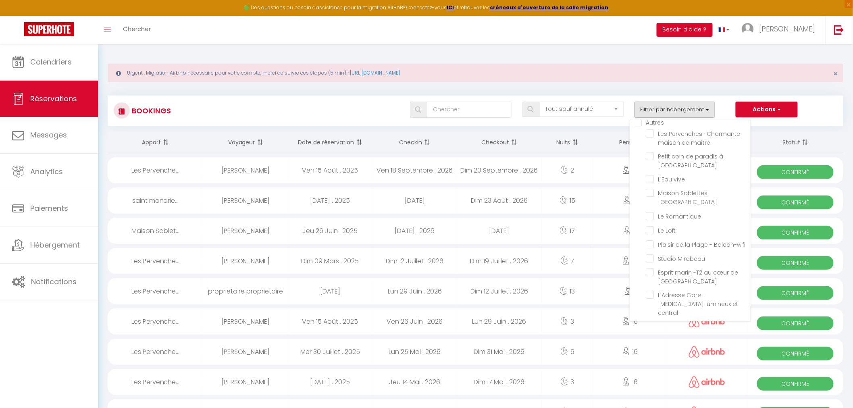
click at [655, 75] on div "Urgent : Migration Airbnb nécessaire pour votre compte, merci de suivre ces éta…" at bounding box center [476, 73] width 736 height 19
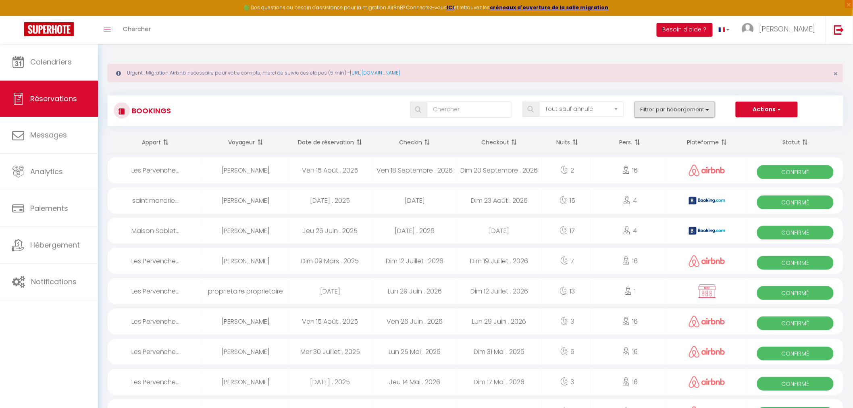
click at [671, 103] on button "Filtrer par hébergement" at bounding box center [674, 110] width 81 height 16
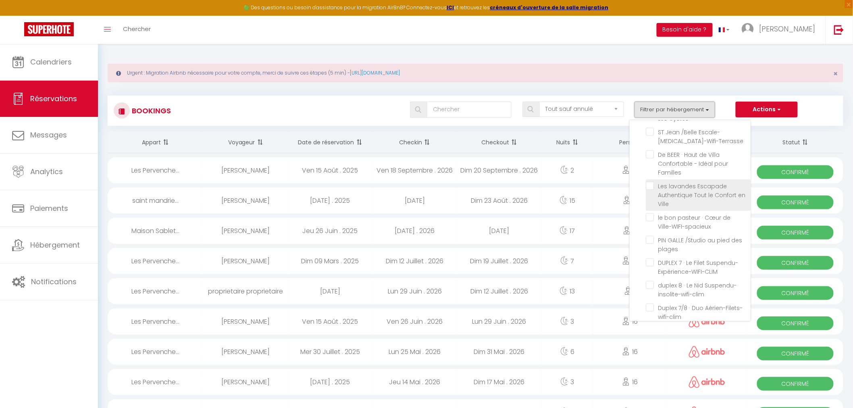
scroll to position [313, 0]
click at [672, 173] on input "ST [PERSON_NAME] /Belle Escale-[MEDICAL_DATA]-Wifi-Terrasse" at bounding box center [698, 177] width 105 height 8
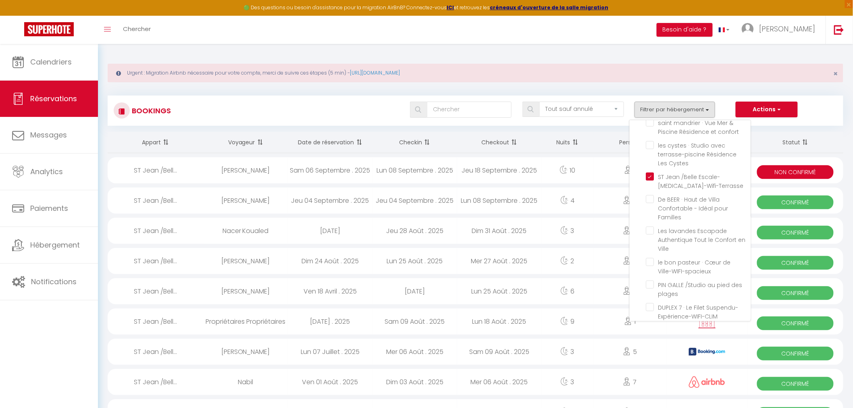
click at [671, 89] on div "Bookings Tous les statuts Annulé Confirmé Non Confirmé Tout sauf annulé No Show…" at bounding box center [476, 107] width 736 height 38
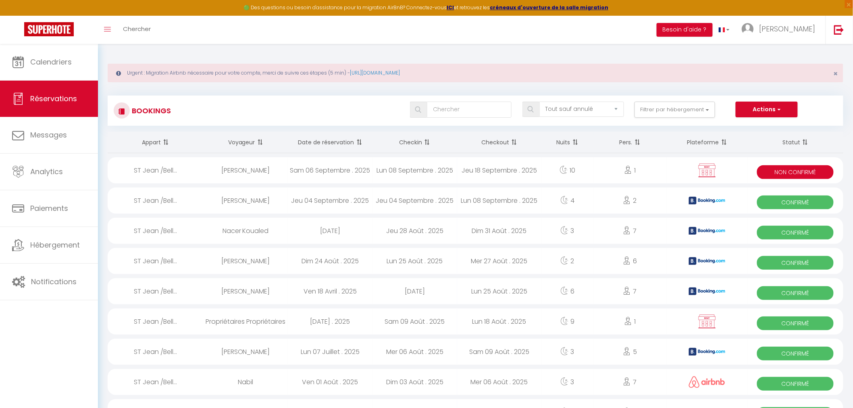
click at [274, 42] on div "Toggle menubar Chercher BUTTON Besoin d'aide ? Marjory Paramètres Équipe" at bounding box center [452, 30] width 788 height 28
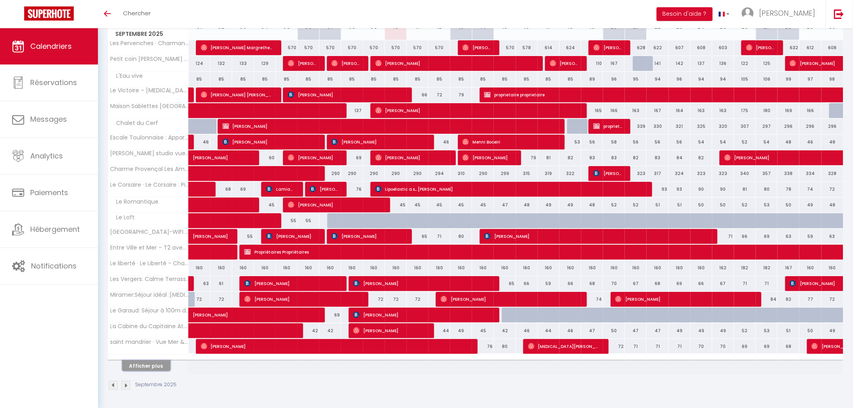
click at [144, 364] on button "Afficher plus" at bounding box center [146, 365] width 48 height 11
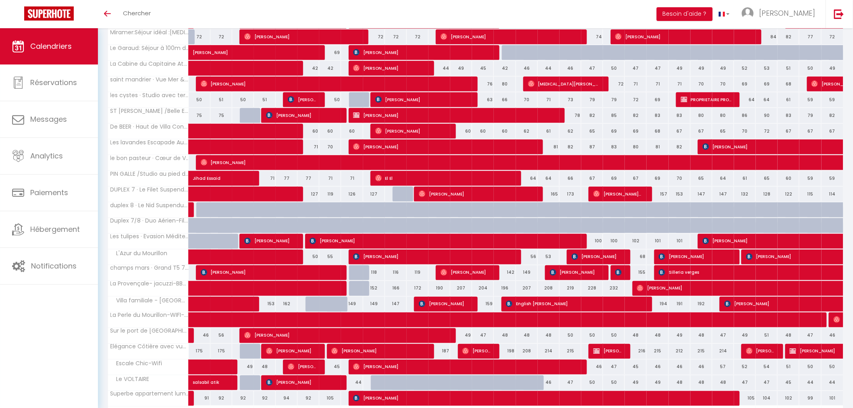
scroll to position [478, 0]
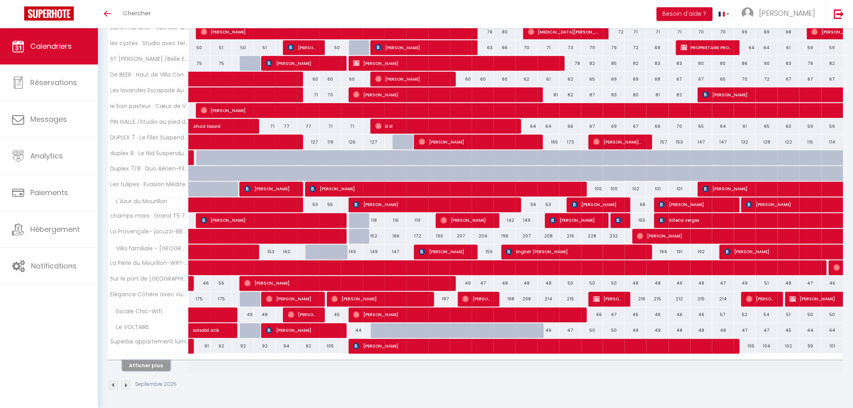
click at [156, 364] on button "Afficher plus" at bounding box center [146, 365] width 48 height 11
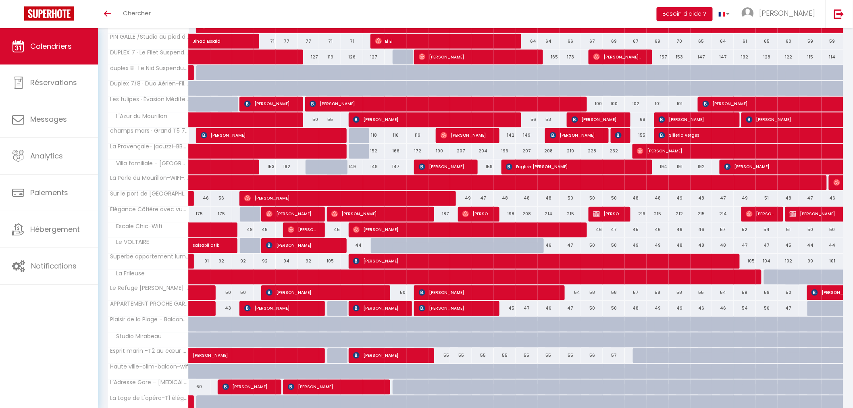
scroll to position [567, 0]
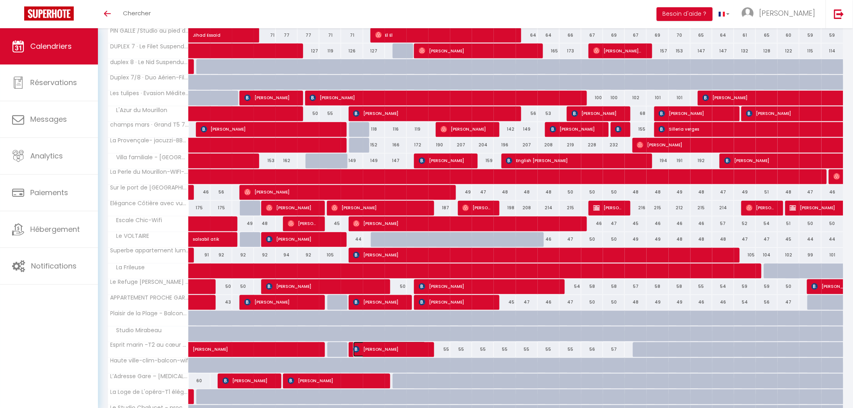
click at [398, 349] on span "[PERSON_NAME]" at bounding box center [389, 349] width 73 height 15
select select "OK"
select select "1"
select select "0"
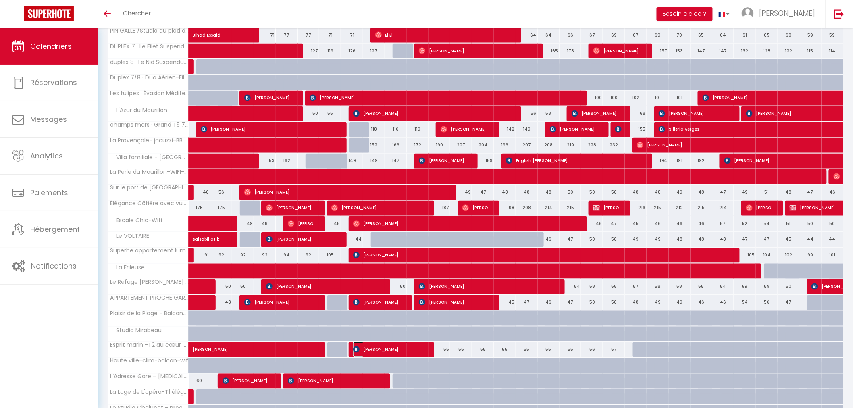
select select "1"
select select
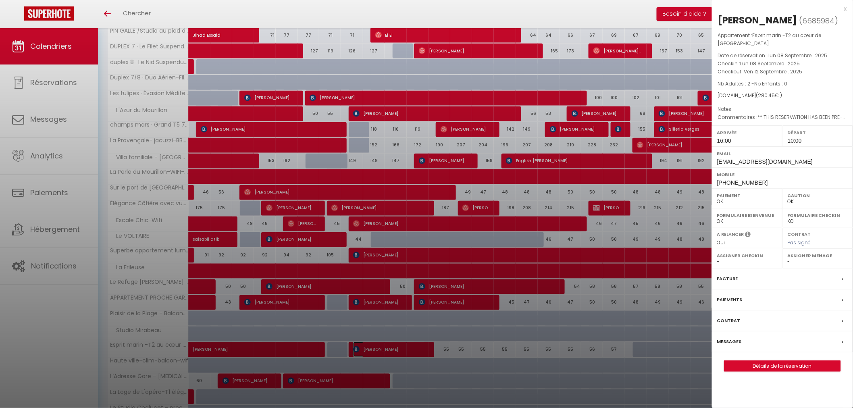
select select "31048"
click at [815, 150] on label "Email" at bounding box center [782, 154] width 131 height 8
click at [783, 361] on link "Détails de la réservation" at bounding box center [782, 366] width 116 height 10
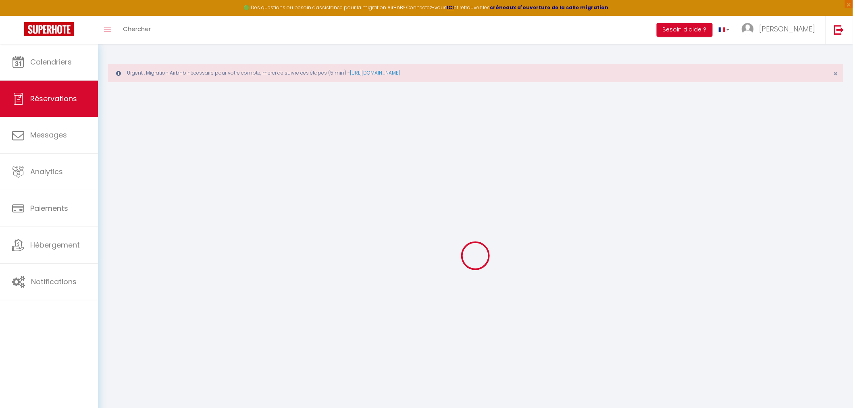
select select
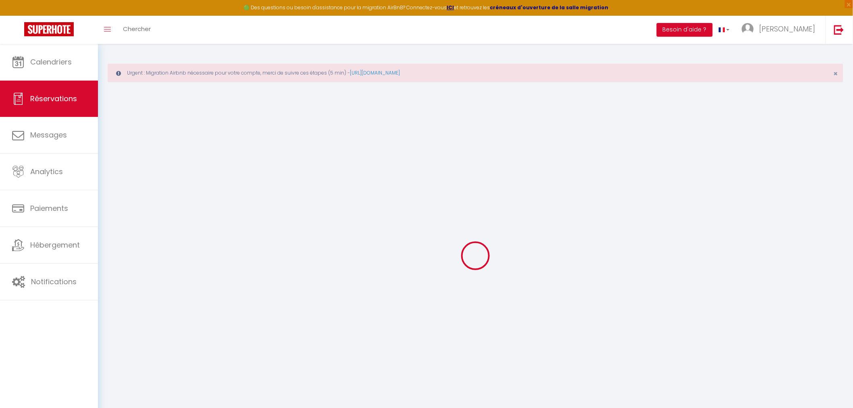
select select
checkbox input "false"
type input "[PERSON_NAME]"
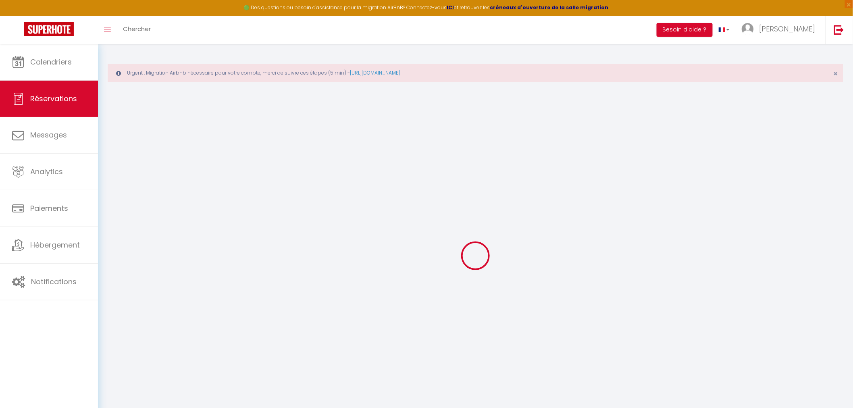
type input "Cantaleya"
type input "[EMAIL_ADDRESS][DOMAIN_NAME]"
type input "[PHONE_NUMBER]"
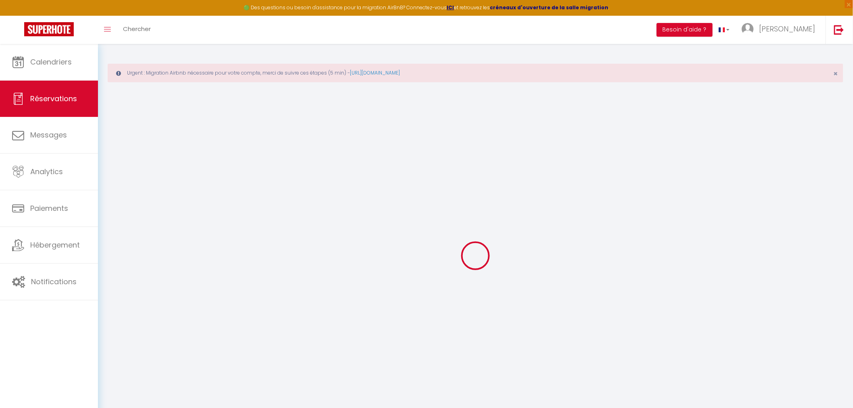
type input "."
select select "ES"
type input "40.11"
type input "3.93"
select select "72086"
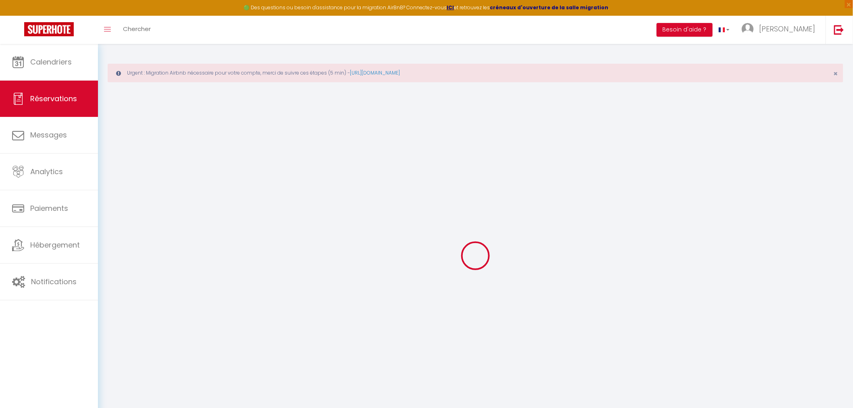
select select "1"
select select
type input "2"
select select "12"
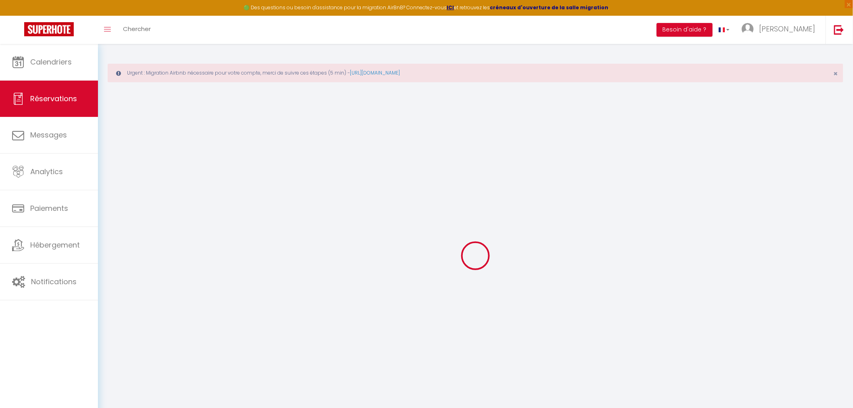
select select "15"
type input "199.4"
checkbox input "false"
type input "0"
select select "2"
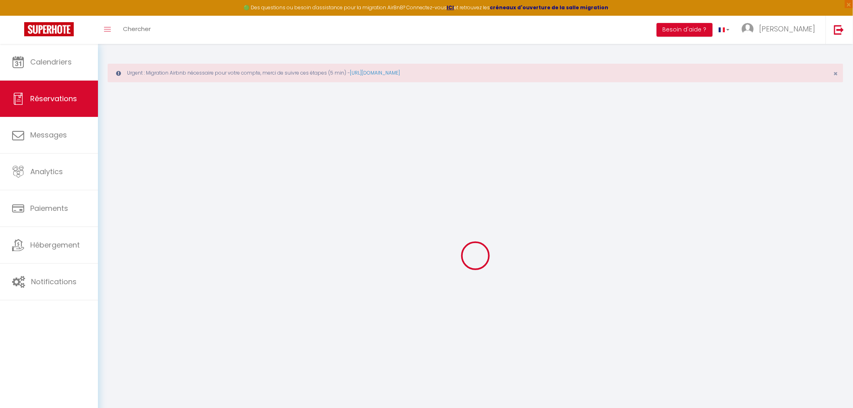
type input "67"
type input "0"
select select
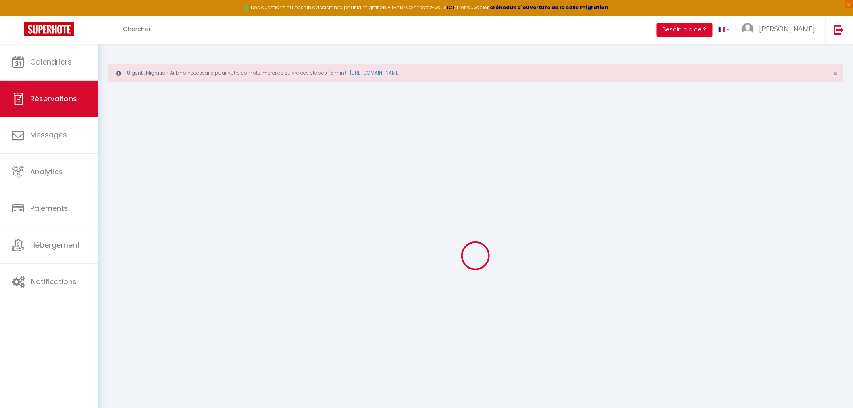
checkbox input "false"
select select
checkbox input "false"
select select
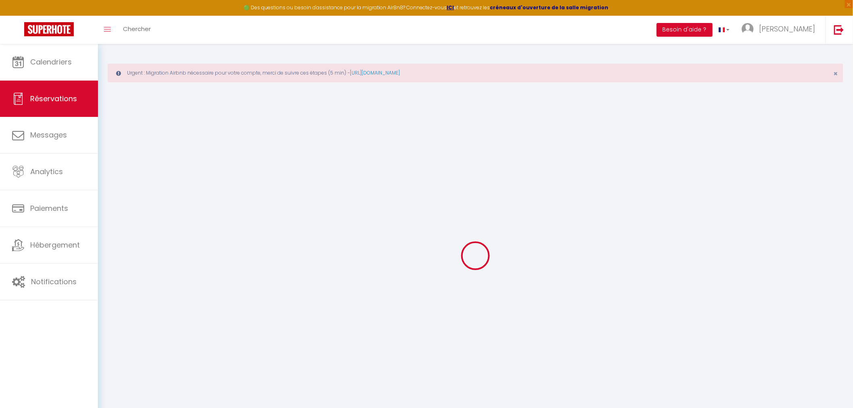
select select
checkbox input "false"
type textarea "** THIS RESERVATION HAS BEEN PRE-PAID ** BOOKING NOTE : Payment charge is EUR 3…"
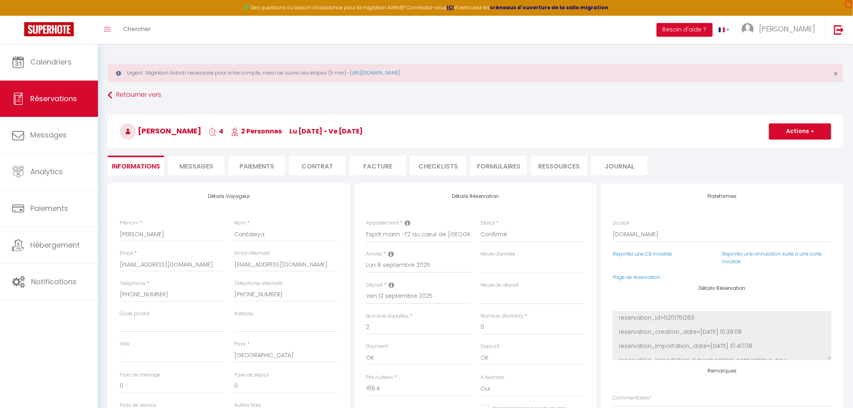
type input "68"
type input "13.05"
select select
checkbox input "false"
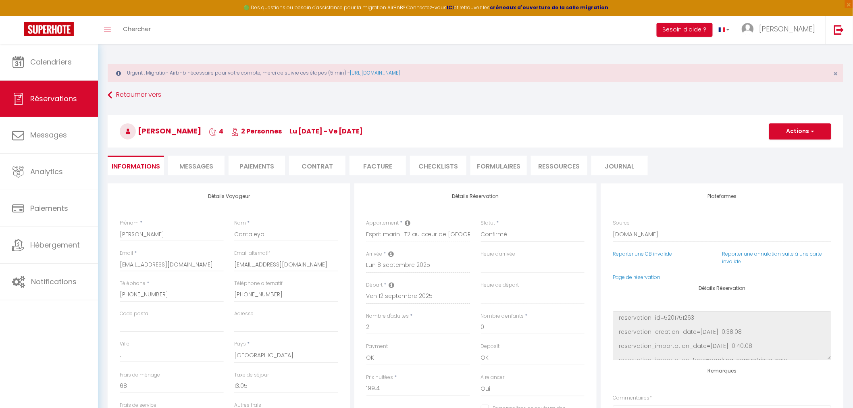
select select "16:00"
select select "10:00"
drag, startPoint x: 323, startPoint y: 260, endPoint x: 211, endPoint y: 263, distance: 112.5
click at [211, 263] on div "Email * [EMAIL_ADDRESS][DOMAIN_NAME] Email alternatif [EMAIL_ADDRESS][DOMAIN_NA…" at bounding box center [228, 264] width 229 height 30
drag, startPoint x: 174, startPoint y: 297, endPoint x: 104, endPoint y: 292, distance: 70.3
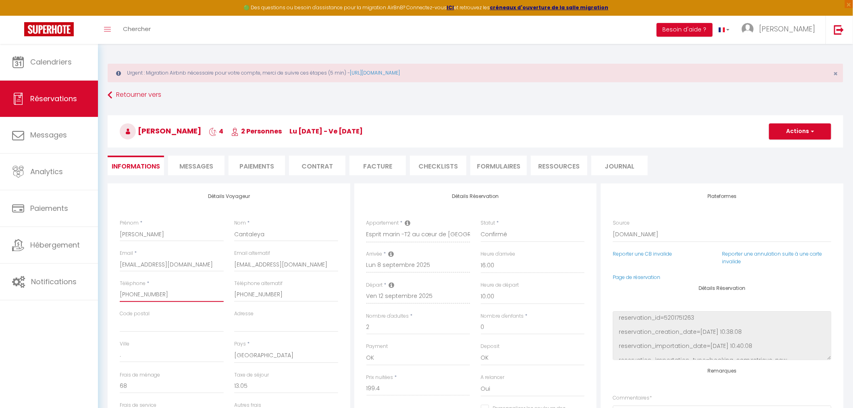
click at [104, 292] on div "Détails Voyageur Prénom * [PERSON_NAME] * Cantaleya Email * [EMAIL_ADDRESS][DOM…" at bounding box center [475, 405] width 746 height 444
click at [86, 93] on link "Réservations" at bounding box center [49, 99] width 98 height 36
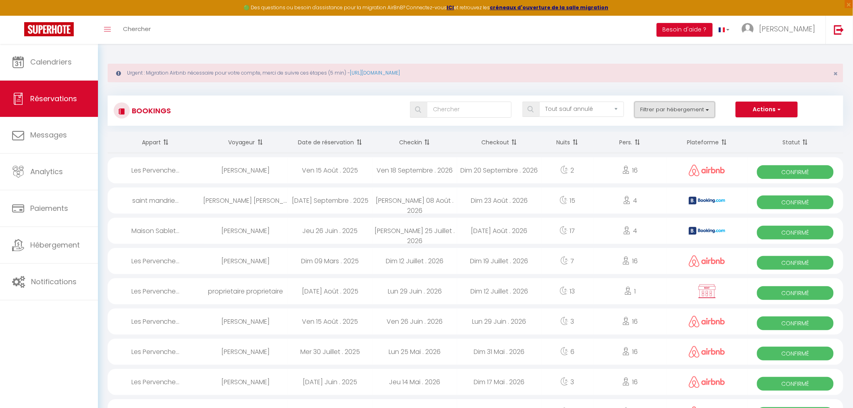
click at [682, 114] on button "Filtrer par hébergement" at bounding box center [674, 110] width 81 height 16
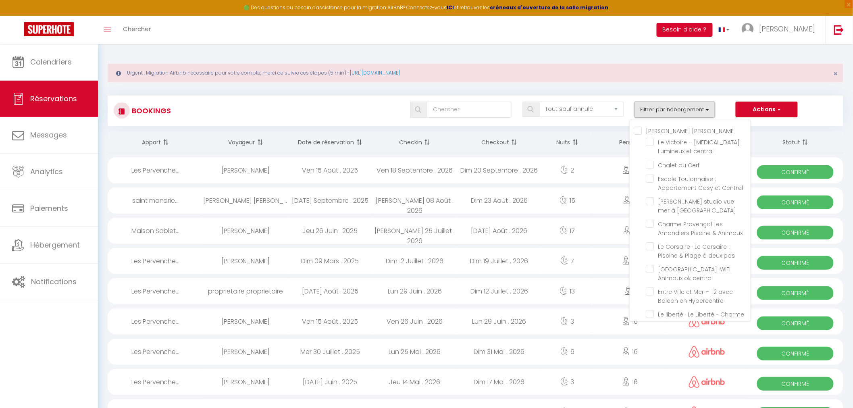
click at [682, 110] on button "Filtrer par hébergement" at bounding box center [674, 110] width 81 height 16
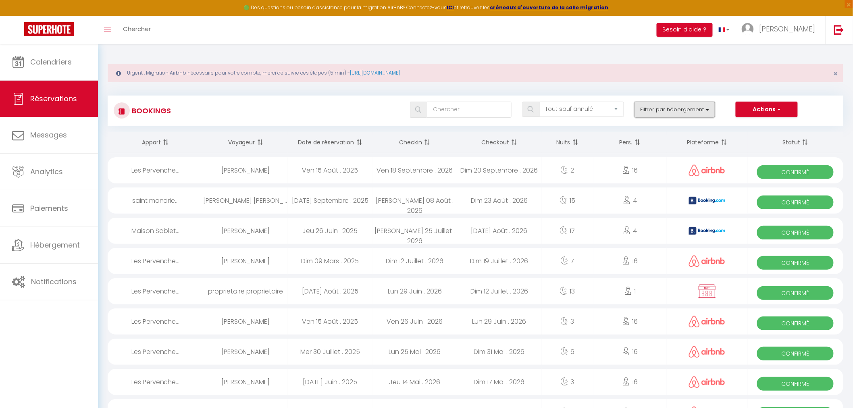
click at [682, 110] on button "Filtrer par hébergement" at bounding box center [674, 110] width 81 height 16
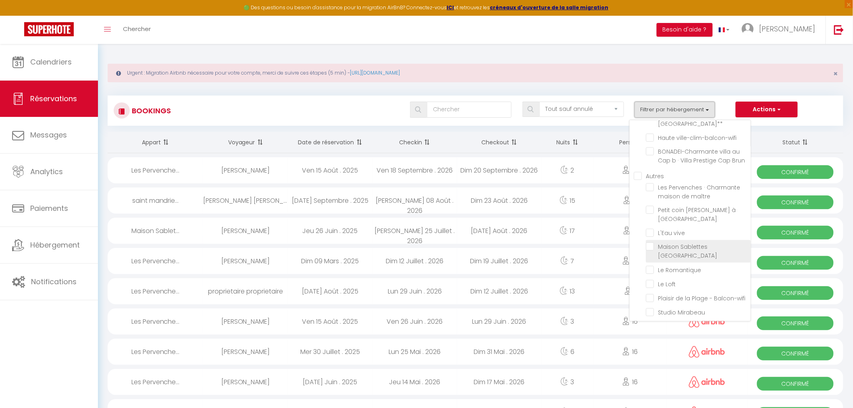
scroll to position [940, 0]
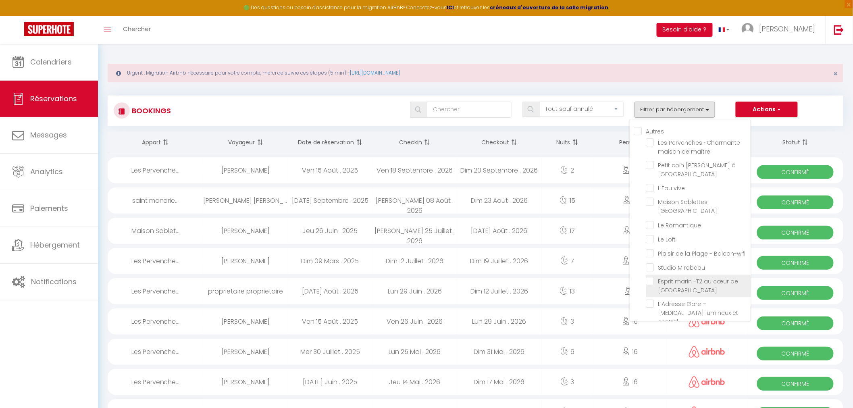
click at [682, 277] on input "Esprit marin -T2 au cœur de [GEOGRAPHIC_DATA]" at bounding box center [698, 281] width 105 height 8
checkbox input "true"
checkbox input "false"
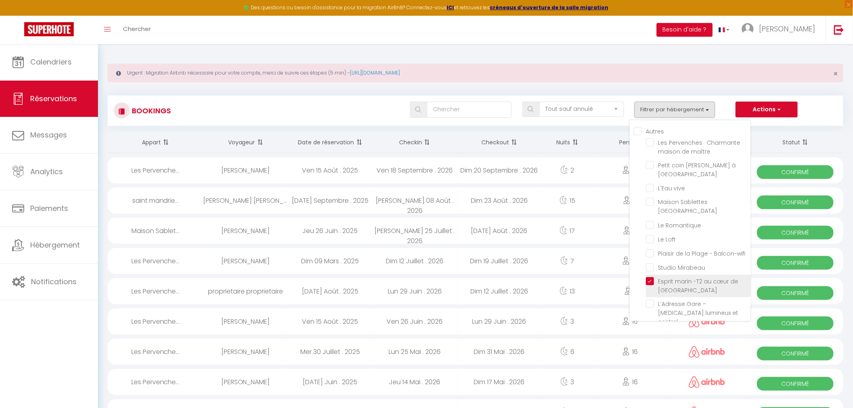
checkbox input "false"
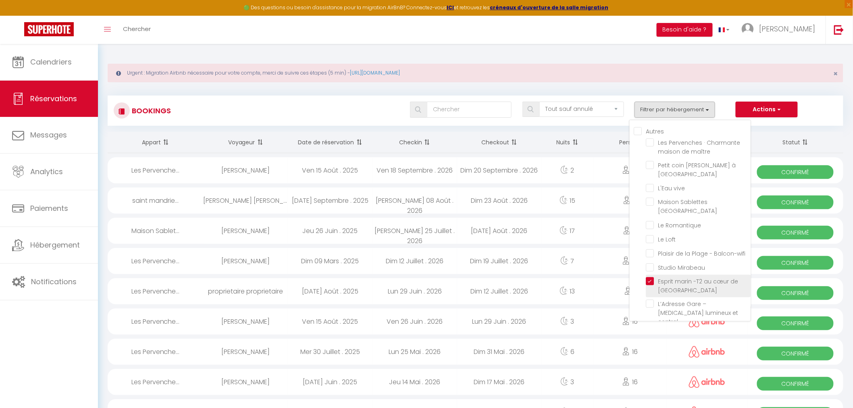
checkbox input "false"
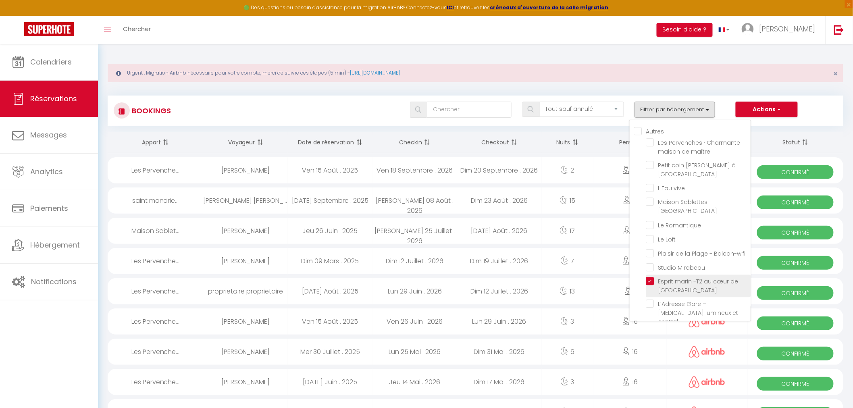
checkbox input "false"
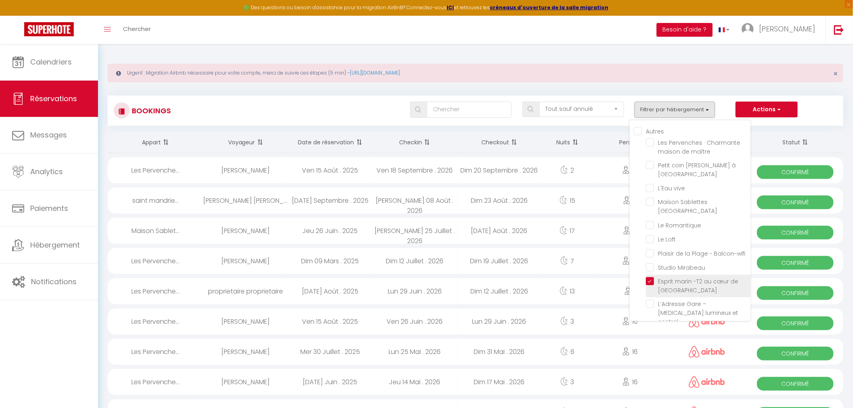
checkbox input "false"
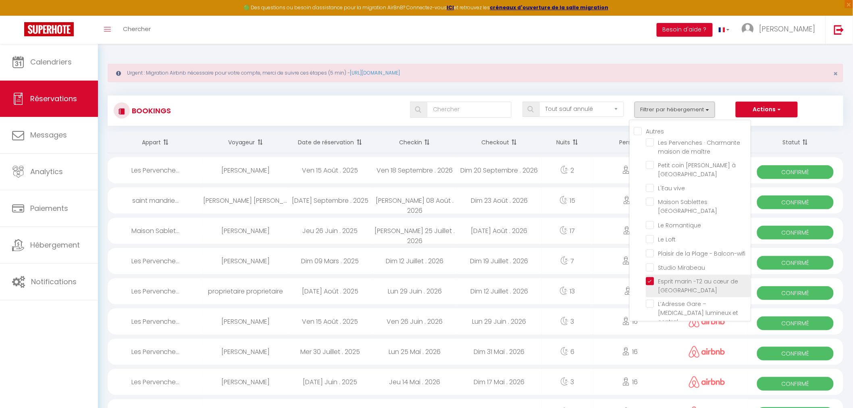
checkbox input "false"
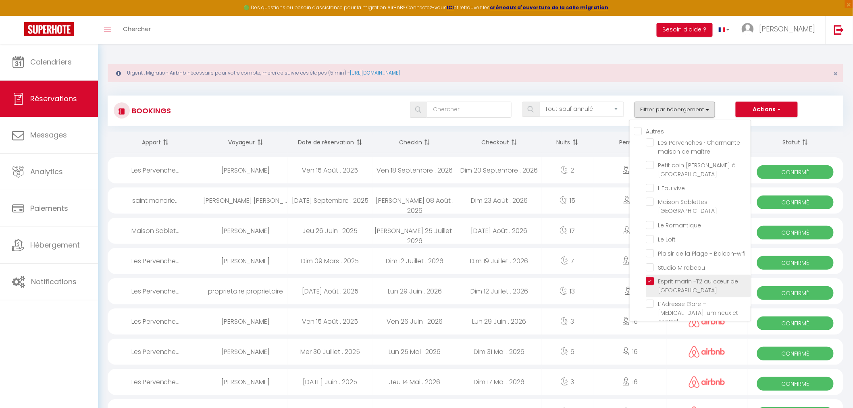
checkbox input "false"
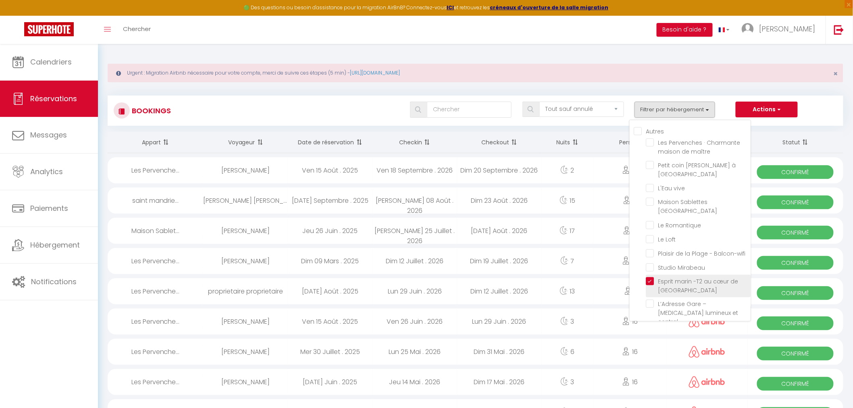
checkbox input "false"
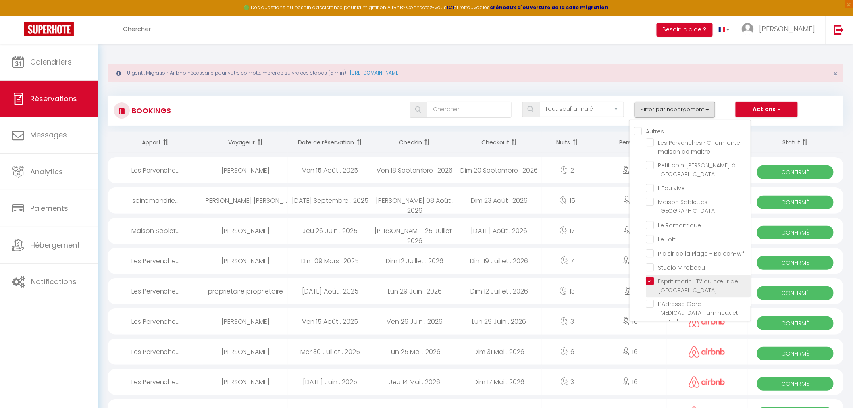
checkbox input "false"
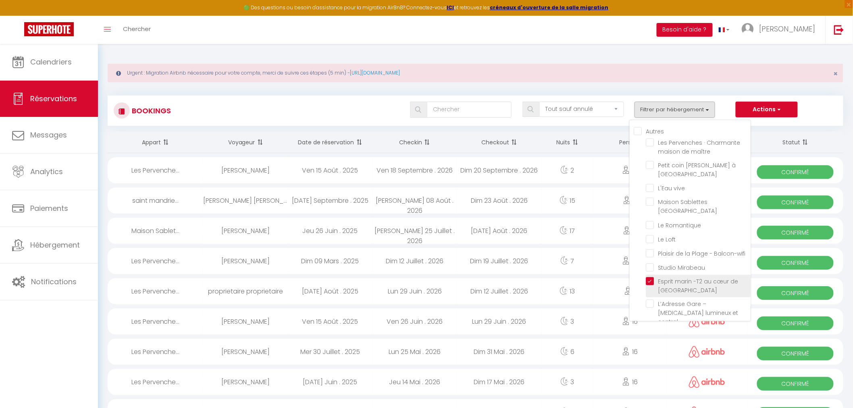
checkbox input "false"
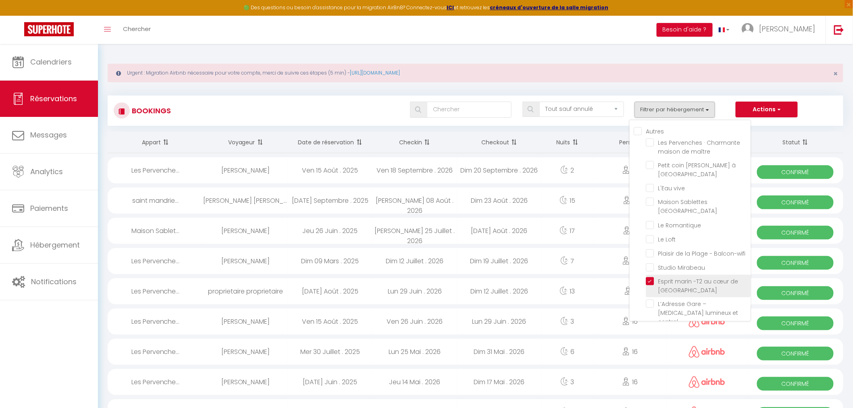
checkbox input "false"
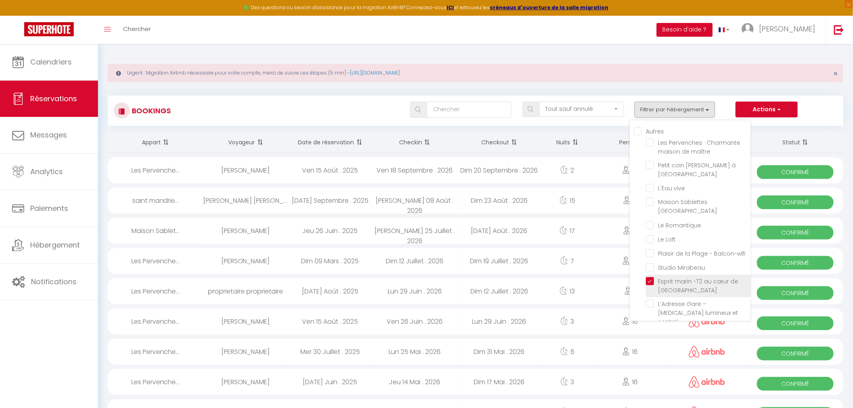
checkbox input "false"
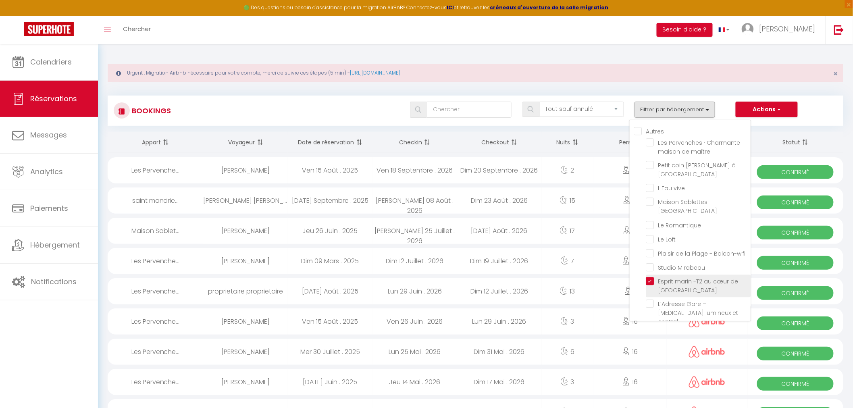
checkbox input "false"
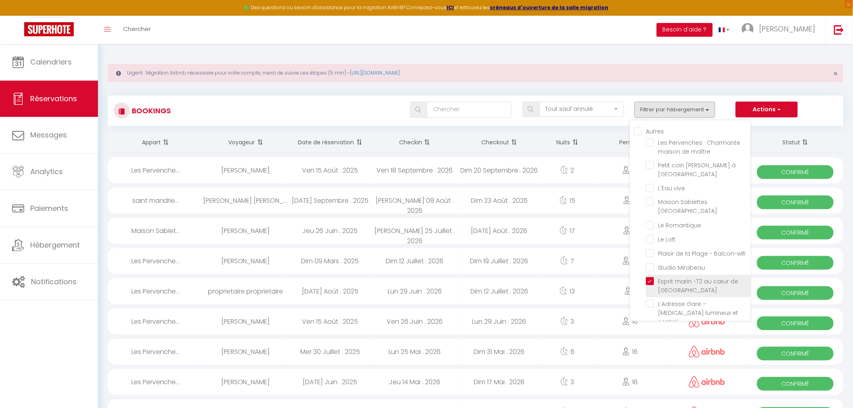
checkbox input "false"
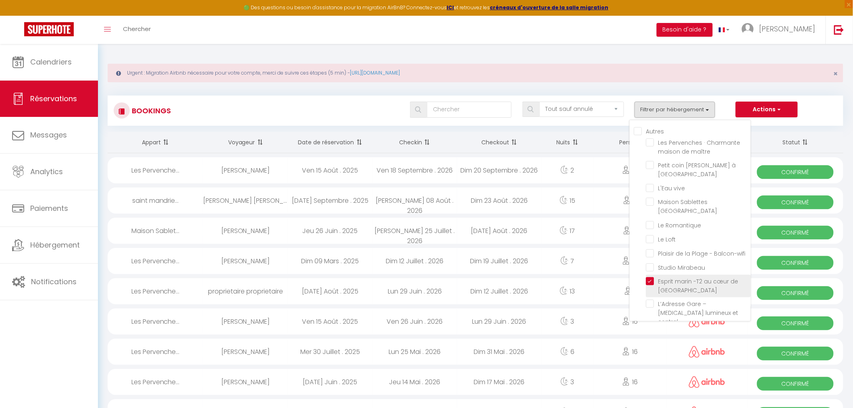
checkbox input "false"
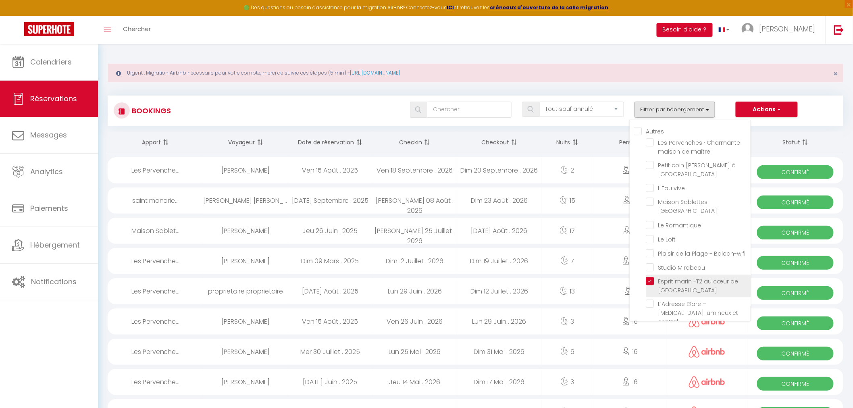
checkbox input "false"
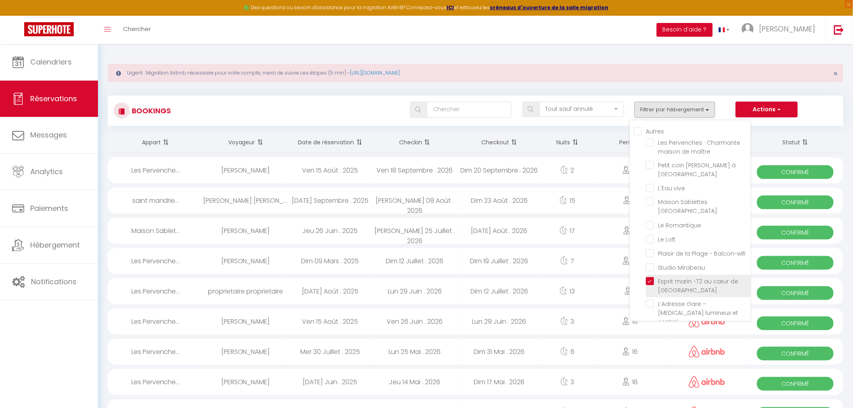
checkbox input "false"
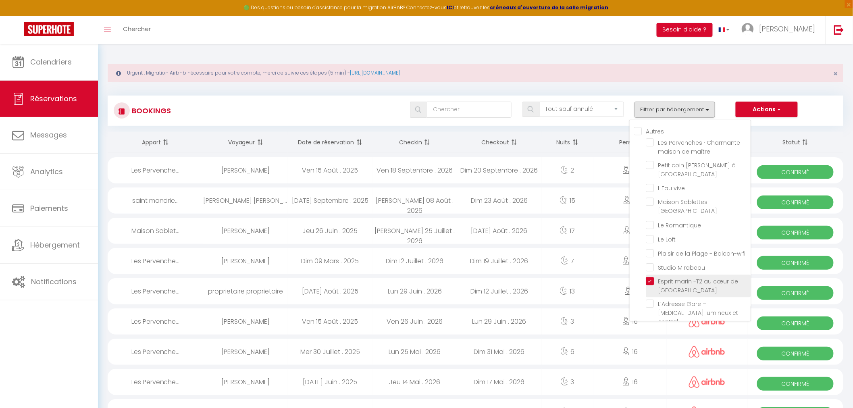
checkbox input "false"
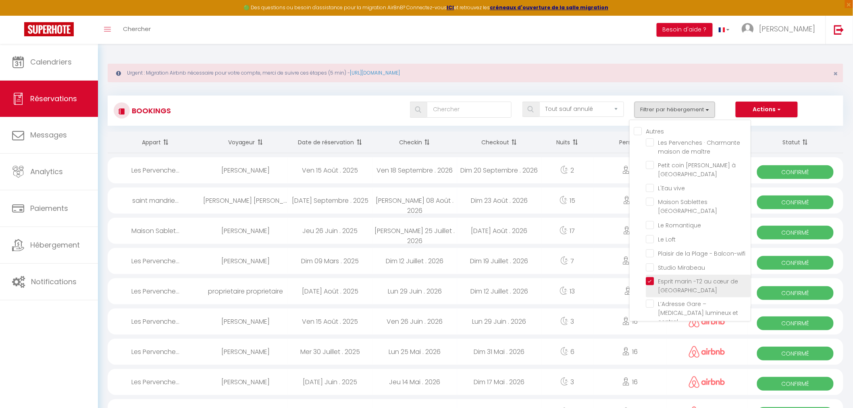
checkbox input "false"
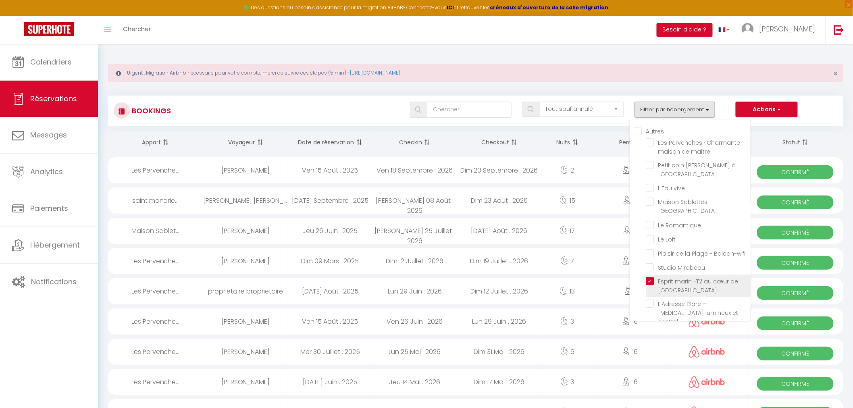
checkbox input "false"
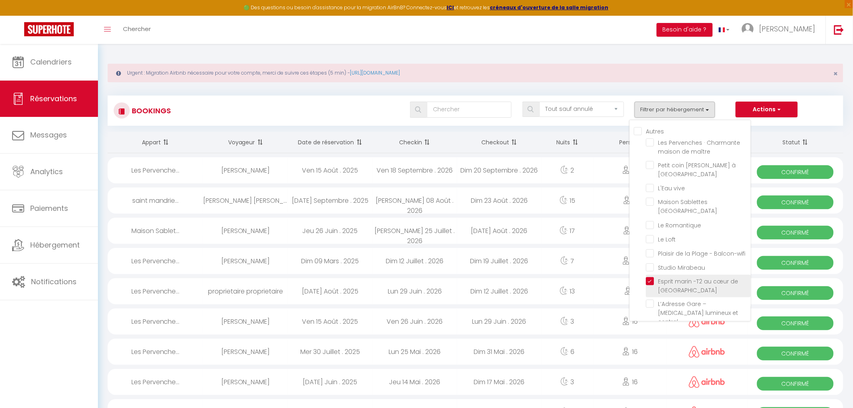
checkbox input "false"
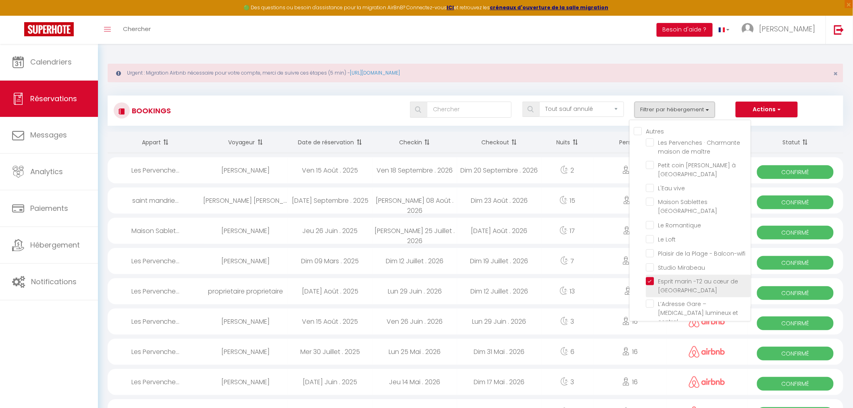
checkbox input "false"
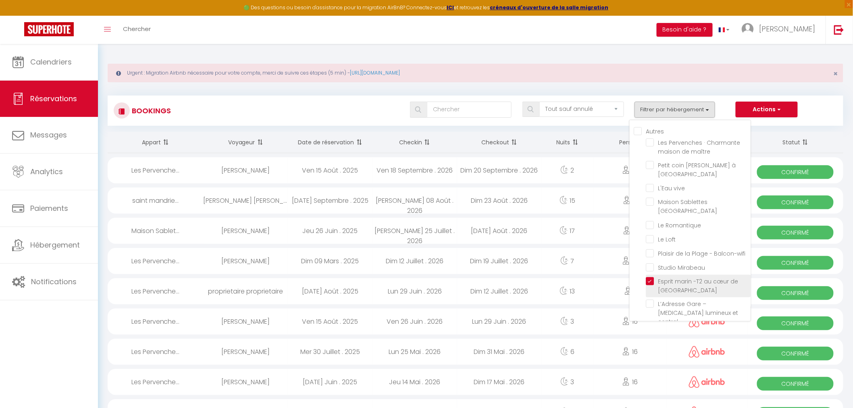
checkbox input "false"
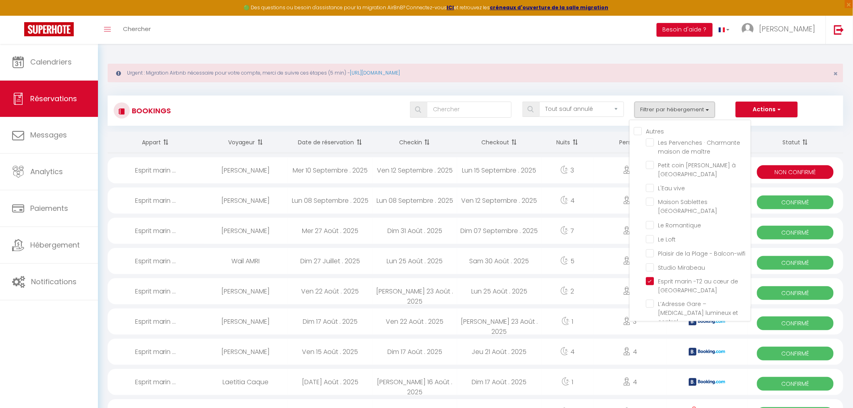
click at [719, 74] on div "Urgent : Migration Airbnb nécessaire pour votre compte, merci de suivre ces éta…" at bounding box center [476, 73] width 736 height 19
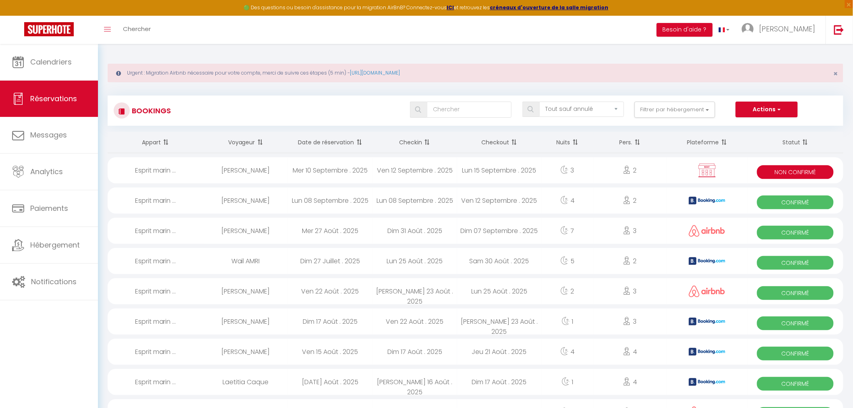
click at [740, 169] on div at bounding box center [707, 170] width 81 height 26
select select "KO"
select select "0"
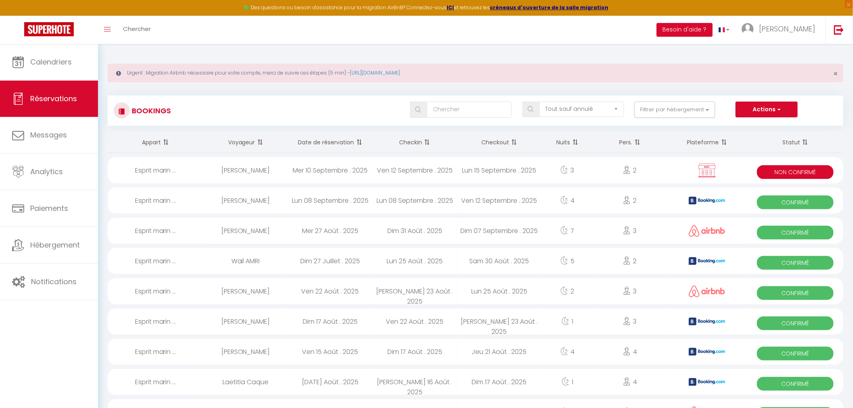
select select "1"
select select
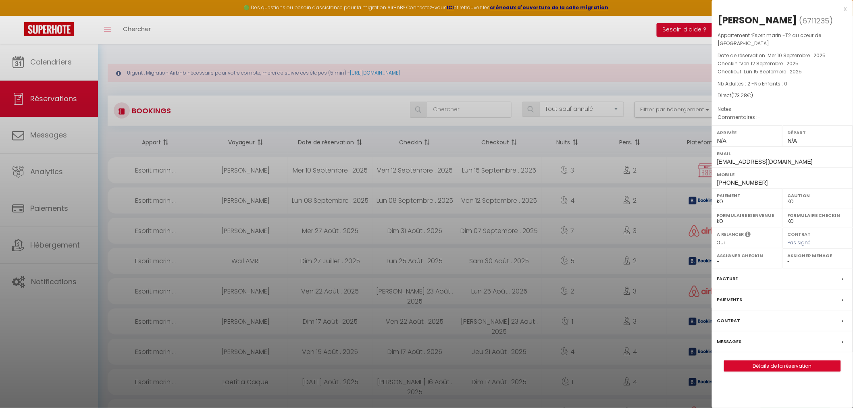
select select "31048"
click at [767, 361] on link "Détails de la réservation" at bounding box center [782, 366] width 116 height 10
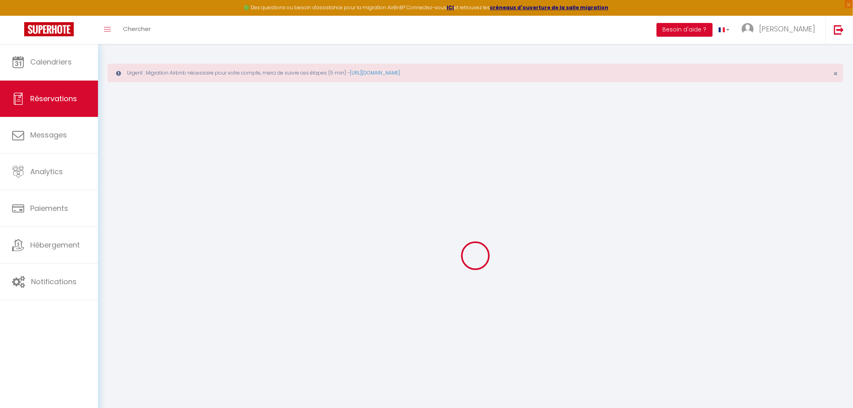
type input "franco"
type input "cantaleya"
type input "cataleyaf429@gmail.com"
type input "+34671855245"
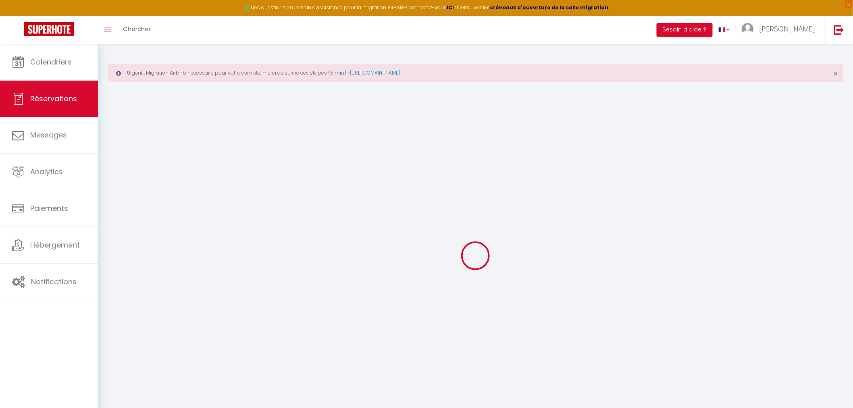
type input "+34671855245"
select select "ES"
select select "72086"
select select "2"
type input "Ven 12 Septembre 2025"
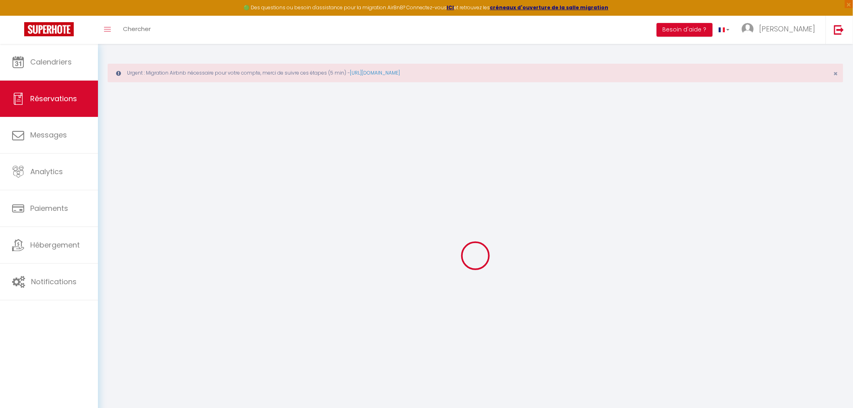
select select
type input "Lun 15 Septembre 2025"
select select
type input "2"
select select "10"
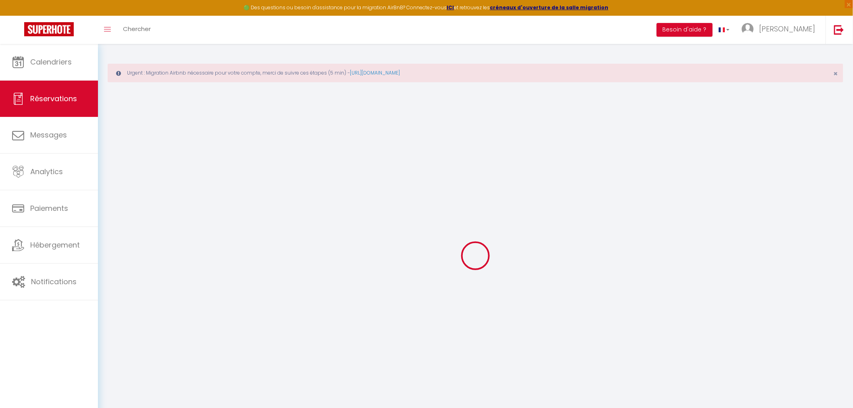
select select
type input "165"
checkbox input "false"
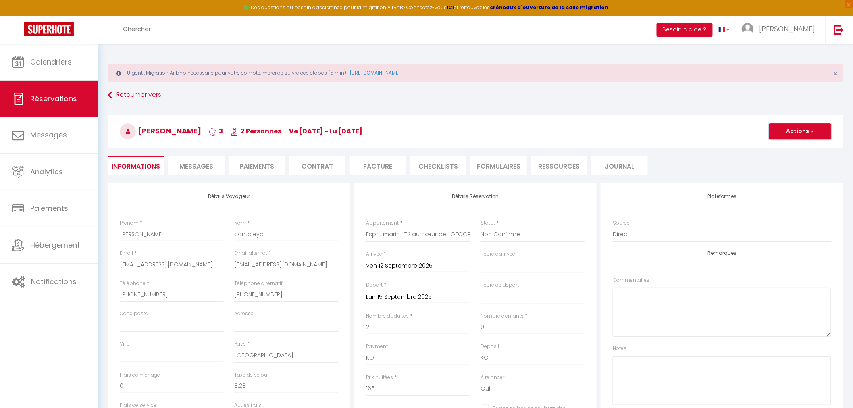
click at [796, 130] on button "Actions" at bounding box center [800, 131] width 62 height 16
click at [718, 155] on div "Retourner vers franco cantaleya 3 2 Personnes ve 12 Sep - lu 15 Sep Actions Enr…" at bounding box center [475, 136] width 746 height 96
click at [802, 129] on button "Actions" at bounding box center [800, 131] width 62 height 16
click at [696, 159] on ul "Informations Messages Paiements Contrat Facture CHECKLISTS FORMULAIRES Ressourc…" at bounding box center [476, 166] width 736 height 20
click at [252, 163] on li "Paiements" at bounding box center [257, 166] width 56 height 20
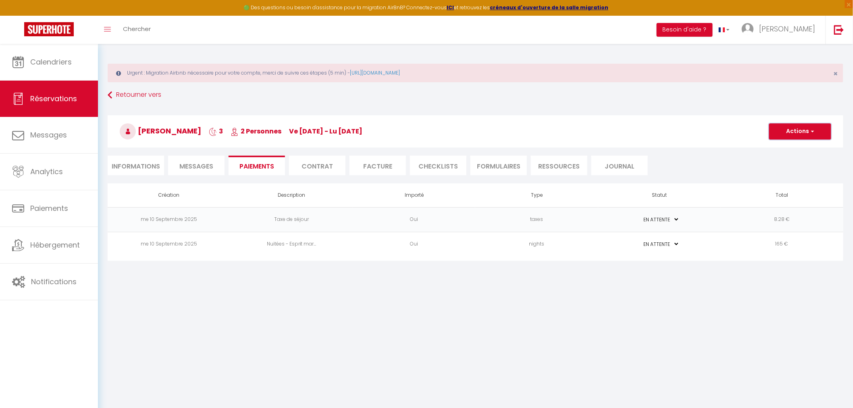
click at [786, 133] on button "Actions" at bounding box center [800, 131] width 62 height 16
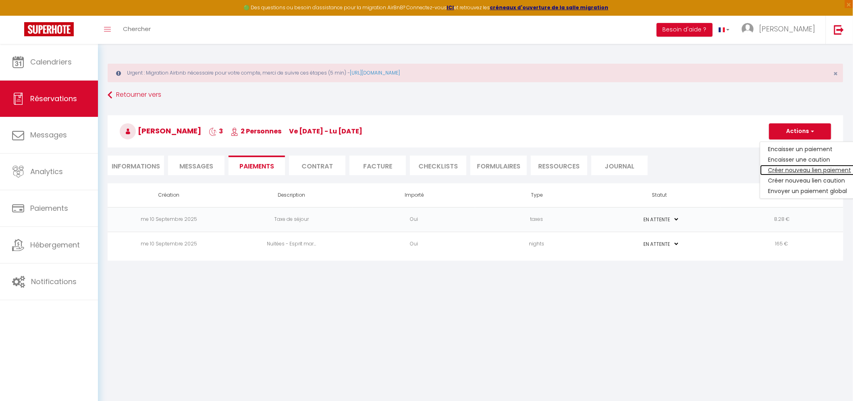
click at [793, 171] on link "Créer nouveau lien paiement" at bounding box center [809, 170] width 99 height 10
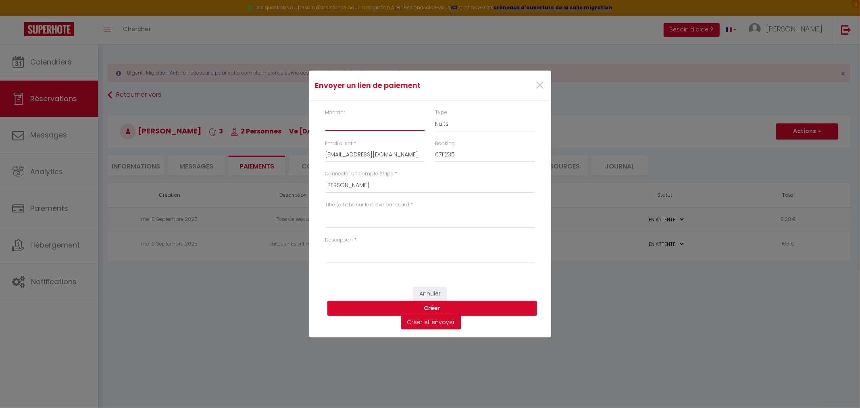
click at [364, 124] on input "Montant" at bounding box center [375, 123] width 100 height 15
click at [399, 308] on button "Créer" at bounding box center [432, 308] width 210 height 15
click at [361, 214] on textarea "Titre (affiché sur le relevé bancaire)" at bounding box center [430, 218] width 210 height 19
click at [327, 214] on textarea "guidi lucas" at bounding box center [430, 218] width 210 height 19
click at [437, 325] on button "Créer et envoyer" at bounding box center [431, 323] width 60 height 14
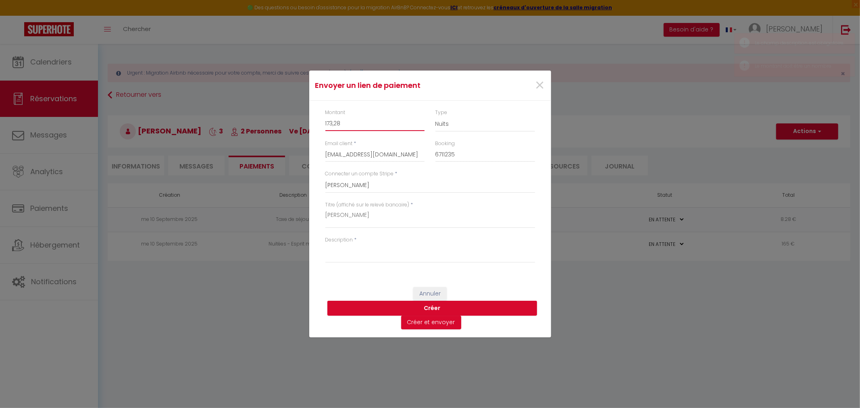
drag, startPoint x: 343, startPoint y: 125, endPoint x: 335, endPoint y: 122, distance: 8.5
click at [335, 122] on input "173,28" at bounding box center [375, 123] width 100 height 15
click at [361, 258] on textarea "Description" at bounding box center [430, 252] width 210 height 19
click at [437, 320] on button "Créer et envoyer" at bounding box center [431, 323] width 60 height 14
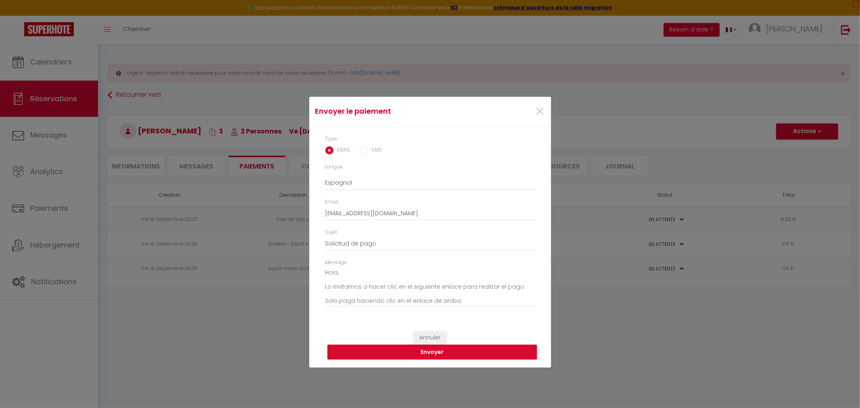
click at [421, 352] on button "Envoyer" at bounding box center [432, 352] width 210 height 15
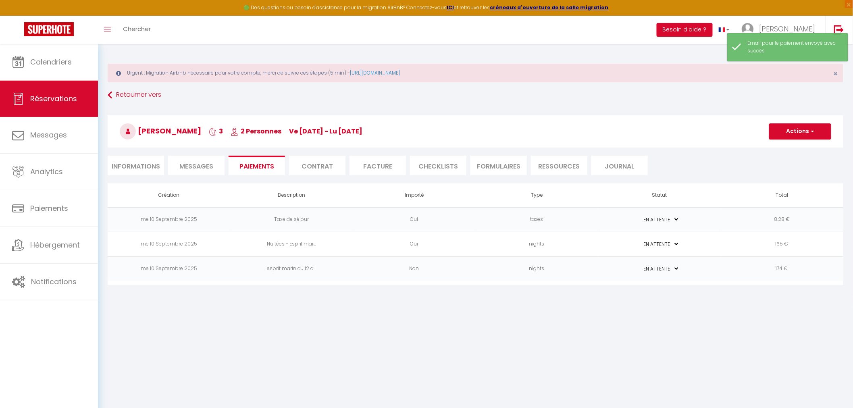
click at [195, 160] on li "Messages" at bounding box center [196, 166] width 56 height 20
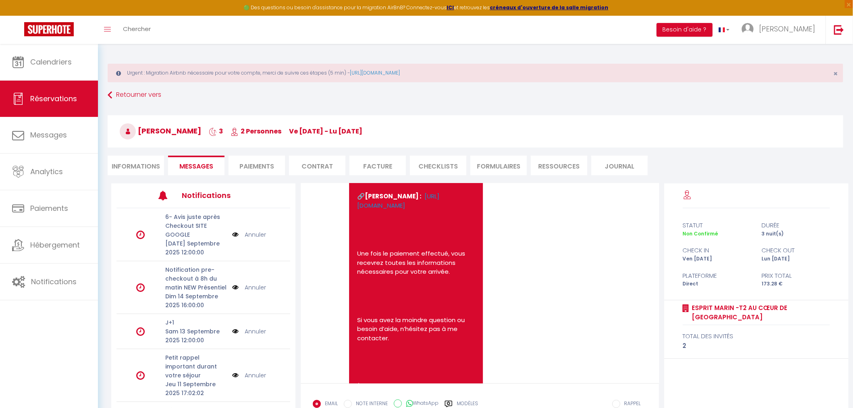
scroll to position [121, 0]
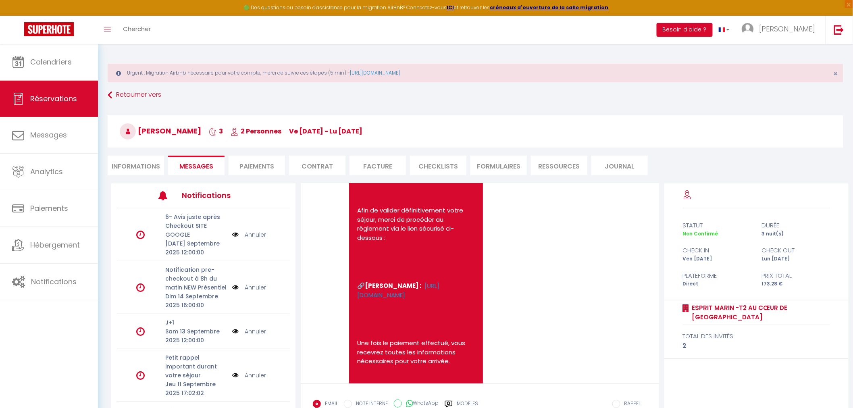
drag, startPoint x: 455, startPoint y: 260, endPoint x: 537, endPoint y: 274, distance: 83.8
click at [537, 274] on div "Note Sms Bonjour franco, Merci pour votre réservation, nous sommes ravis de vou…" at bounding box center [480, 301] width 334 height 403
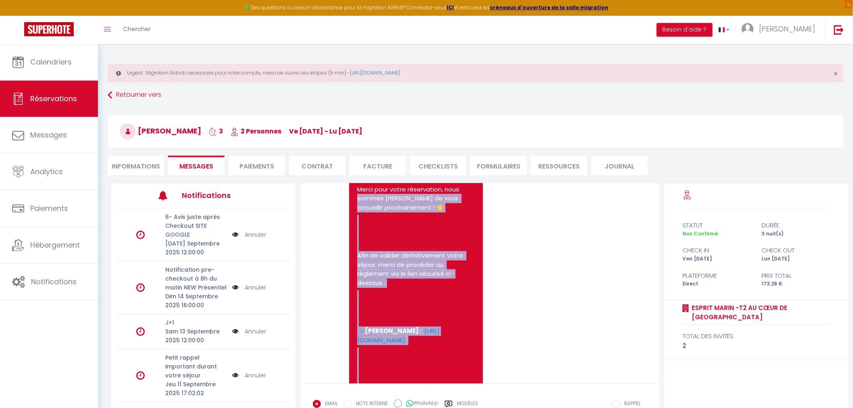
scroll to position [31, 0]
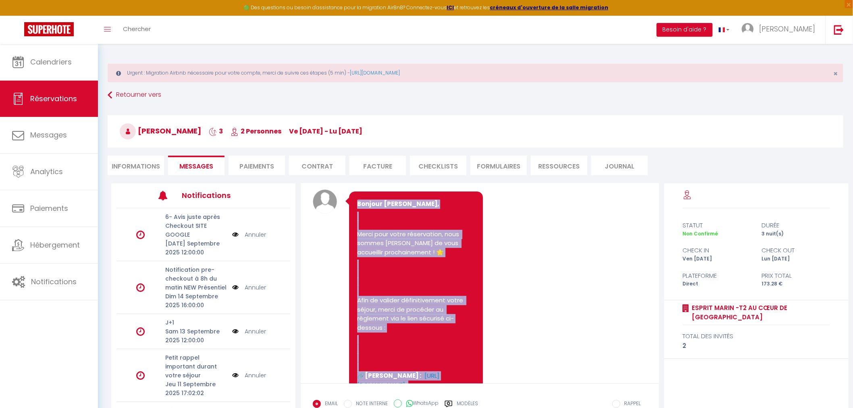
drag, startPoint x: 466, startPoint y: 288, endPoint x: 355, endPoint y: 194, distance: 144.7
click at [355, 194] on div "Bonjour franco, Merci pour votre réservation, nous sommes ravis de vous accueil…" at bounding box center [415, 386] width 133 height 390
copy pre "Bonjour franco, Merci pour votre réservation, nous sommes ravis de vous accueil…"
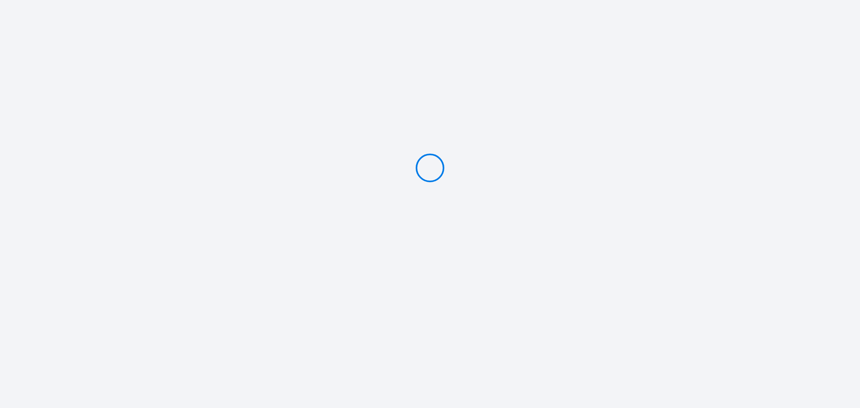
type input "PAYER 173.28 €"
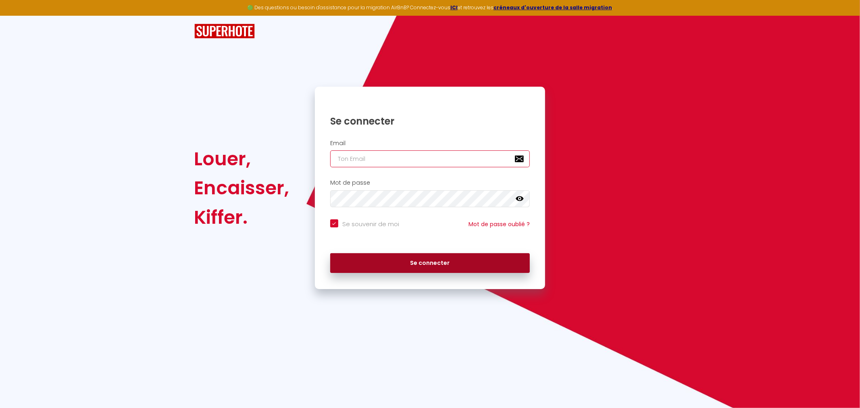
type input "[EMAIL_ADDRESS][DOMAIN_NAME]"
click at [372, 259] on button "Se connecter" at bounding box center [430, 263] width 200 height 20
checkbox input "true"
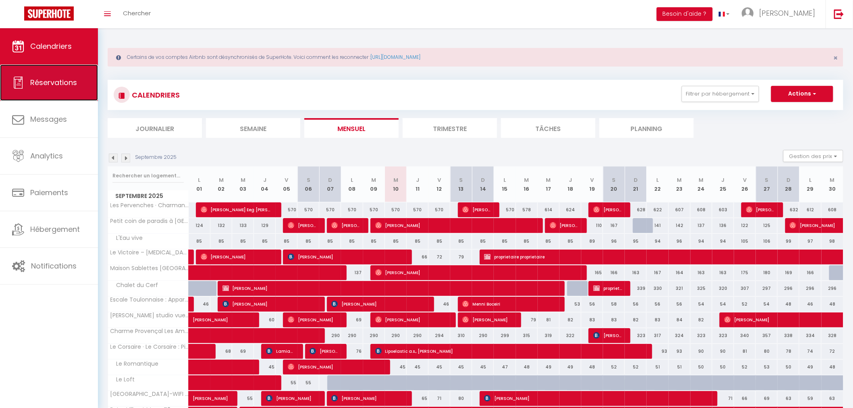
click at [69, 90] on link "Réservations" at bounding box center [49, 82] width 98 height 36
select select "not_cancelled"
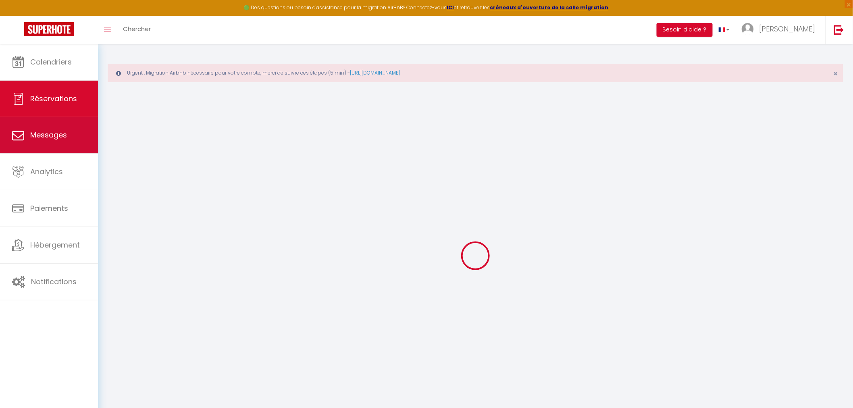
checkbox RM "false"
checkbox input "false"
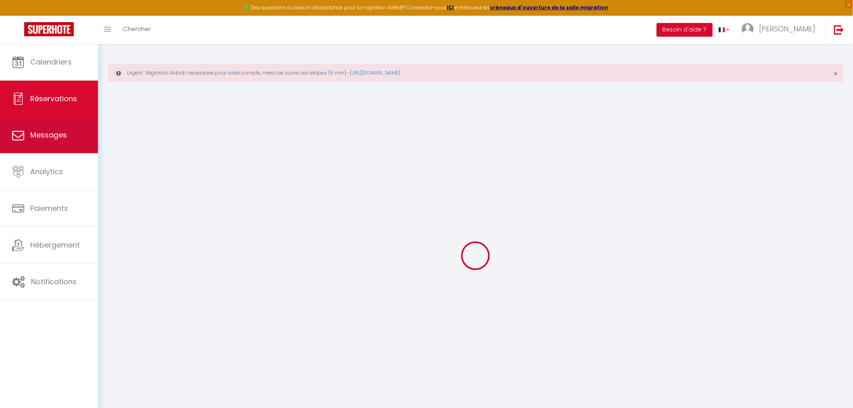
checkbox input "false"
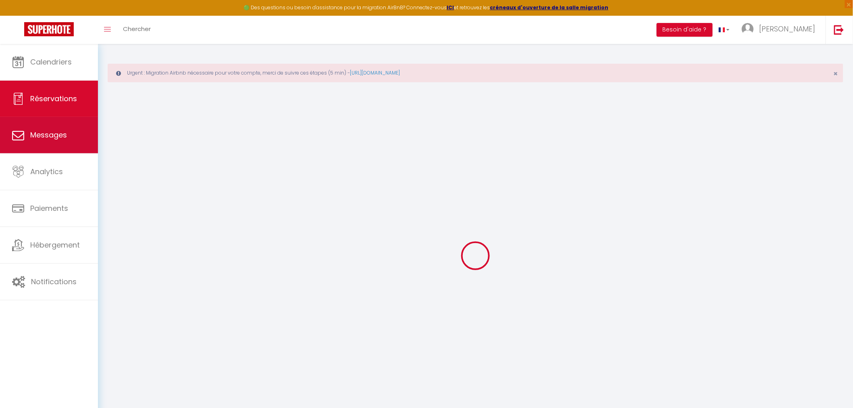
checkbox input "false"
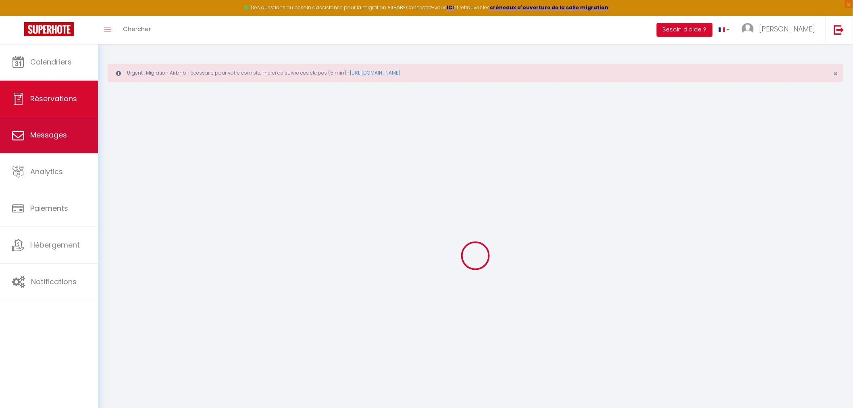
checkbox input "false"
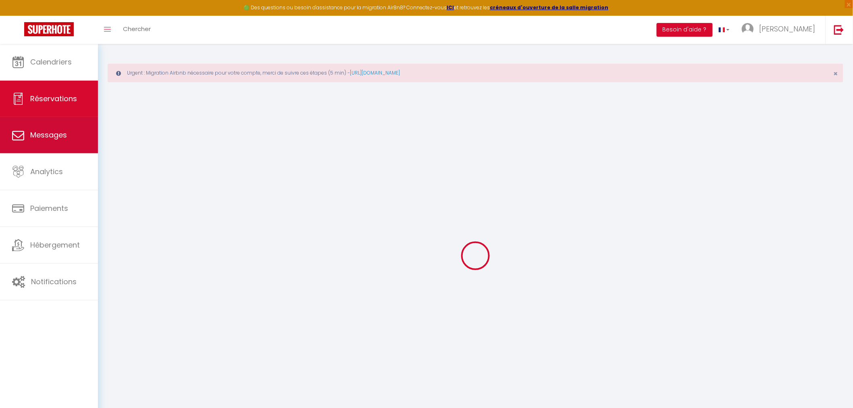
checkbox input "false"
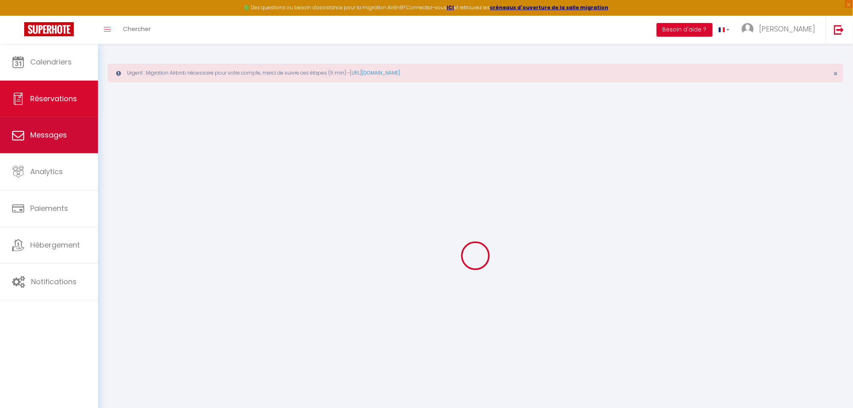
checkbox input "false"
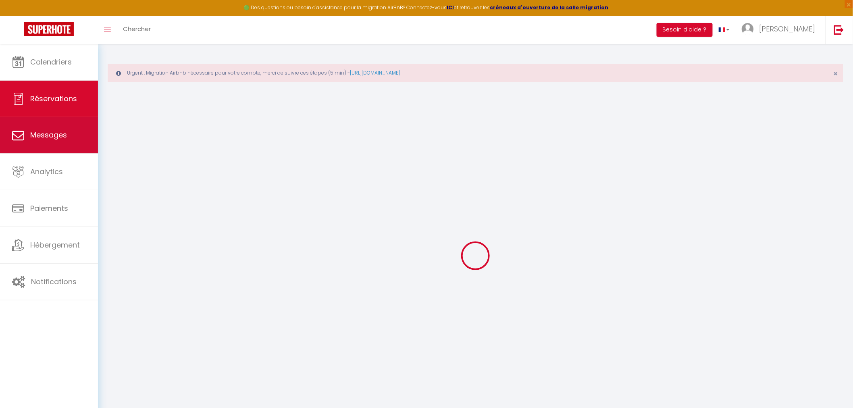
checkbox input "false"
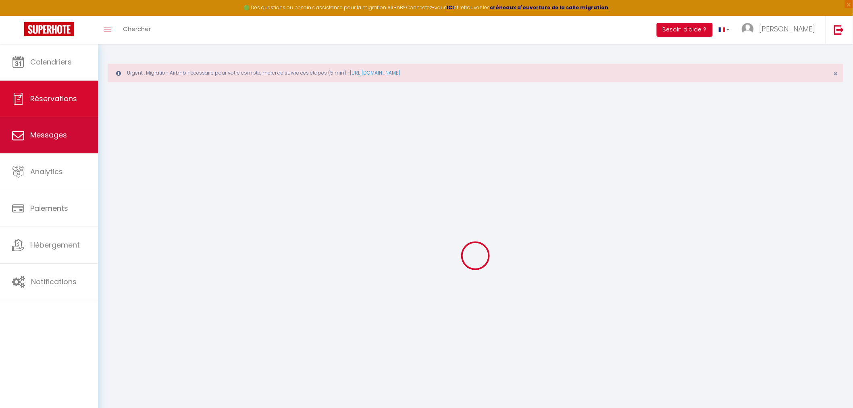
checkbox input "false"
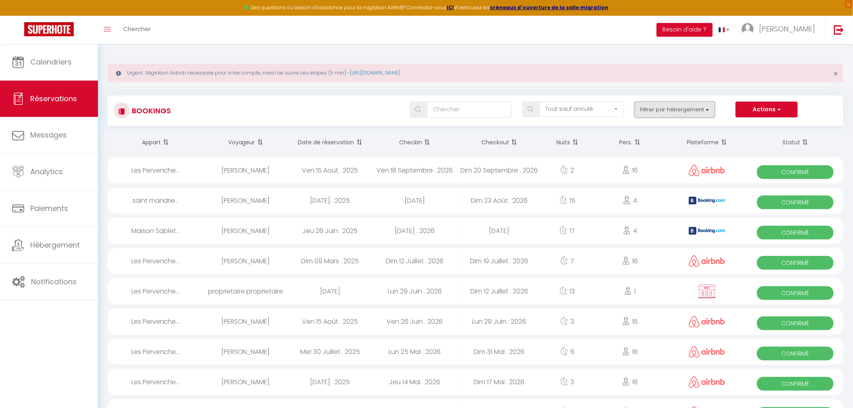
click at [679, 109] on button "Filtrer par hébergement" at bounding box center [674, 110] width 81 height 16
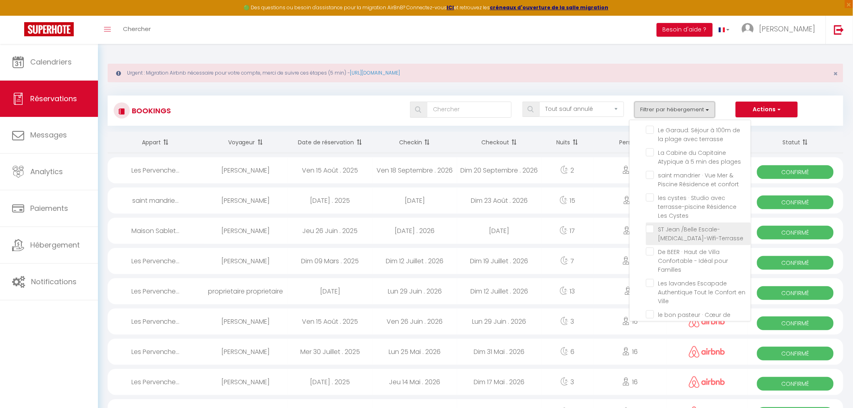
scroll to position [268, 0]
click at [678, 220] on span "ST [PERSON_NAME] /Belle Escale-[MEDICAL_DATA]-Wifi-Terrasse" at bounding box center [700, 226] width 85 height 17
click at [678, 220] on input "ST [PERSON_NAME] /Belle Escale-[MEDICAL_DATA]-Wifi-Terrasse" at bounding box center [698, 221] width 105 height 8
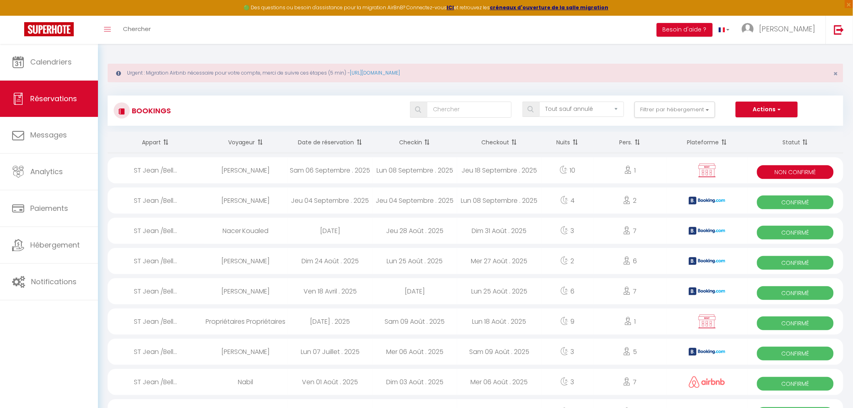
click at [749, 168] on div "Non Confirmé" at bounding box center [796, 170] width 96 height 26
select select "KO"
select select "0"
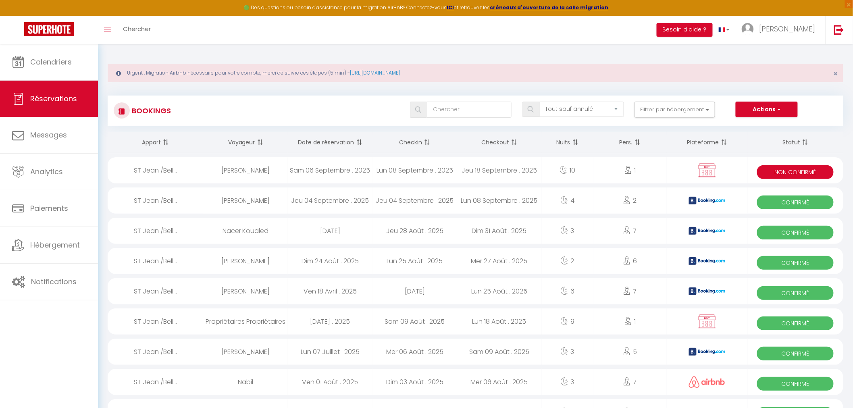
select select "1"
select select
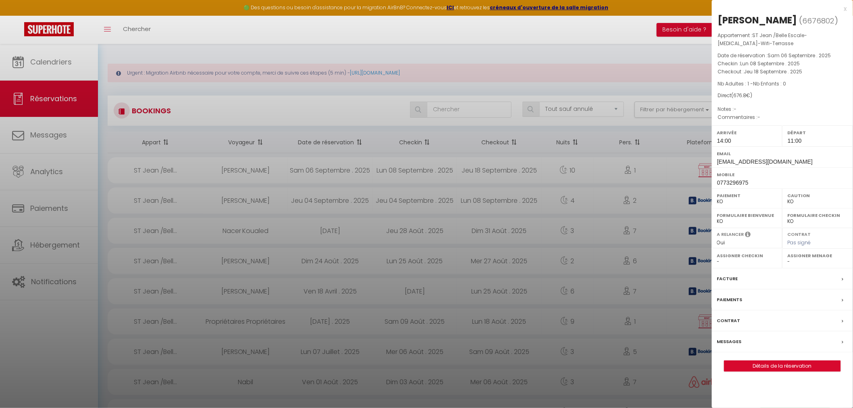
select select "51410"
click at [796, 361] on link "Détails de la réservation" at bounding box center [782, 366] width 116 height 10
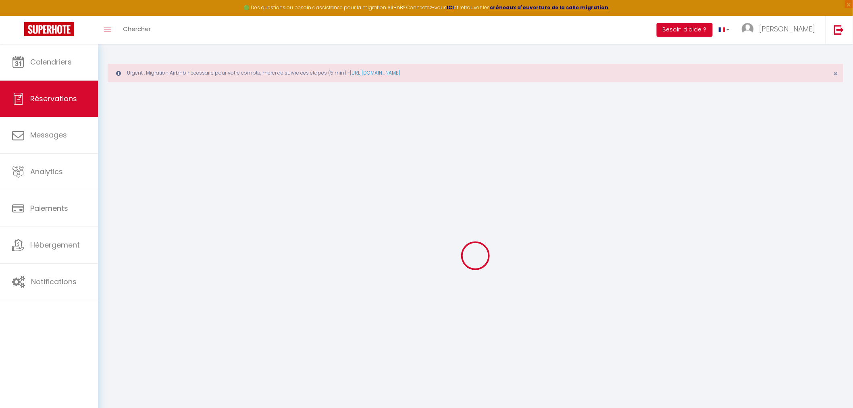
type input "Jaque"
type input "Jeangelys"
type input "[EMAIL_ADDRESS][DOMAIN_NAME]"
type input "0773296975"
select select "ES"
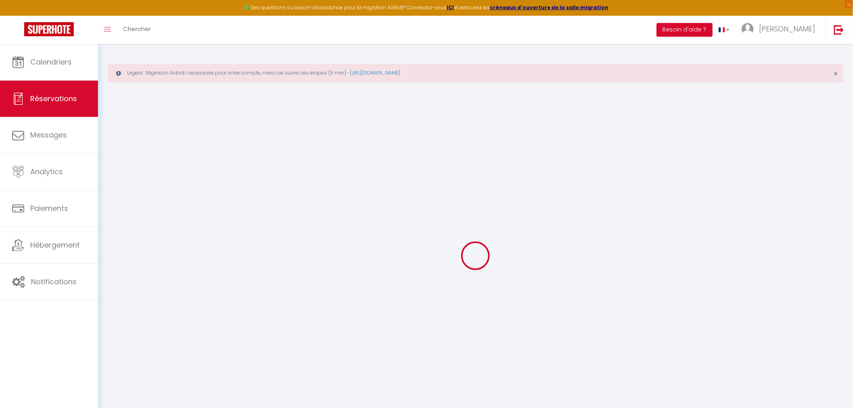
select select "57451"
select select "1"
type input "Lun 08 Septembre 2025"
select select
type input "Jeu 18 Septembre 2025"
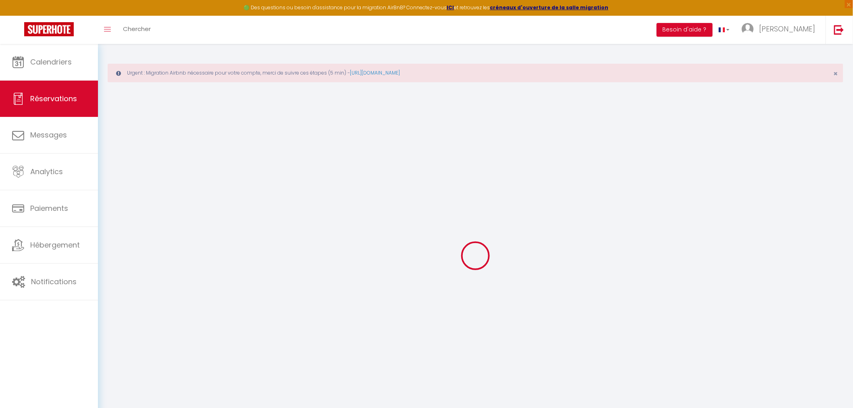
select select
type input "1"
select select "10"
select select
type input "676.8"
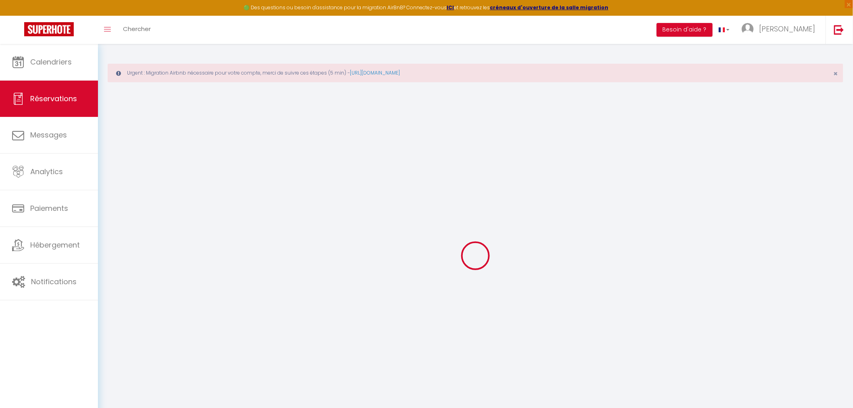
checkbox input "false"
type input "0"
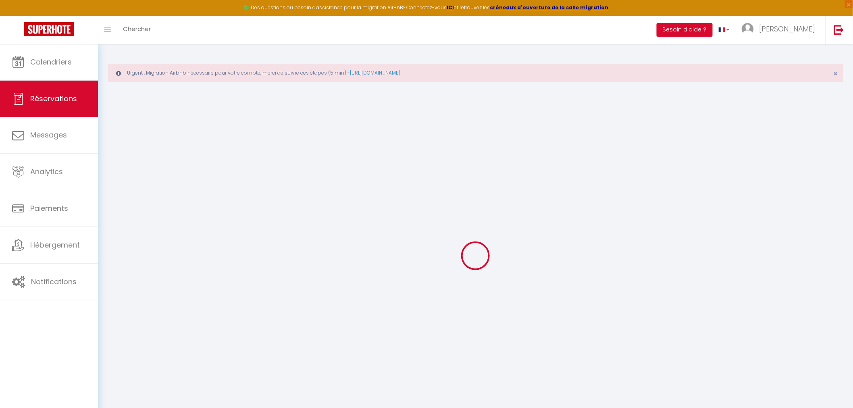
select select
select select "14"
checkbox input "false"
select select
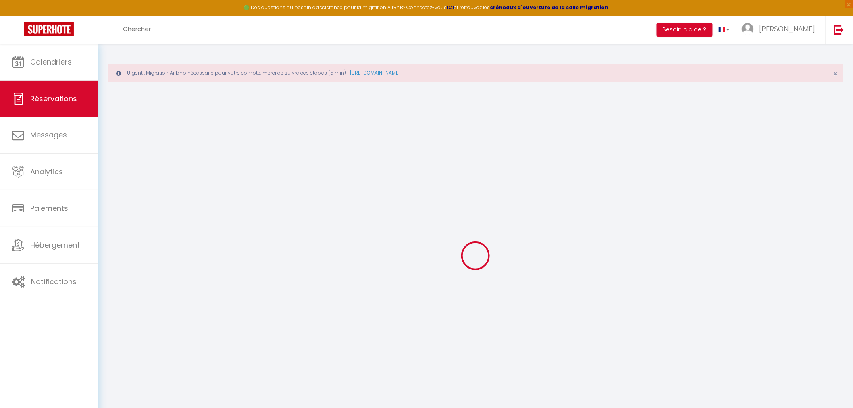
select select
checkbox input "false"
select select
checkbox input "false"
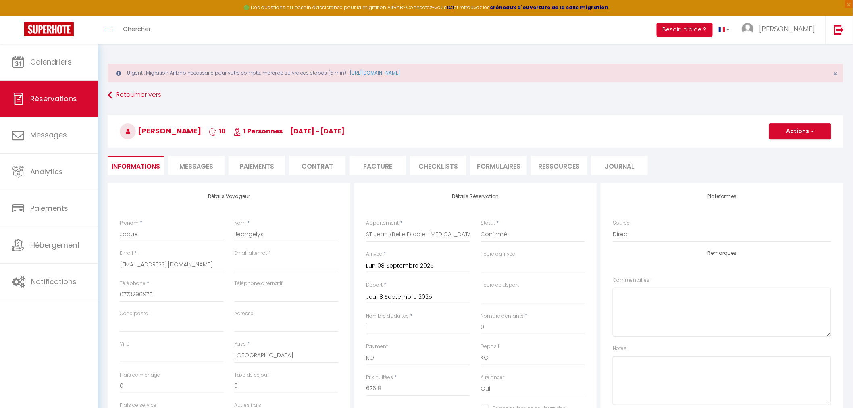
select select
checkbox input "false"
select select "14:00"
select select "11:00"
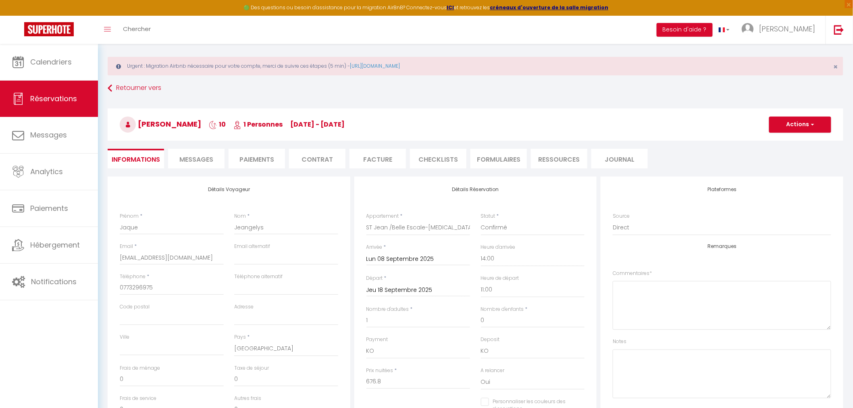
scroll to position [5, 0]
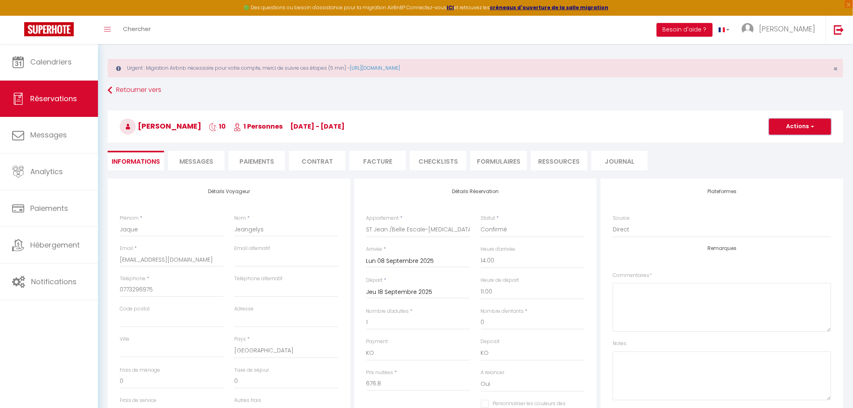
click at [812, 125] on span "button" at bounding box center [811, 126] width 5 height 7
drag, startPoint x: 272, startPoint y: 155, endPoint x: 280, endPoint y: 153, distance: 8.7
click at [280, 153] on li "Paiements" at bounding box center [257, 161] width 56 height 20
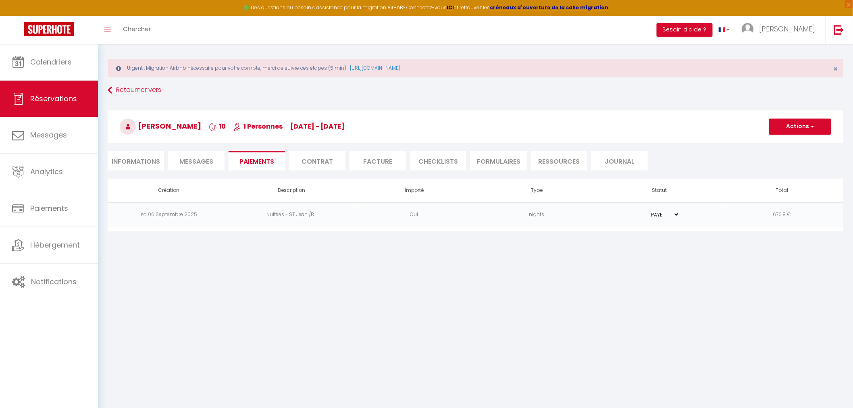
click at [750, 282] on body "🟢 Des questions ou besoin d'assistance pour la migration AirBnB? Connectez-vous…" at bounding box center [426, 243] width 853 height 408
click at [795, 124] on button "Actions" at bounding box center [800, 126] width 62 height 16
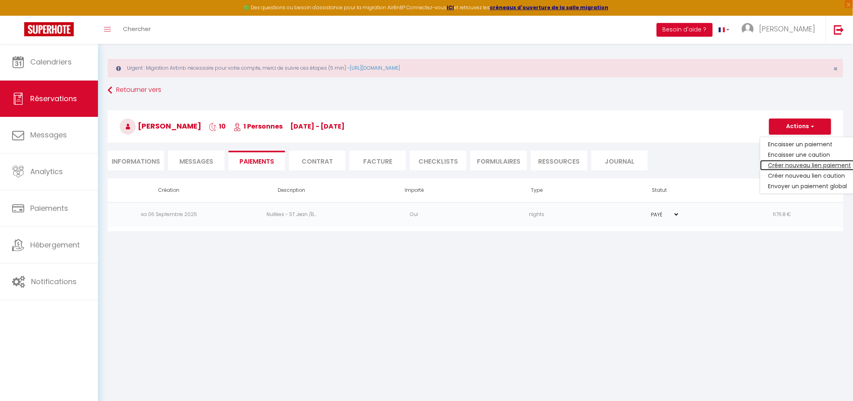
click at [809, 166] on link "Créer nouveau lien paiement" at bounding box center [809, 165] width 99 height 10
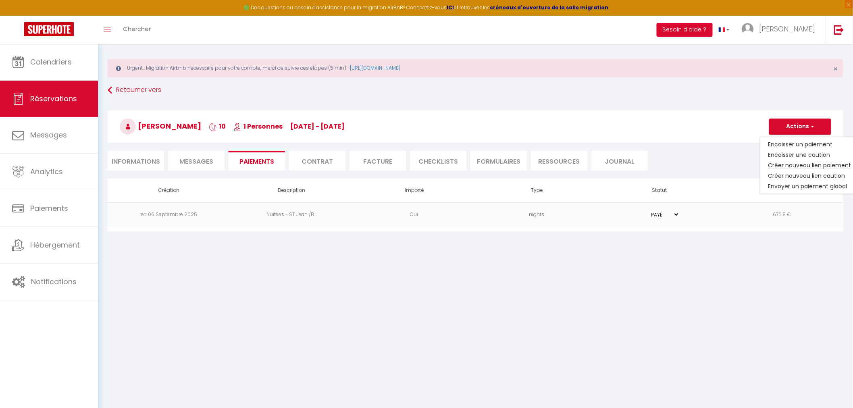
select select "nights"
type input "[EMAIL_ADDRESS][DOMAIN_NAME]"
select select "11892"
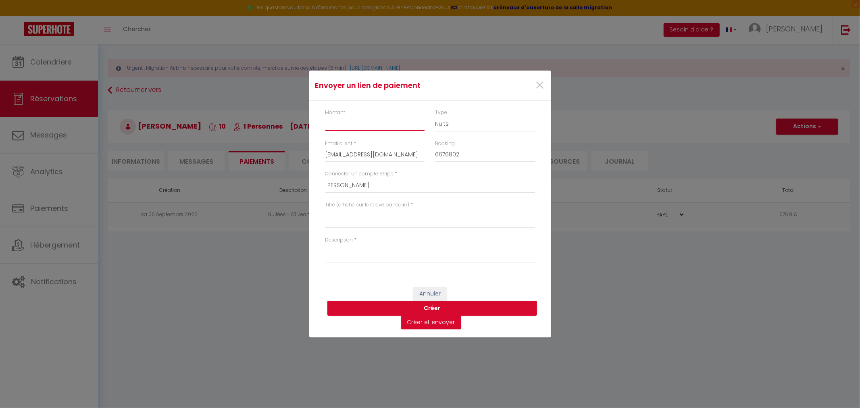
click at [353, 124] on input "Montant" at bounding box center [375, 123] width 100 height 15
type input "451"
click at [379, 253] on textarea "Description" at bounding box center [430, 252] width 210 height 19
type textarea "prolongation de séjour"
click at [356, 218] on textarea "Titre (affiché sur le relevé bancaire)" at bounding box center [430, 218] width 210 height 19
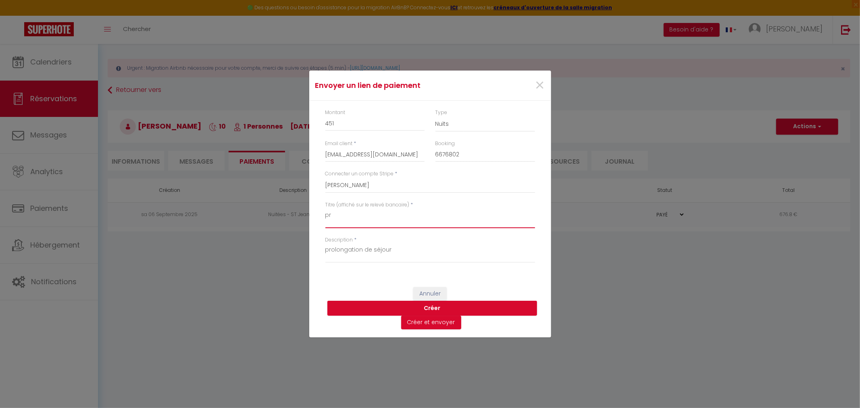
type textarea "p"
type textarea "prolongation de séjour 1 semaine"
click at [434, 320] on button "Créer et envoyer" at bounding box center [431, 323] width 60 height 14
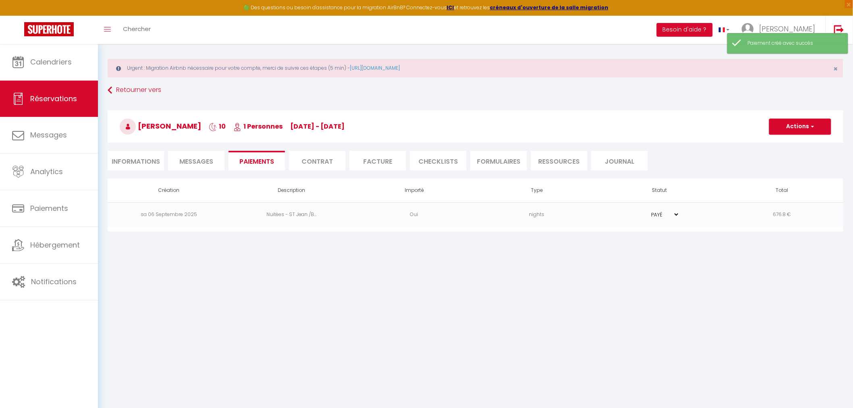
select select "es"
type input "[EMAIL_ADDRESS][DOMAIN_NAME]"
type input "Solicitud de pago"
type textarea "Hola, Lo invitamos a hacer clic en el siguiente enlace para realizar el pago: S…"
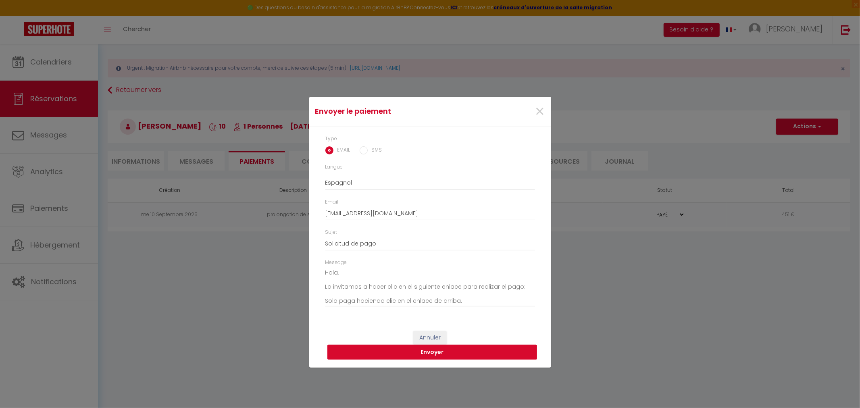
click at [456, 352] on button "Envoyer" at bounding box center [432, 352] width 210 height 15
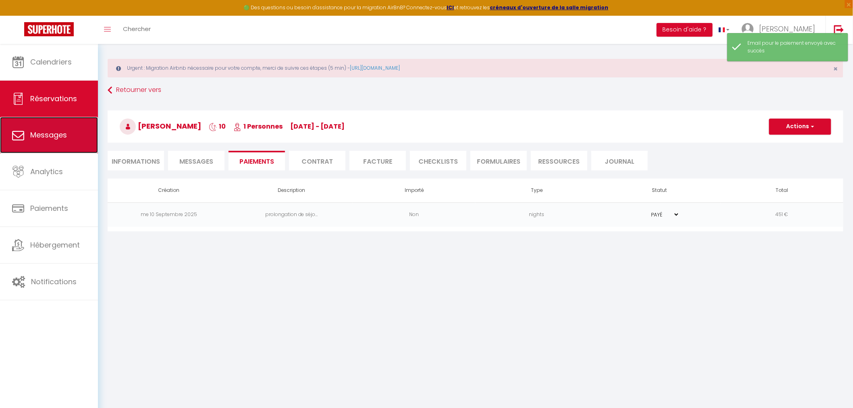
click at [21, 140] on icon at bounding box center [18, 135] width 12 height 12
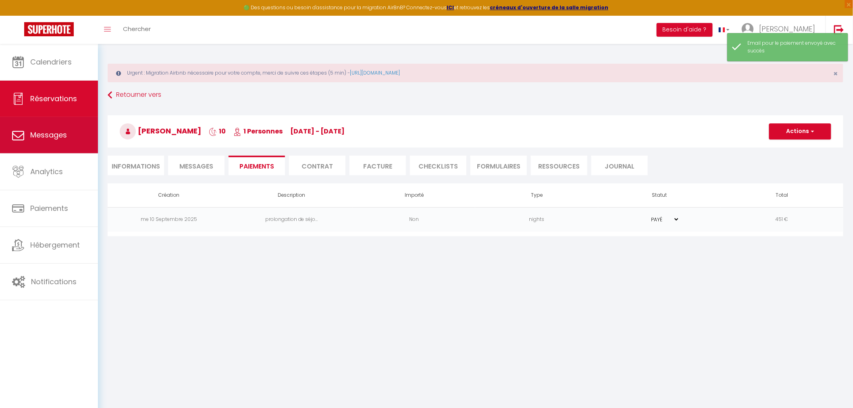
select select "message"
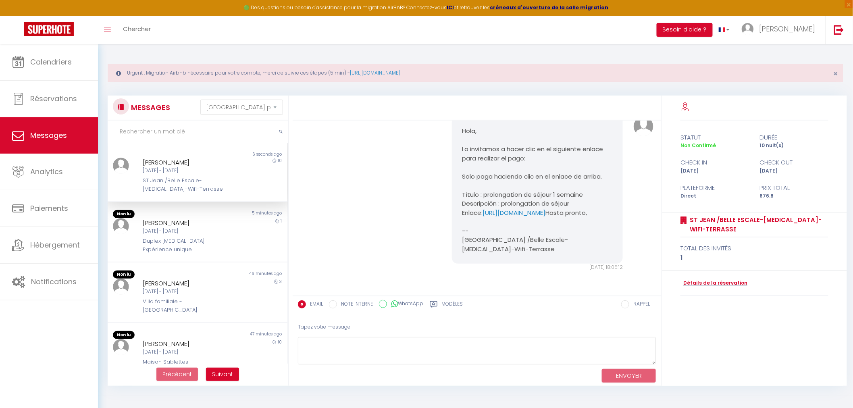
scroll to position [3613, 0]
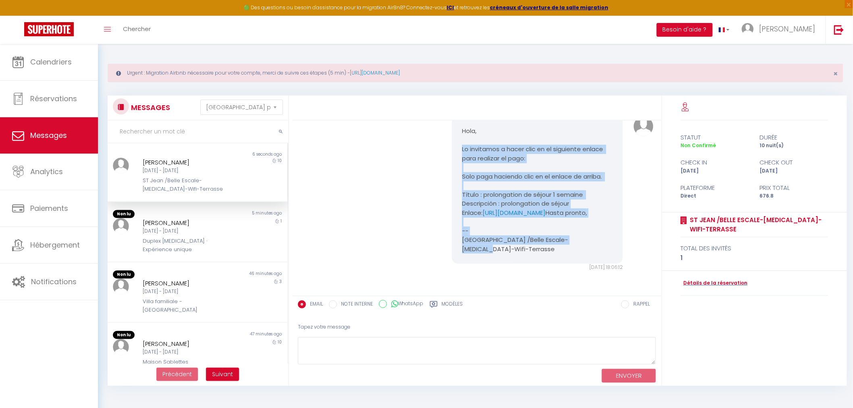
drag, startPoint x: 584, startPoint y: 249, endPoint x: 457, endPoint y: 132, distance: 173.2
click at [457, 132] on div "Hola, Lo invitamos a hacer clic en el siguiente enlace para realizar el pago: S…" at bounding box center [537, 189] width 171 height 147
copy pre "Lo invitamos a hacer clic en el siguiente enlace para realizar el pago: Solo pa…"
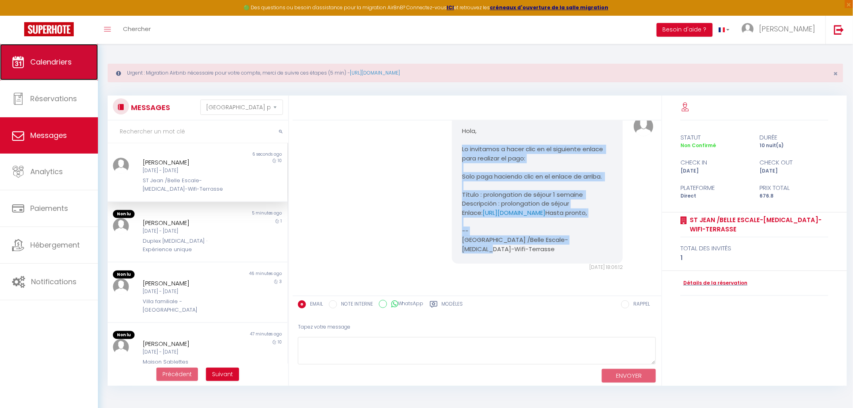
click at [50, 74] on link "Calendriers" at bounding box center [49, 62] width 98 height 36
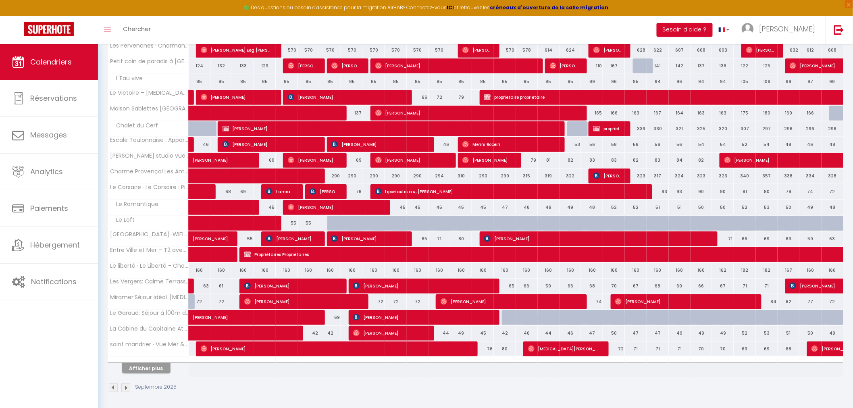
scroll to position [179, 0]
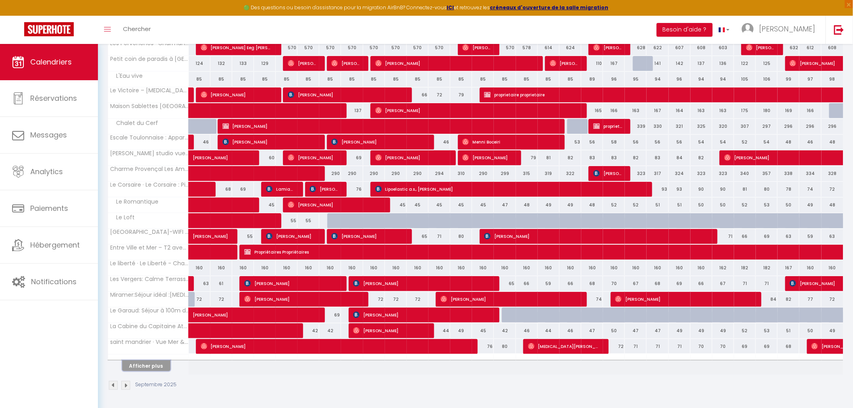
click at [148, 362] on button "Afficher plus" at bounding box center [146, 365] width 48 height 11
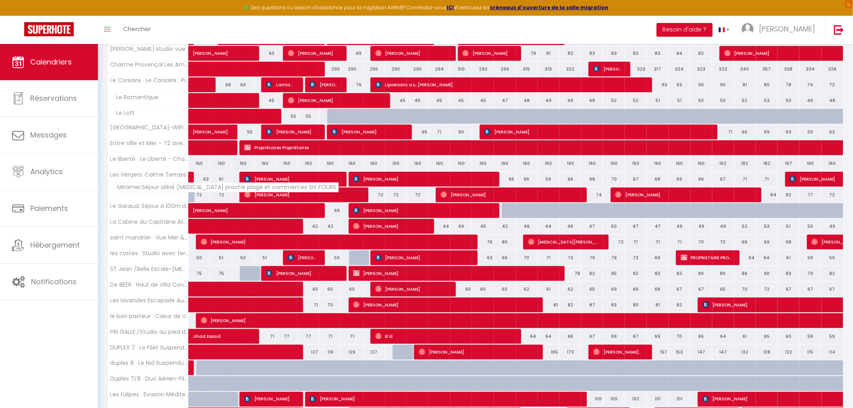
scroll to position [313, 0]
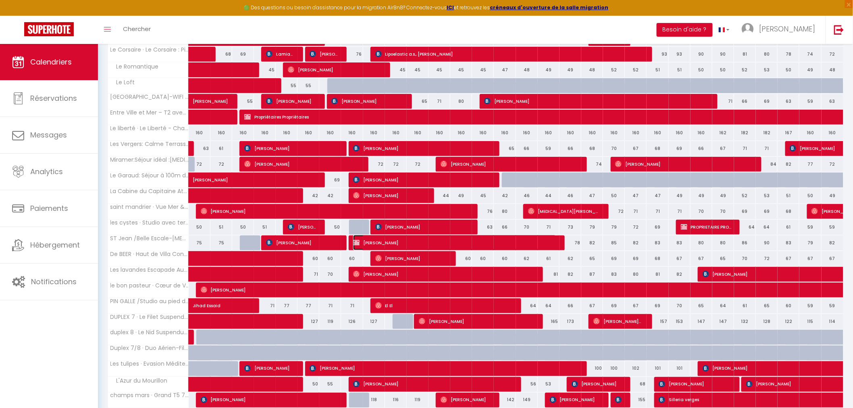
click at [460, 247] on span "[PERSON_NAME]" at bounding box center [454, 242] width 203 height 15
select select "KO"
select select "0"
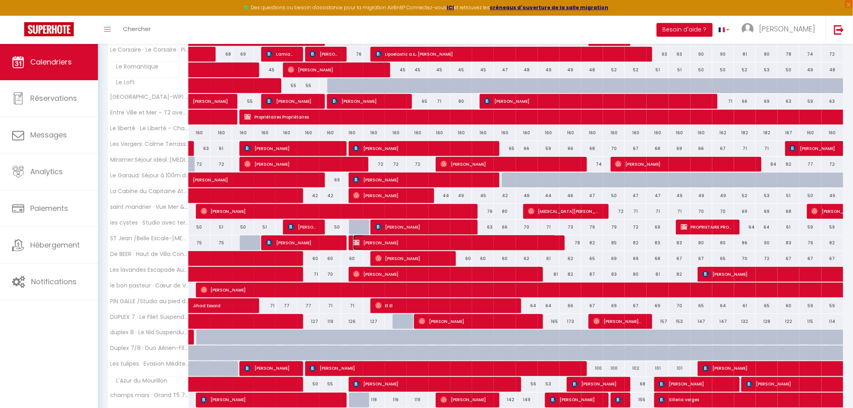
select select "1"
select select
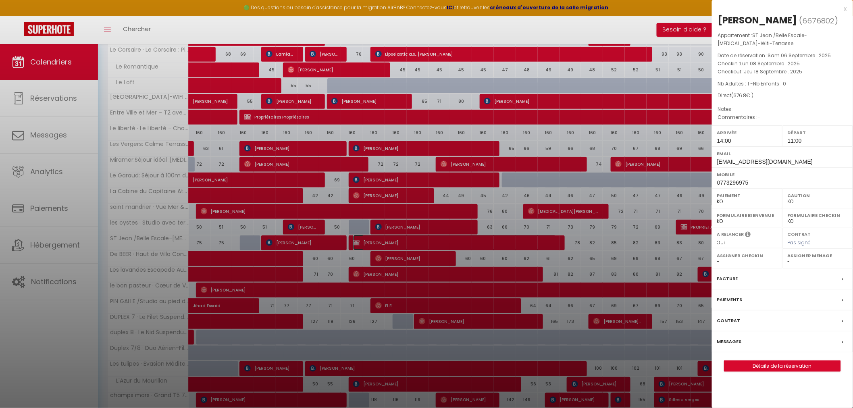
select select "51410"
click at [804, 361] on link "Détails de la réservation" at bounding box center [782, 366] width 116 height 10
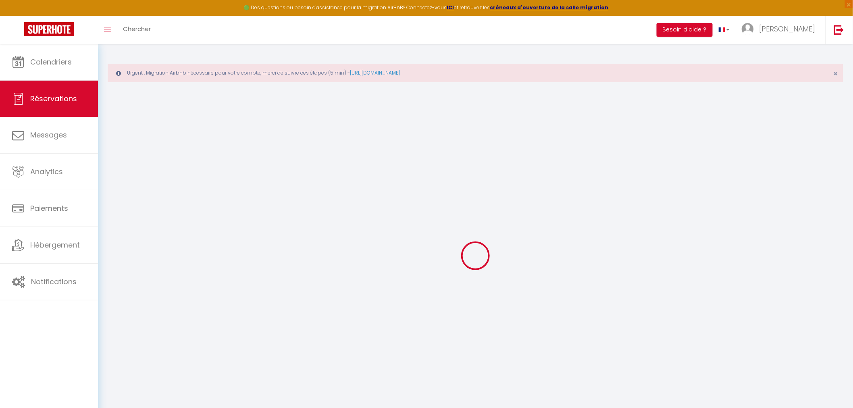
type input "Jaque"
type input "Jeangelys"
type input "[EMAIL_ADDRESS][DOMAIN_NAME]"
type input "0773296975"
select select "ES"
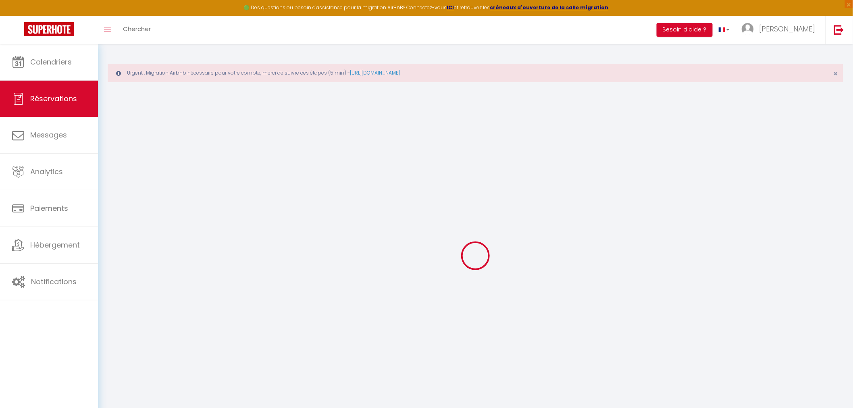
select select "57451"
select select "1"
type input "Lun 08 Septembre 2025"
select select
type input "Jeu 18 Septembre 2025"
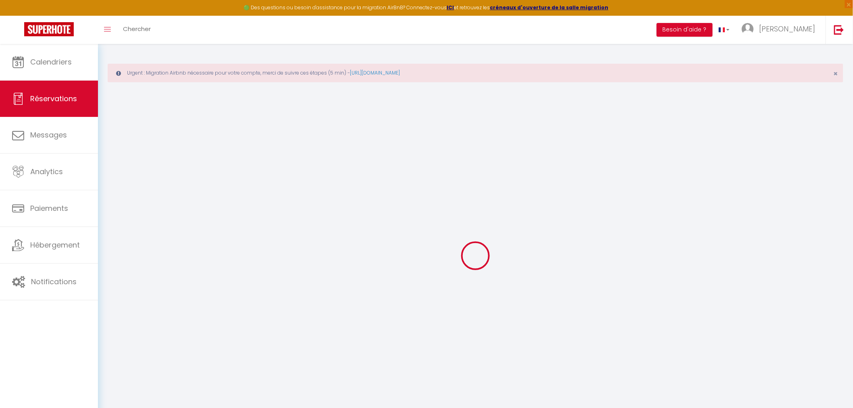
select select
type input "1"
select select "10"
select select
type input "676.8"
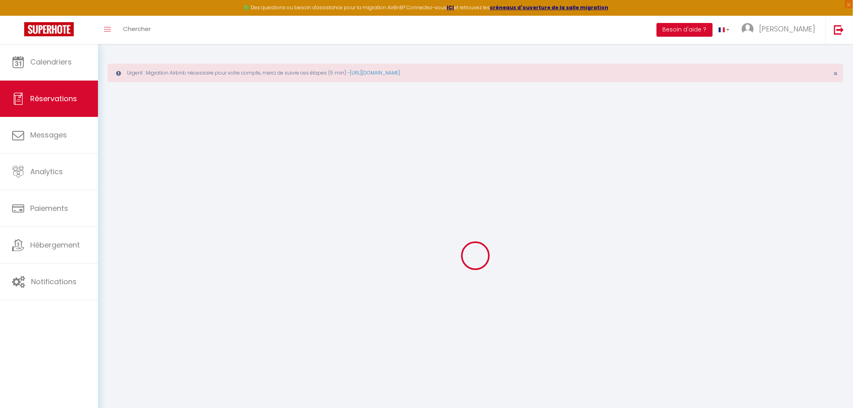
checkbox input "false"
type input "676.8"
type input "0"
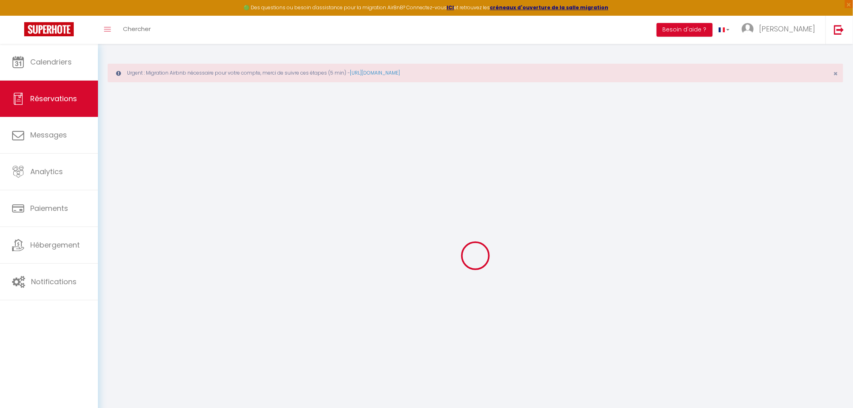
select select
select select "14"
checkbox input "false"
select select
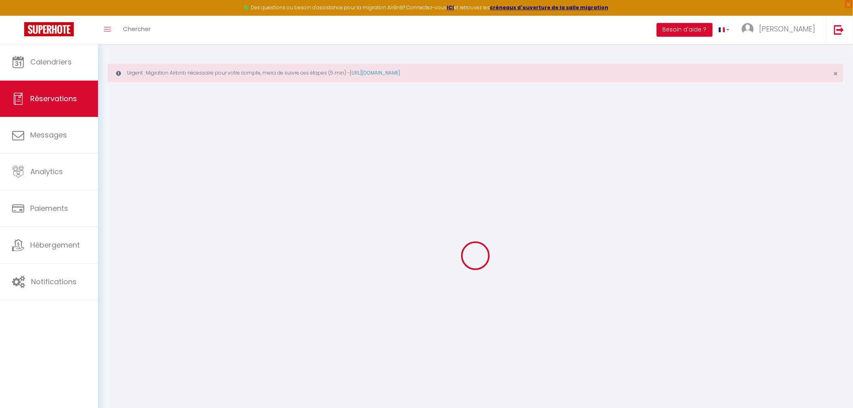
select select
checkbox input "false"
select select
checkbox input "false"
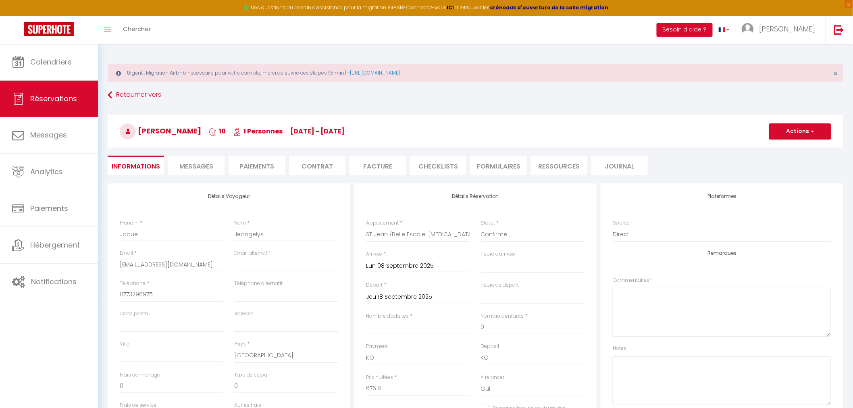
click at [404, 296] on input "Jeu 18 Septembre 2025" at bounding box center [418, 297] width 104 height 10
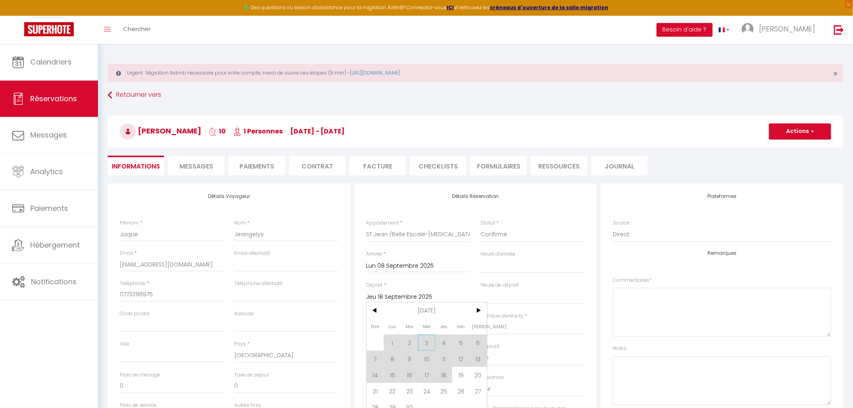
select select
checkbox input "false"
select select "14:00"
select select "11:00"
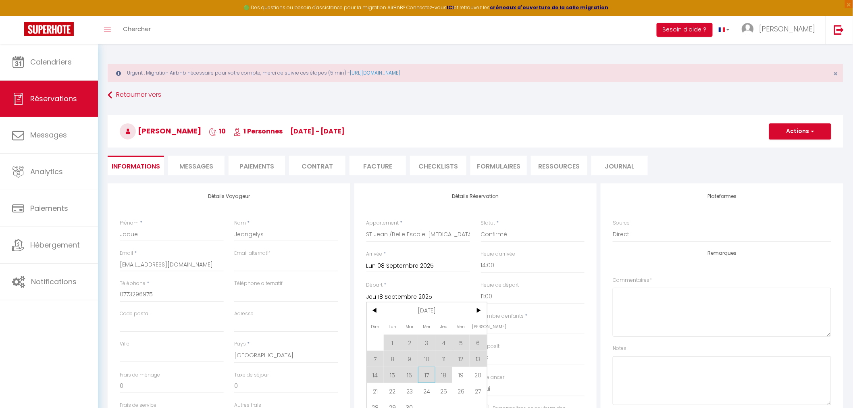
click at [428, 372] on span "17" at bounding box center [426, 375] width 17 height 16
type input "Mer 17 Septembre 2025"
checkbox input "false"
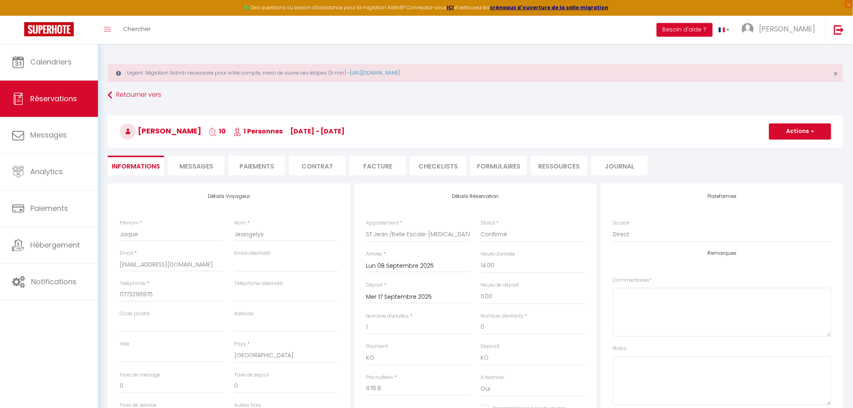
type input "128"
type input "30.51"
type input "609.3"
checkbox input "false"
click at [802, 131] on button "Actions" at bounding box center [800, 131] width 62 height 16
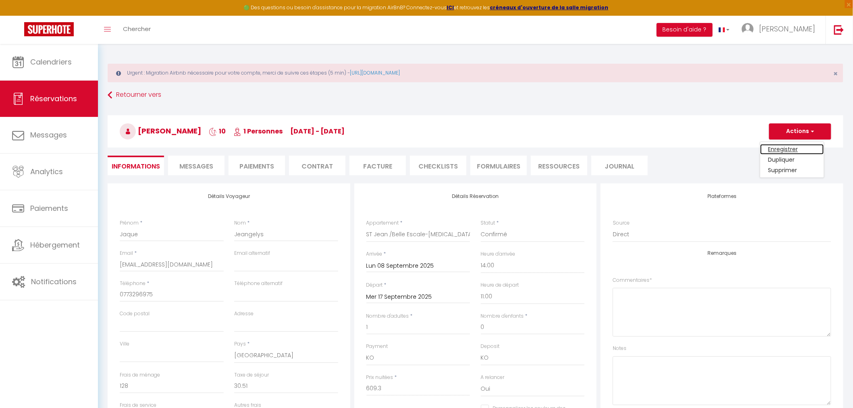
click at [793, 150] on link "Enregistrer" at bounding box center [792, 149] width 64 height 10
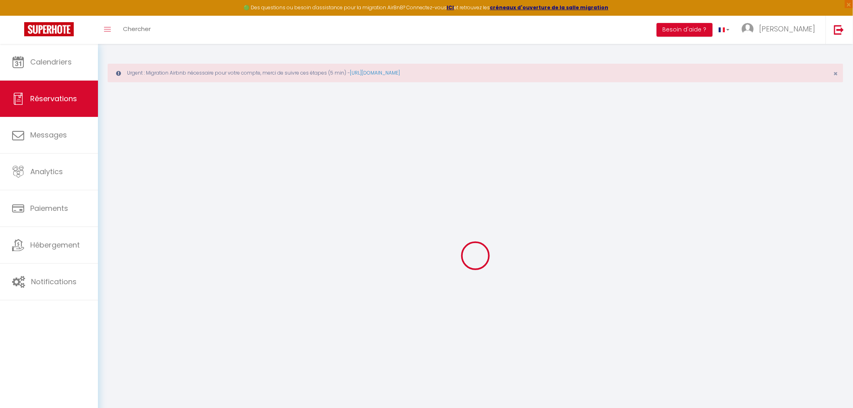
select select "not_cancelled"
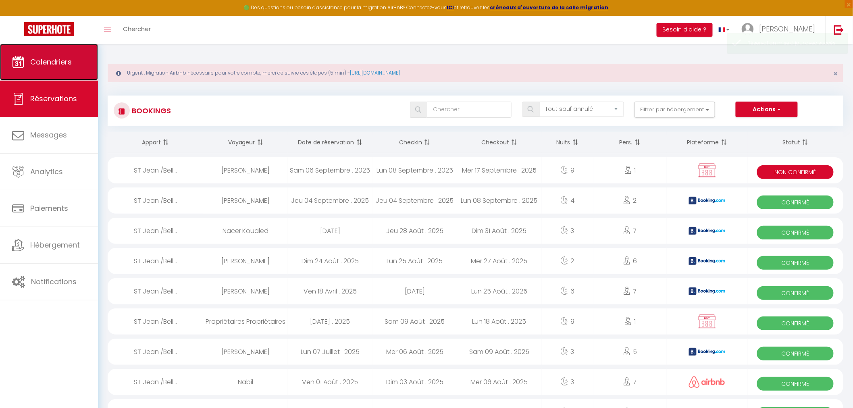
click at [49, 66] on span "Calendriers" at bounding box center [51, 62] width 42 height 10
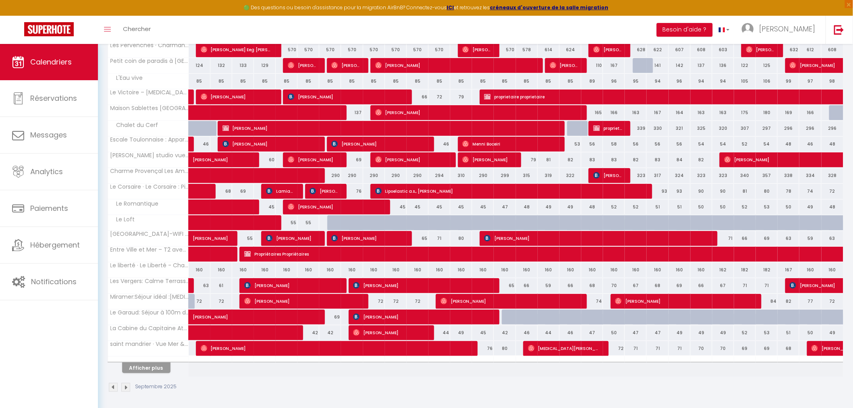
scroll to position [179, 0]
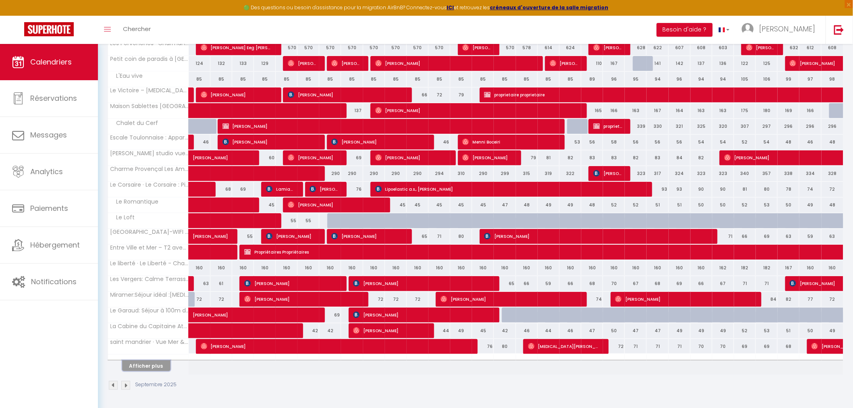
click at [151, 364] on button "Afficher plus" at bounding box center [146, 365] width 48 height 11
select select
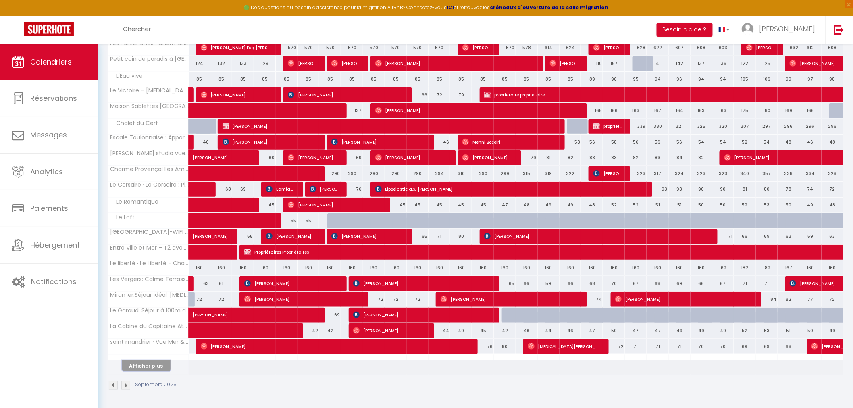
select select
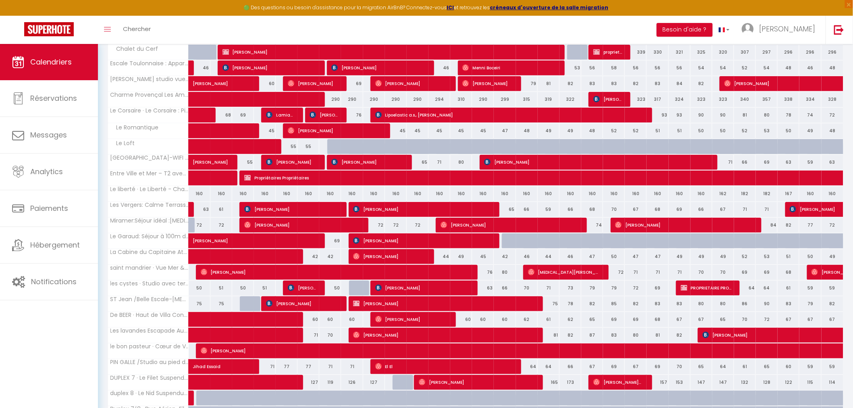
scroll to position [268, 0]
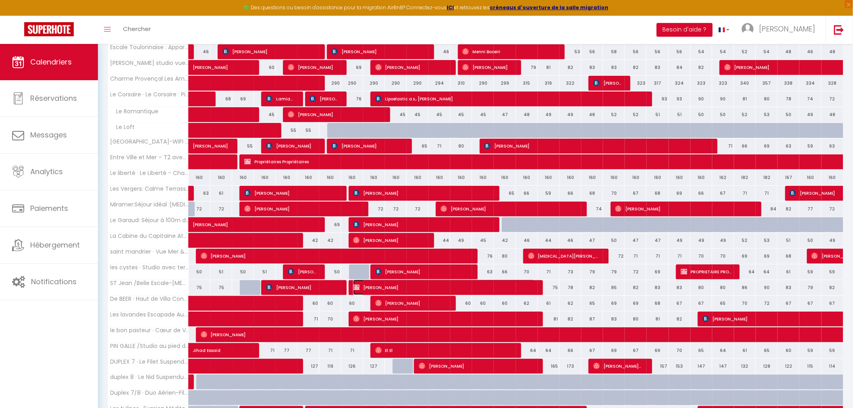
click at [464, 288] on span "[PERSON_NAME]" at bounding box center [443, 287] width 181 height 15
select select "KO"
select select "0"
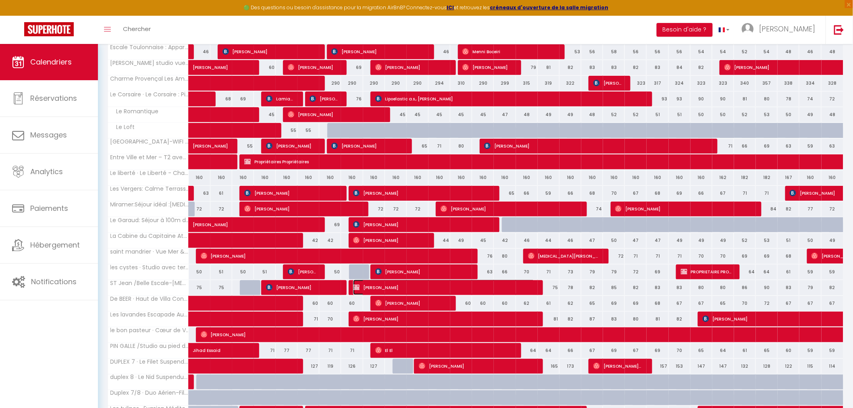
select select "1"
select select
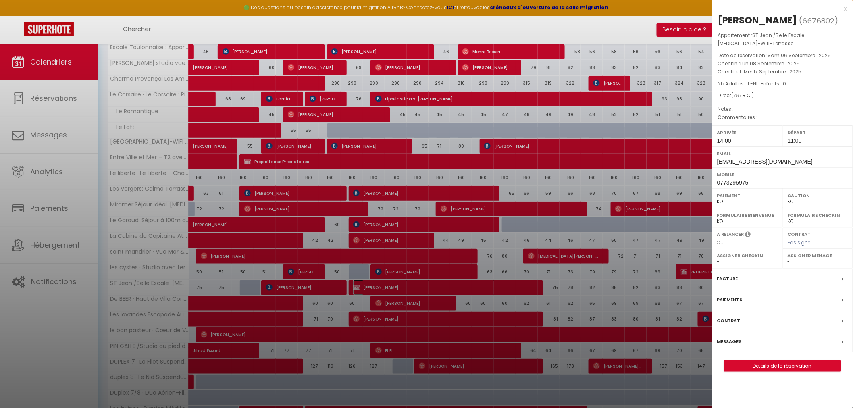
select select "51410"
click at [774, 361] on link "Détails de la réservation" at bounding box center [782, 366] width 116 height 10
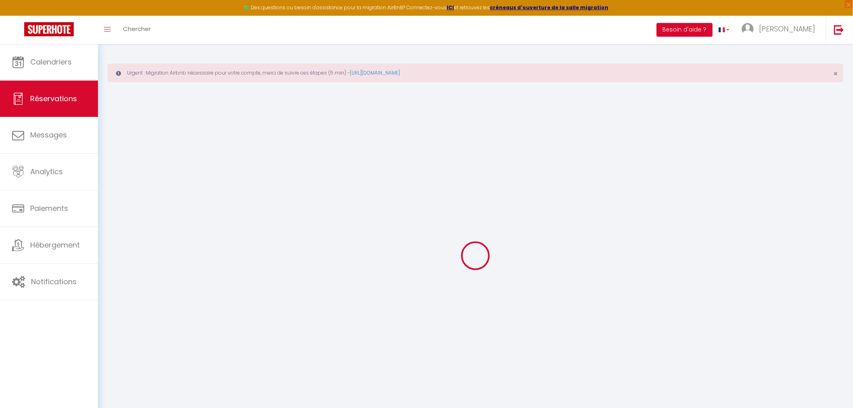
type input "Jaque"
type input "Jeangelys"
type input "[EMAIL_ADDRESS][DOMAIN_NAME]"
type input "0773296975"
select select "ES"
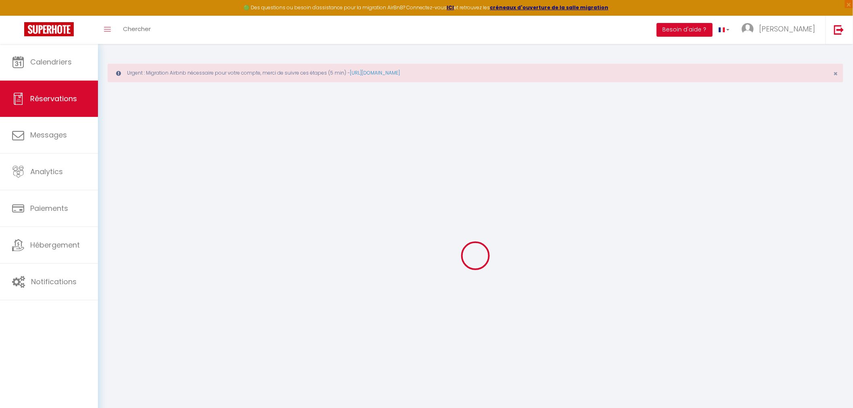
select select "57451"
select select "2"
type input "Lun 08 Septembre 2025"
select select
type input "Mer 17 Septembre 2025"
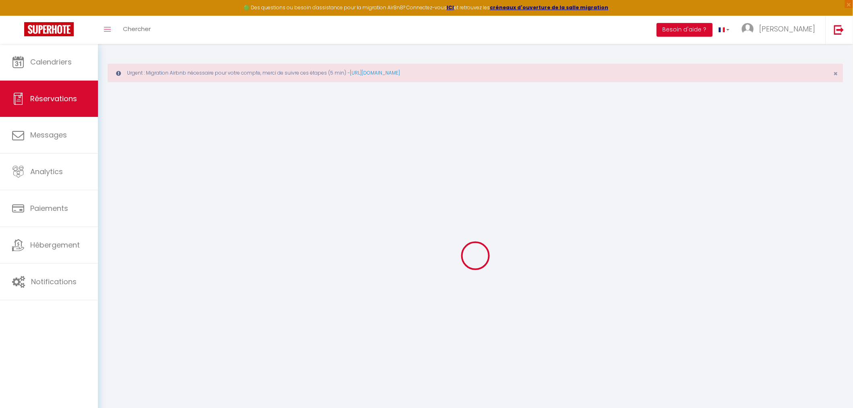
select select
type input "1"
select select "10"
select select
type input "609.3"
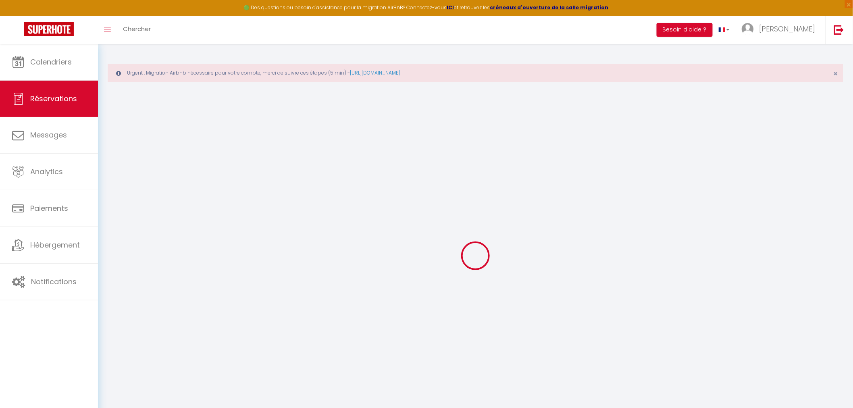
checkbox input "false"
type input "767.81"
type input "0"
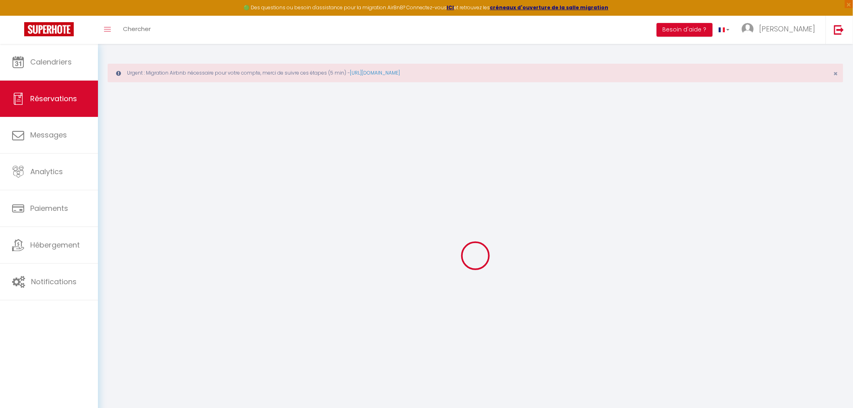
select select
select select "14"
checkbox input "false"
select select
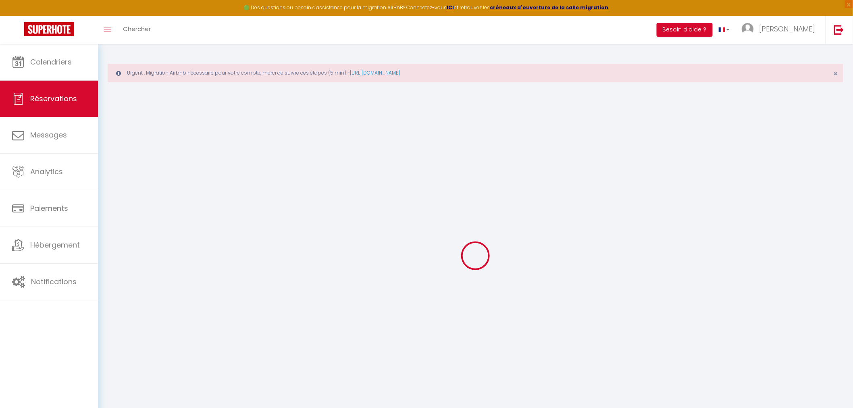
select select
checkbox input "false"
select select
checkbox input "false"
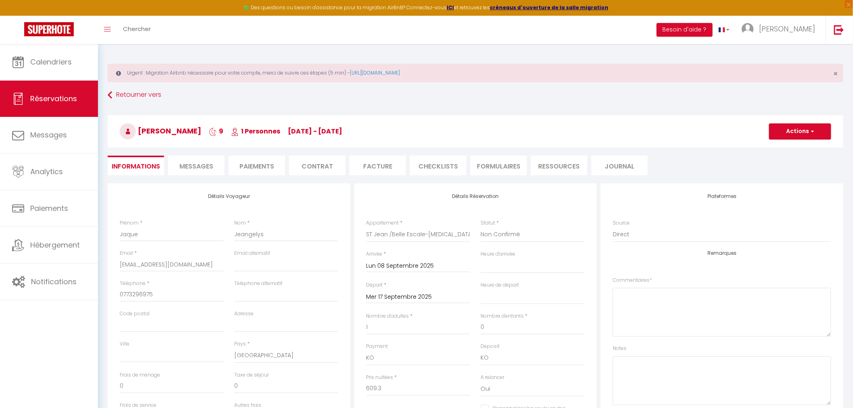
type input "128"
type input "30.51"
select select
checkbox input "false"
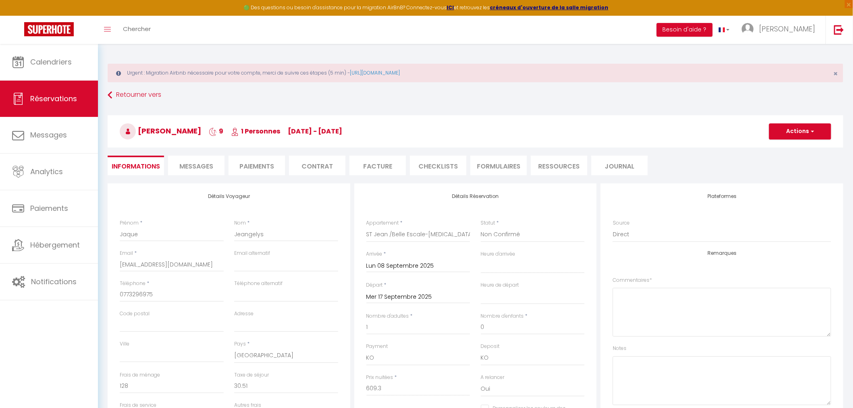
select select "14:00"
select select "11:00"
click at [241, 170] on li "Paiements" at bounding box center [257, 166] width 56 height 20
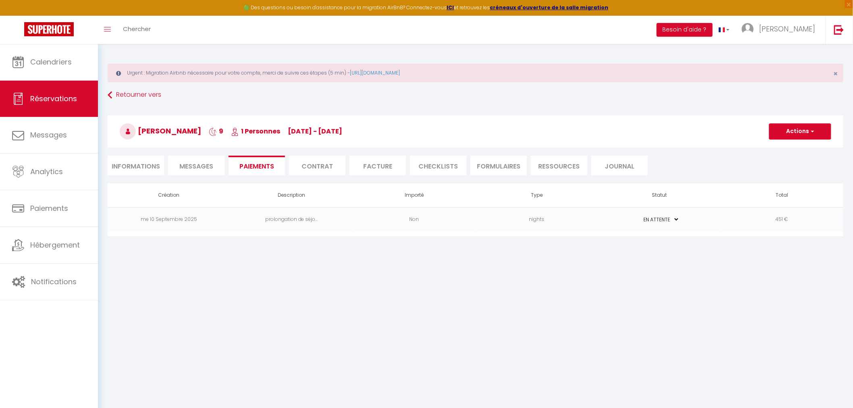
click at [132, 164] on li "Informations" at bounding box center [136, 166] width 56 height 20
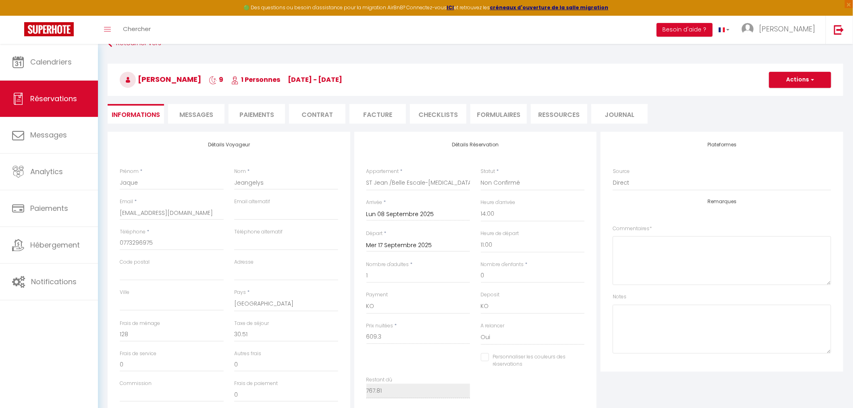
scroll to position [50, 0]
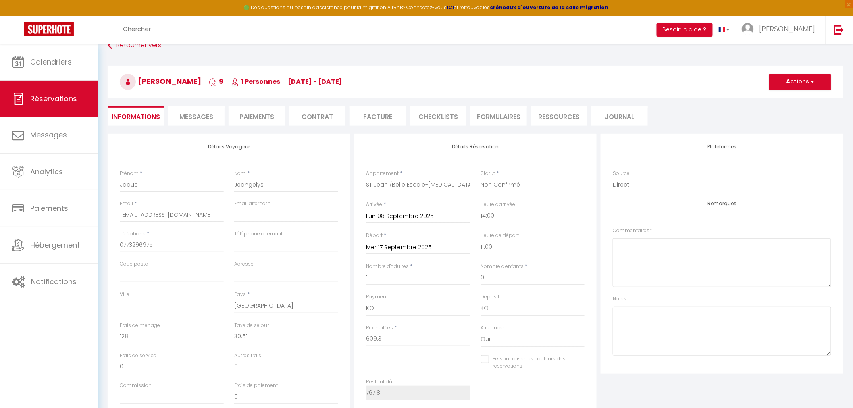
click at [242, 114] on li "Paiements" at bounding box center [257, 116] width 56 height 20
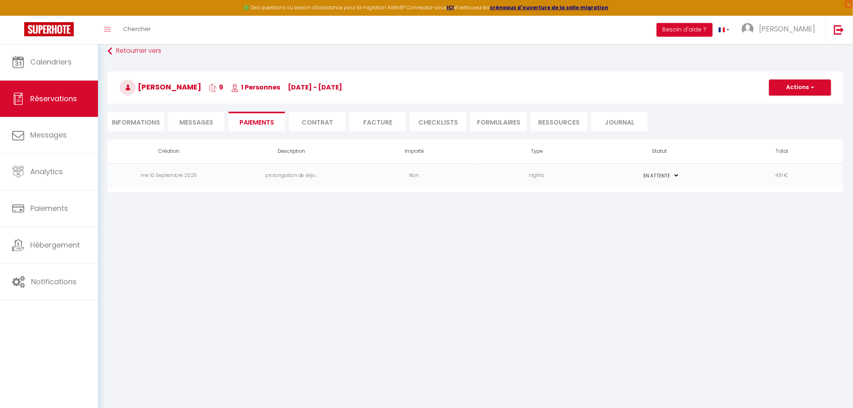
scroll to position [44, 0]
click at [663, 175] on select "PAYÉ EN ATTENTE" at bounding box center [659, 176] width 40 height 8
click at [683, 227] on body "🟢 Des questions ou besoin d'assistance pour la migration AirBnB? Connectez-vous…" at bounding box center [426, 204] width 853 height 408
click at [820, 84] on button "Actions" at bounding box center [800, 88] width 62 height 16
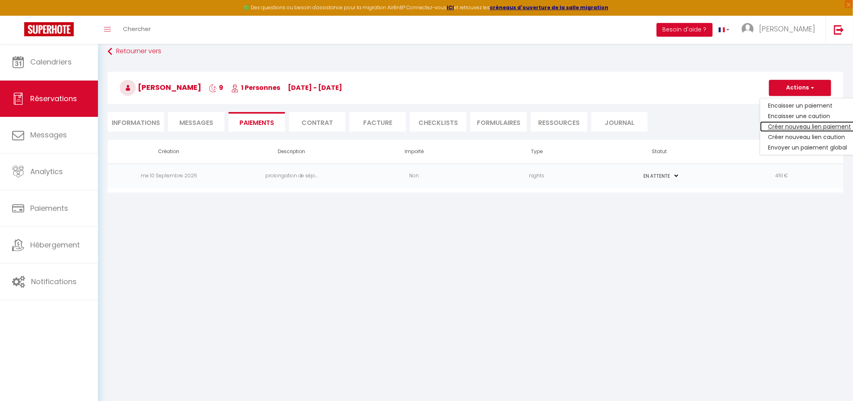
click at [791, 127] on link "Créer nouveau lien paiement" at bounding box center [809, 126] width 99 height 10
select select "nights"
type input "[EMAIL_ADDRESS][DOMAIN_NAME]"
select select "11892"
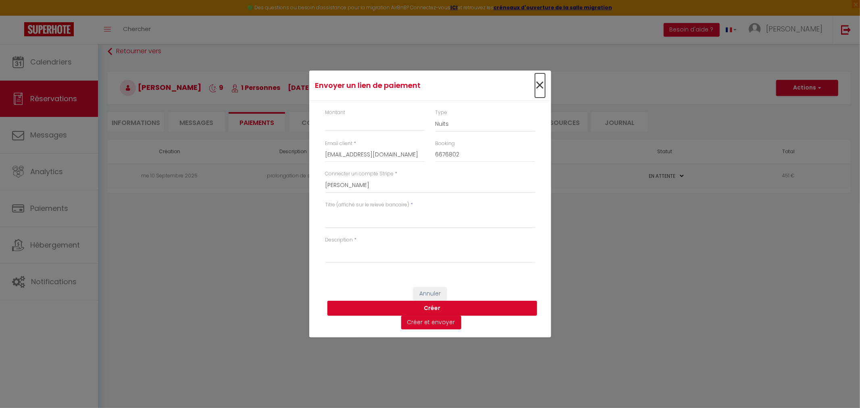
click at [540, 85] on span "×" at bounding box center [540, 85] width 10 height 24
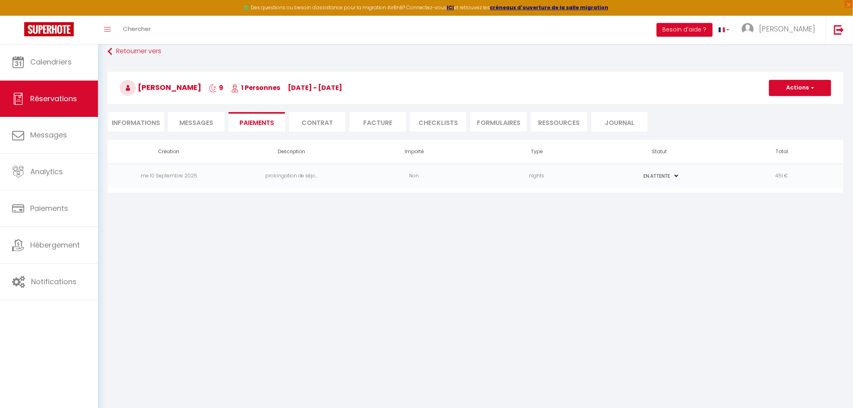
click at [147, 122] on li "Informations" at bounding box center [136, 122] width 56 height 20
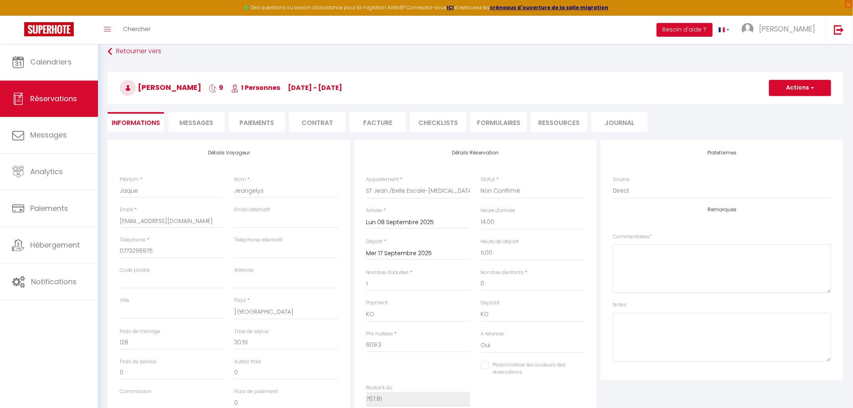
click at [210, 125] on span "Messages" at bounding box center [196, 122] width 34 height 9
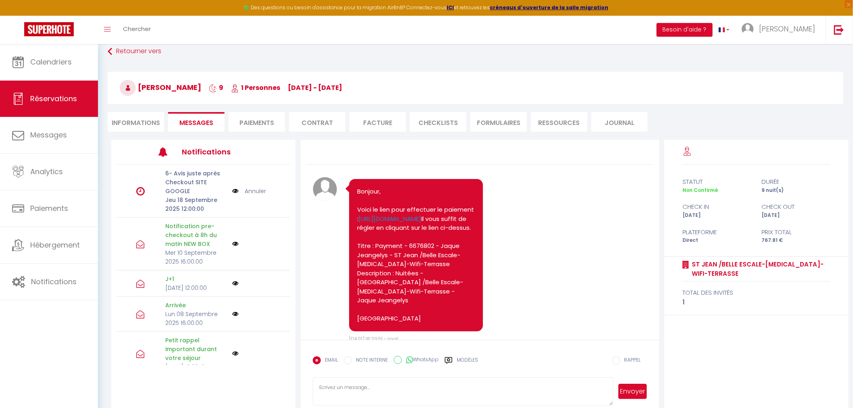
click at [118, 121] on li "Informations" at bounding box center [136, 122] width 56 height 20
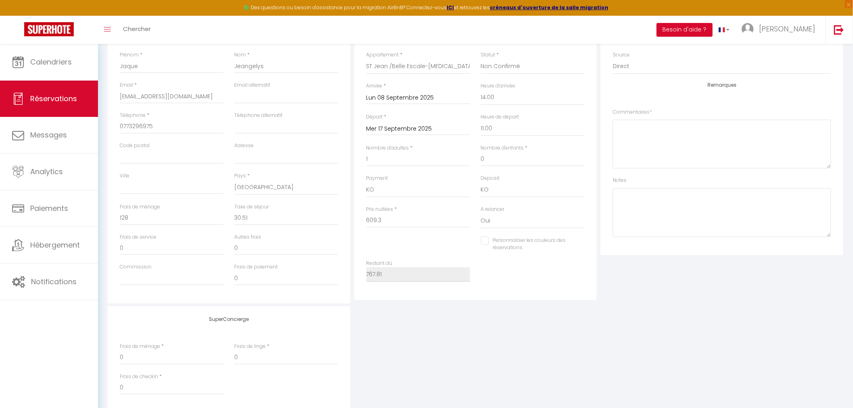
scroll to position [178, 0]
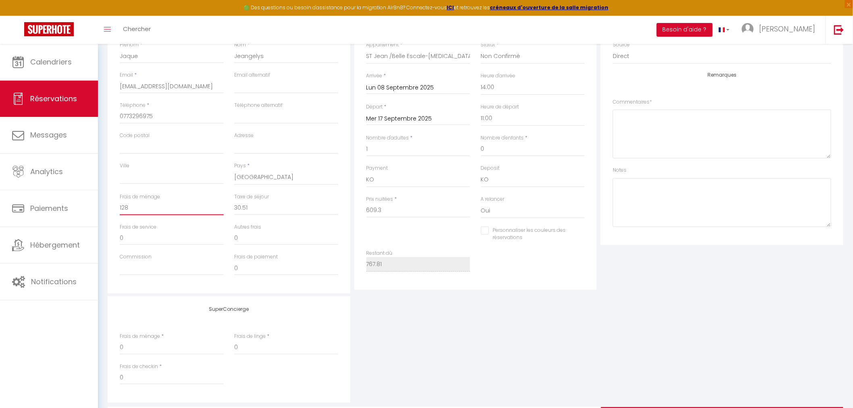
drag, startPoint x: 131, startPoint y: 207, endPoint x: 106, endPoint y: 204, distance: 25.2
click at [106, 204] on div "Détails Voyageur Prénom * Jaque Nom * Jeangelys Email * Jeangelysjaque@gmail.co…" at bounding box center [229, 149] width 247 height 288
drag, startPoint x: 260, startPoint y: 208, endPoint x: 226, endPoint y: 214, distance: 34.1
click at [226, 214] on div "Frais de ménage Taxe de séjour 30.51" at bounding box center [228, 208] width 229 height 30
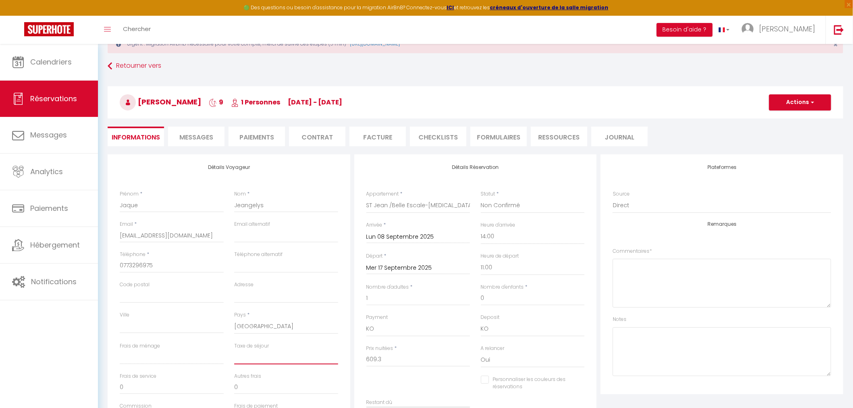
scroll to position [5, 0]
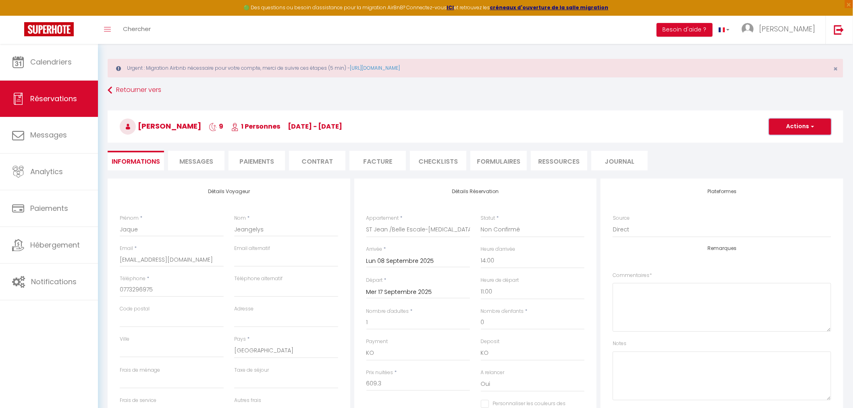
click at [792, 128] on button "Actions" at bounding box center [800, 126] width 62 height 16
click at [717, 145] on div "Jaque Jeangelys 9 1 Personnes lu 08 Sep - me 17 Sep Actions Enregistrer Dupliqu…" at bounding box center [475, 125] width 746 height 43
click at [258, 156] on li "Paiements" at bounding box center [257, 161] width 56 height 20
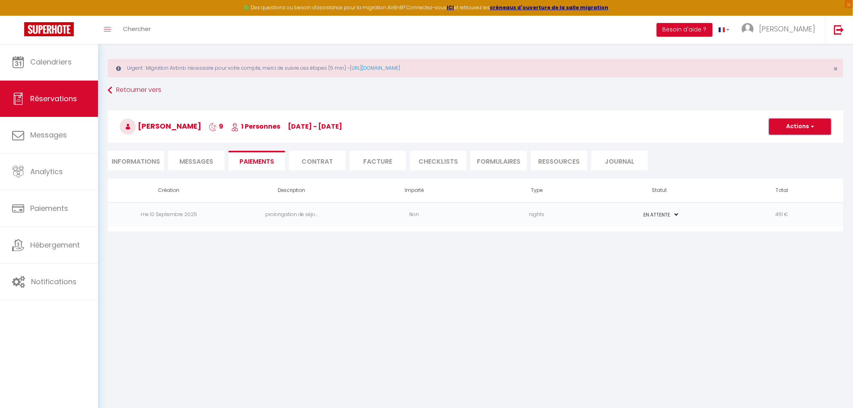
click at [806, 123] on button "Actions" at bounding box center [800, 126] width 62 height 16
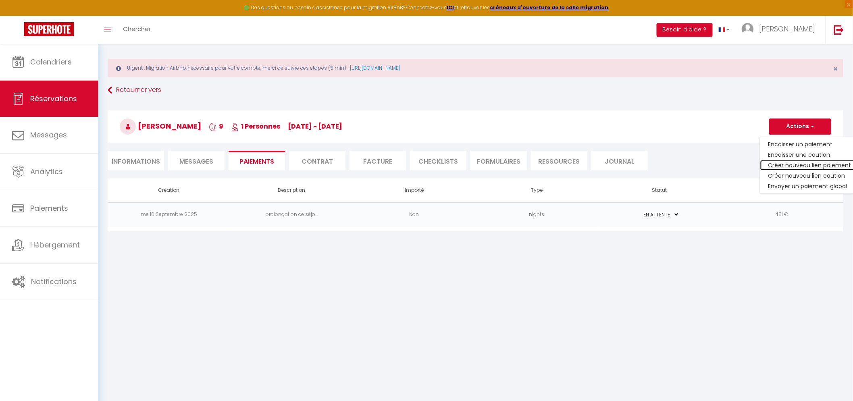
click at [816, 163] on link "Créer nouveau lien paiement" at bounding box center [809, 165] width 99 height 10
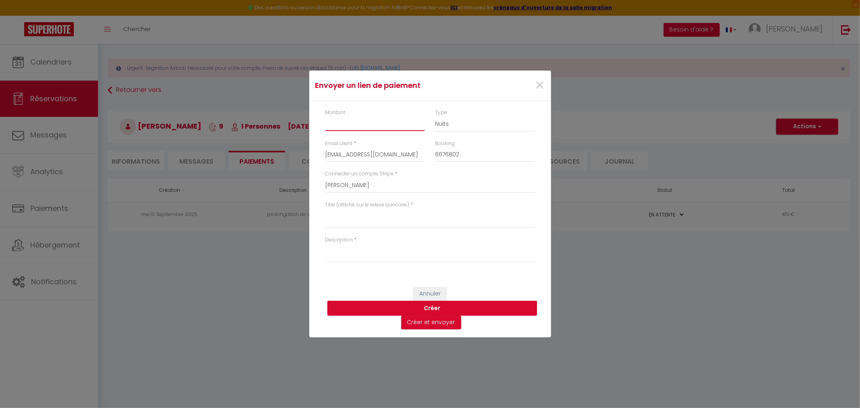
click at [343, 123] on input "Montant" at bounding box center [375, 123] width 100 height 15
click at [373, 214] on textarea "Titre (affiché sur le relevé bancaire)" at bounding box center [430, 218] width 210 height 19
click at [428, 259] on textarea "Description" at bounding box center [430, 252] width 210 height 19
click at [369, 255] on textarea "Description" at bounding box center [430, 252] width 210 height 19
click at [373, 222] on textarea "Titre (affiché sur le relevé bancaire)" at bounding box center [430, 218] width 210 height 19
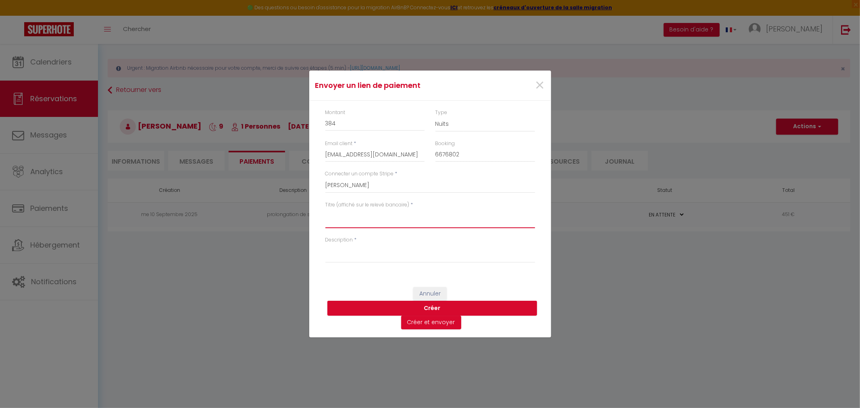
click at [354, 218] on textarea "Titre (affiché sur le relevé bancaire)" at bounding box center [430, 218] width 210 height 19
click at [331, 214] on textarea "rpolongation de séjour" at bounding box center [430, 218] width 210 height 19
click at [375, 250] on textarea "Description" at bounding box center [430, 252] width 210 height 19
click at [429, 310] on button "Créer" at bounding box center [432, 308] width 210 height 15
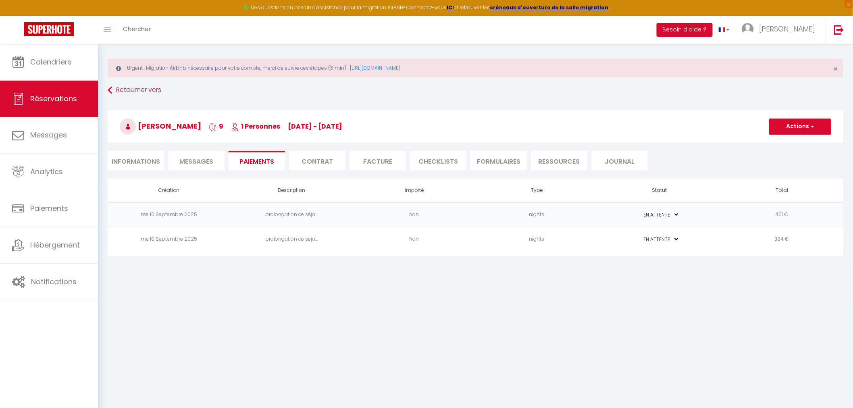
click at [131, 162] on li "Informations" at bounding box center [136, 161] width 56 height 20
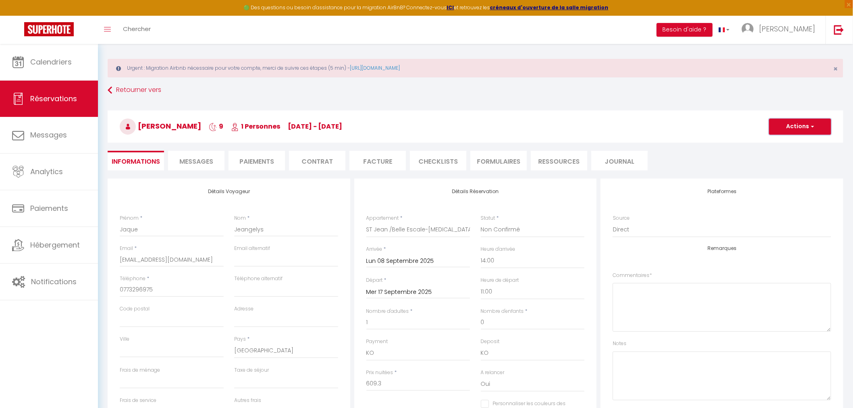
click at [797, 120] on button "Actions" at bounding box center [800, 126] width 62 height 16
click at [793, 143] on link "Enregistrer" at bounding box center [792, 144] width 64 height 10
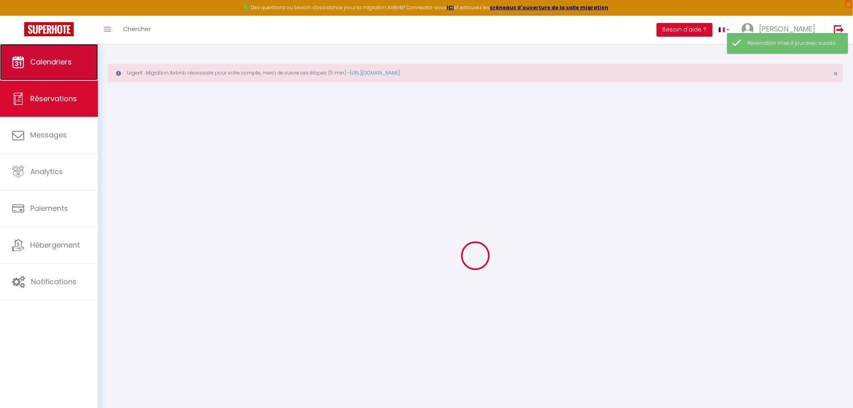
click at [61, 70] on link "Calendriers" at bounding box center [49, 62] width 98 height 36
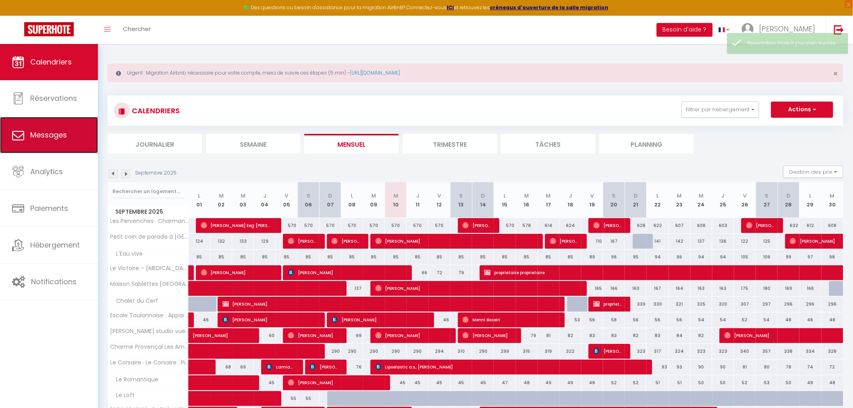
click at [59, 139] on span "Messages" at bounding box center [48, 135] width 37 height 10
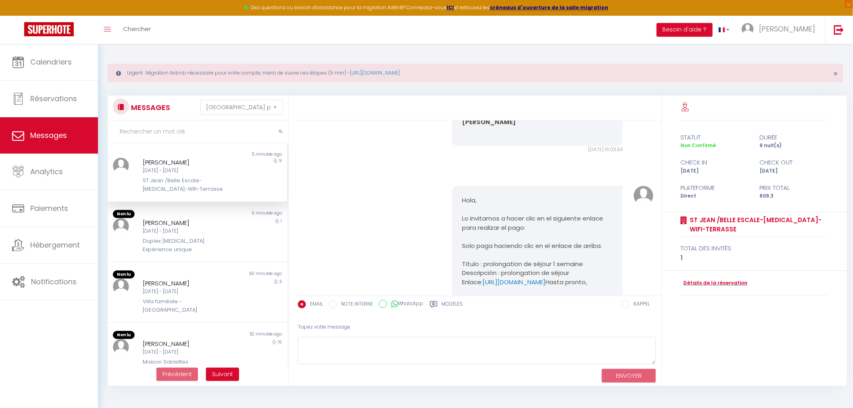
scroll to position [3613, 0]
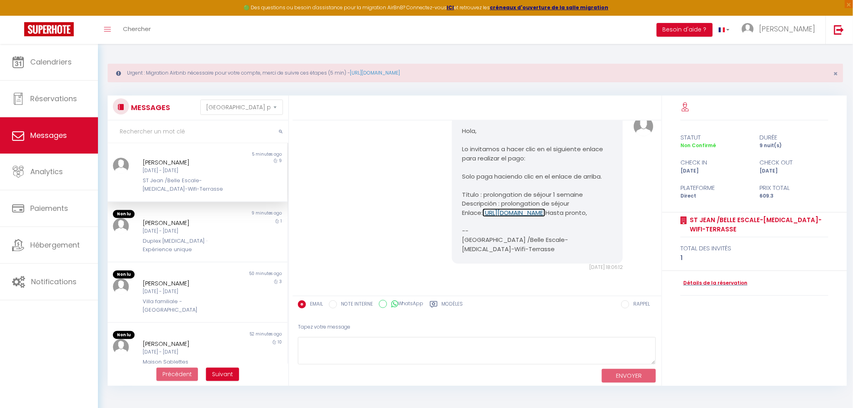
click at [545, 208] on link "[URL][DOMAIN_NAME]" at bounding box center [513, 212] width 63 height 8
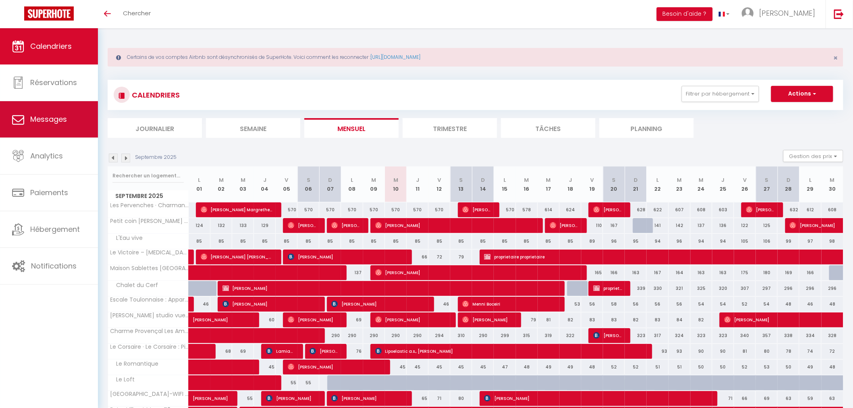
click at [62, 123] on span "Messages" at bounding box center [48, 119] width 37 height 10
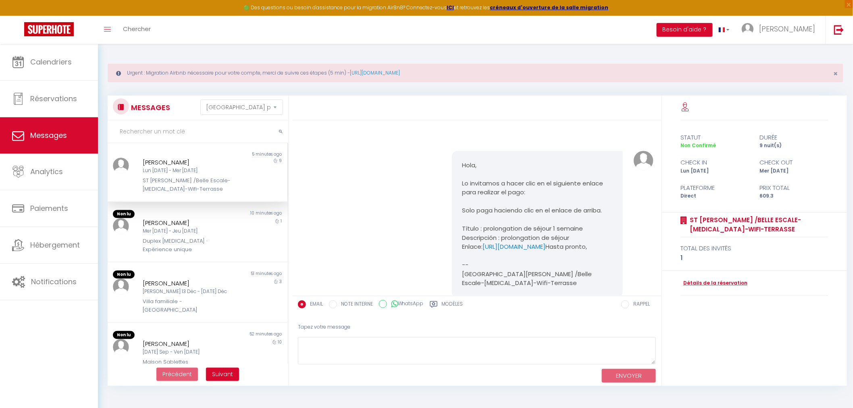
scroll to position [3613, 0]
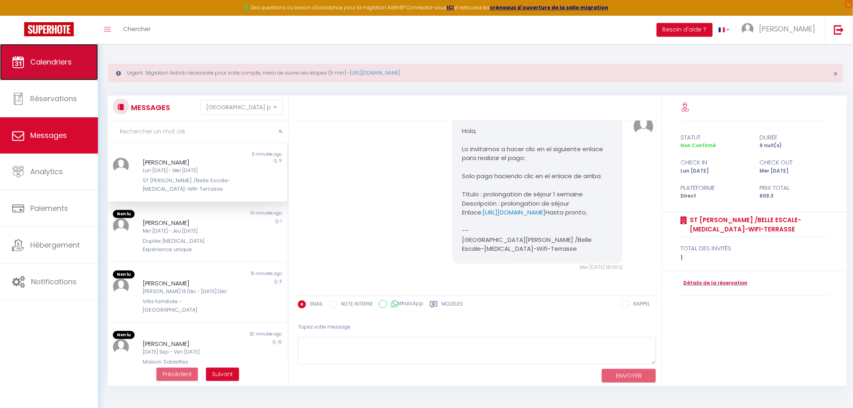
click at [34, 61] on span "Calendriers" at bounding box center [51, 62] width 42 height 10
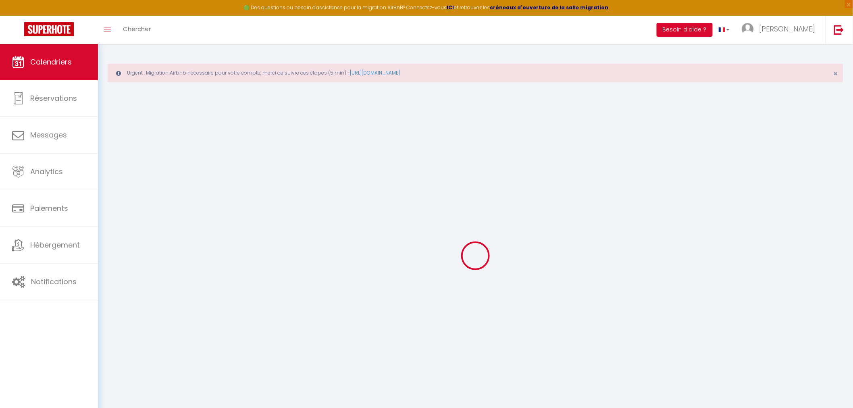
select select
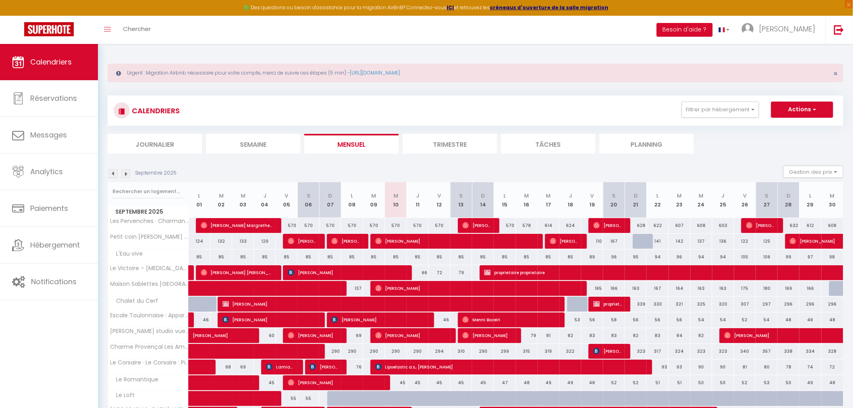
scroll to position [179, 0]
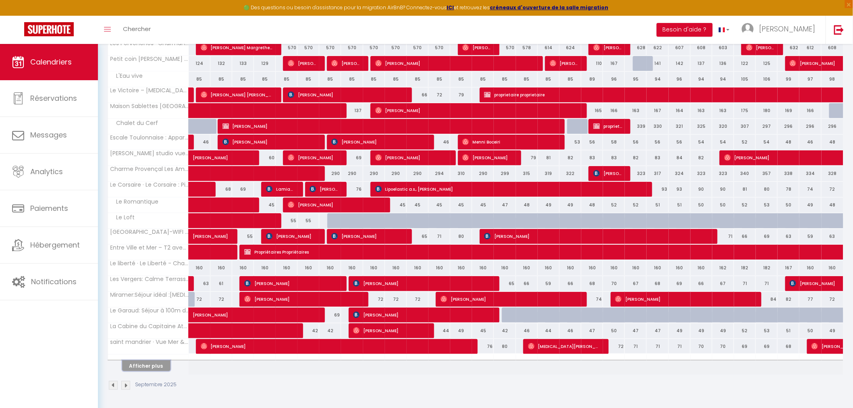
click at [139, 362] on button "Afficher plus" at bounding box center [146, 365] width 48 height 11
select select
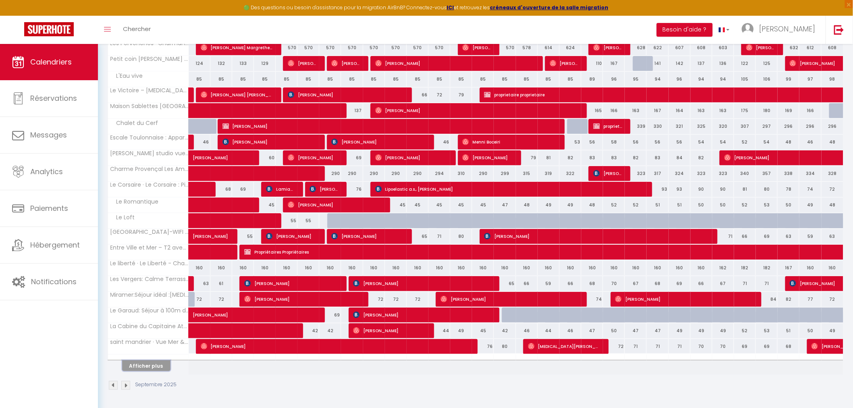
select select
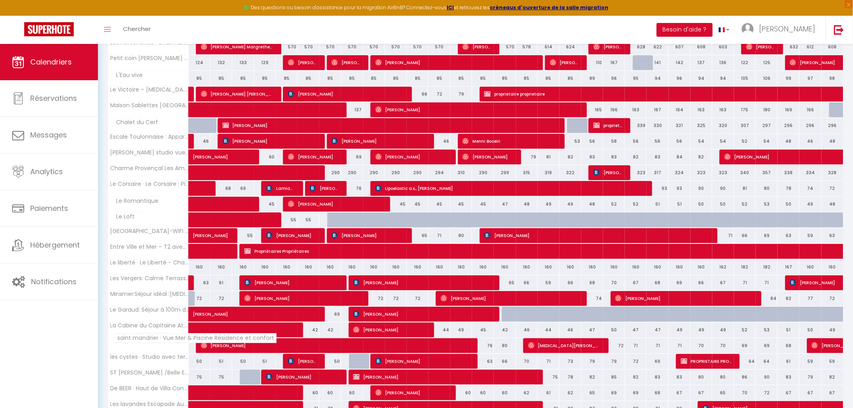
scroll to position [223, 0]
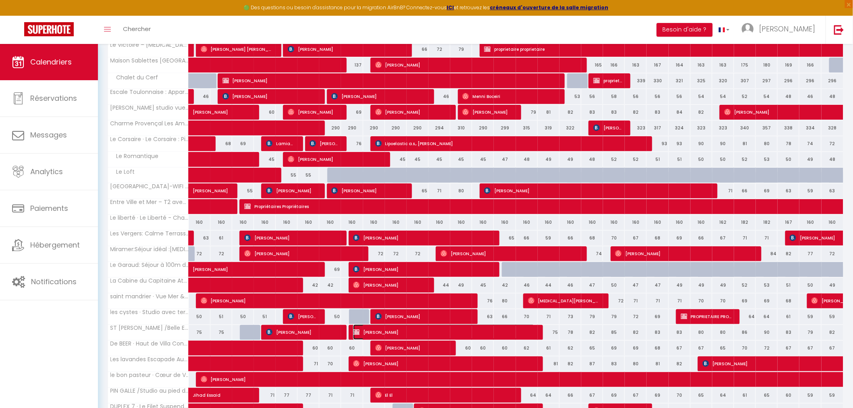
click at [494, 333] on span "[PERSON_NAME]" at bounding box center [443, 331] width 181 height 15
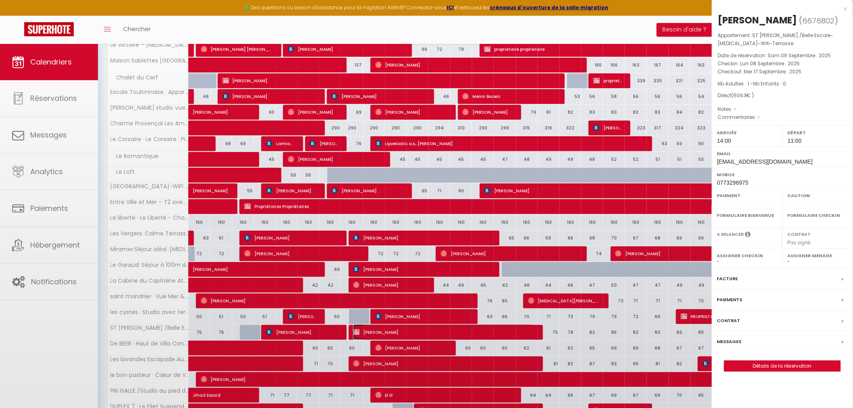
select select "KO"
select select "0"
select select "1"
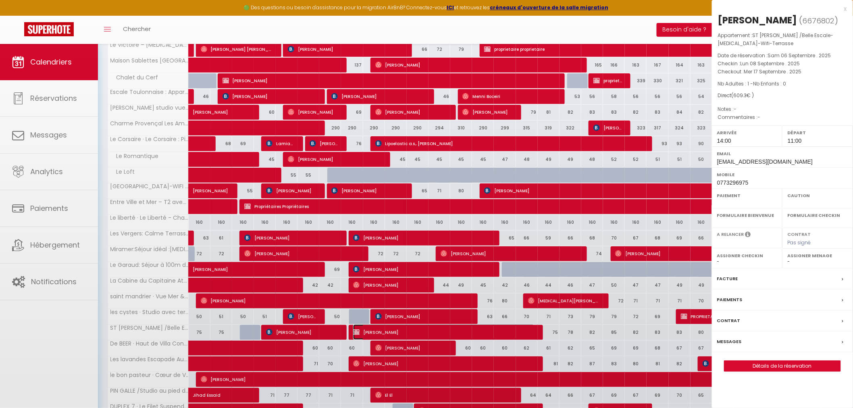
select select
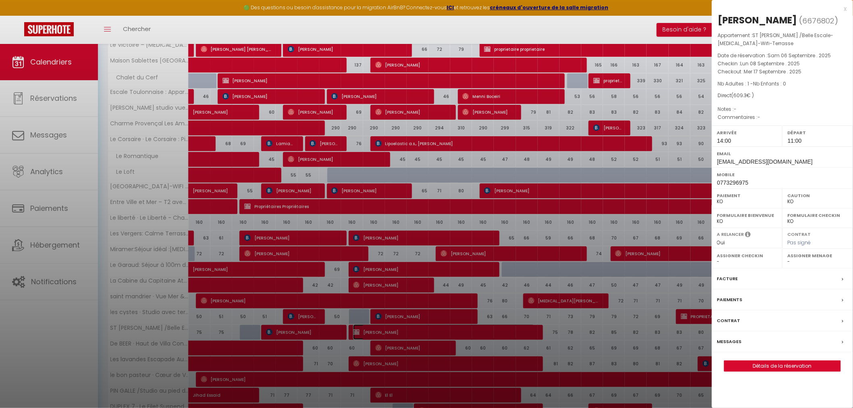
select select "51410"
click at [752, 293] on div "Paiements" at bounding box center [782, 299] width 141 height 21
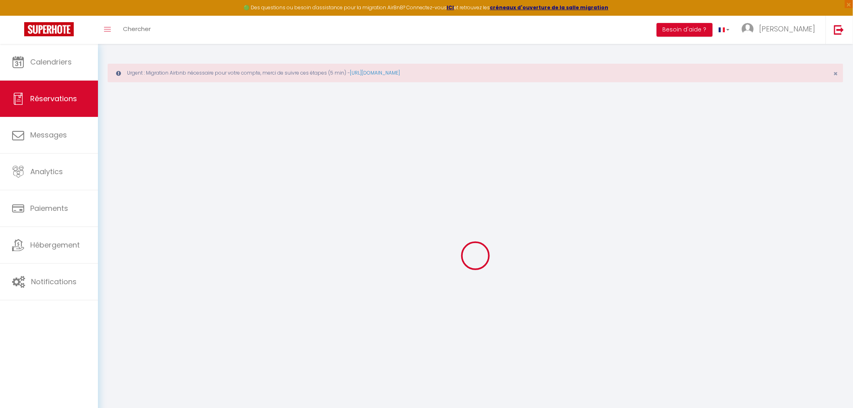
type input "Jaque"
type input "Jeangelys"
type input "[EMAIL_ADDRESS][DOMAIN_NAME]"
type input "0773296975"
select select "ES"
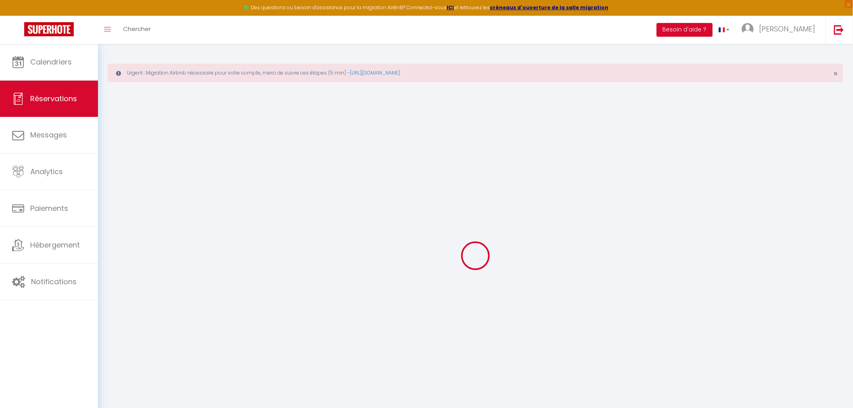
select select "57451"
select select "2"
type input "Lun 08 Septembre 2025"
select select
type input "Mer 17 Septembre 2025"
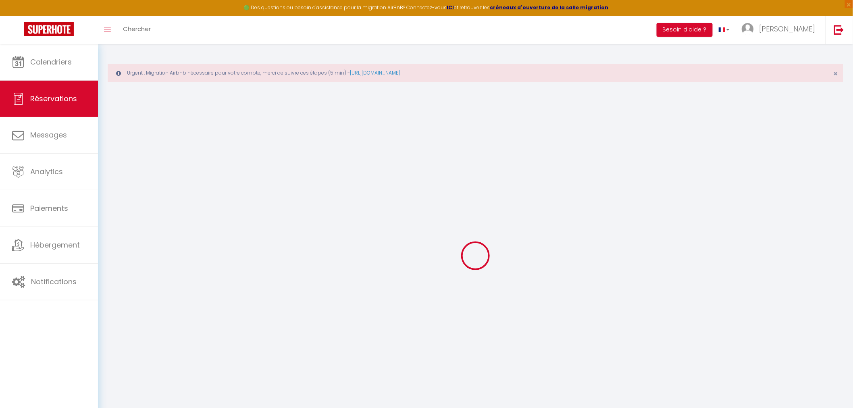
select select
type input "1"
select select "10"
select select
type input "609.3"
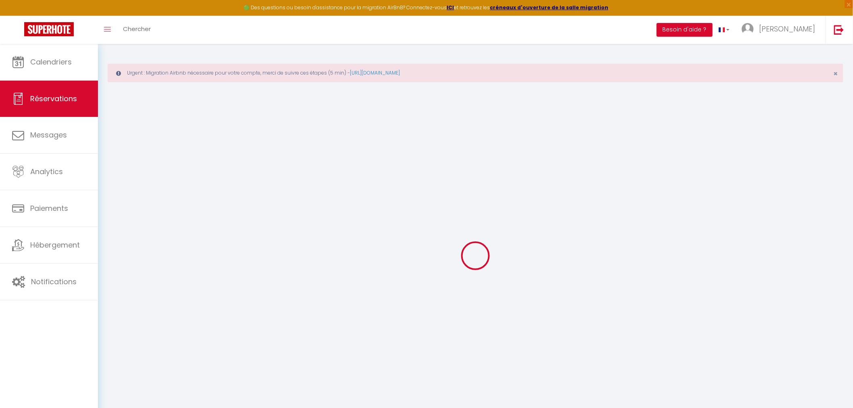
checkbox input "false"
type input "609.3"
type input "0"
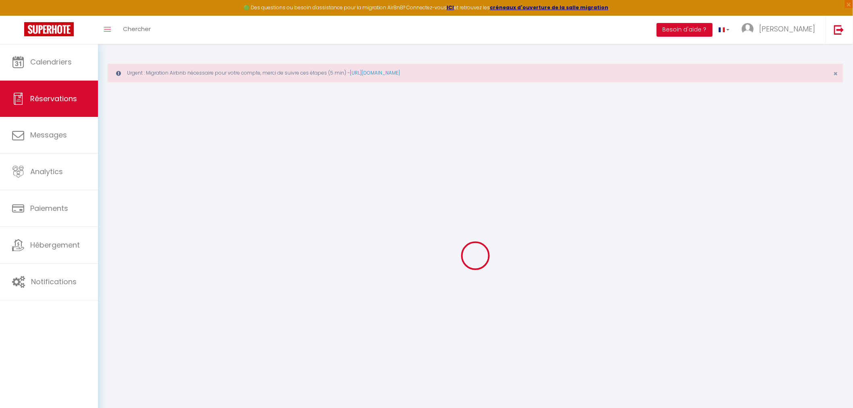
select select
select select "14"
checkbox input "false"
select select
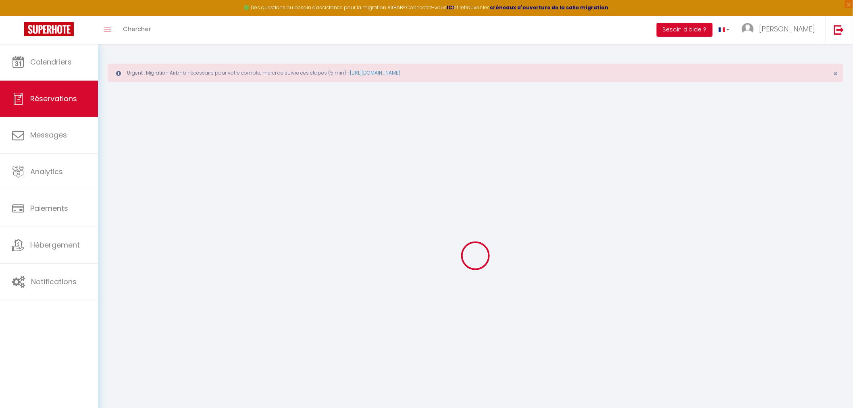
select select
checkbox input "false"
select select
checkbox input "false"
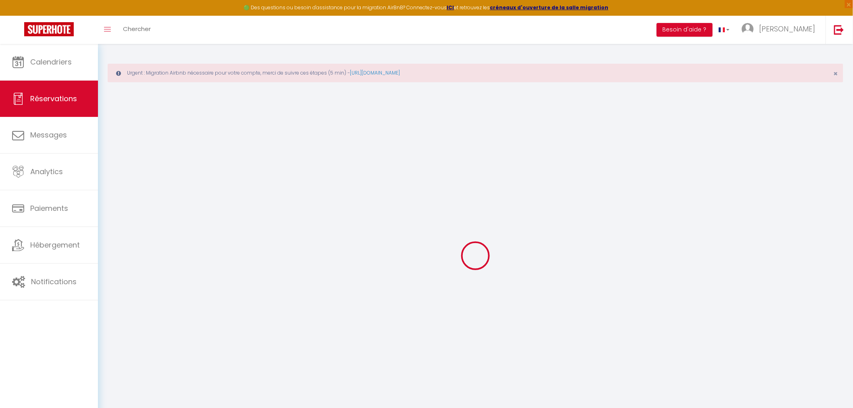
select select
checkbox input "false"
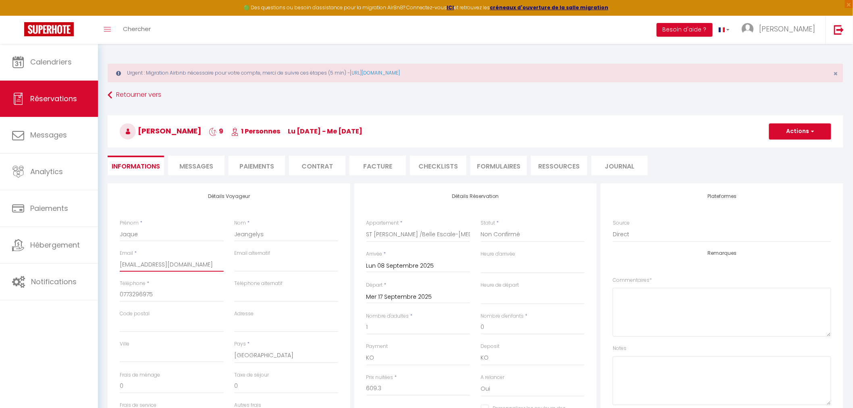
drag, startPoint x: 238, startPoint y: 287, endPoint x: 413, endPoint y: 222, distance: 187.0
click at [372, 280] on div "Détails Voyageur Prénom * Jaque Nom * Jeangelys Email * [EMAIL_ADDRESS][DOMAIN_…" at bounding box center [476, 327] width 740 height 288
click at [452, 107] on div "Retourner vers [PERSON_NAME] 9 1 Personnes lu [DATE] - me [DATE] Actions Enregi…" at bounding box center [475, 136] width 746 height 96
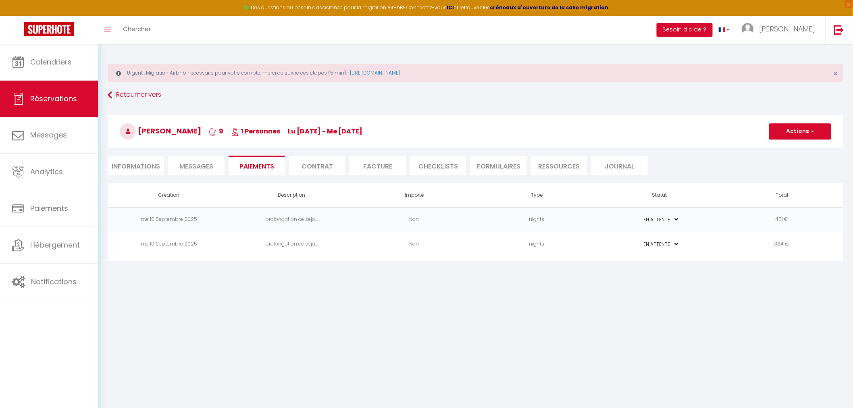
click at [786, 247] on td "384 €" at bounding box center [782, 244] width 123 height 25
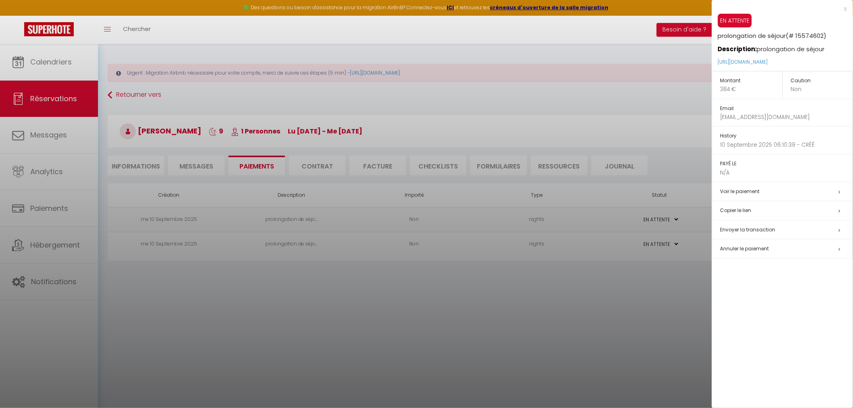
click at [739, 209] on h5 "Copier le lien" at bounding box center [786, 210] width 132 height 9
click at [560, 329] on div at bounding box center [426, 204] width 853 height 408
